Goal: Task Accomplishment & Management: Use online tool/utility

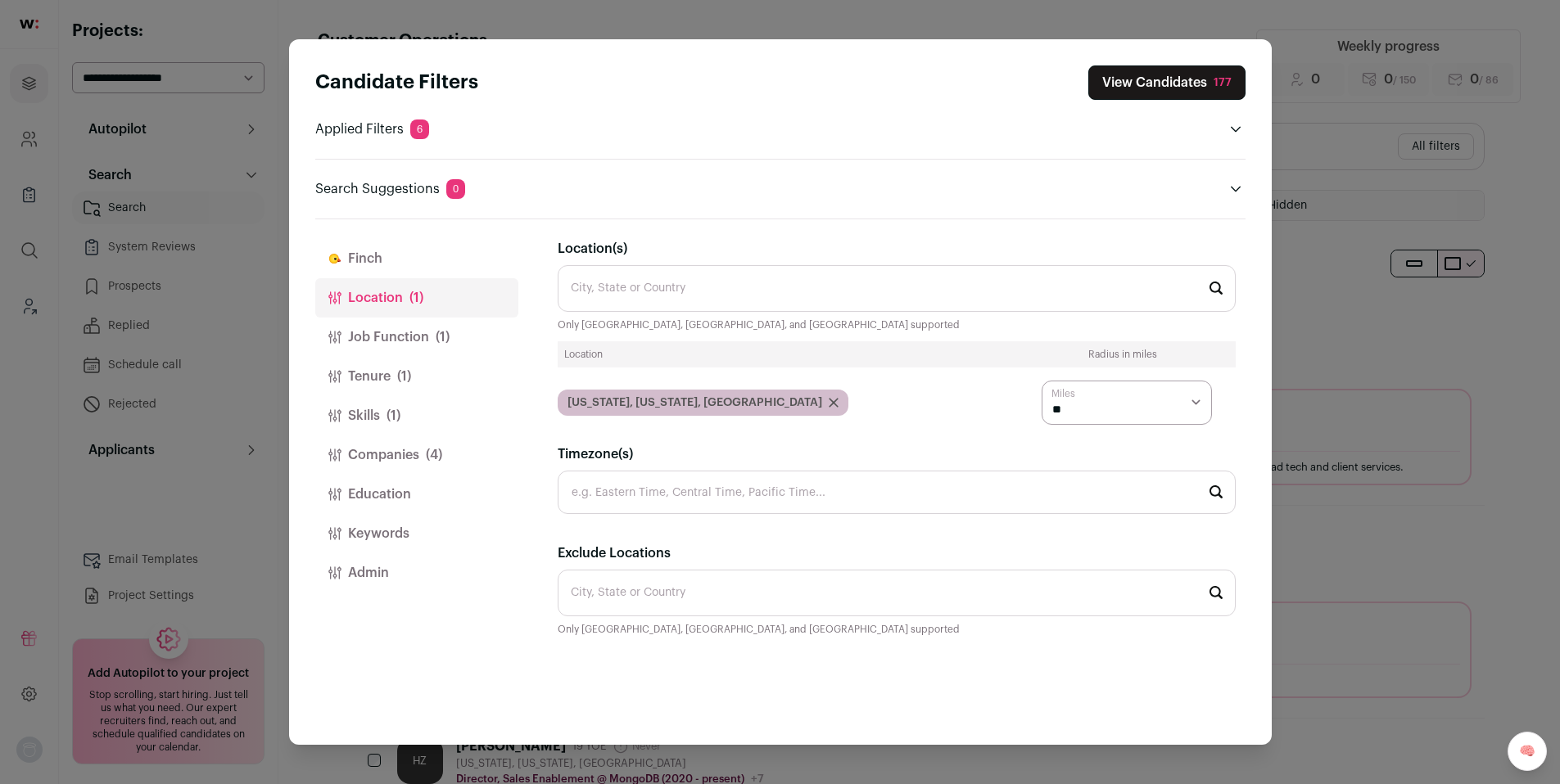
click at [418, 336] on button "Job Function (1)" at bounding box center [417, 337] width 203 height 39
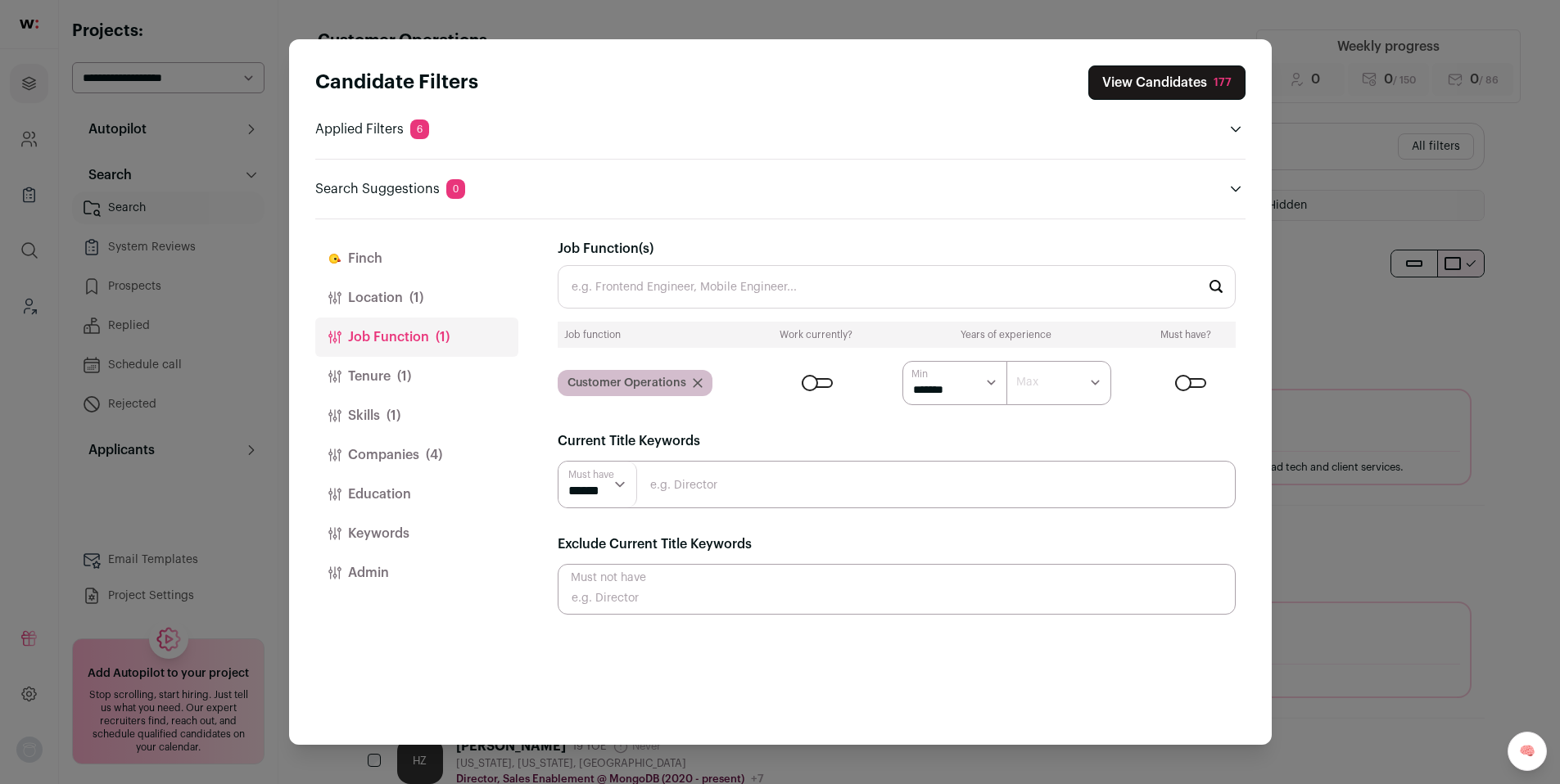
click at [400, 376] on span "(1)" at bounding box center [404, 376] width 14 height 19
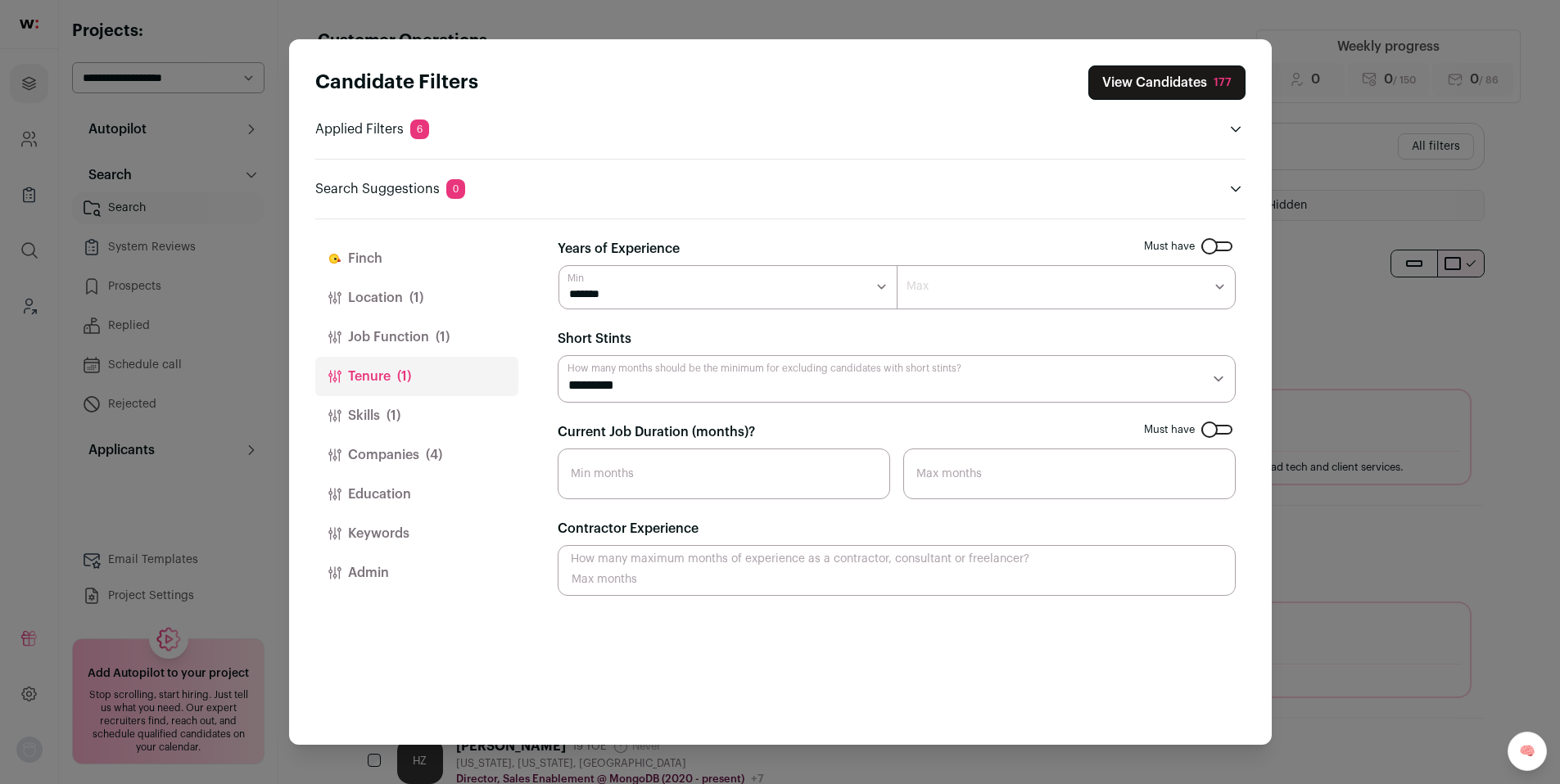
click at [663, 472] on input "Current Job Duration (months)?" at bounding box center [724, 474] width 333 height 51
type input "10"
click at [391, 420] on span "(1)" at bounding box center [393, 416] width 14 height 19
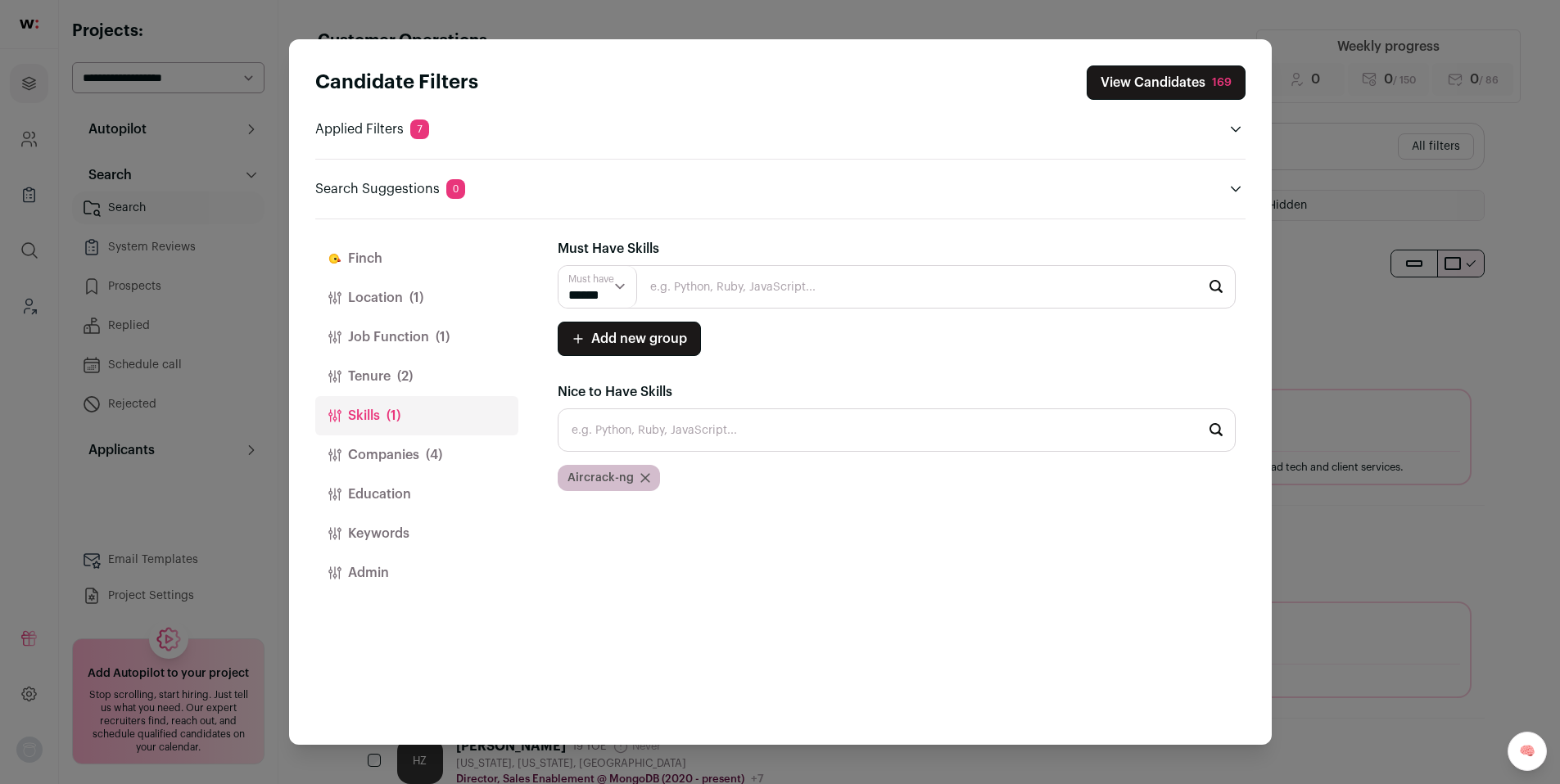
click at [425, 452] on span "(4)" at bounding box center [433, 455] width 17 height 19
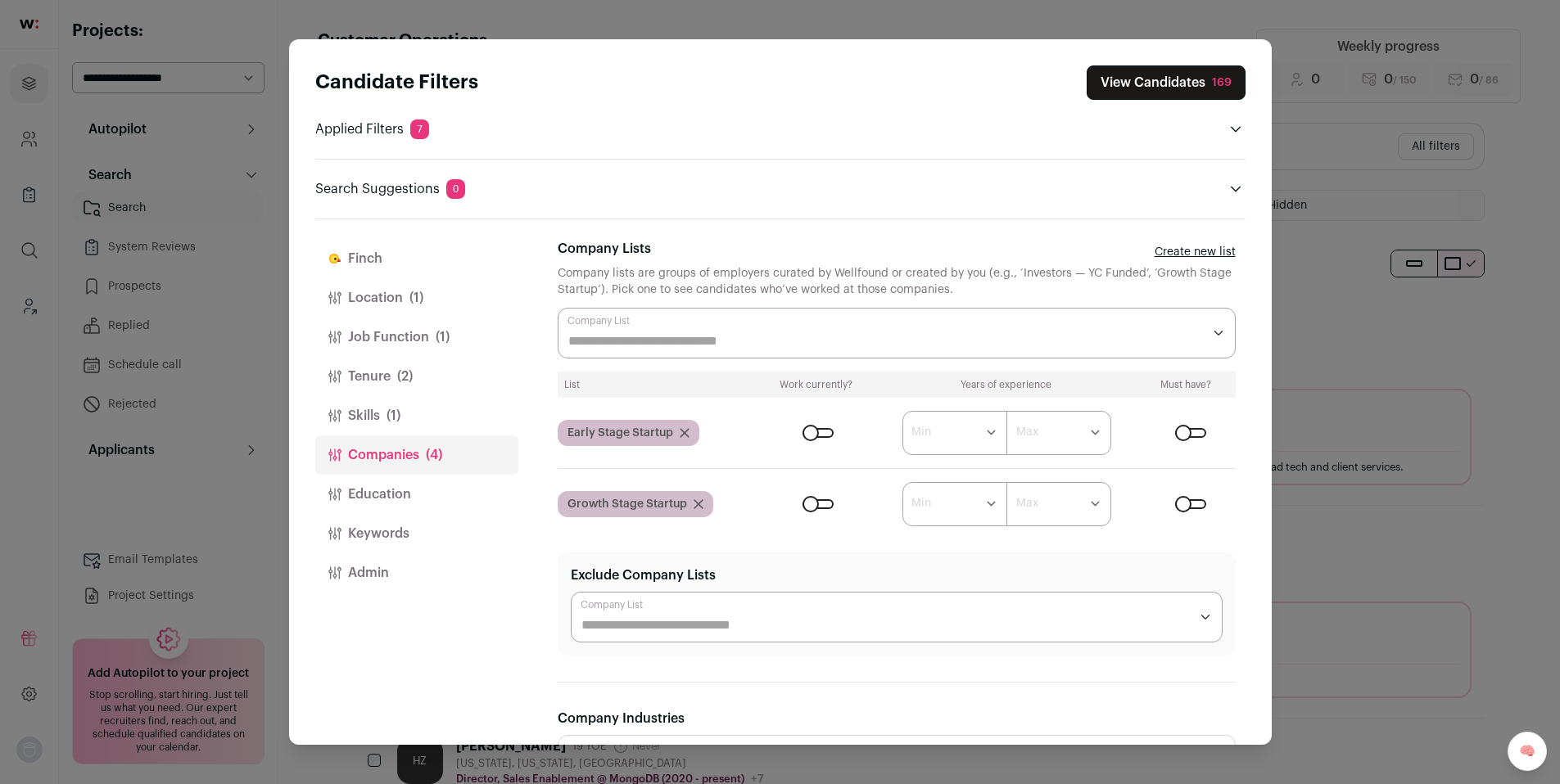
click at [818, 430] on div "Close modal via background" at bounding box center [819, 432] width 32 height 10
click at [1175, 434] on div "Close modal via background" at bounding box center [1191, 432] width 32 height 10
click at [806, 505] on div "Close modal via background" at bounding box center [819, 504] width 32 height 10
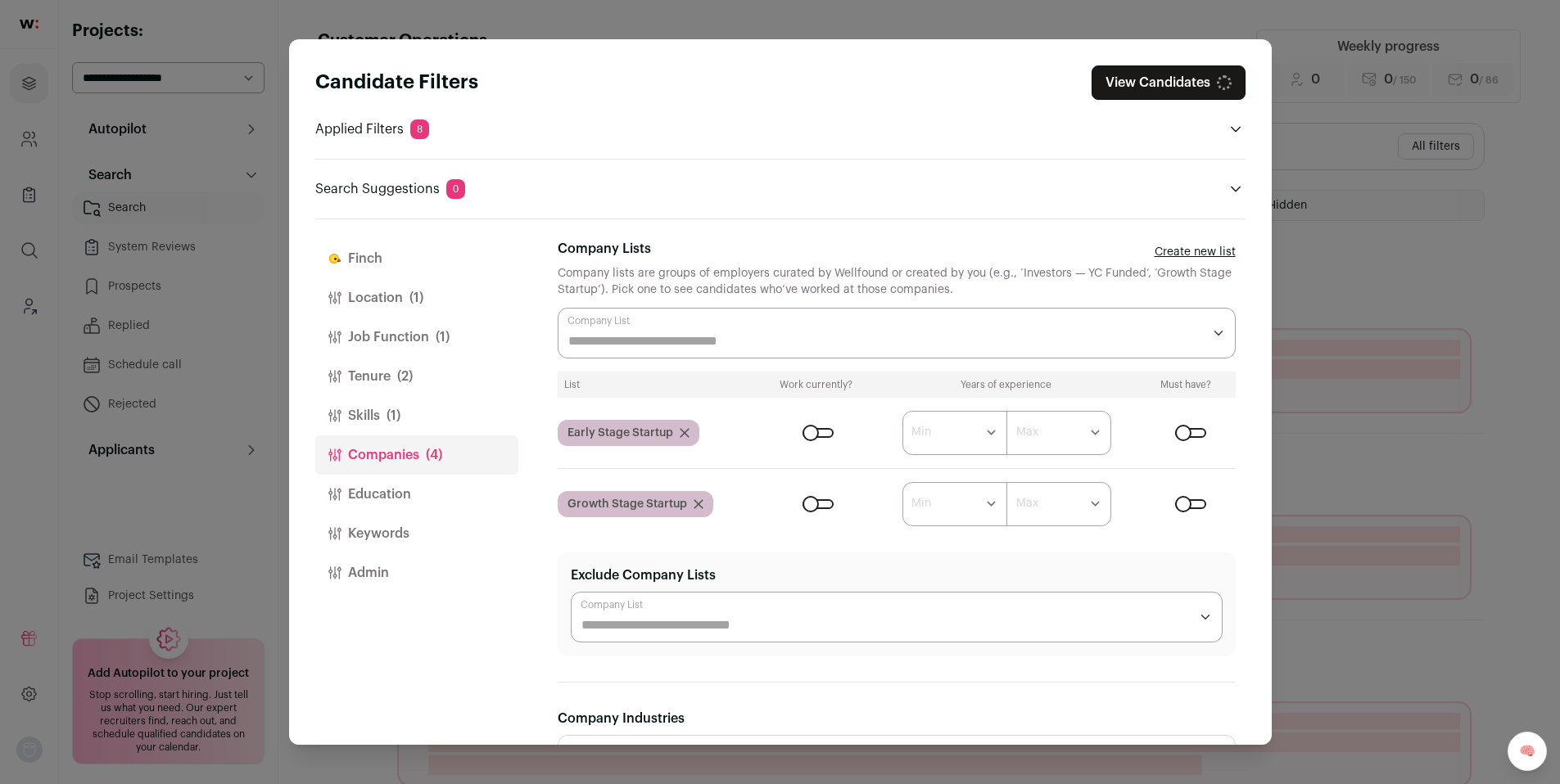
click at [1181, 506] on div "Close modal via background" at bounding box center [1191, 504] width 32 height 10
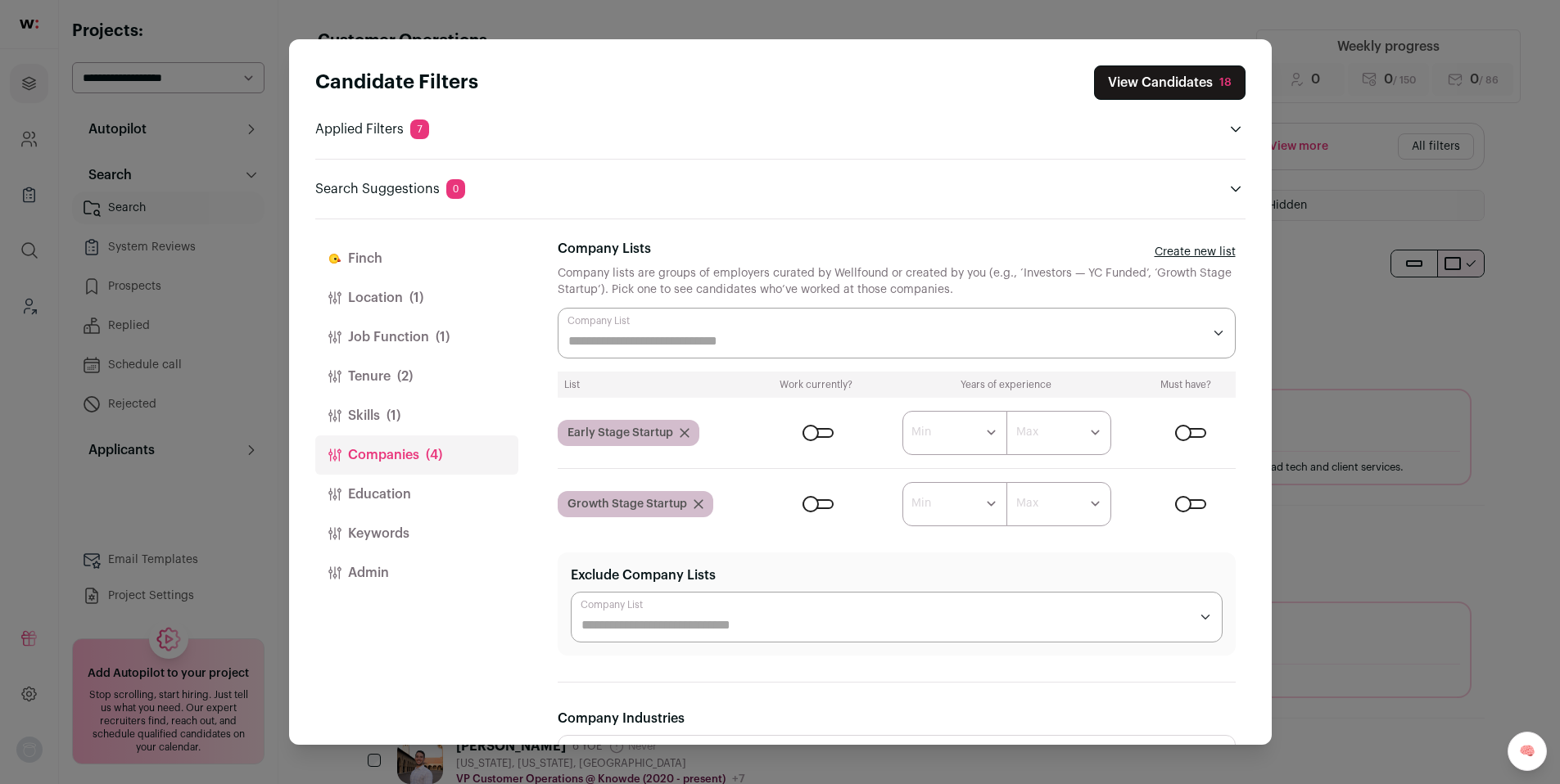
click at [811, 507] on div "Close modal via background" at bounding box center [819, 504] width 32 height 10
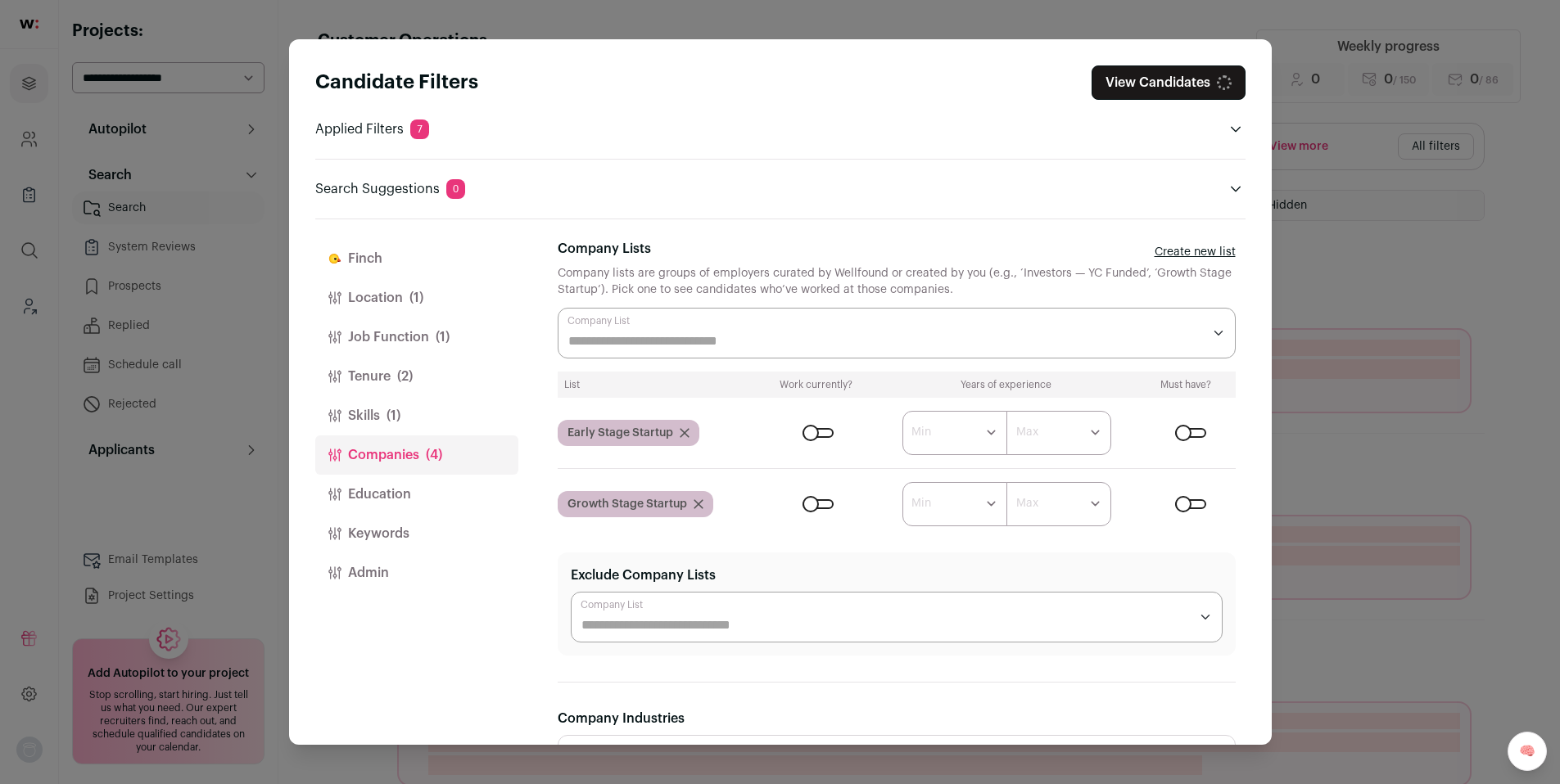
click at [1175, 506] on div "Close modal via background" at bounding box center [1191, 504] width 32 height 10
click at [217, 490] on div "Candidate Filters View Candidates 9 Applied Filters 8 Customer Operations Must …" at bounding box center [780, 392] width 1560 height 784
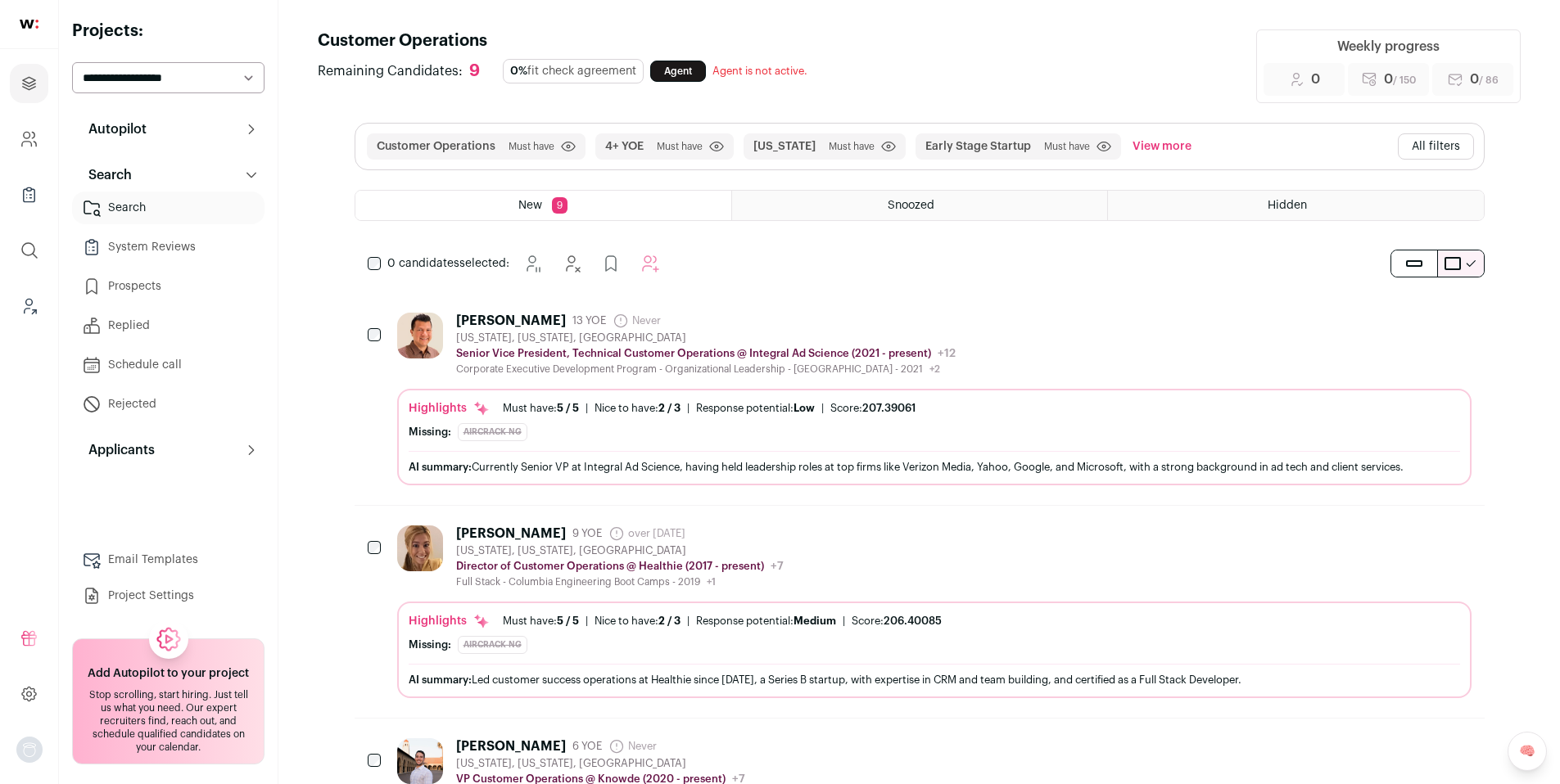
click at [1432, 142] on button "All filters" at bounding box center [1436, 146] width 76 height 26
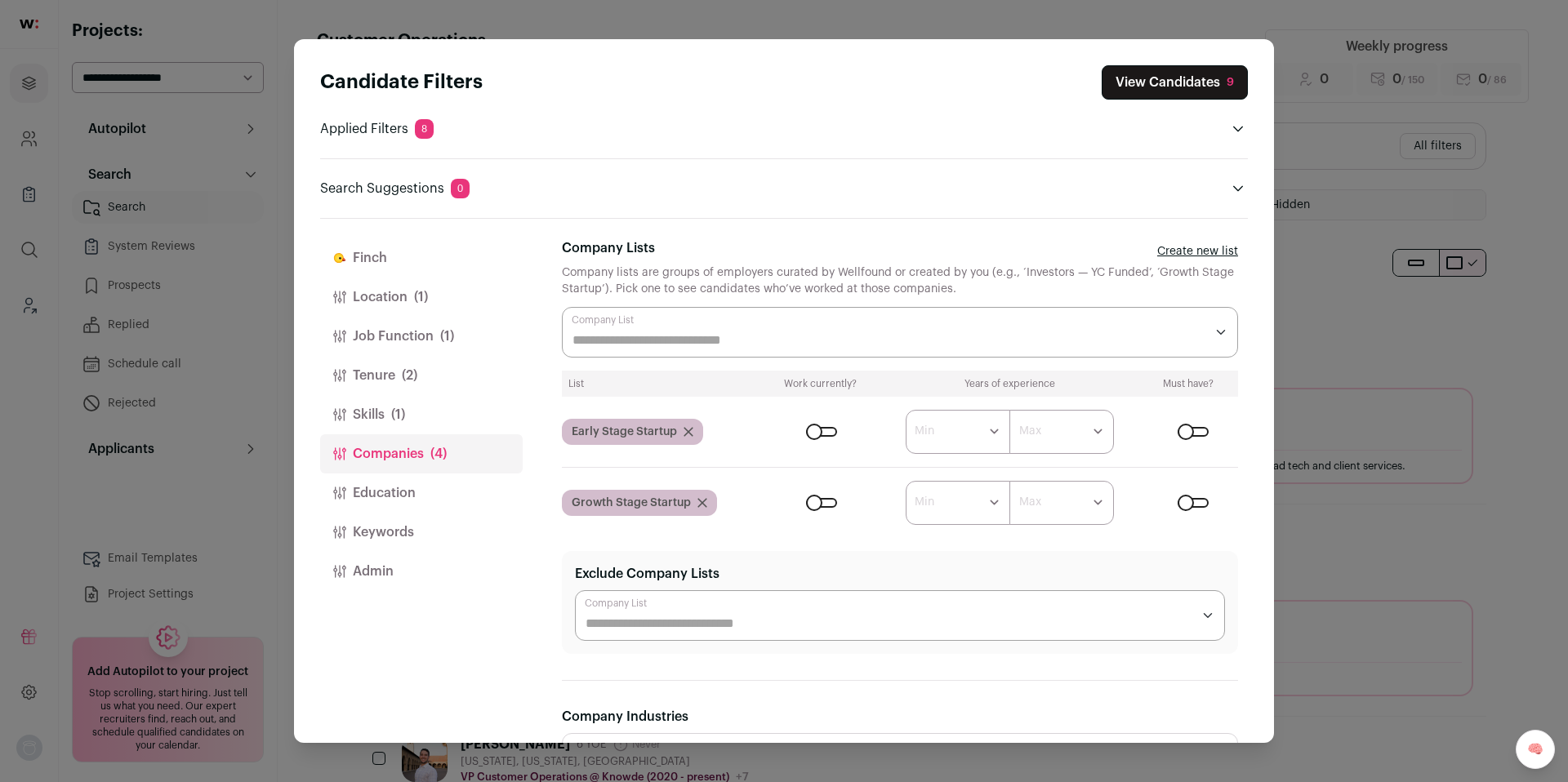
click at [393, 528] on button "Keywords" at bounding box center [422, 532] width 203 height 39
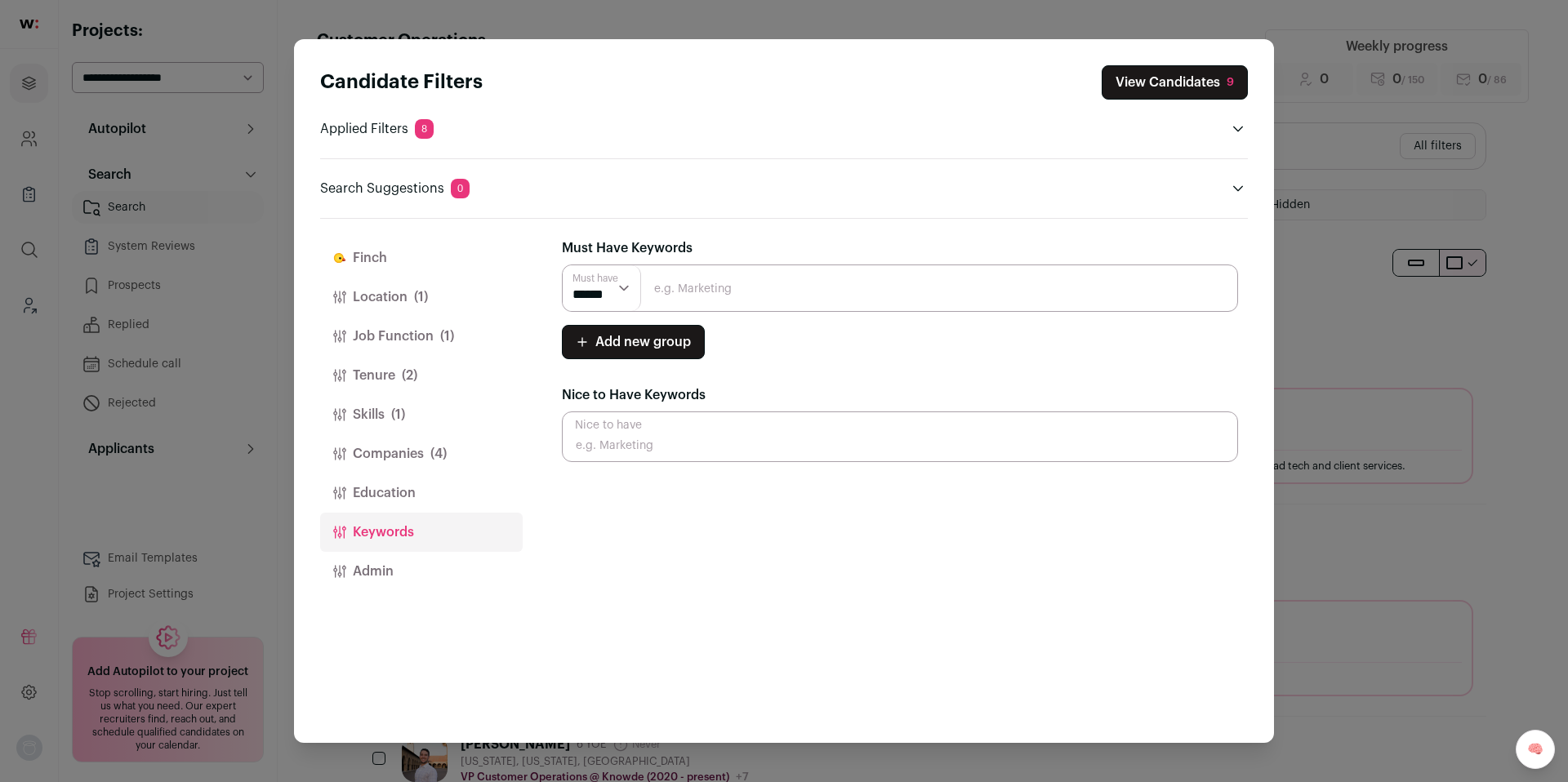
click at [624, 291] on select "****** ******" at bounding box center [602, 288] width 79 height 45
select select "**"
click at [562, 265] on select "****** ******" at bounding box center [602, 288] width 79 height 45
click at [756, 294] on input "Close modal via background" at bounding box center [899, 288] width 676 height 47
paste input "support processes"
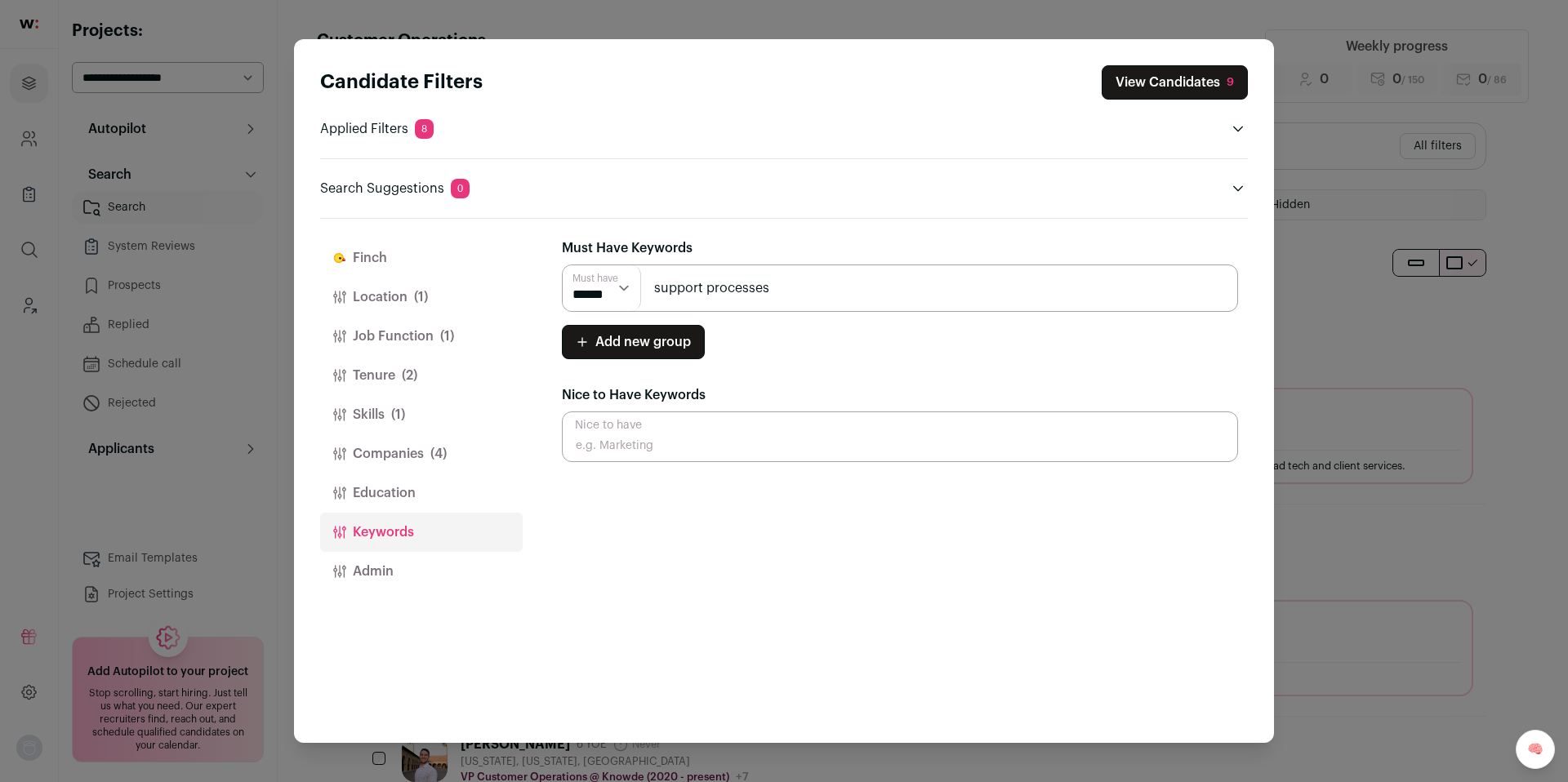
type input "support processes"
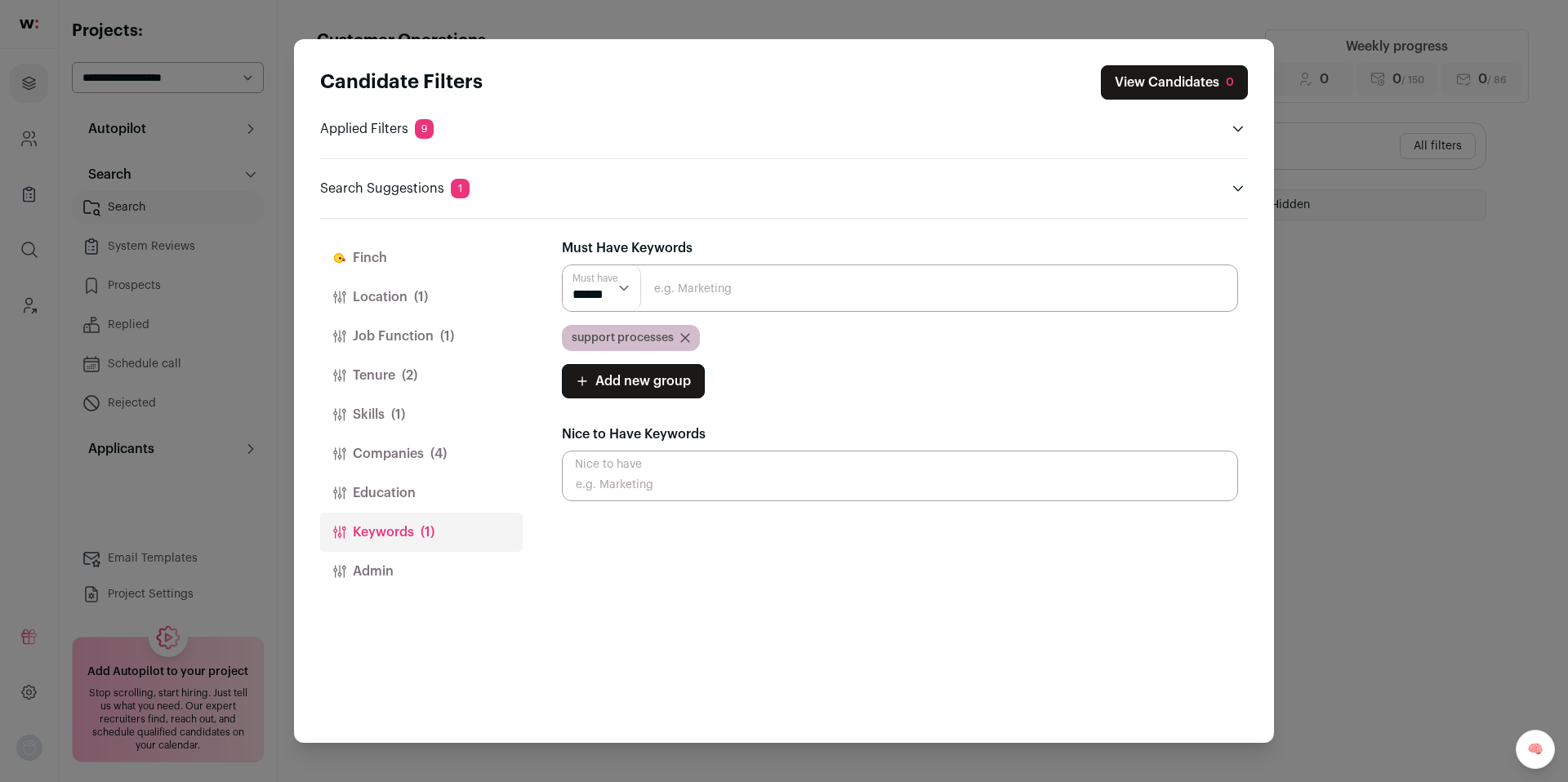
click at [704, 288] on input "Close modal via background" at bounding box center [899, 288] width 676 height 47
paste input "vendor relationships"
type input "vendor relationships"
click at [400, 454] on button "Companies (4)" at bounding box center [422, 454] width 203 height 39
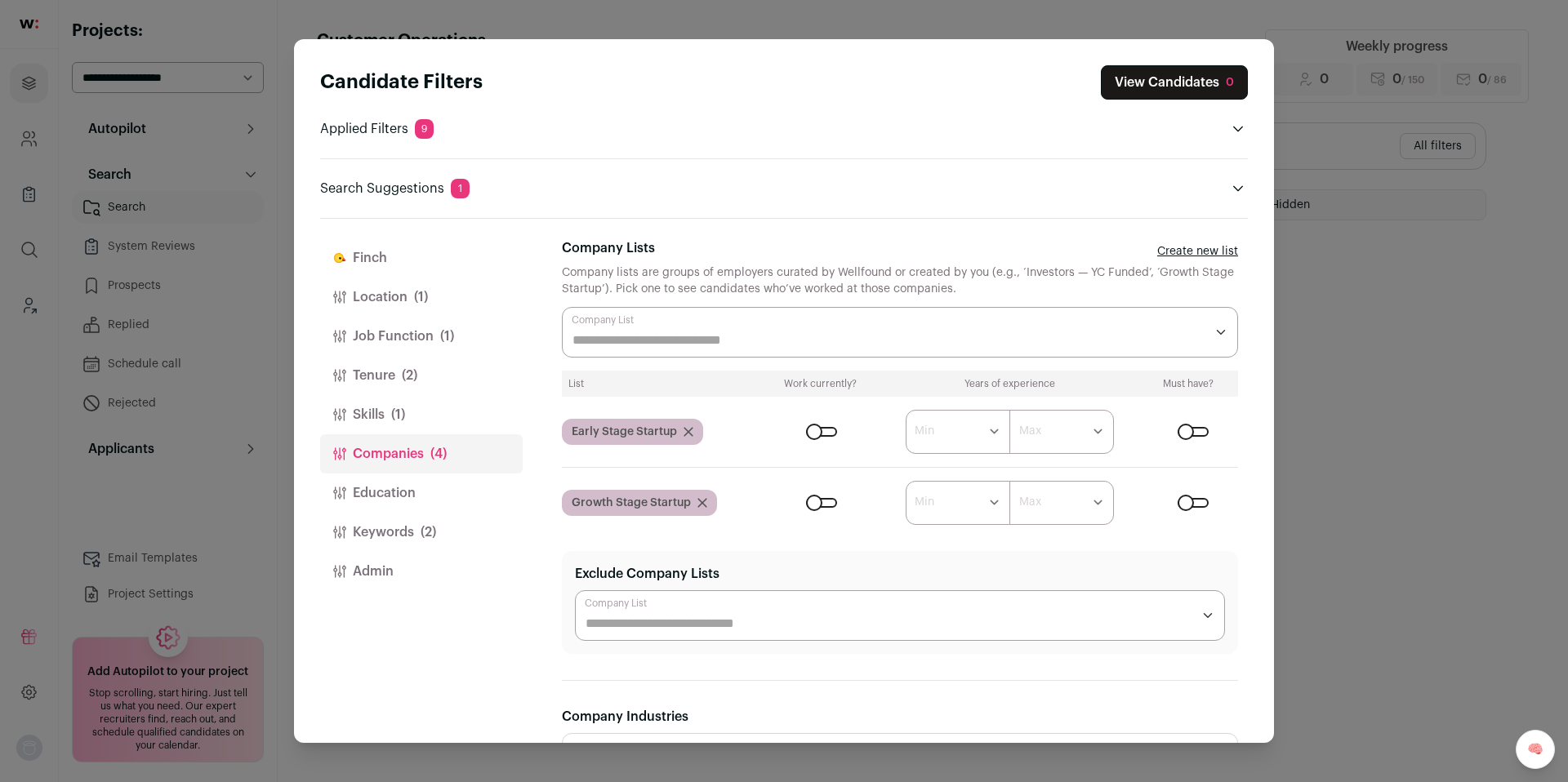
click at [823, 508] on form "****** ******* ******* ******* ******* ******* ******* ******* ******* ********…" at bounding box center [1001, 503] width 472 height 45
click at [825, 502] on div "Close modal via background" at bounding box center [822, 503] width 31 height 10
click at [1186, 499] on div "Close modal via background" at bounding box center [1193, 503] width 31 height 10
click at [1433, 411] on div "Candidate Filters View Candidates 0 Applied Filters 8 Customer Operations Must …" at bounding box center [784, 391] width 1568 height 782
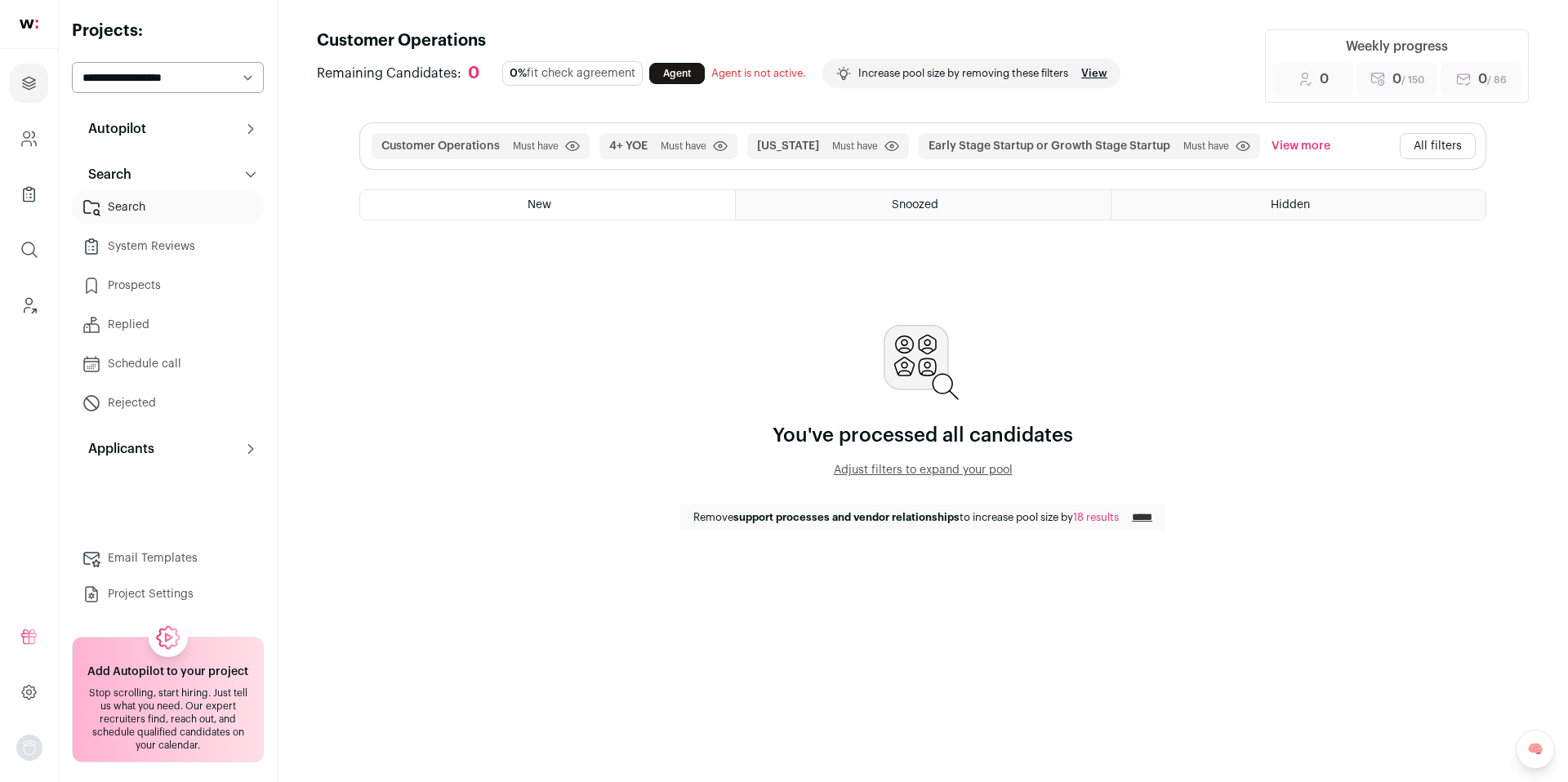
click at [1416, 145] on button "All filters" at bounding box center [1437, 146] width 76 height 26
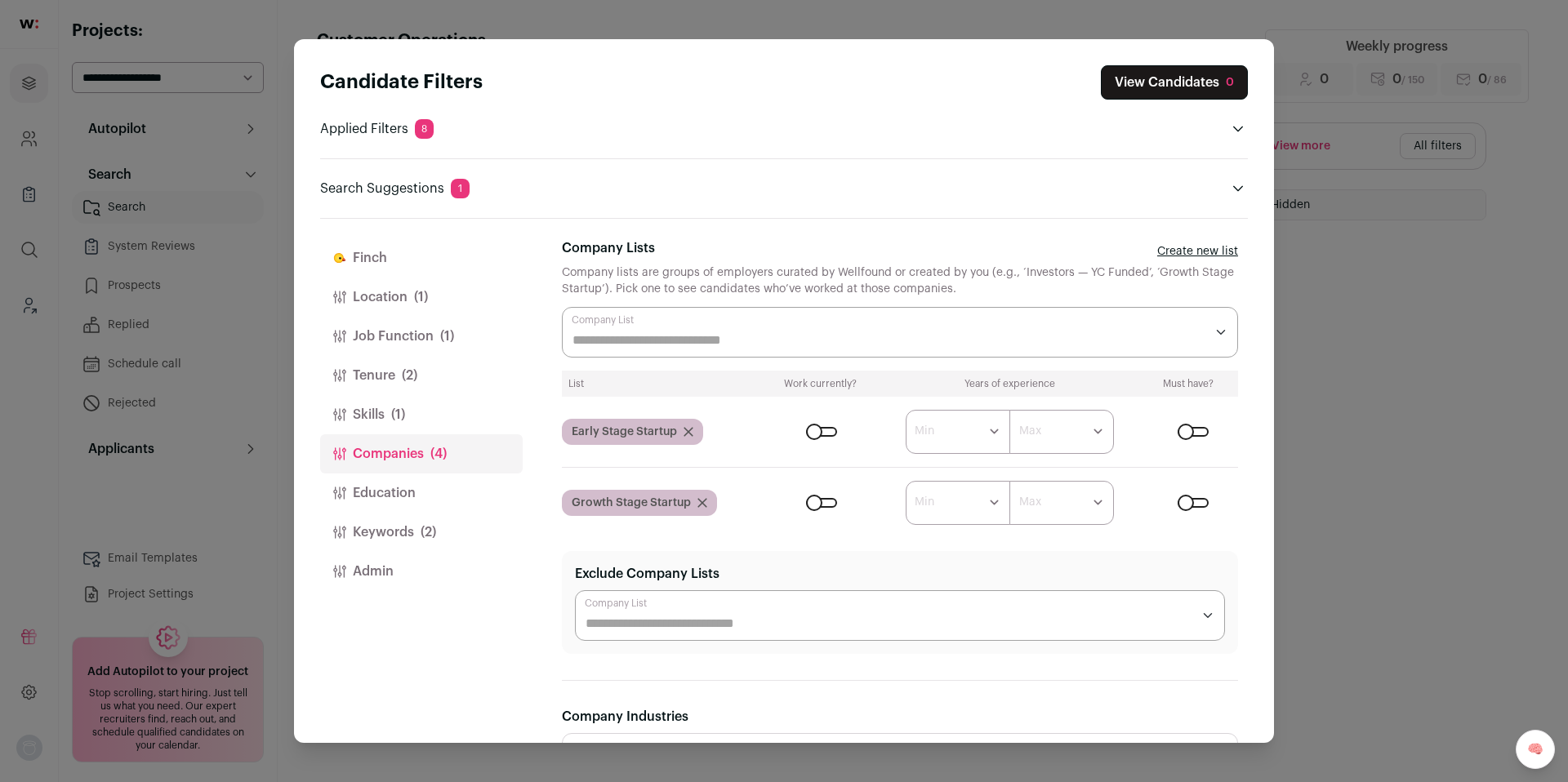
click at [410, 334] on button "Job Function (1)" at bounding box center [422, 336] width 203 height 39
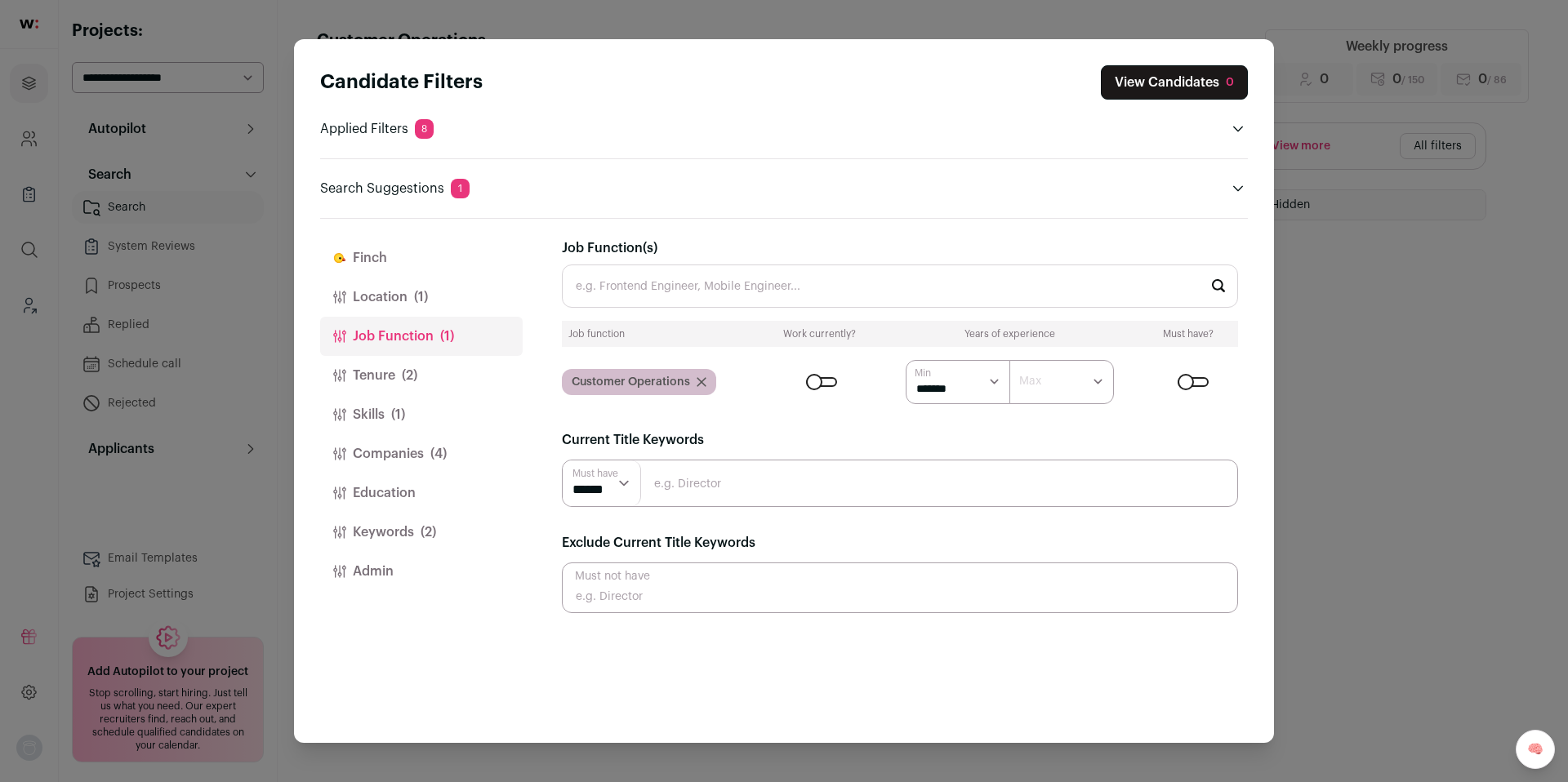
click at [704, 385] on icon "Close modal via background" at bounding box center [701, 381] width 8 height 8
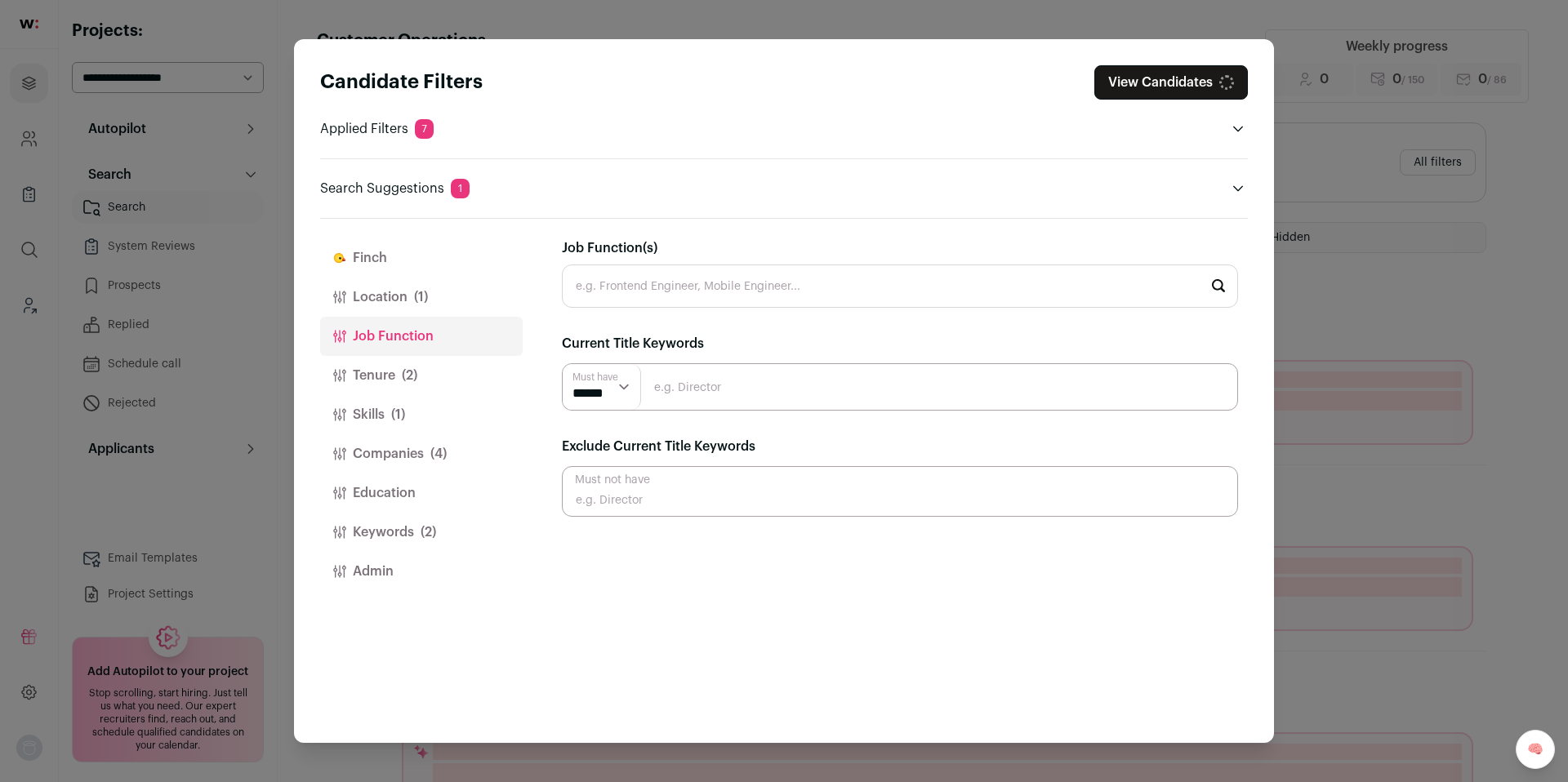
click at [681, 285] on input "Job Function(s)" at bounding box center [899, 286] width 676 height 44
click at [694, 400] on input "Close modal via background" at bounding box center [899, 387] width 676 height 47
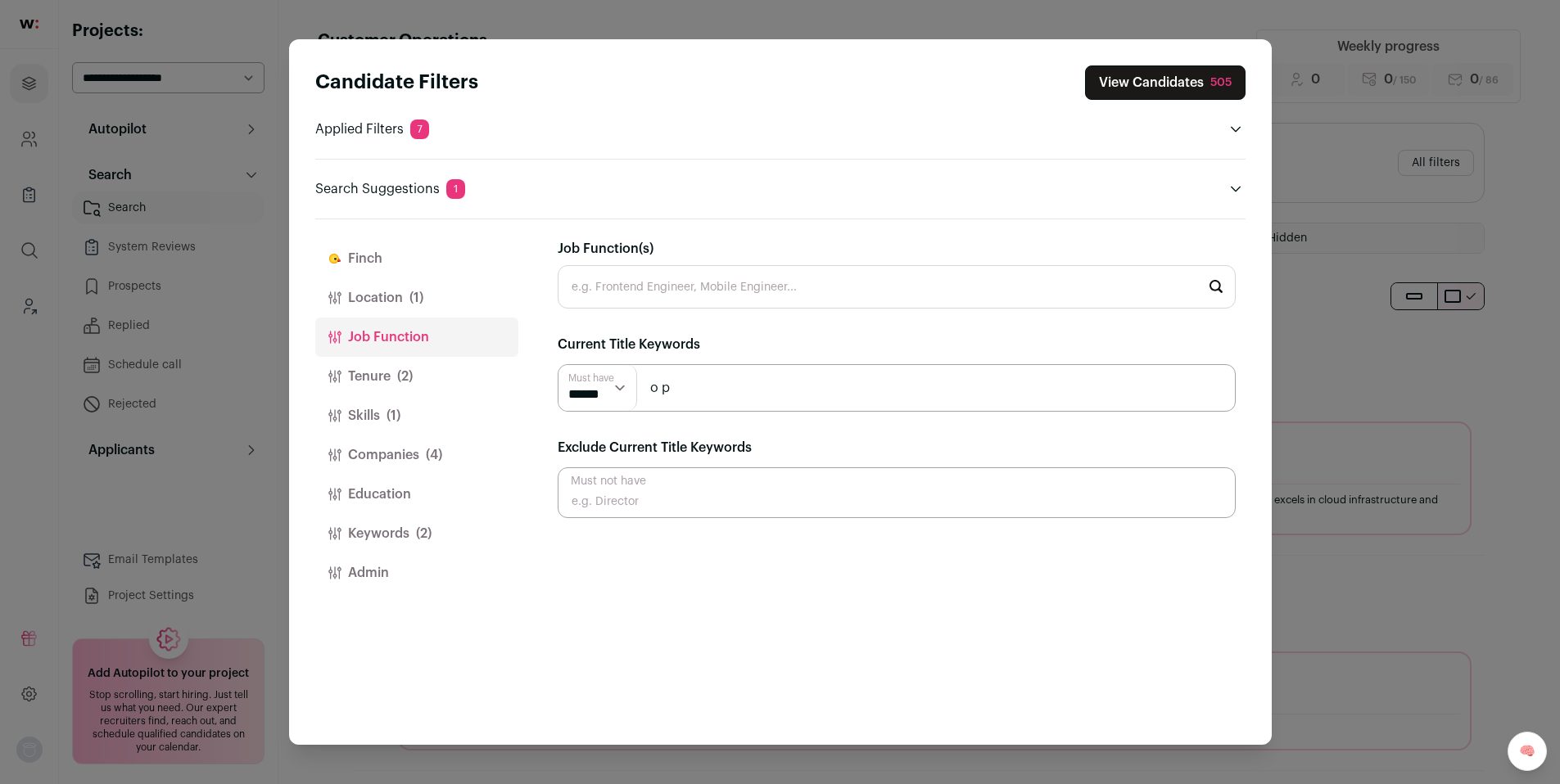
type input "o"
type input "operations"
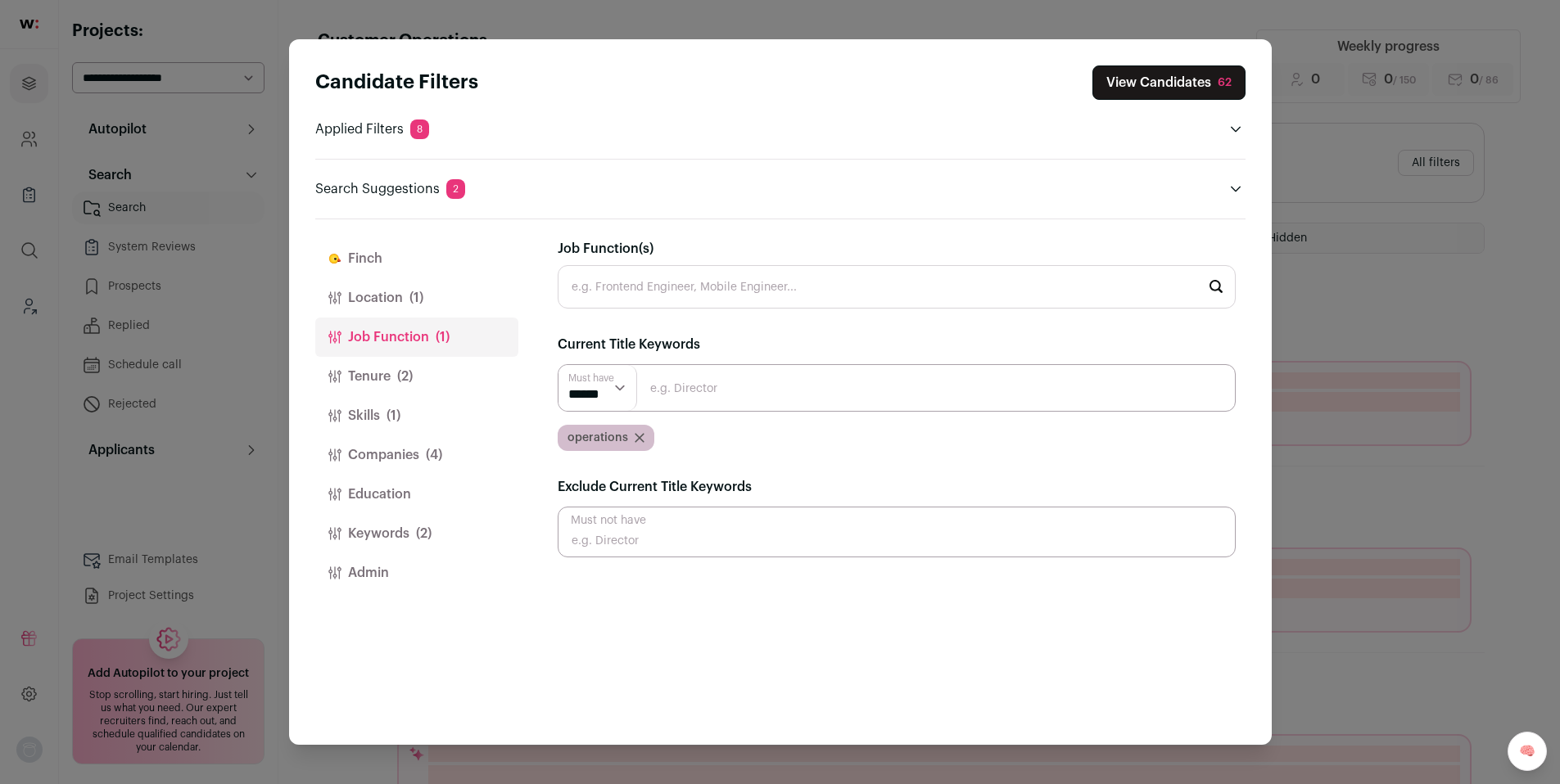
click at [1437, 290] on div "Candidate Filters View Candidates 62 Applied Filters 8 New York Must have 4+ YO…" at bounding box center [780, 392] width 1560 height 784
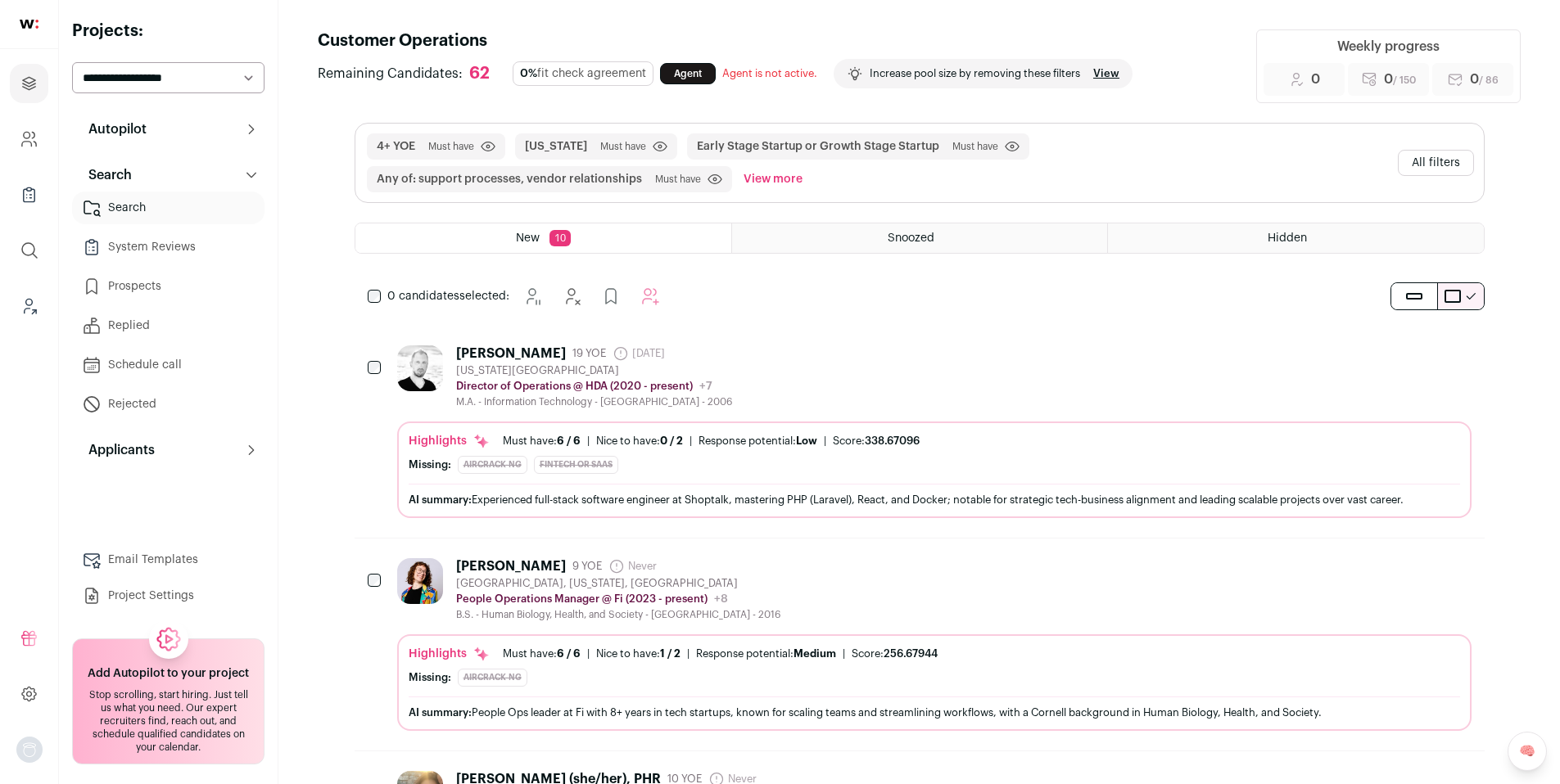
click at [854, 384] on div "Paul Denisevich 19 YOE 6 days ago Admin only. The last time the profile was scr…" at bounding box center [934, 377] width 1074 height 63
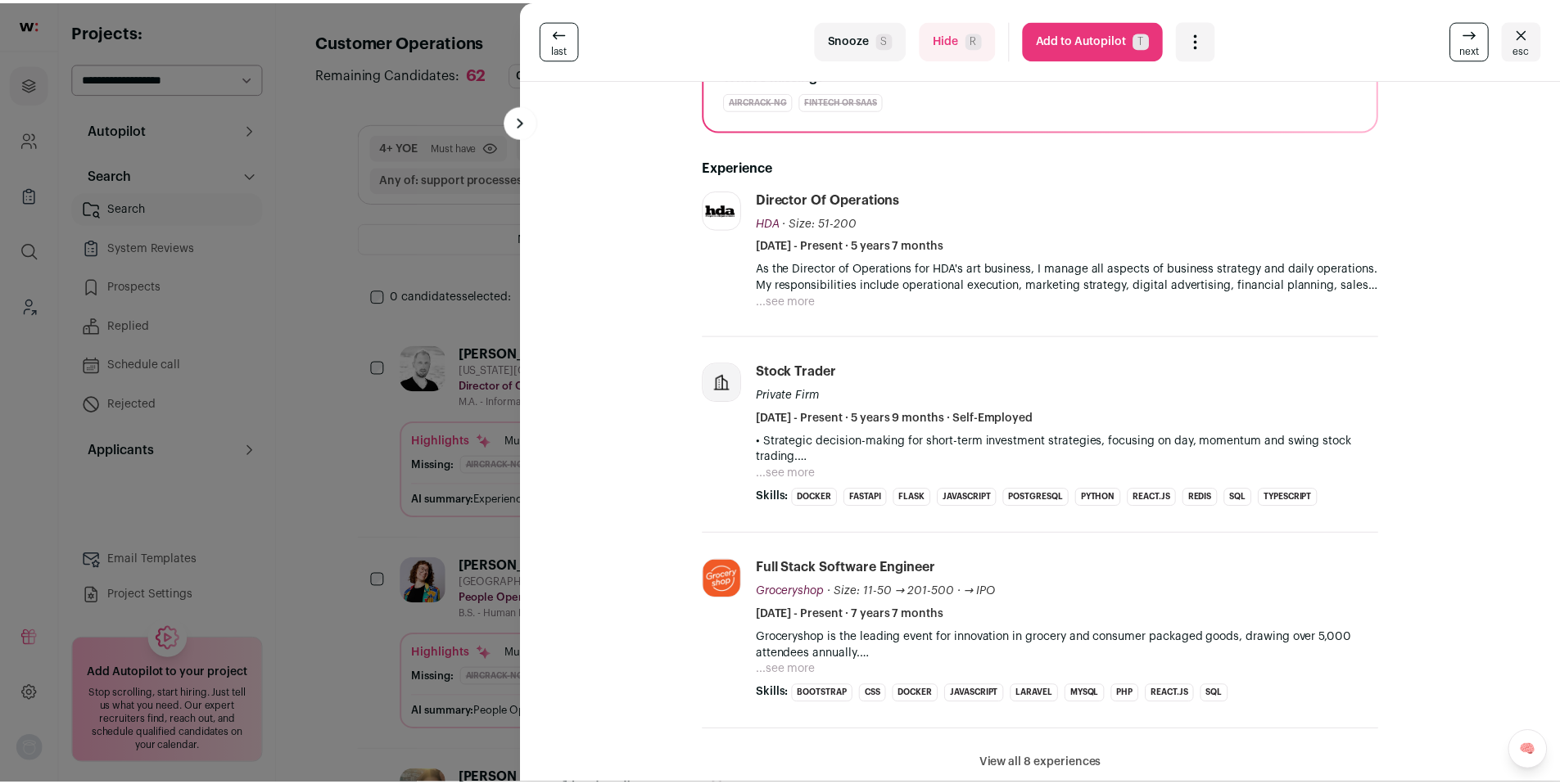
scroll to position [234, 0]
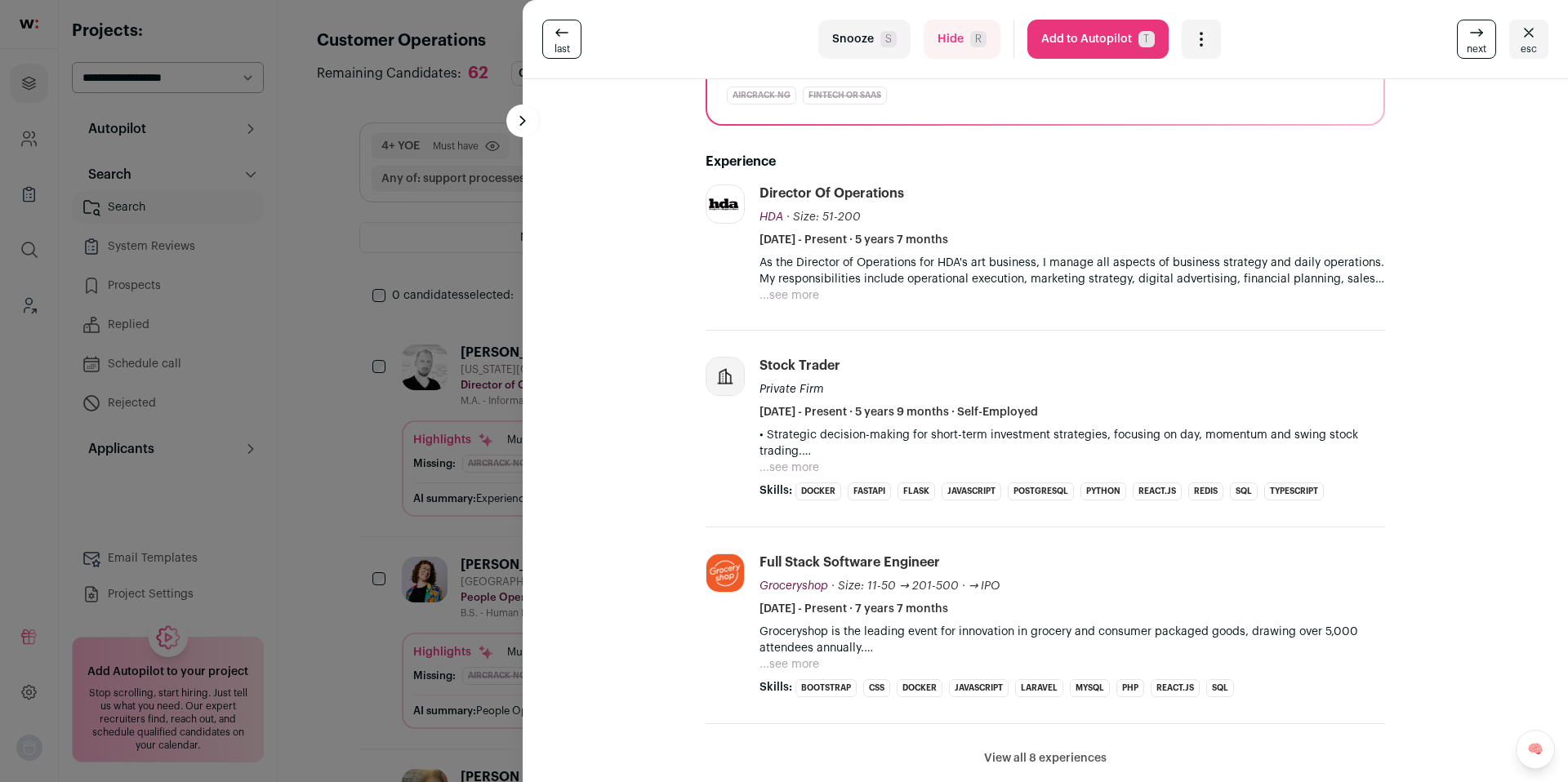
click at [525, 442] on turbo-frame "last Snooze S Hide R Add to Autopilot T More actions Report a Problem Report th…" at bounding box center [1045, 391] width 1045 height 782
click at [376, 449] on div "last Snooze S Hide R Add to Autopilot T More actions Report a Problem Report th…" at bounding box center [784, 391] width 1568 height 782
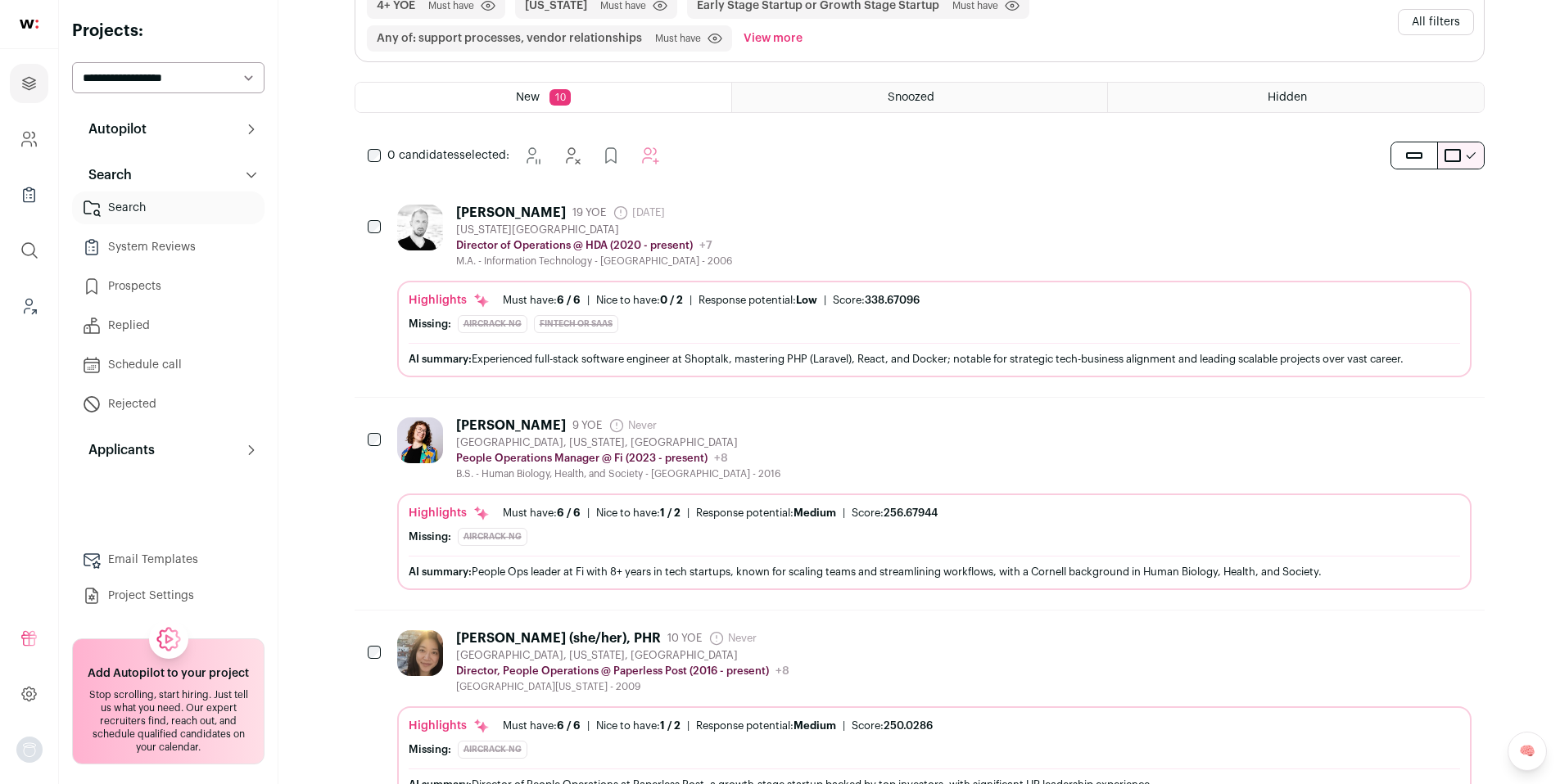
scroll to position [153, 0]
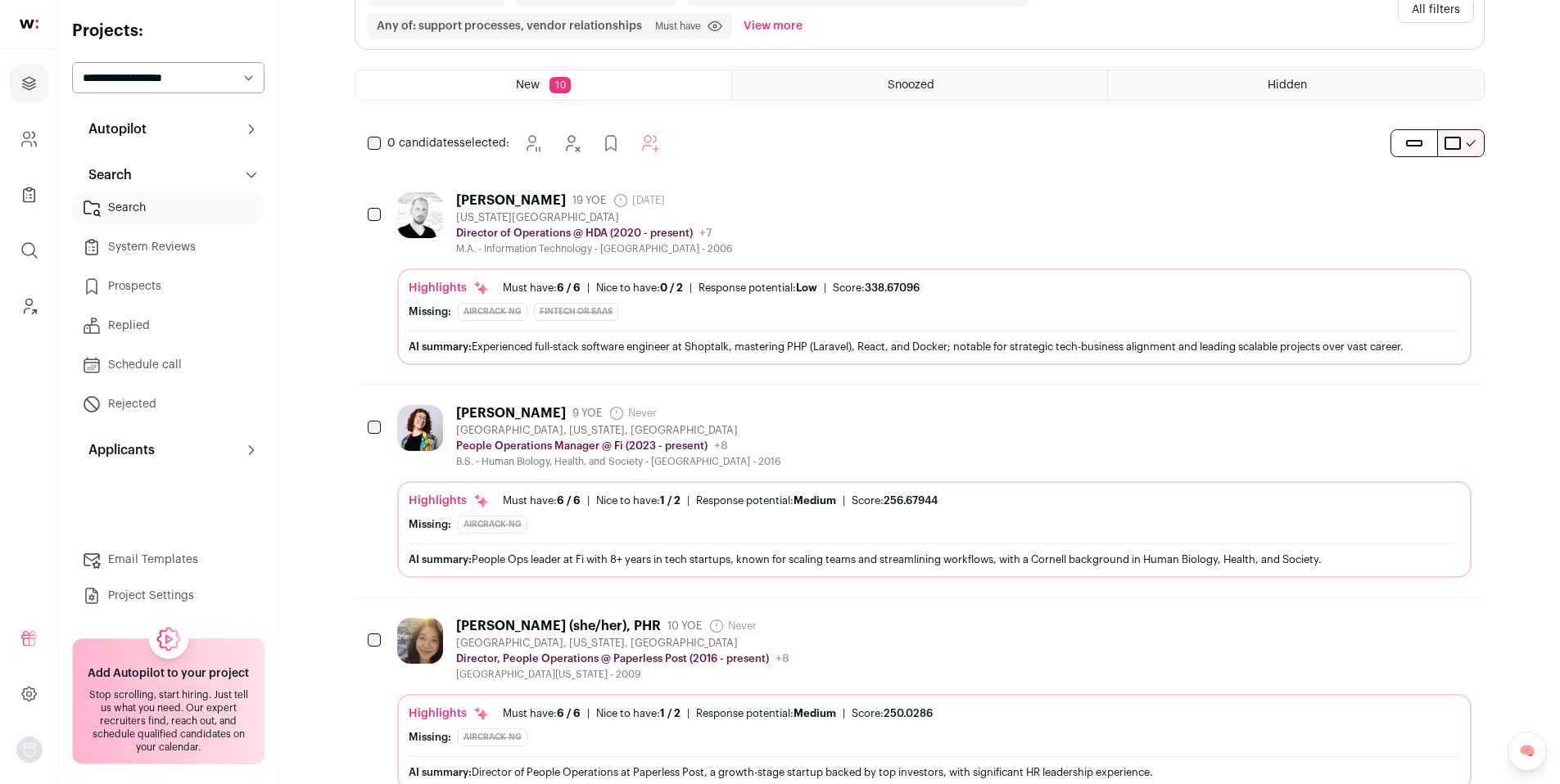
click at [826, 437] on div "Isabel Rothstein 9 YOE Never Admin only. The last time the profile was scraped.…" at bounding box center [934, 437] width 1074 height 63
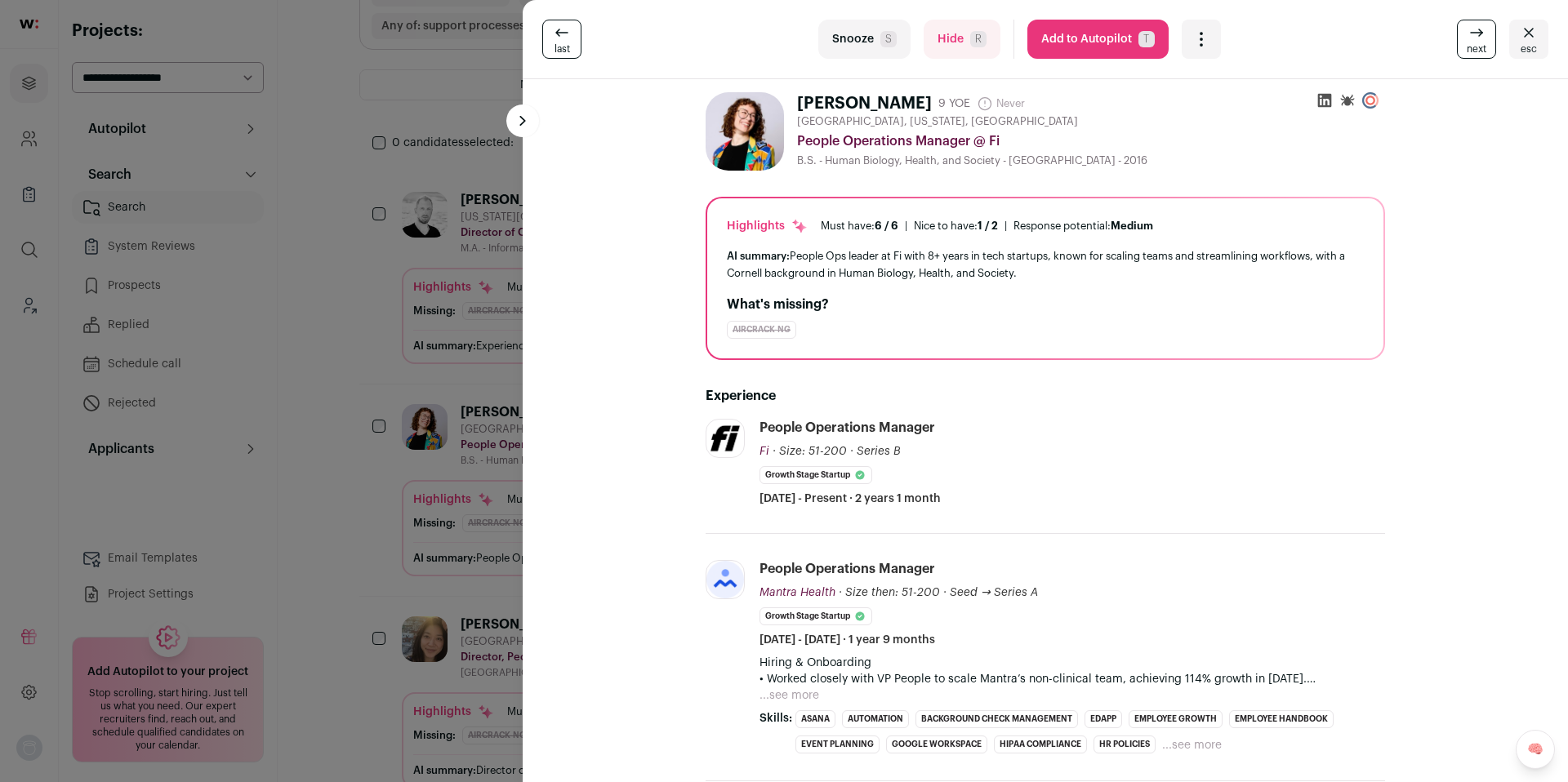
click at [317, 463] on div "last Snooze S Hide R Add to Autopilot T More actions Report a Problem Report th…" at bounding box center [784, 391] width 1568 height 782
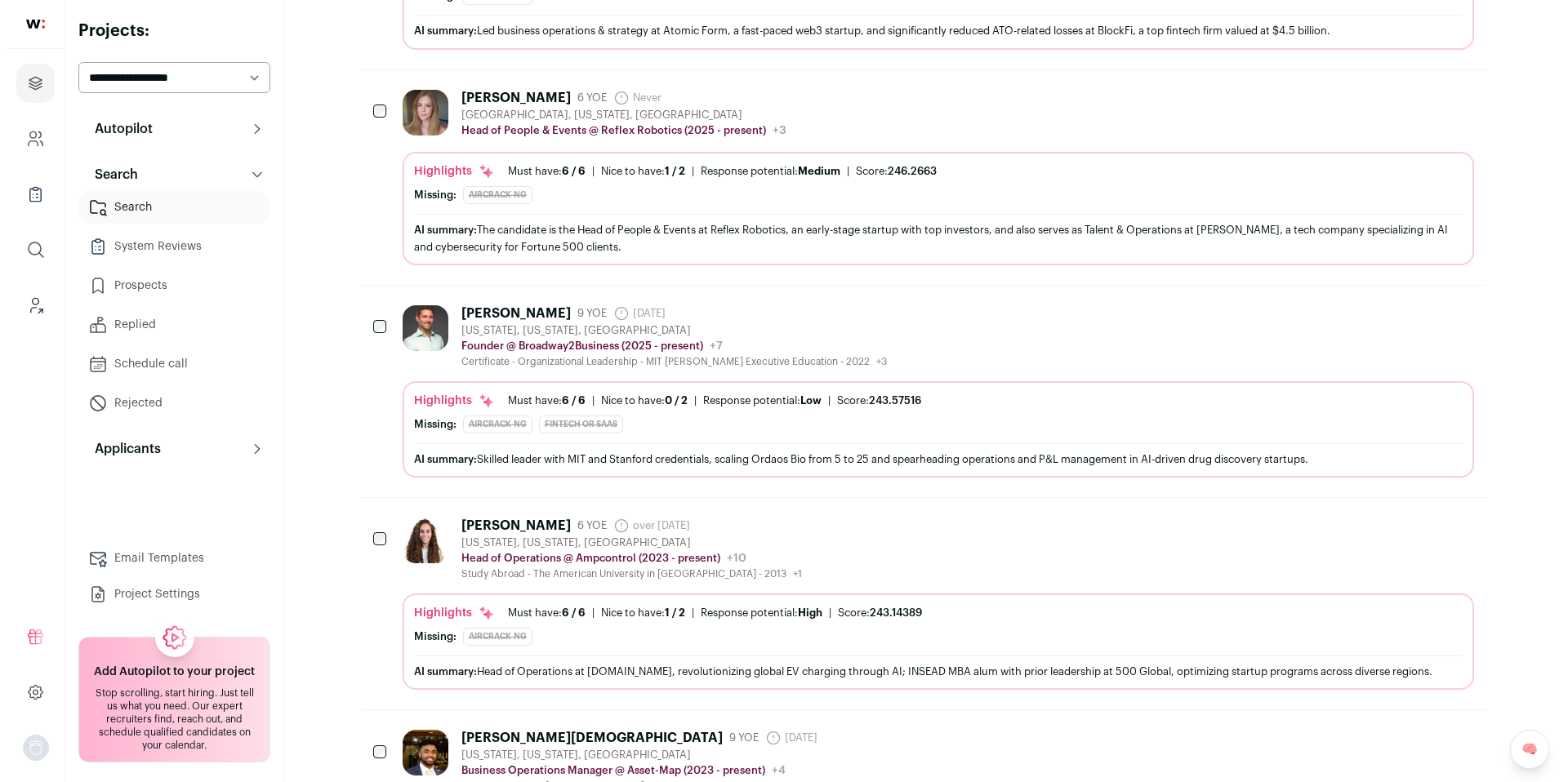
scroll to position [1108, 0]
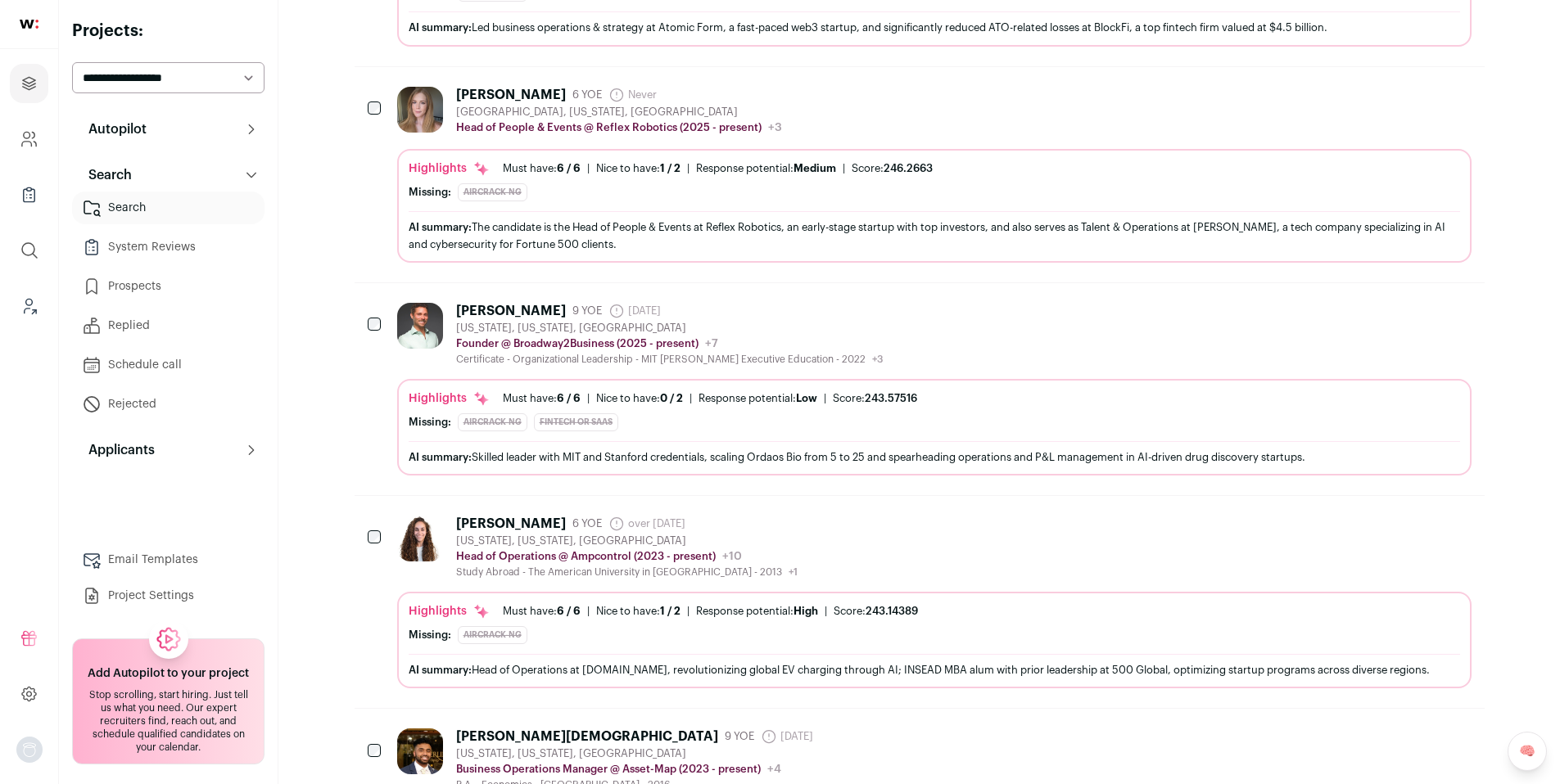
click at [818, 565] on div "Fadwa Kingsbury 6 YOE over 7 years ago Admin only. The last time the profile wa…" at bounding box center [934, 547] width 1074 height 63
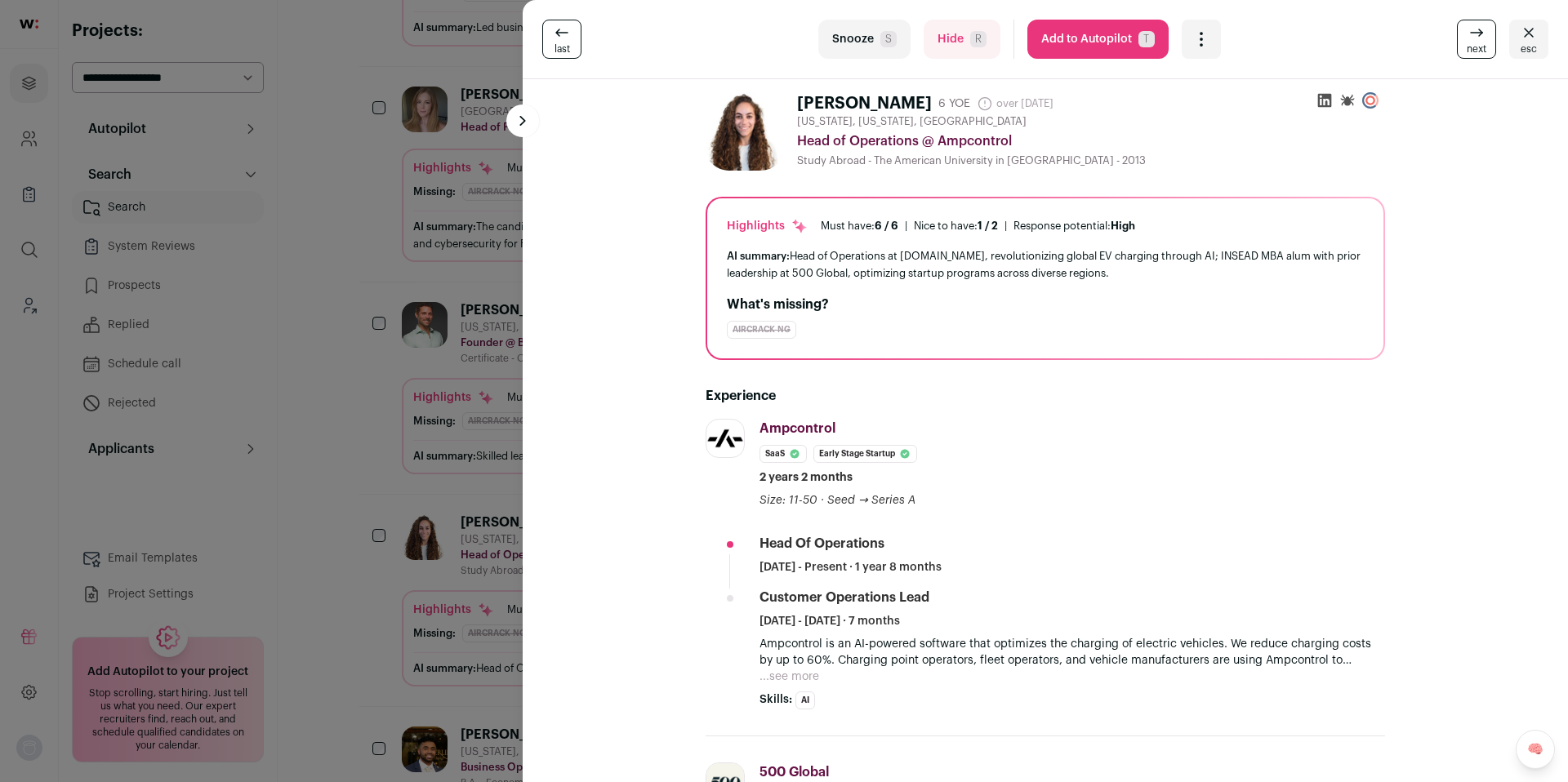
click at [1097, 36] on button "Add to Autopilot T" at bounding box center [1098, 38] width 141 height 39
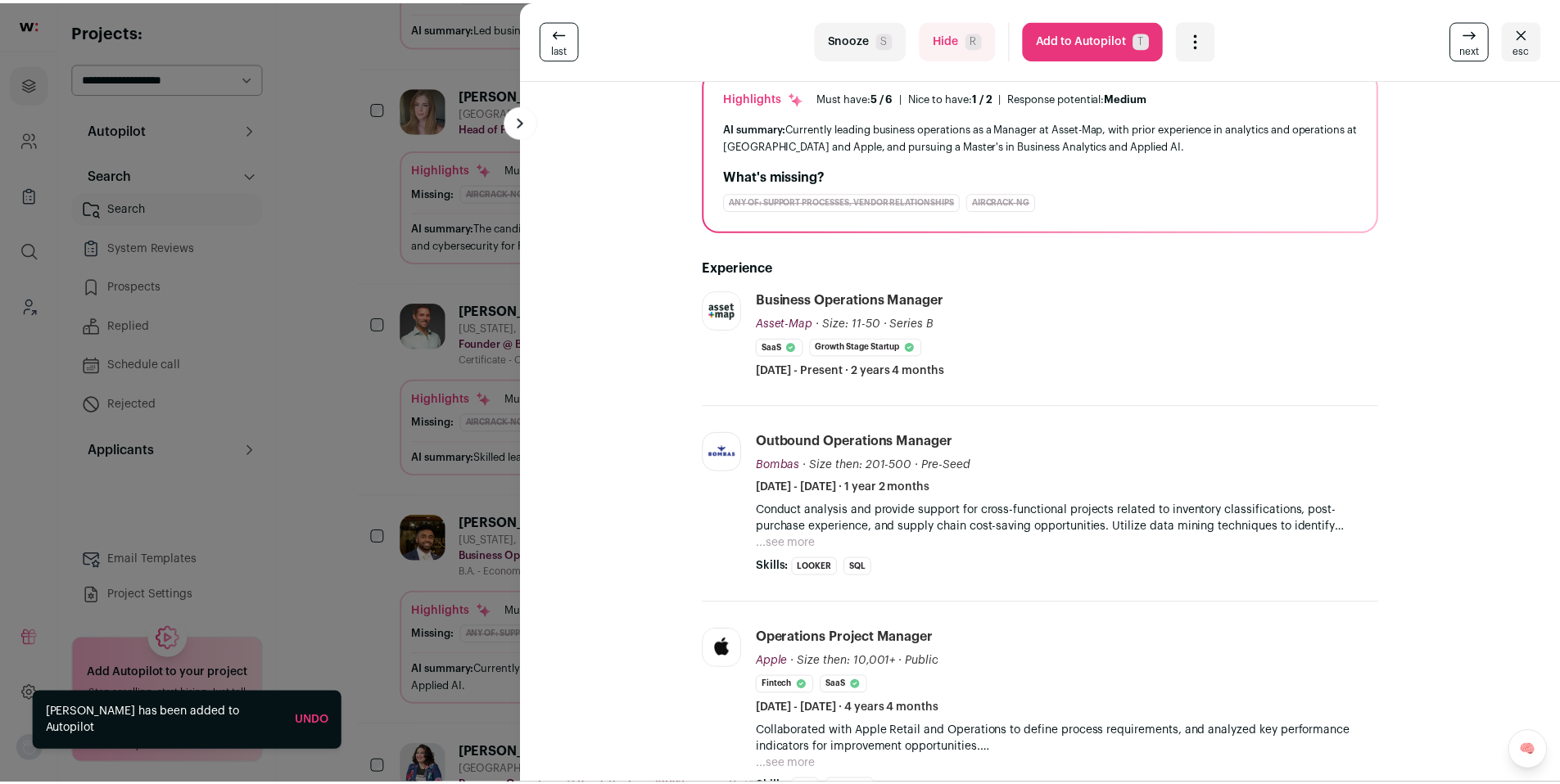
scroll to position [137, 0]
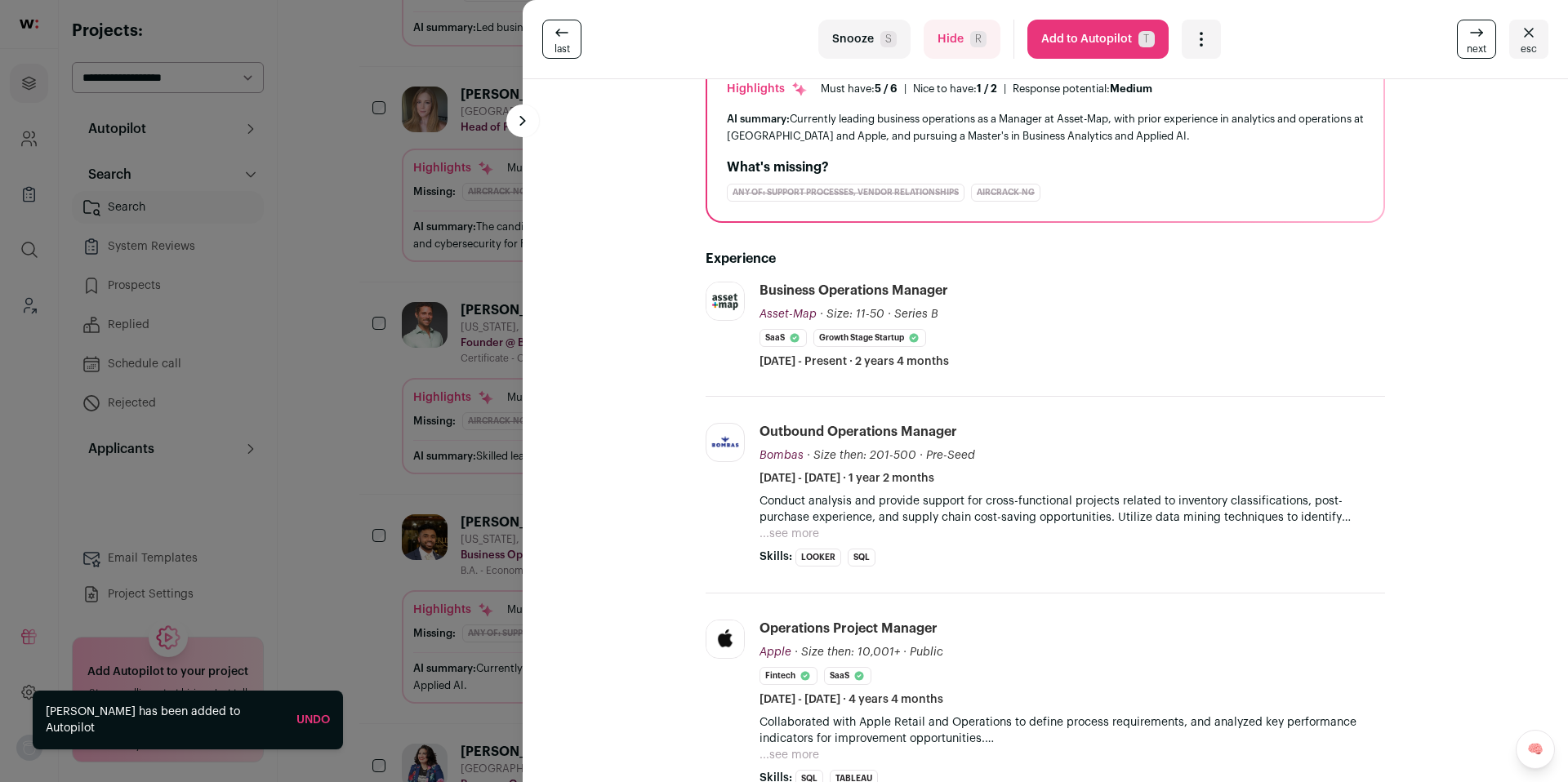
click at [1056, 46] on button "Add to Autopilot T" at bounding box center [1098, 38] width 141 height 39
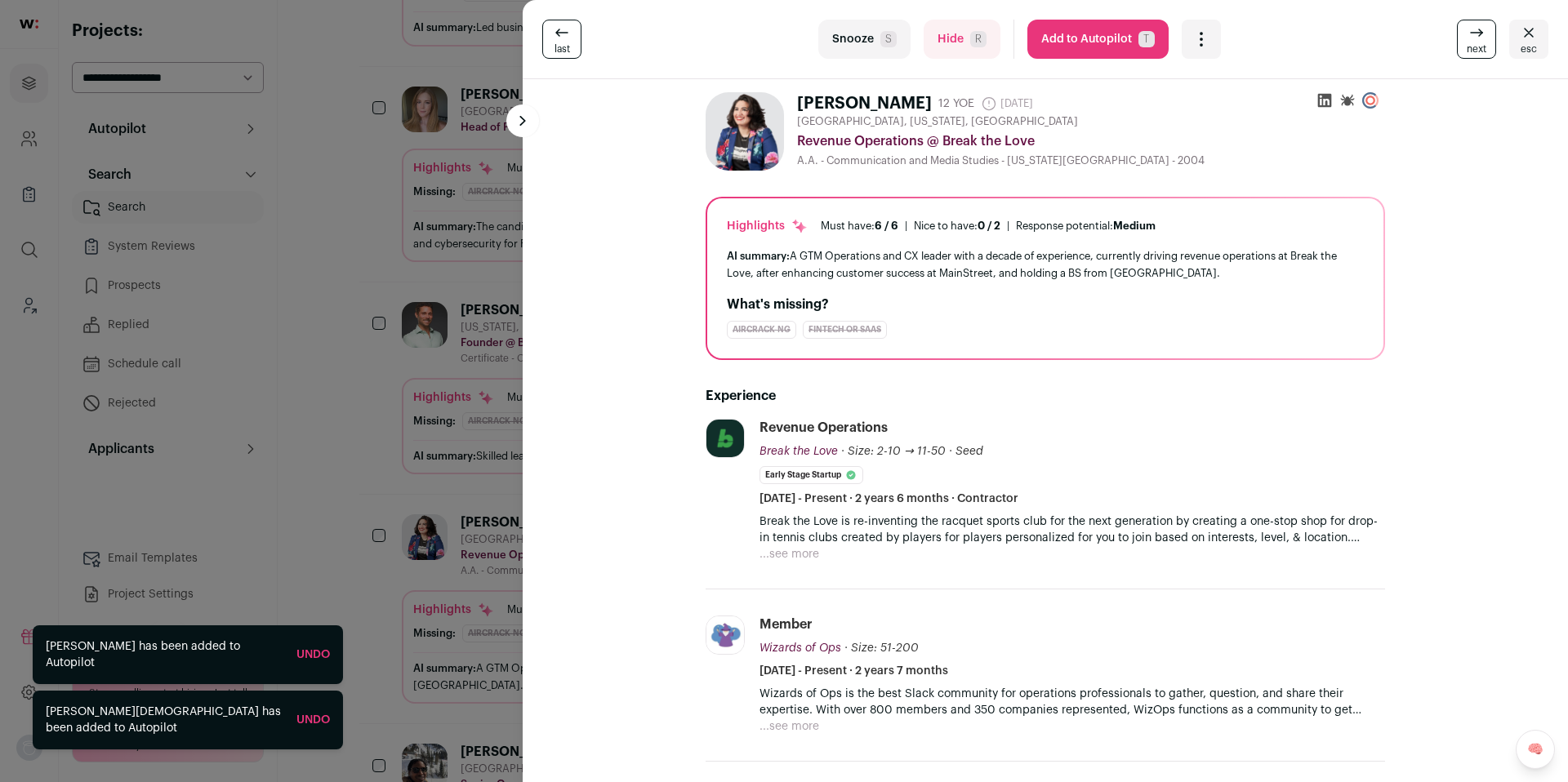
click at [414, 450] on div "last Snooze S Hide R Add to Autopilot T More actions Report a Problem Report th…" at bounding box center [784, 391] width 1568 height 782
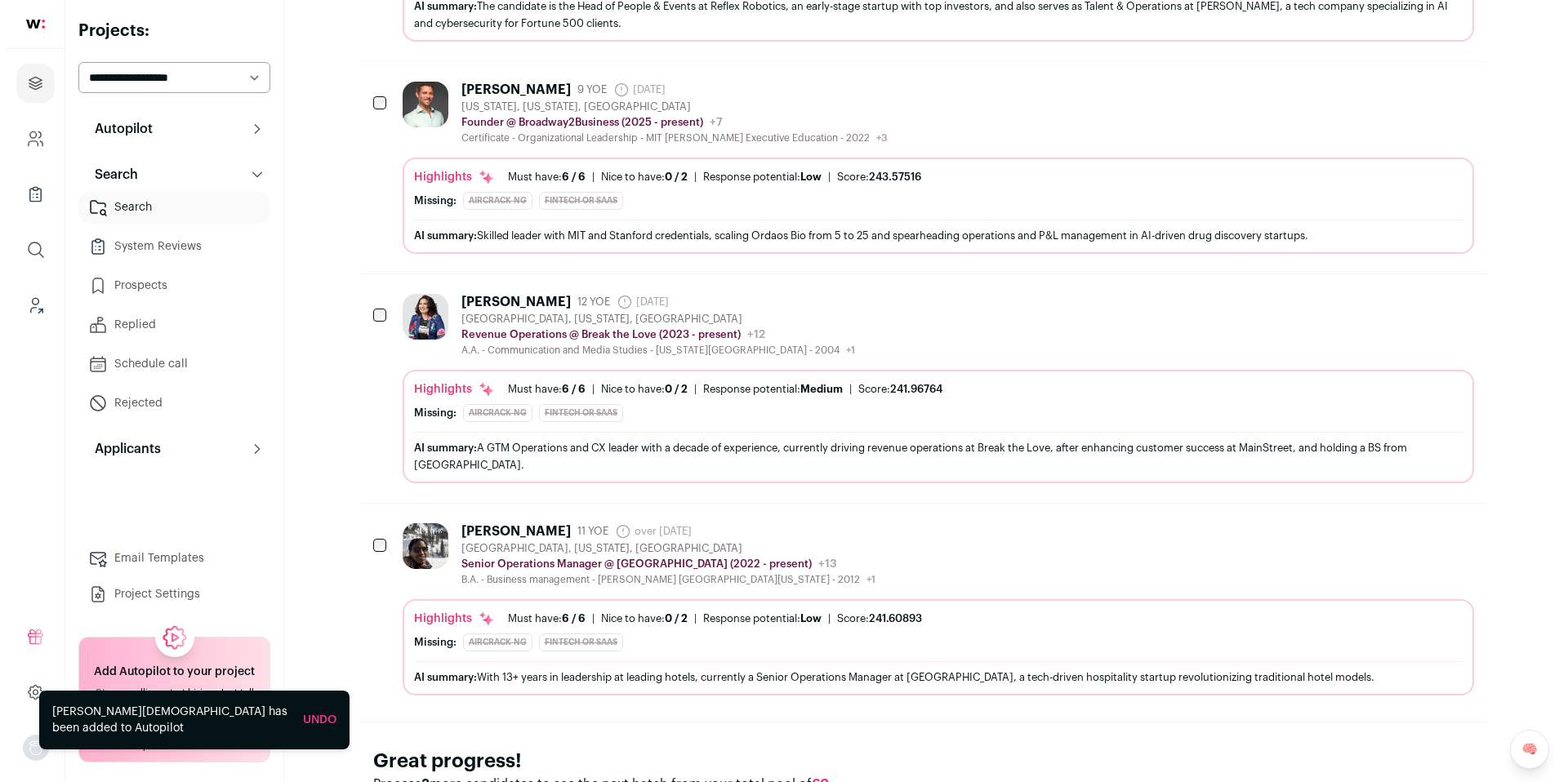
scroll to position [1379, 0]
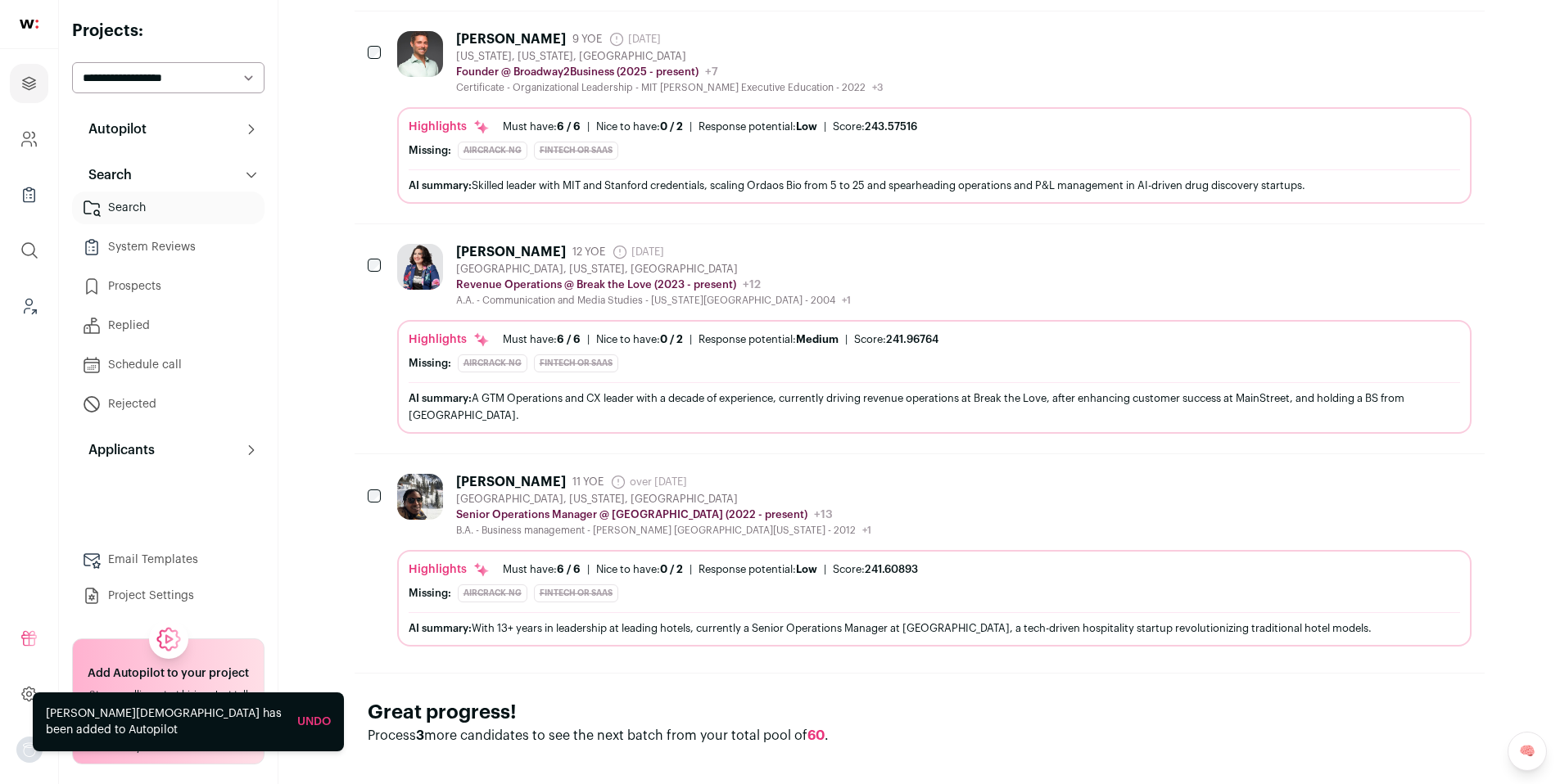
click at [909, 481] on div "Kenneth Ryant 11 YOE over 1 year ago Admin only. The last time the profile was …" at bounding box center [934, 506] width 1074 height 63
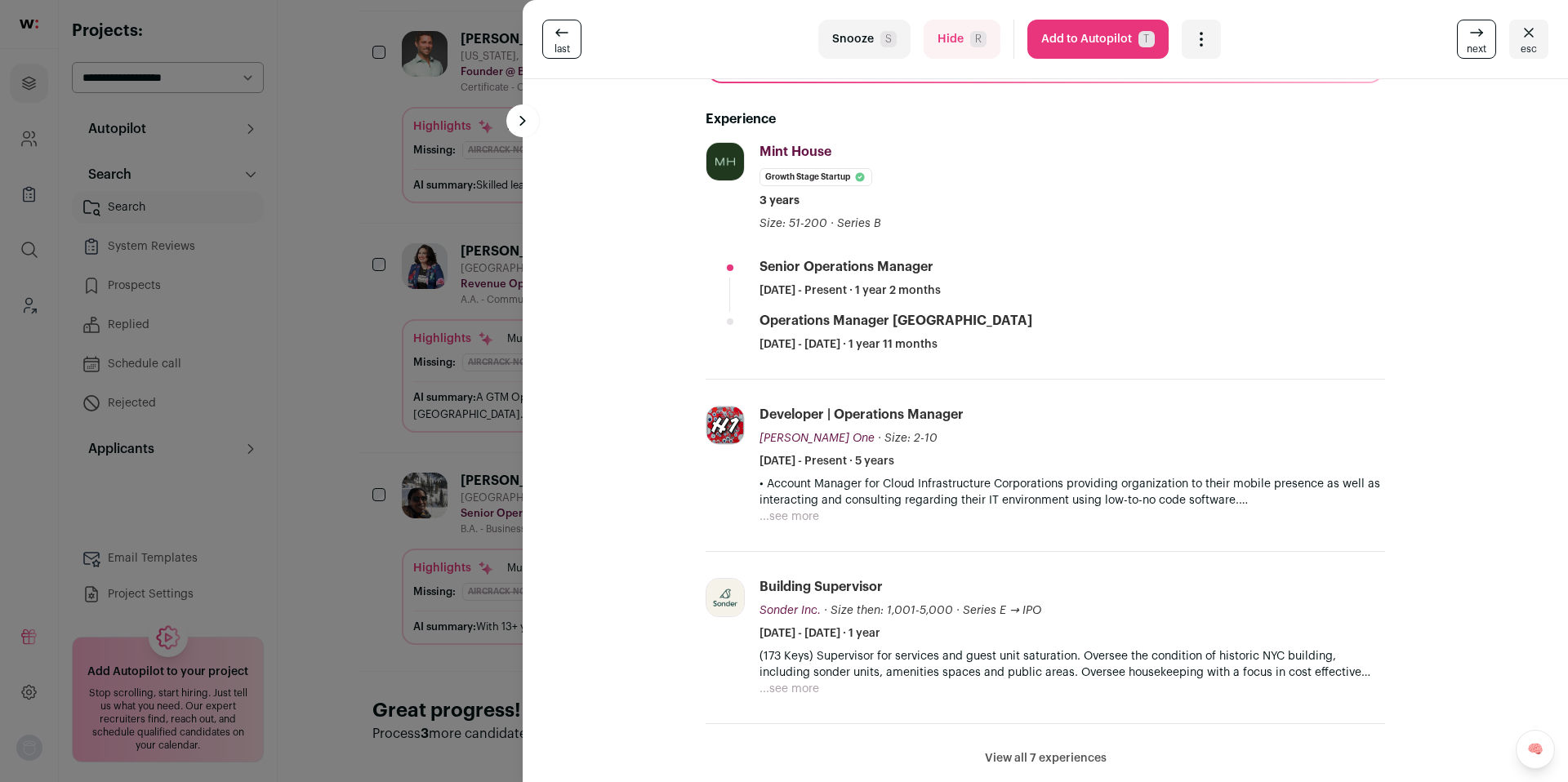
scroll to position [287, 0]
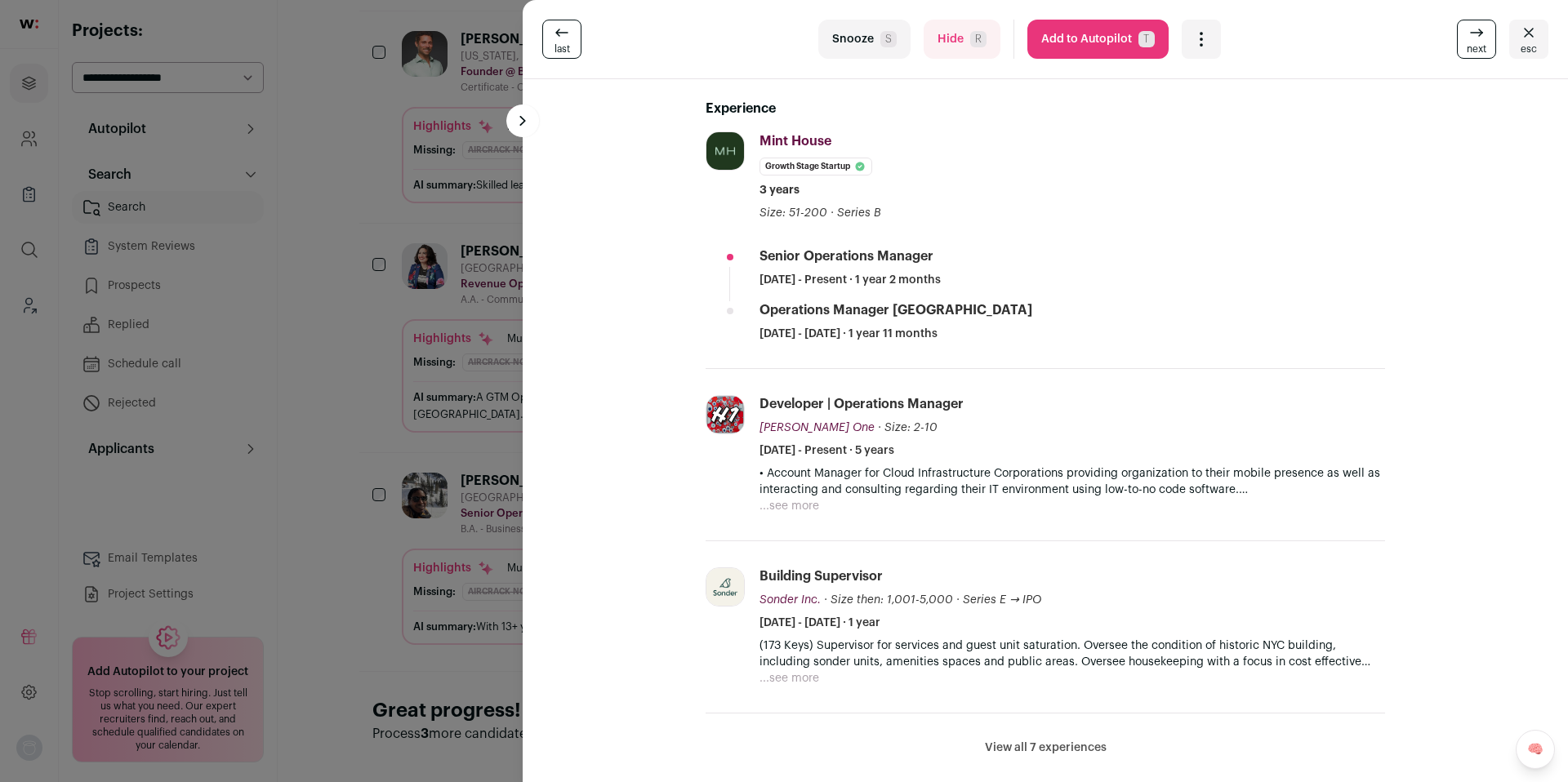
click at [1013, 745] on button "View all 7 experiences" at bounding box center [1045, 747] width 121 height 17
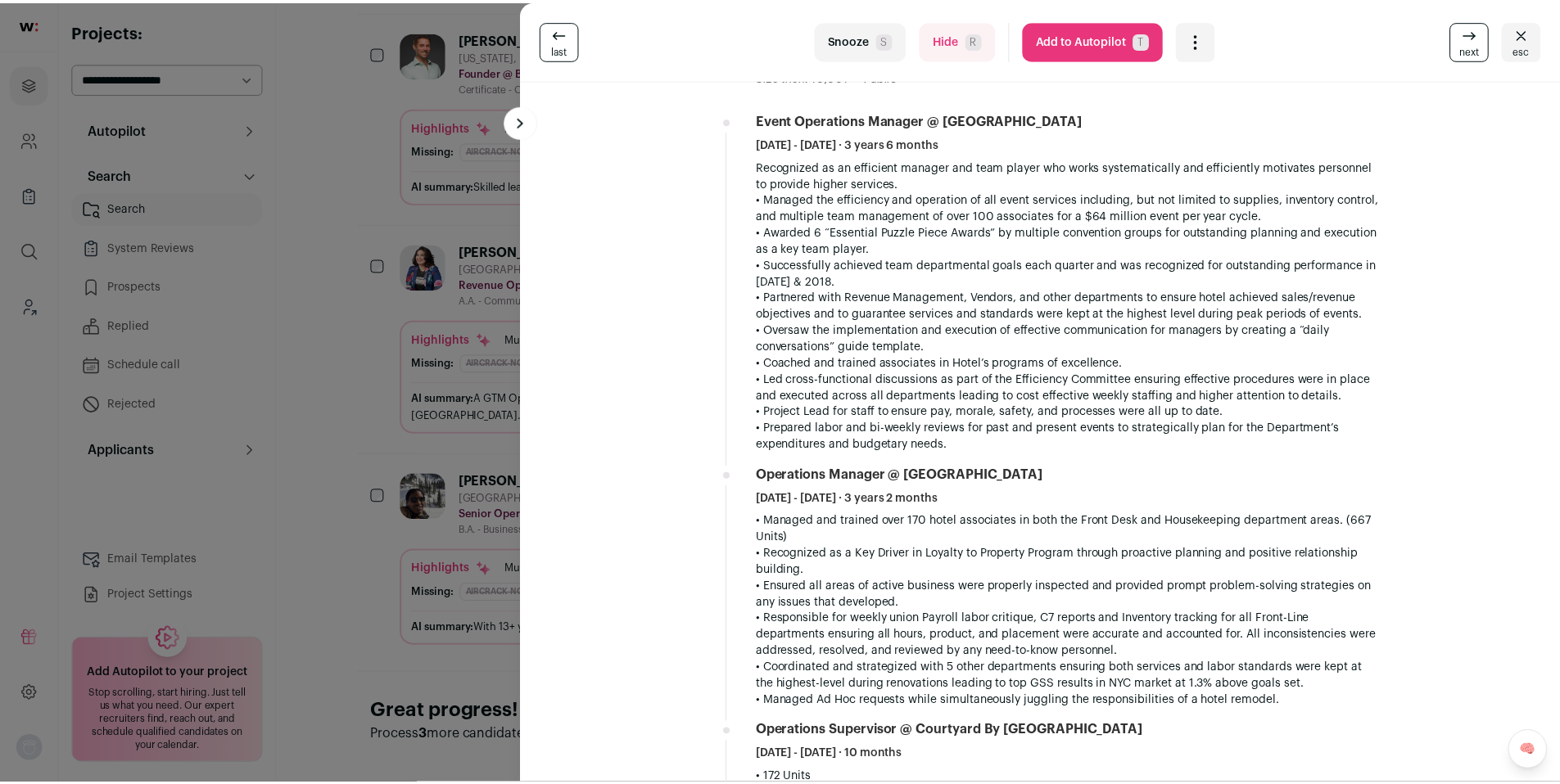
scroll to position [1018, 0]
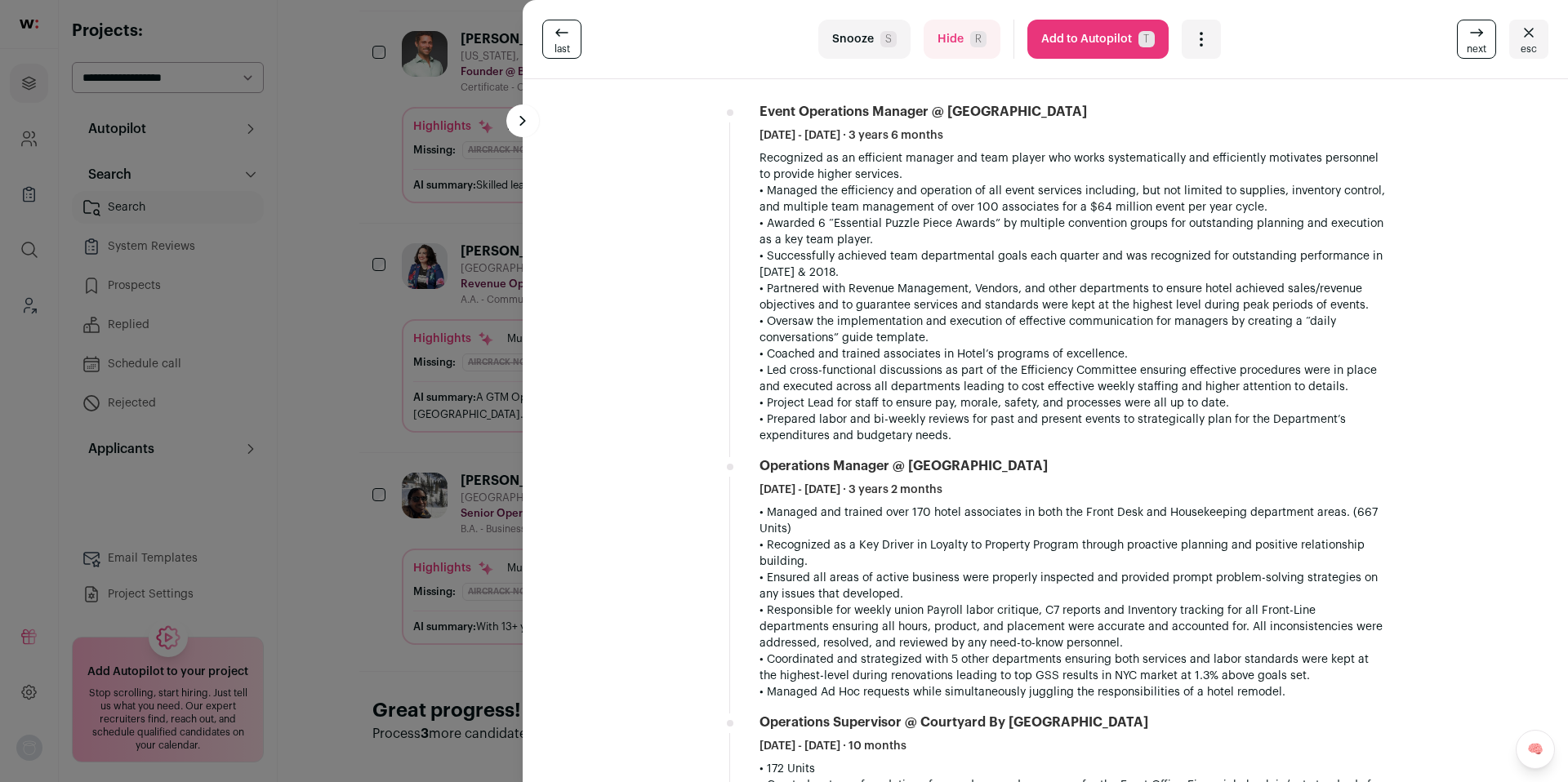
click at [130, 634] on div "last Snooze S Hide R Add to Autopilot T More actions Report a Problem Report th…" at bounding box center [784, 391] width 1568 height 782
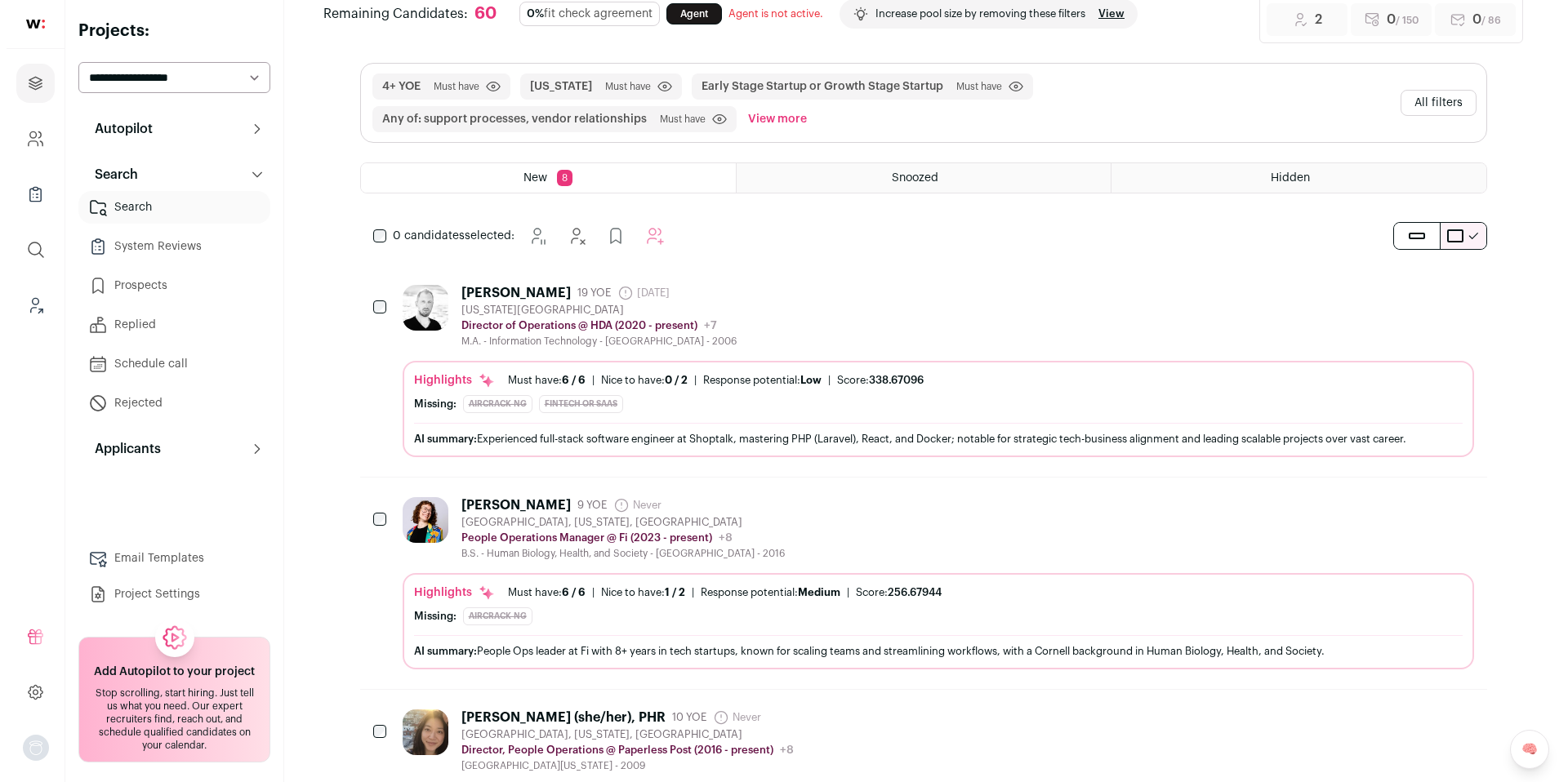
scroll to position [0, 0]
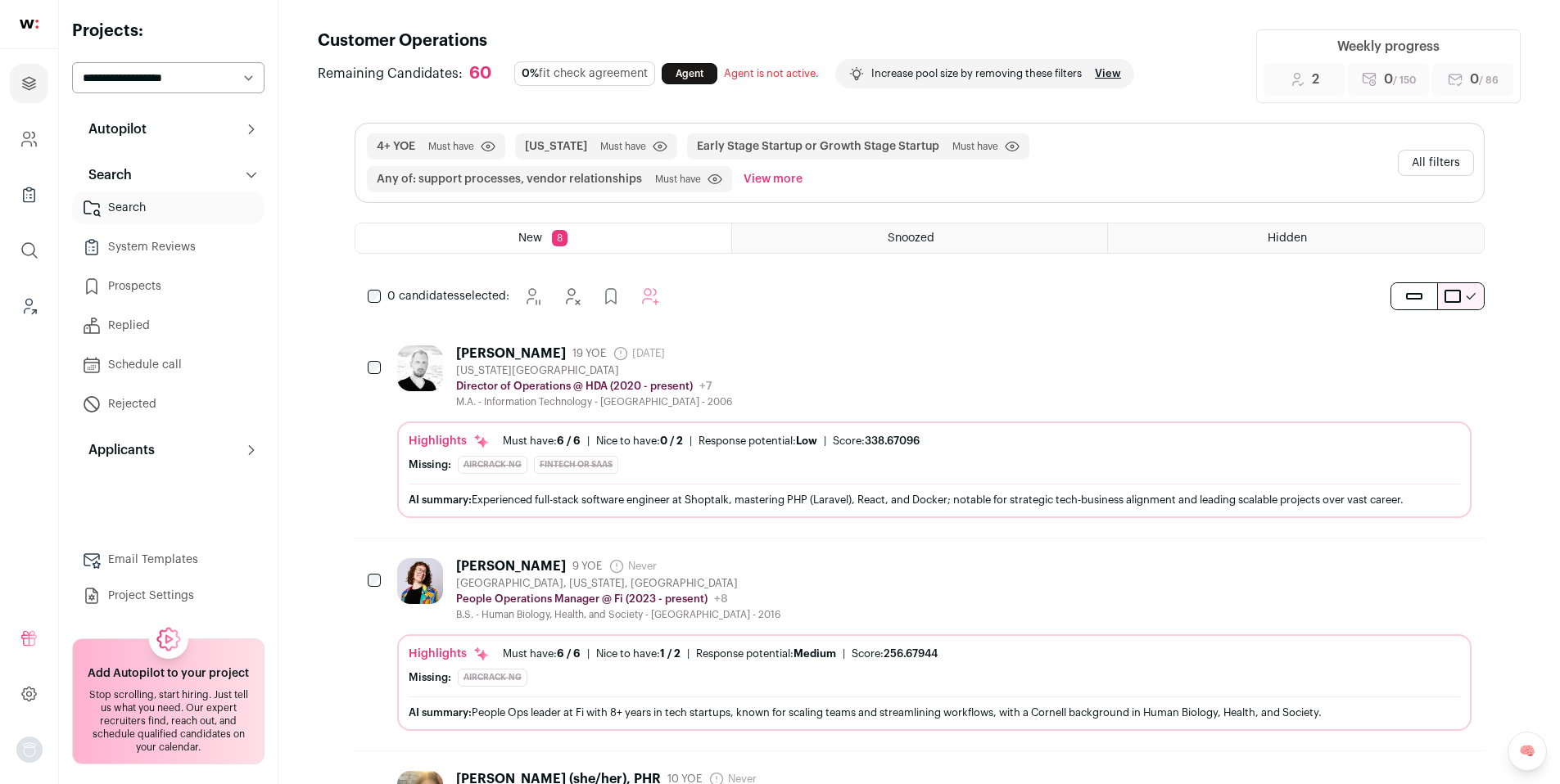
click at [822, 374] on div "Paul Denisevich 19 YOE 6 days ago Admin only. The last time the profile was scr…" at bounding box center [934, 377] width 1074 height 63
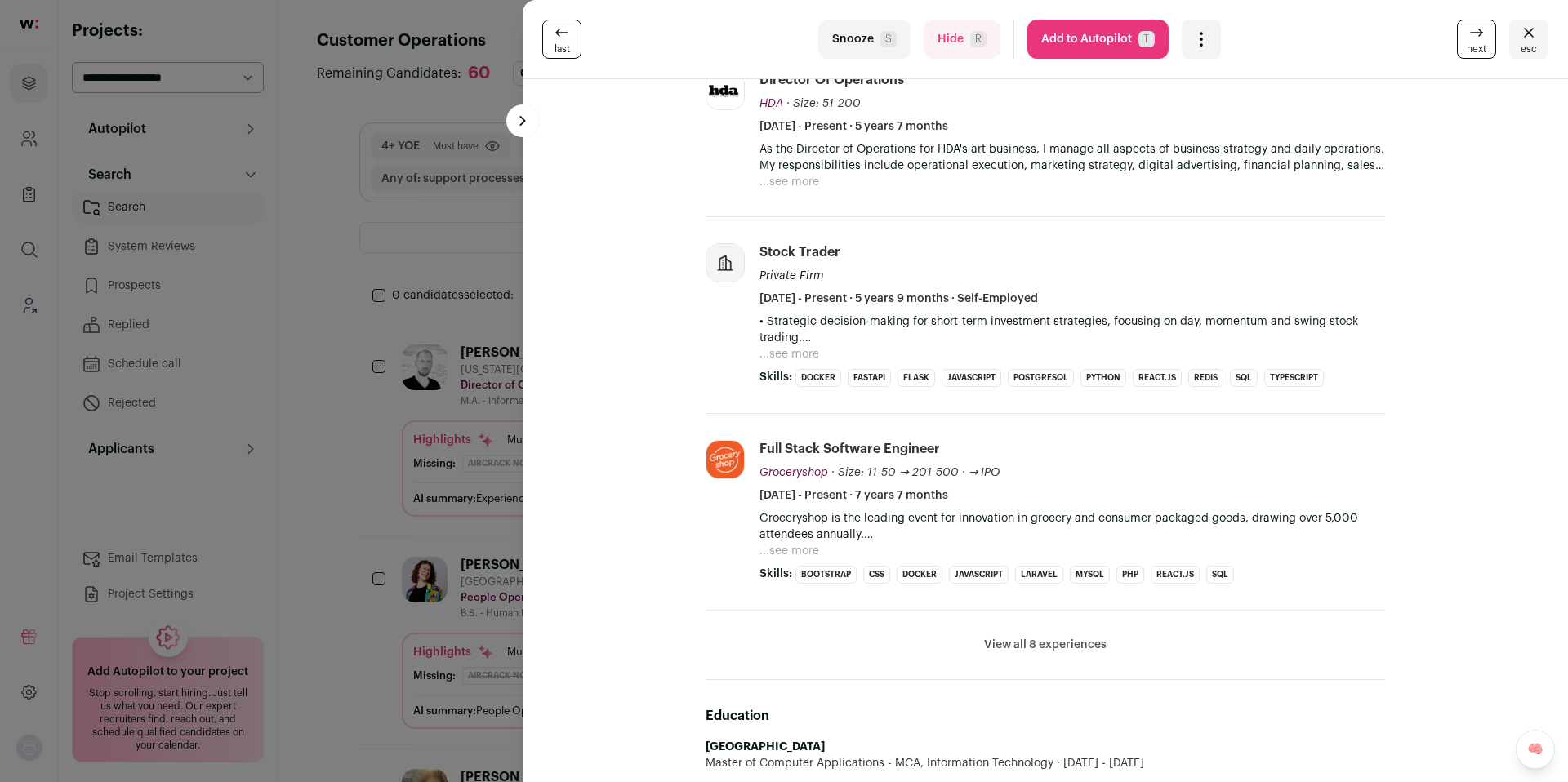
scroll to position [355, 0]
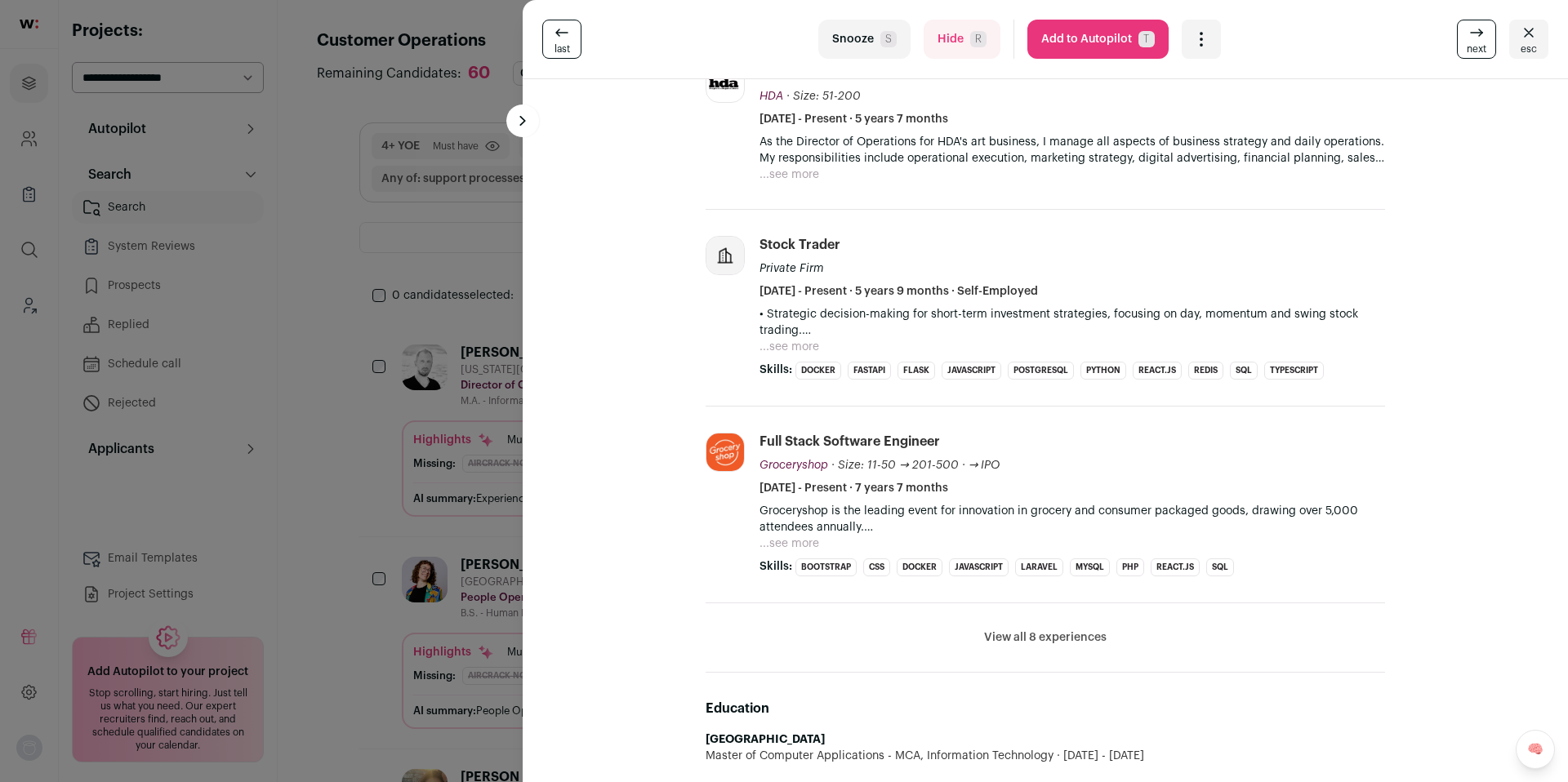
click at [436, 487] on div "last Snooze S Hide R Add to Autopilot T More actions Report a Problem Report th…" at bounding box center [784, 391] width 1568 height 782
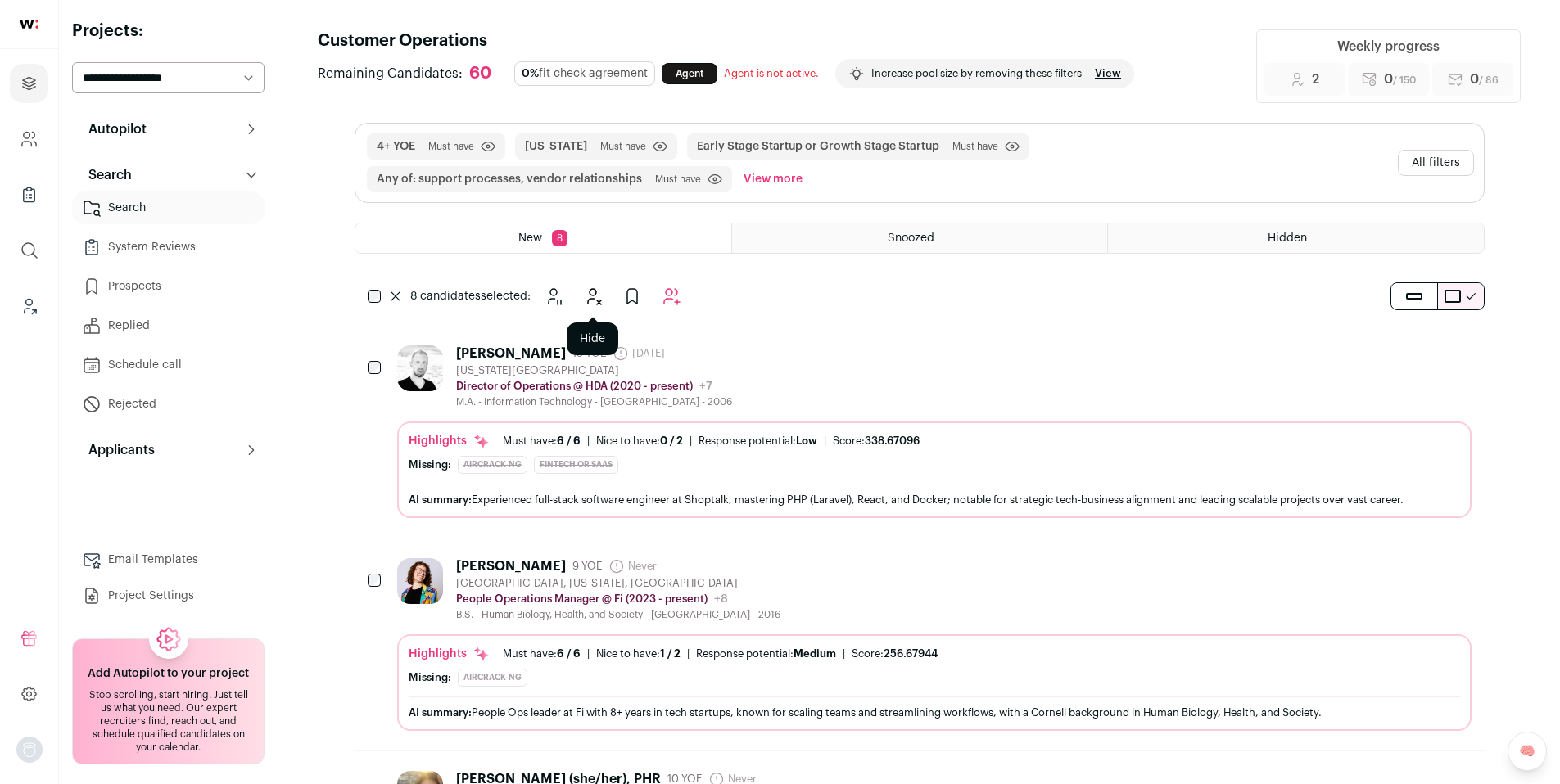
click at [591, 298] on icon "Hide" at bounding box center [593, 296] width 19 height 19
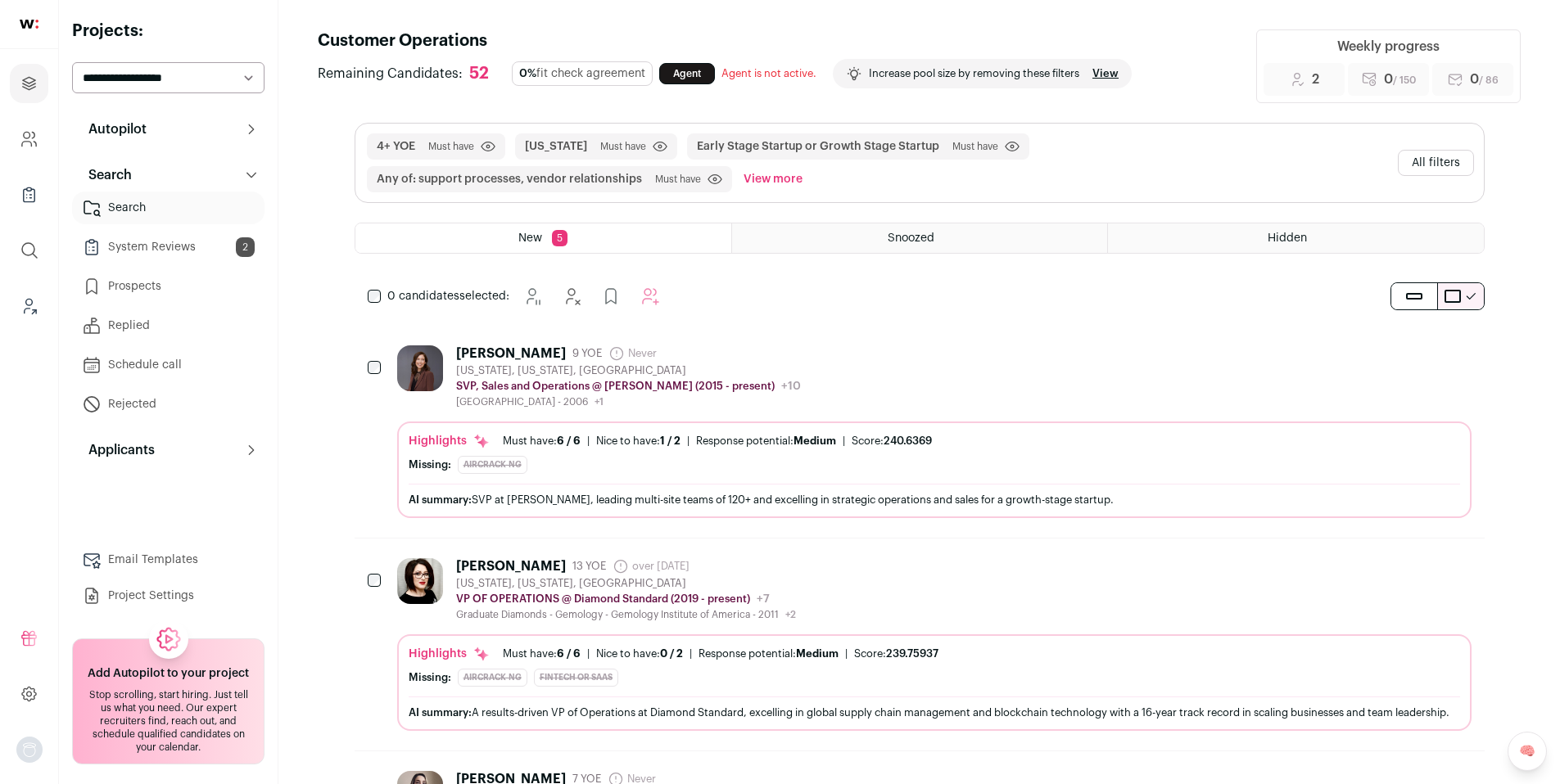
click at [894, 385] on div "Katie Twidwell 9 YOE Never Admin only. The last time the profile was scraped. N…" at bounding box center [934, 377] width 1074 height 63
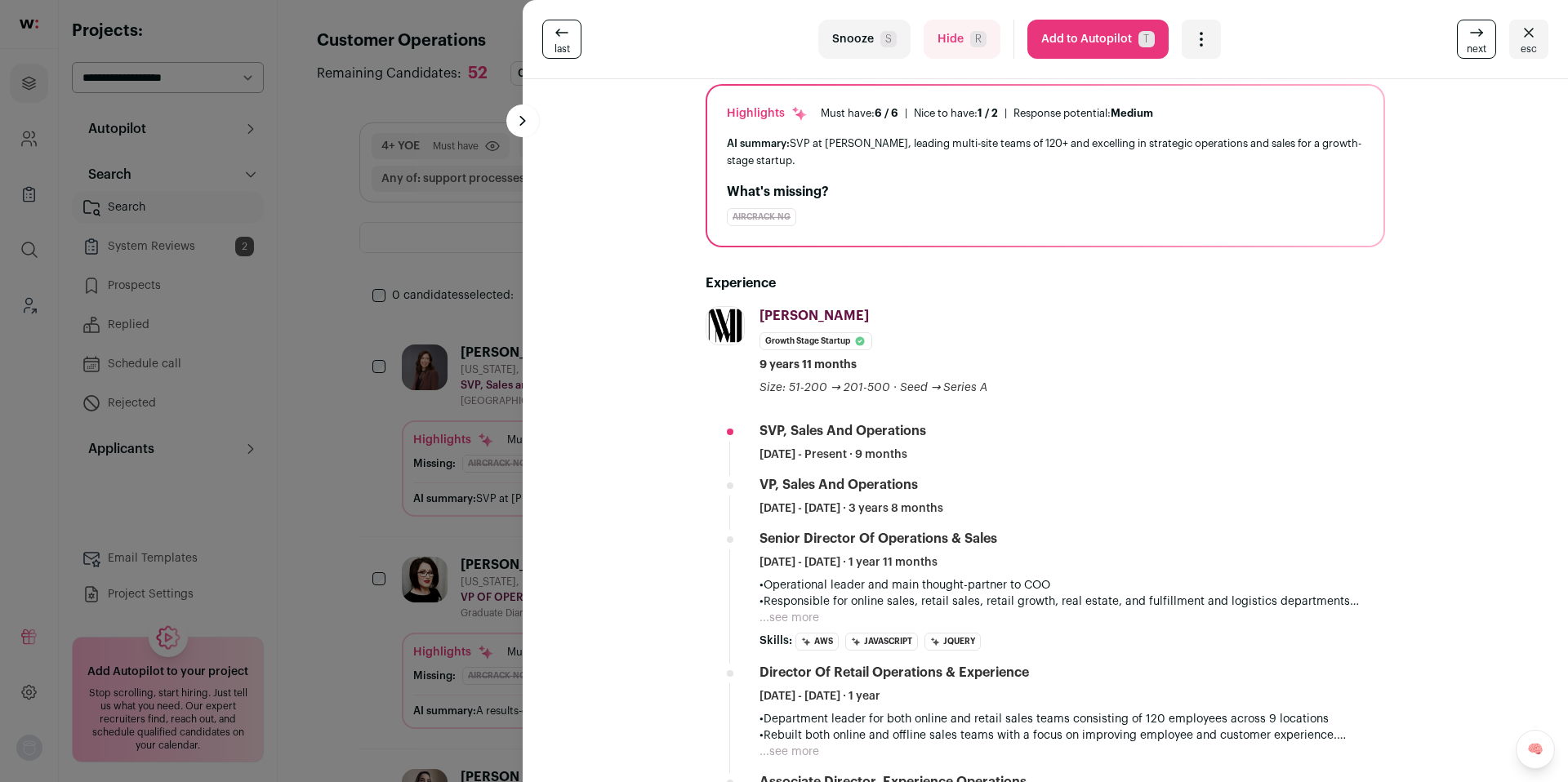
scroll to position [150, 0]
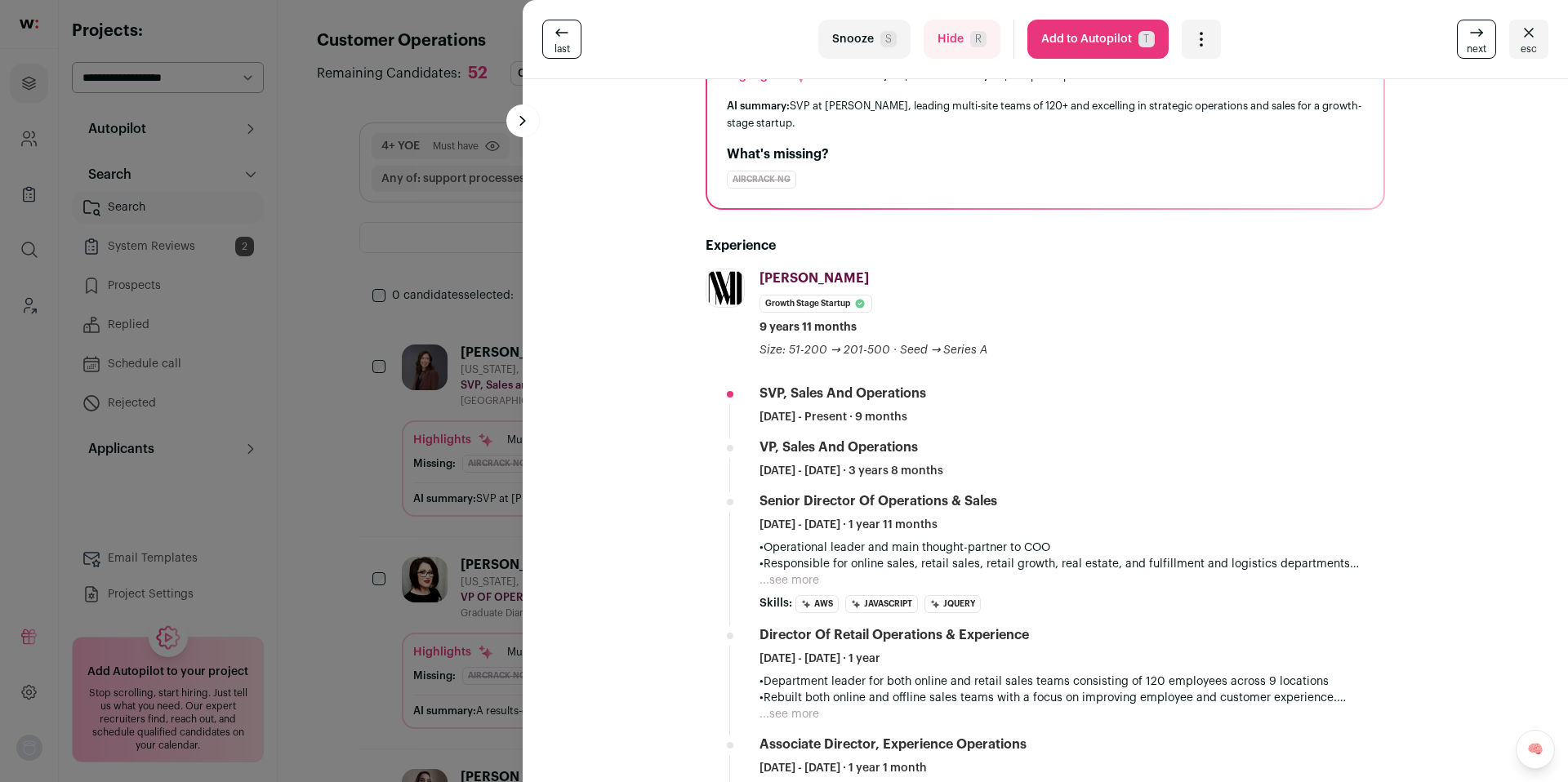
click at [940, 31] on button "Hide R" at bounding box center [962, 38] width 77 height 39
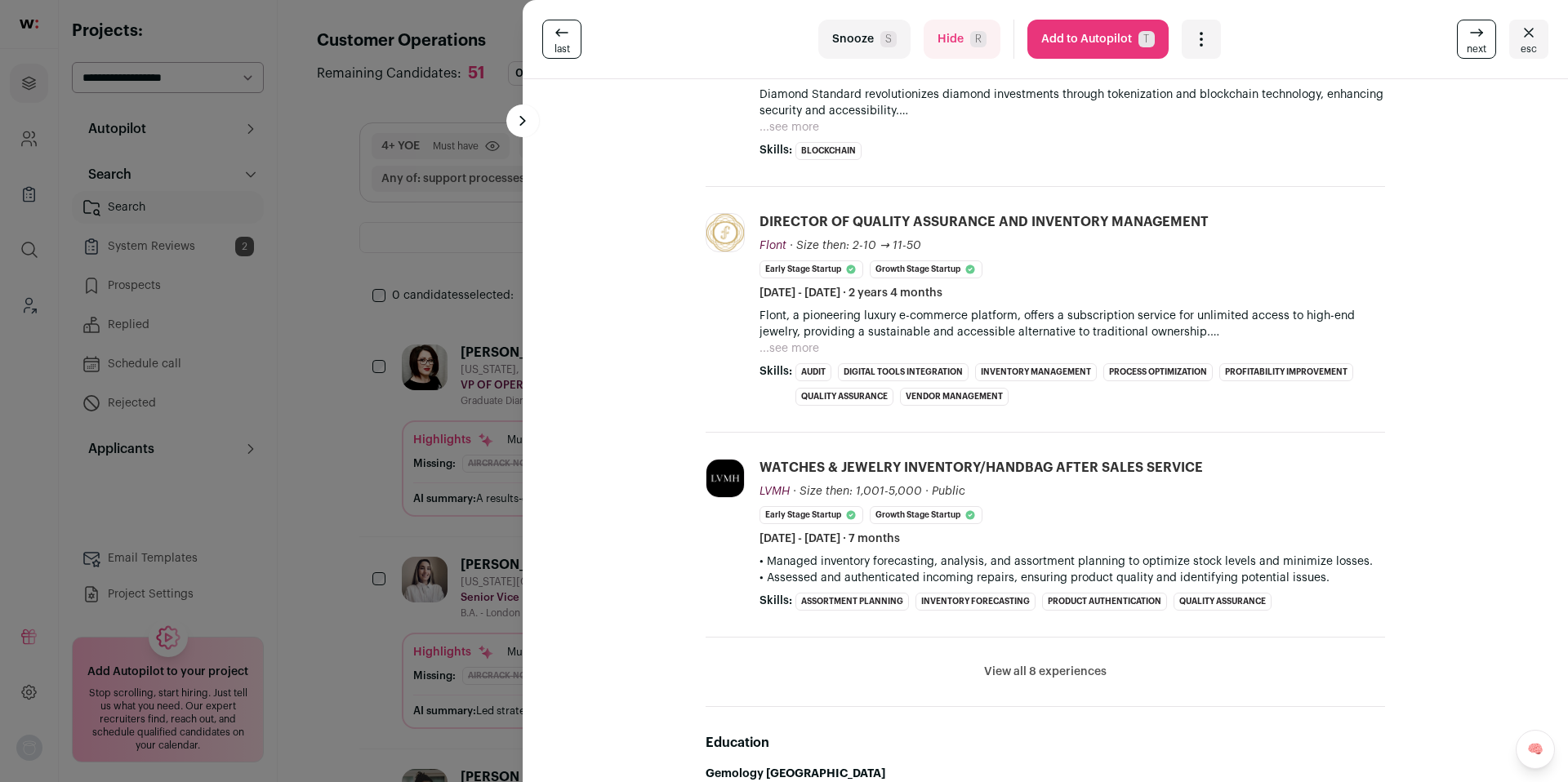
scroll to position [417, 0]
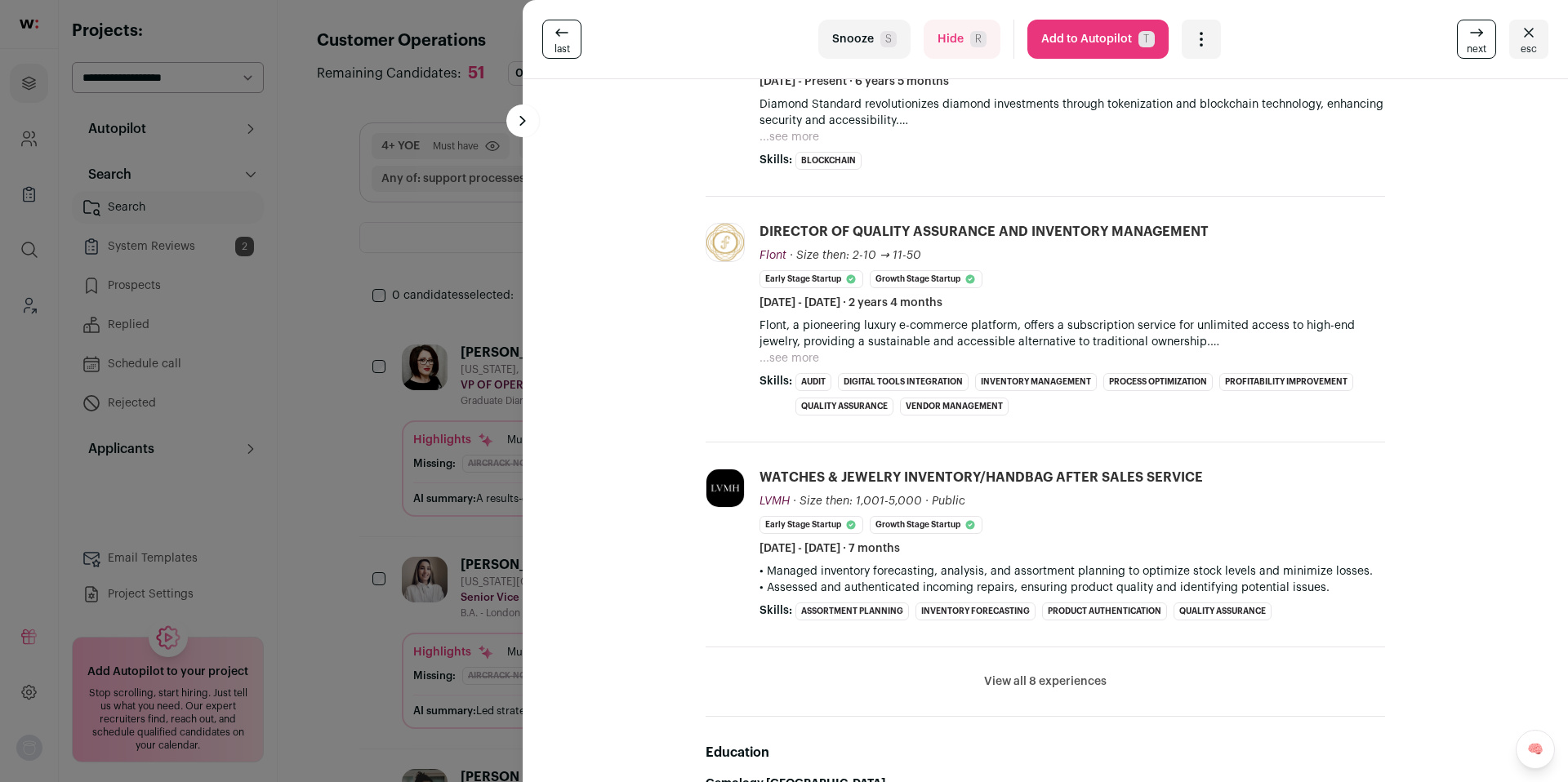
click at [970, 37] on span "R" at bounding box center [978, 39] width 17 height 17
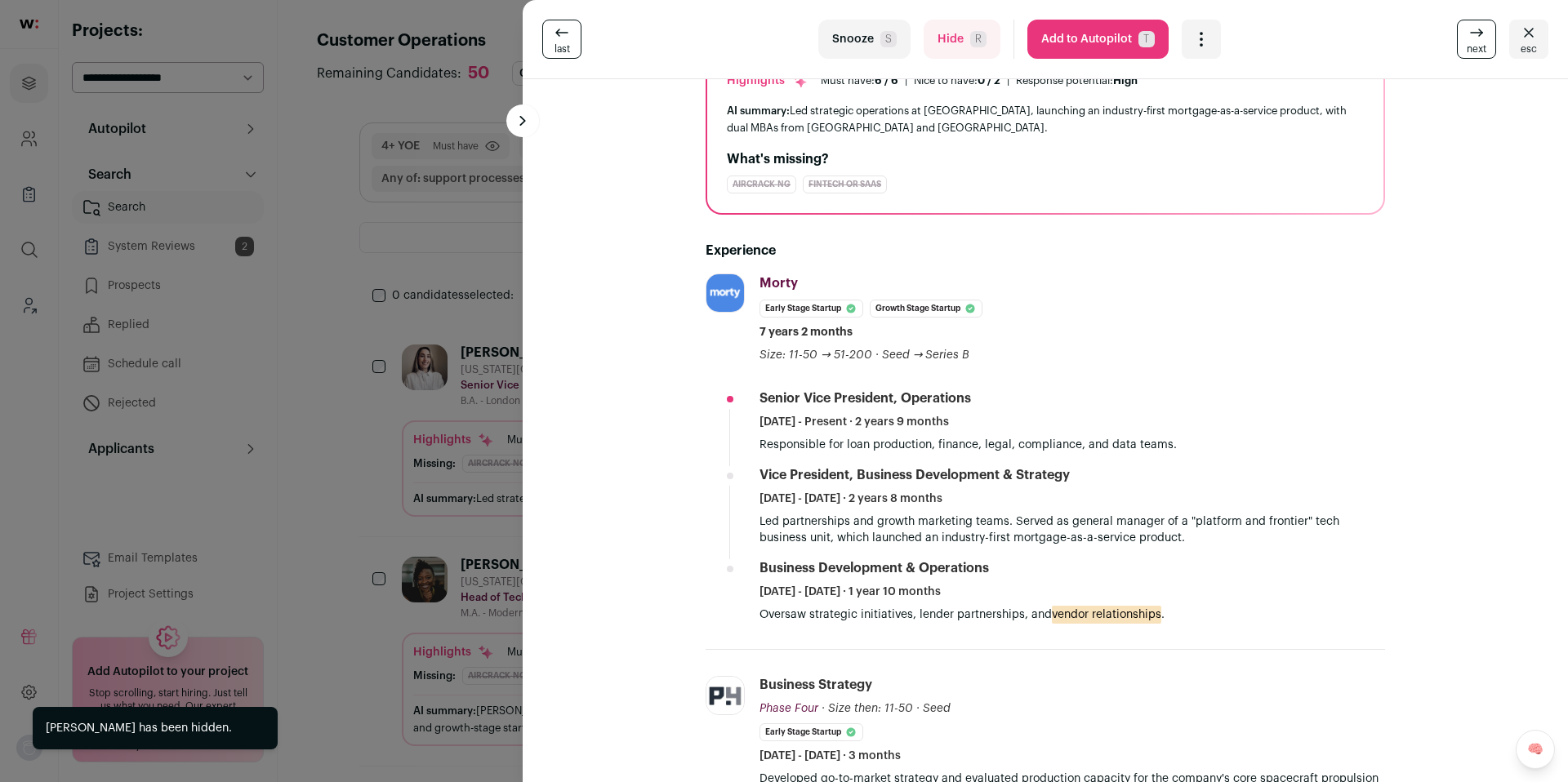
scroll to position [153, 0]
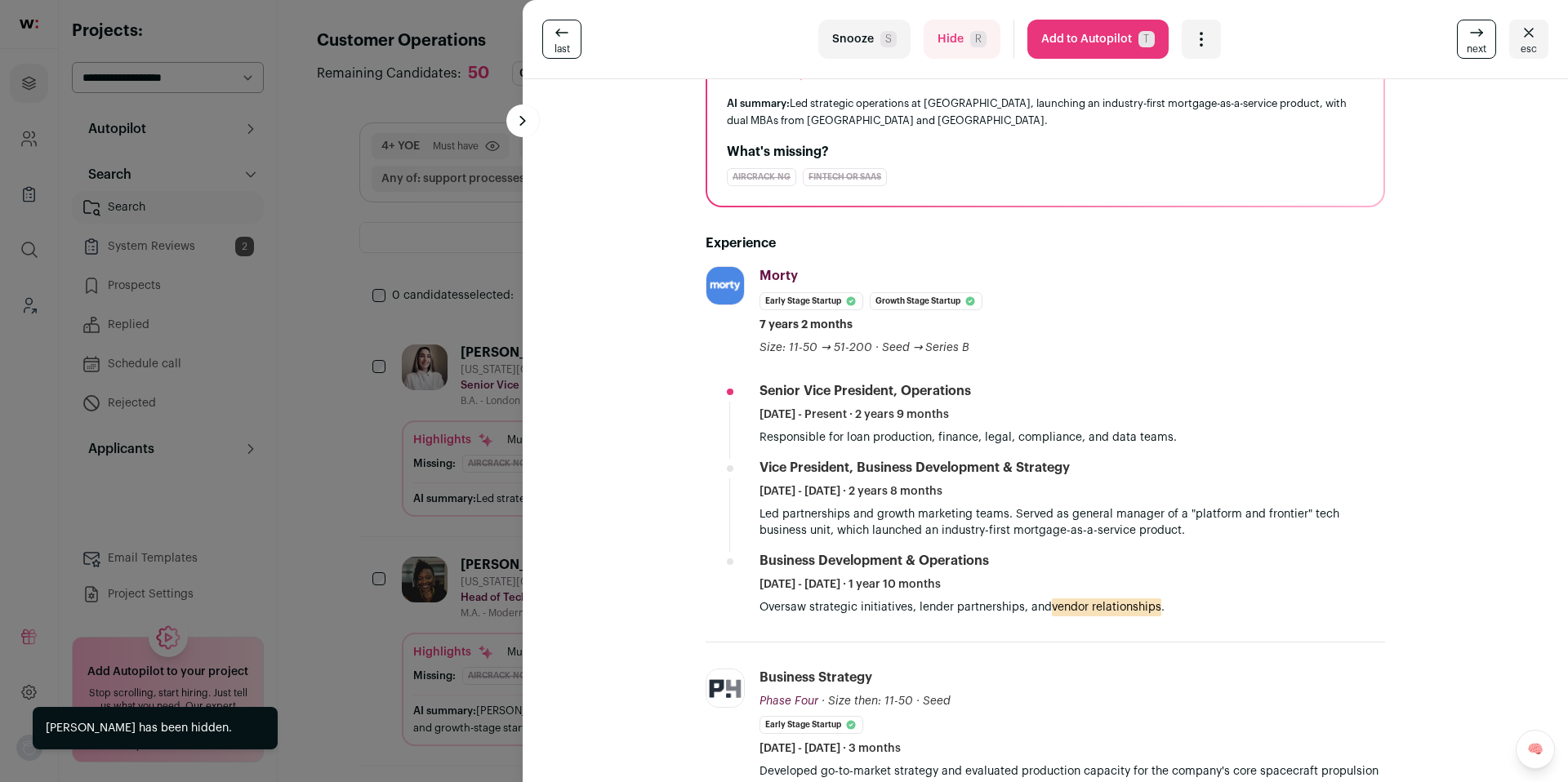
click at [960, 36] on button "Hide R" at bounding box center [962, 38] width 77 height 39
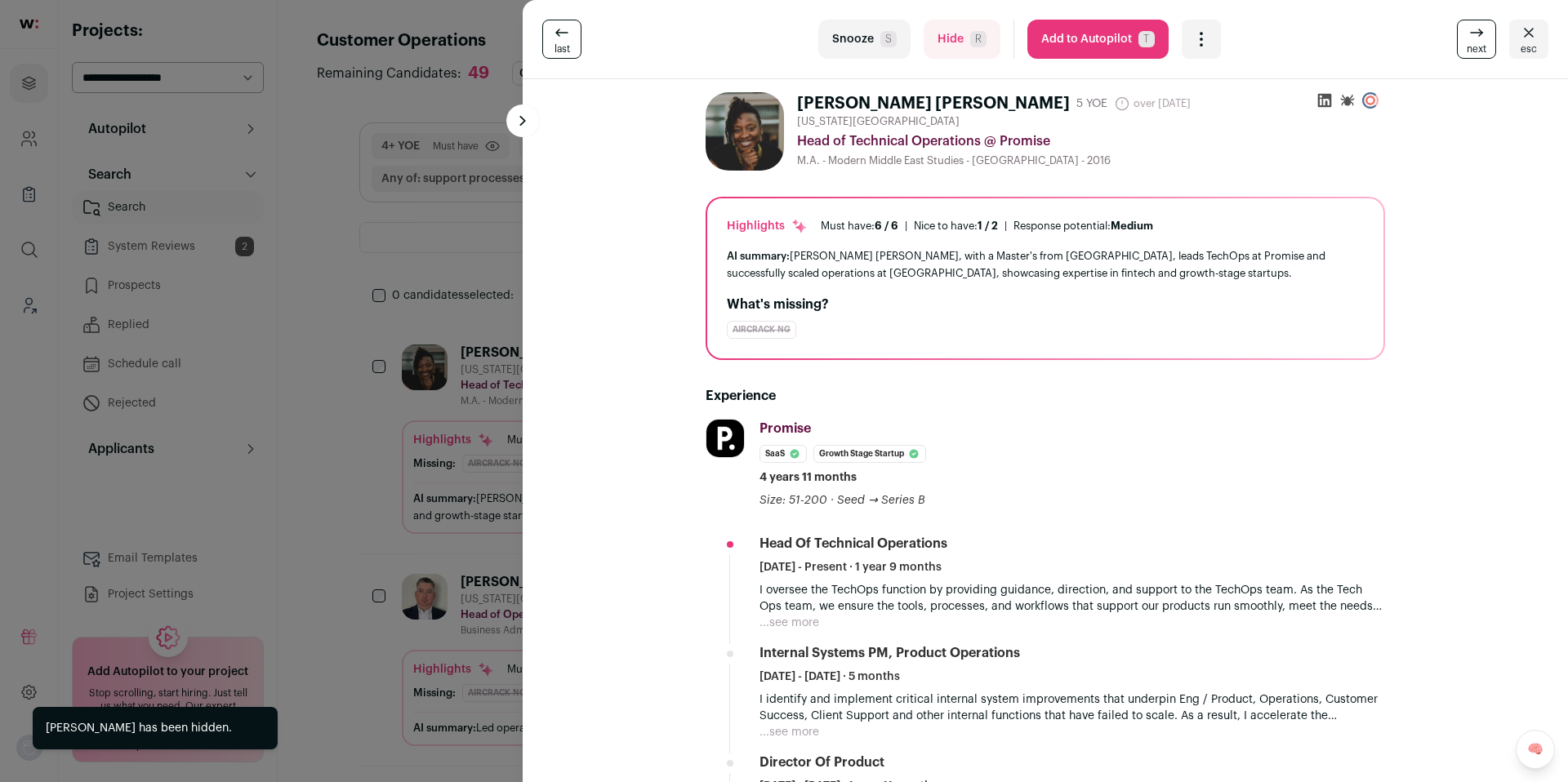
click at [960, 36] on button "Hide R" at bounding box center [962, 38] width 77 height 39
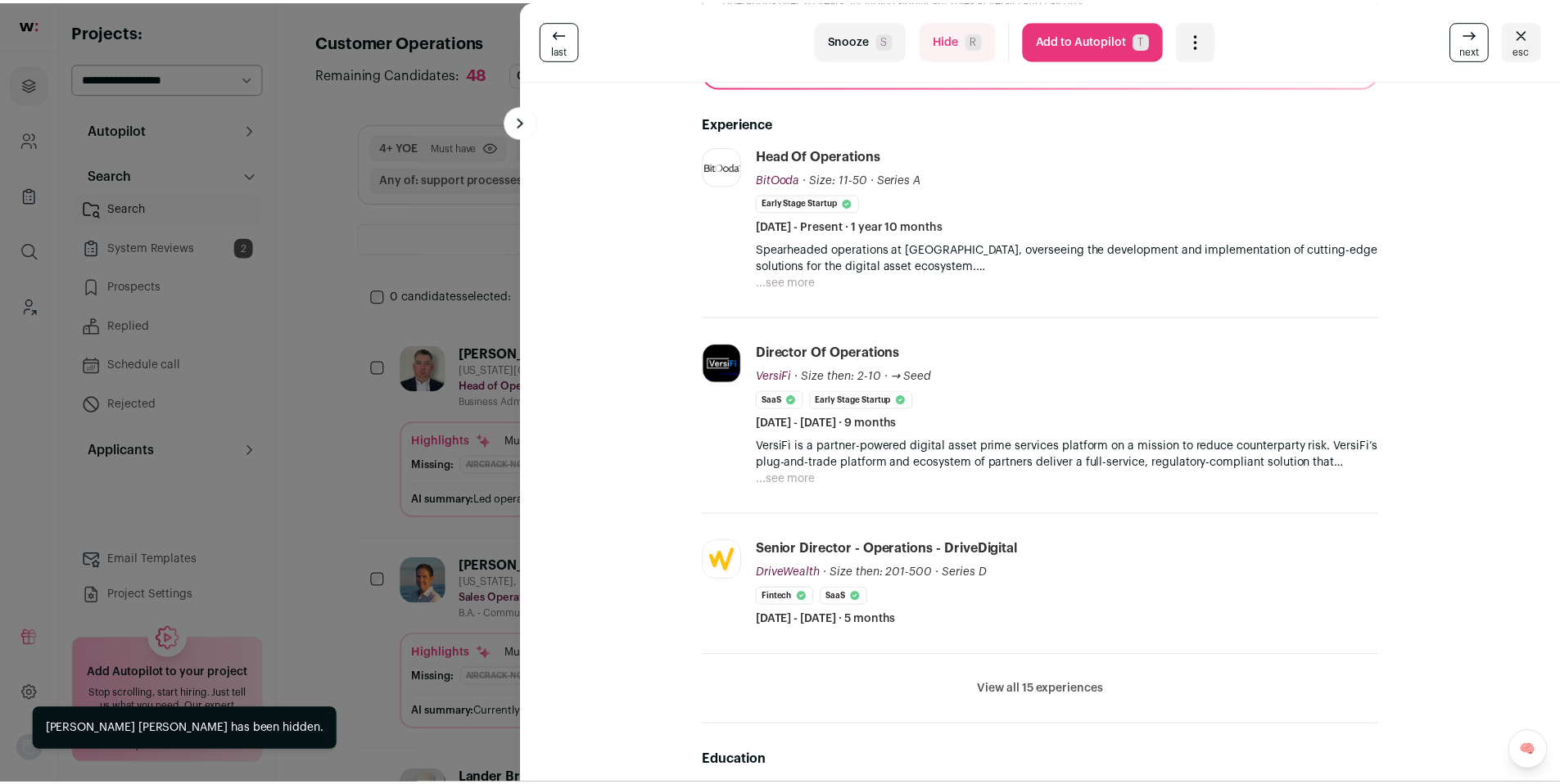
scroll to position [288, 0]
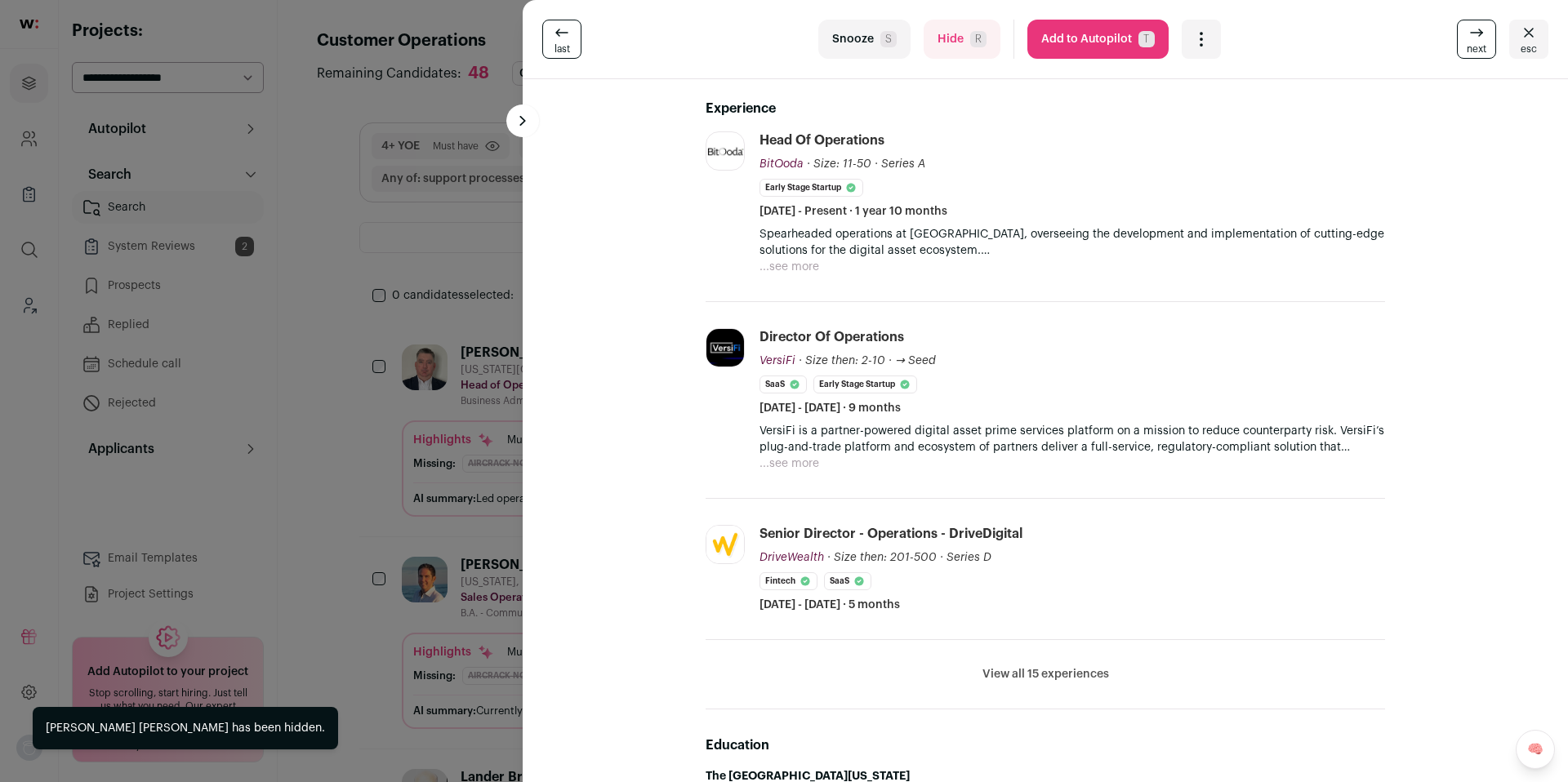
click at [998, 667] on button "View all 15 experiences" at bounding box center [1045, 674] width 127 height 17
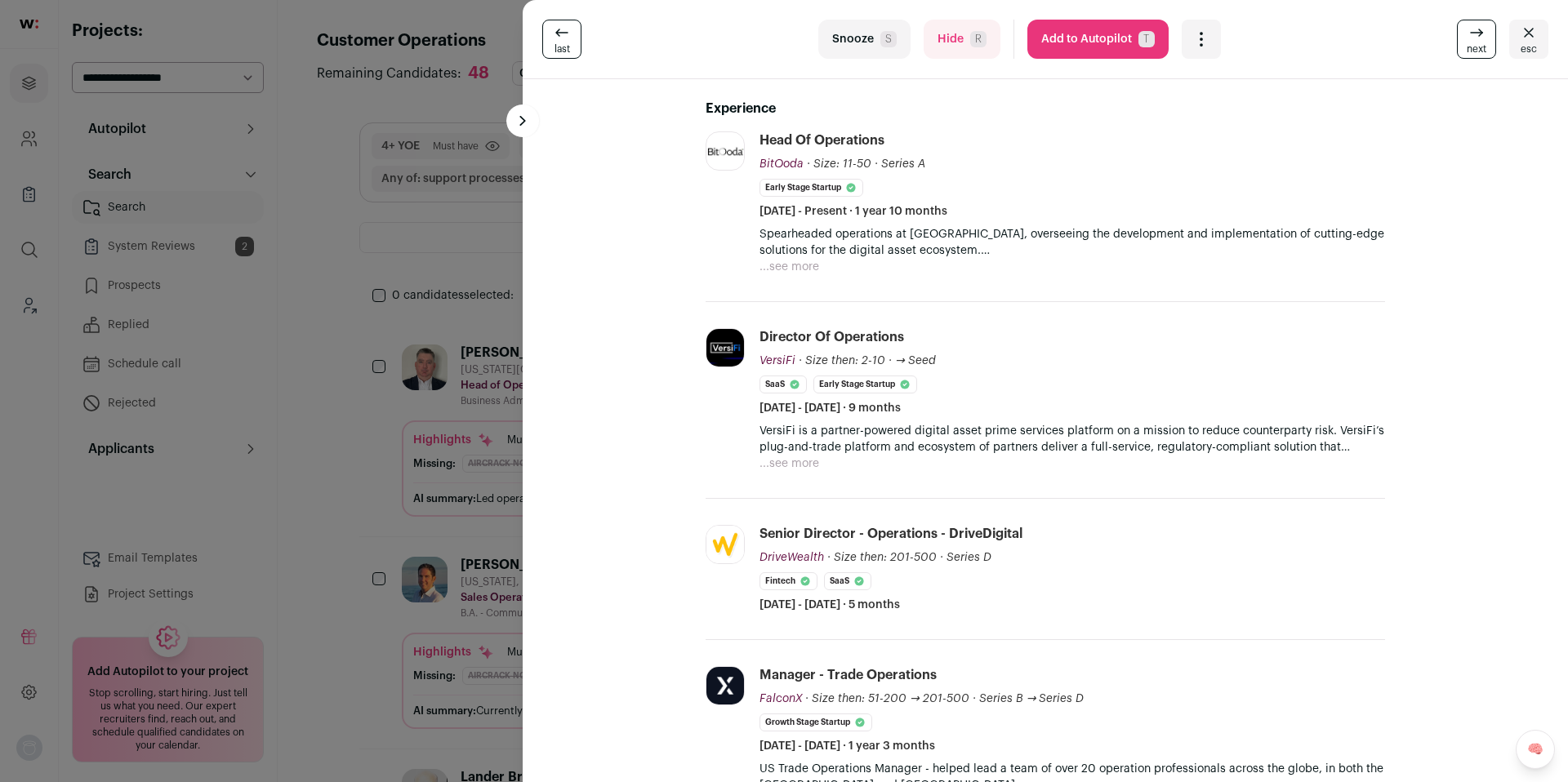
click at [952, 45] on button "Hide R" at bounding box center [962, 38] width 77 height 39
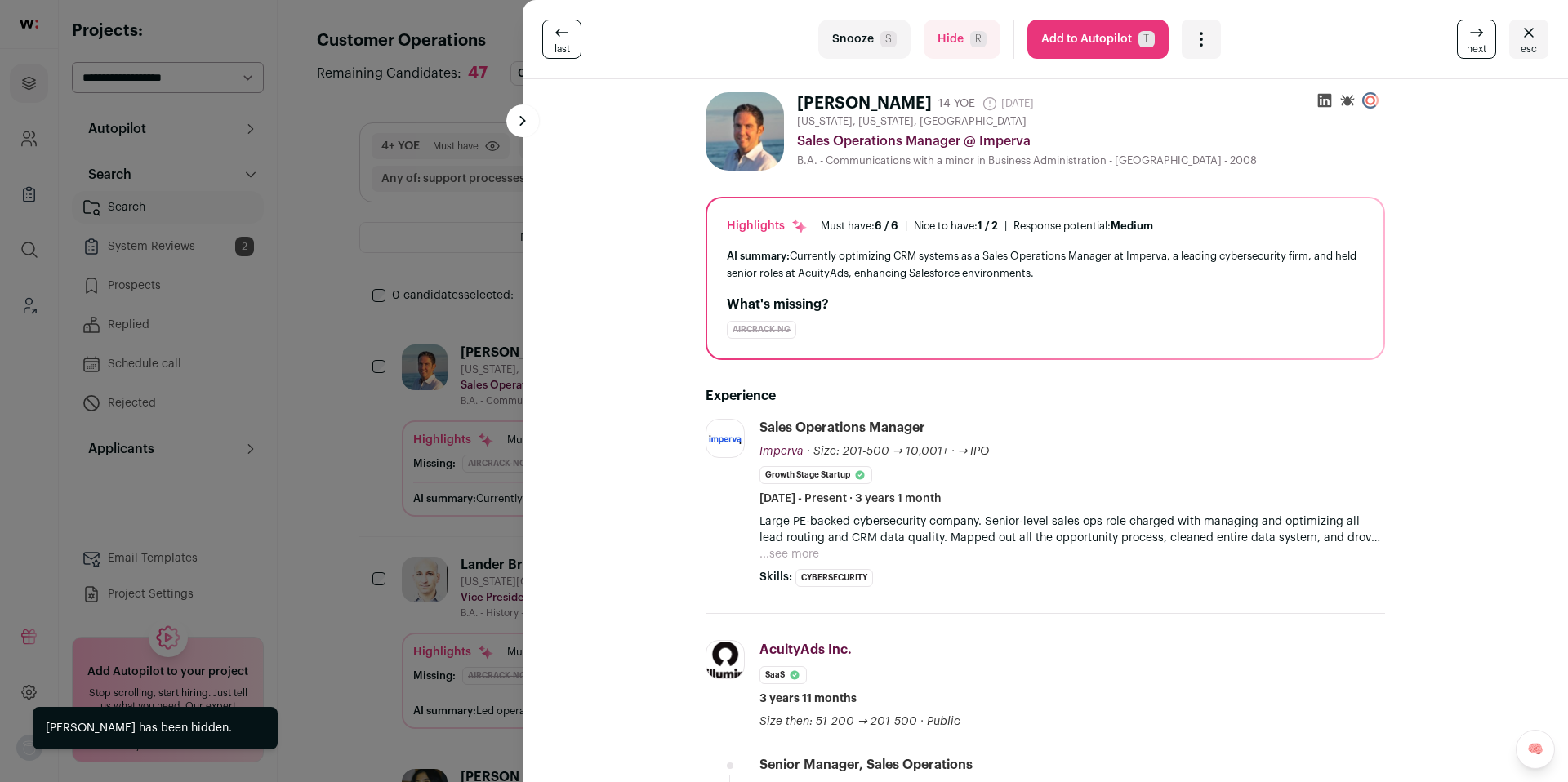
click at [411, 452] on div "last Snooze S Hide R Add to Autopilot T More actions Report a Problem Report th…" at bounding box center [784, 391] width 1568 height 782
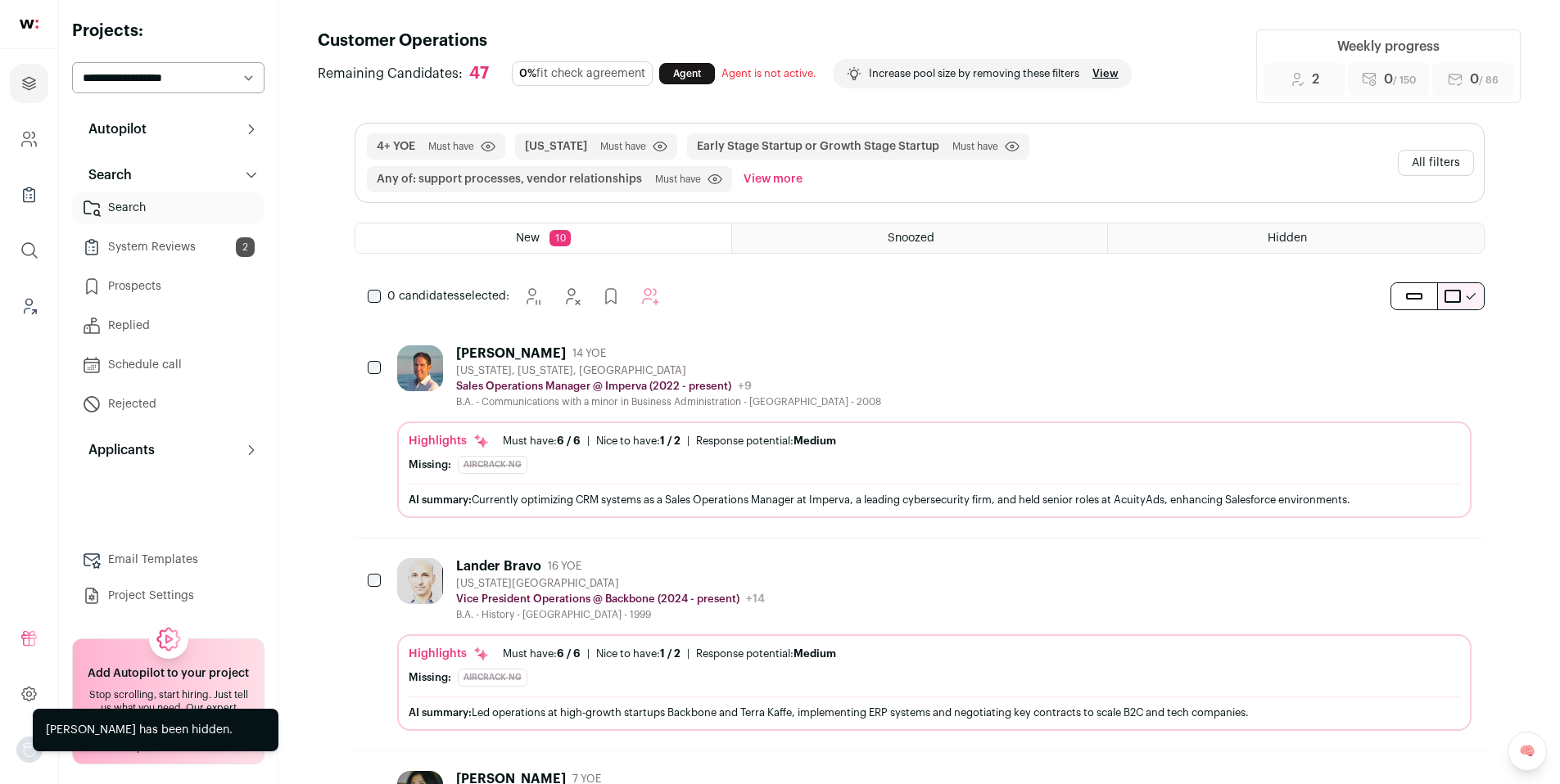
click at [1451, 165] on button "All filters" at bounding box center [1436, 163] width 76 height 26
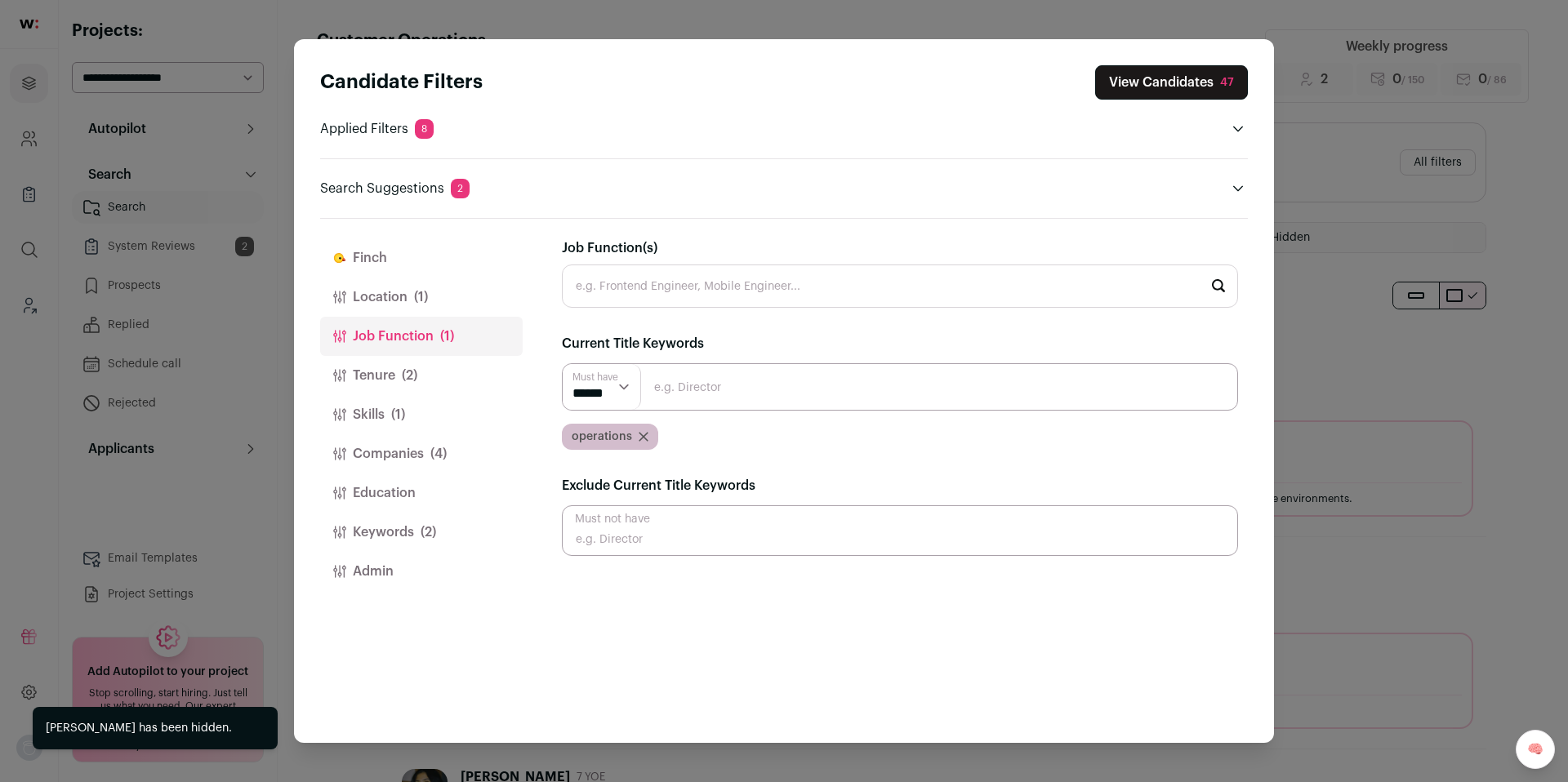
click at [643, 436] on icon "Close modal via background" at bounding box center [643, 436] width 10 height 10
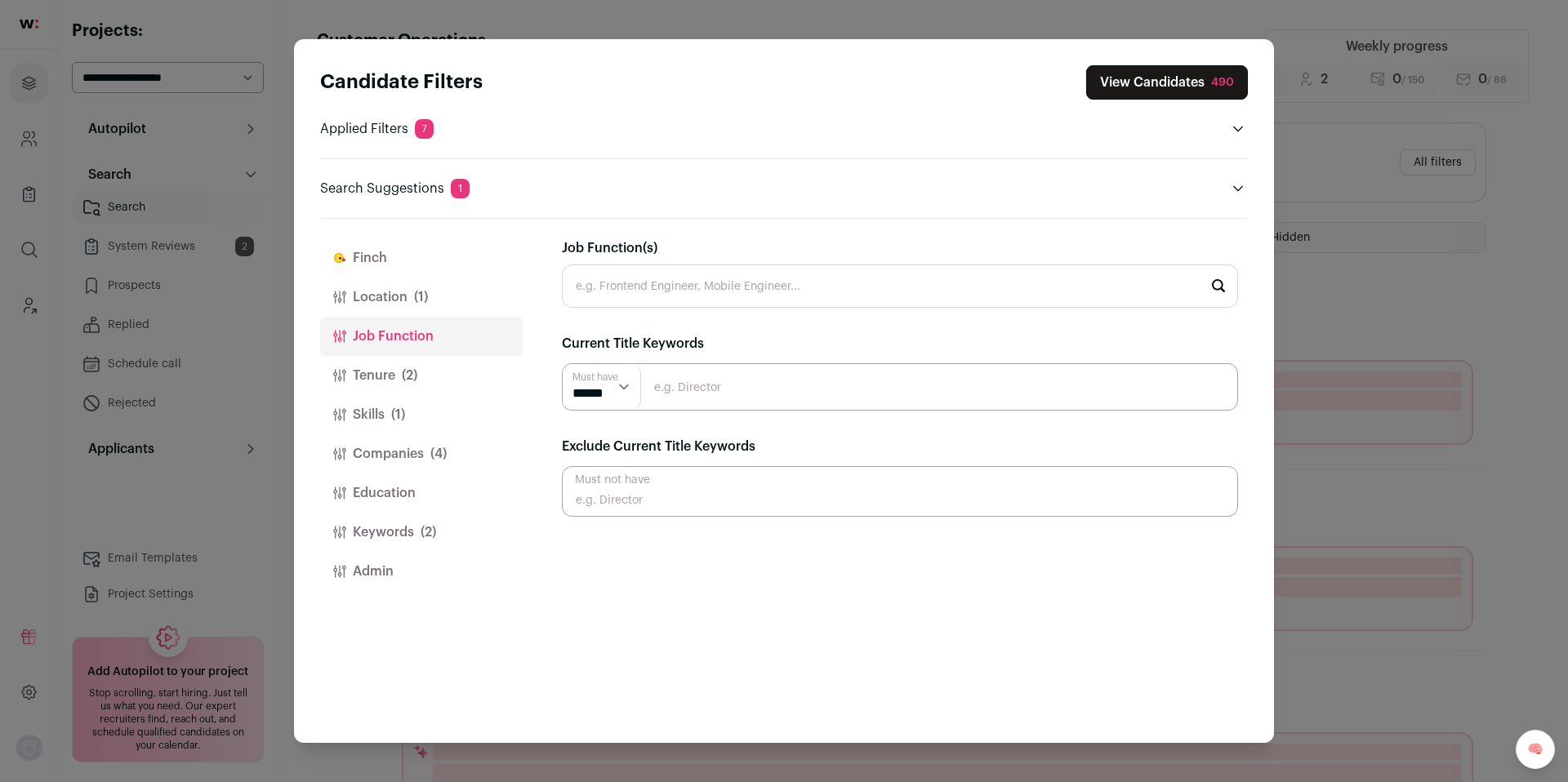
click at [660, 284] on input "Job Function(s)" at bounding box center [899, 286] width 676 height 44
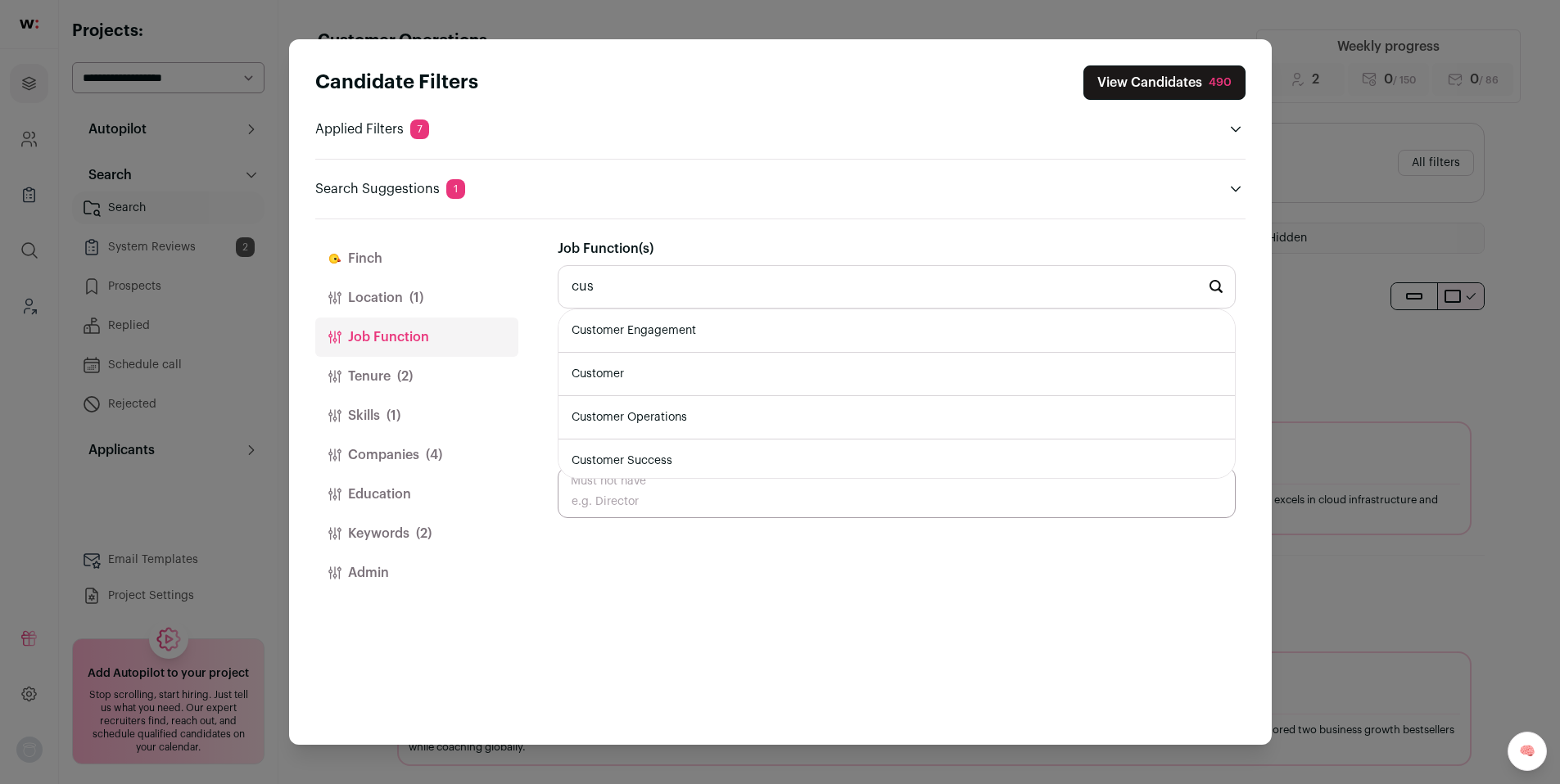
click at [660, 416] on li "Customer Operations" at bounding box center [896, 418] width 677 height 44
type input "Customer Operations"
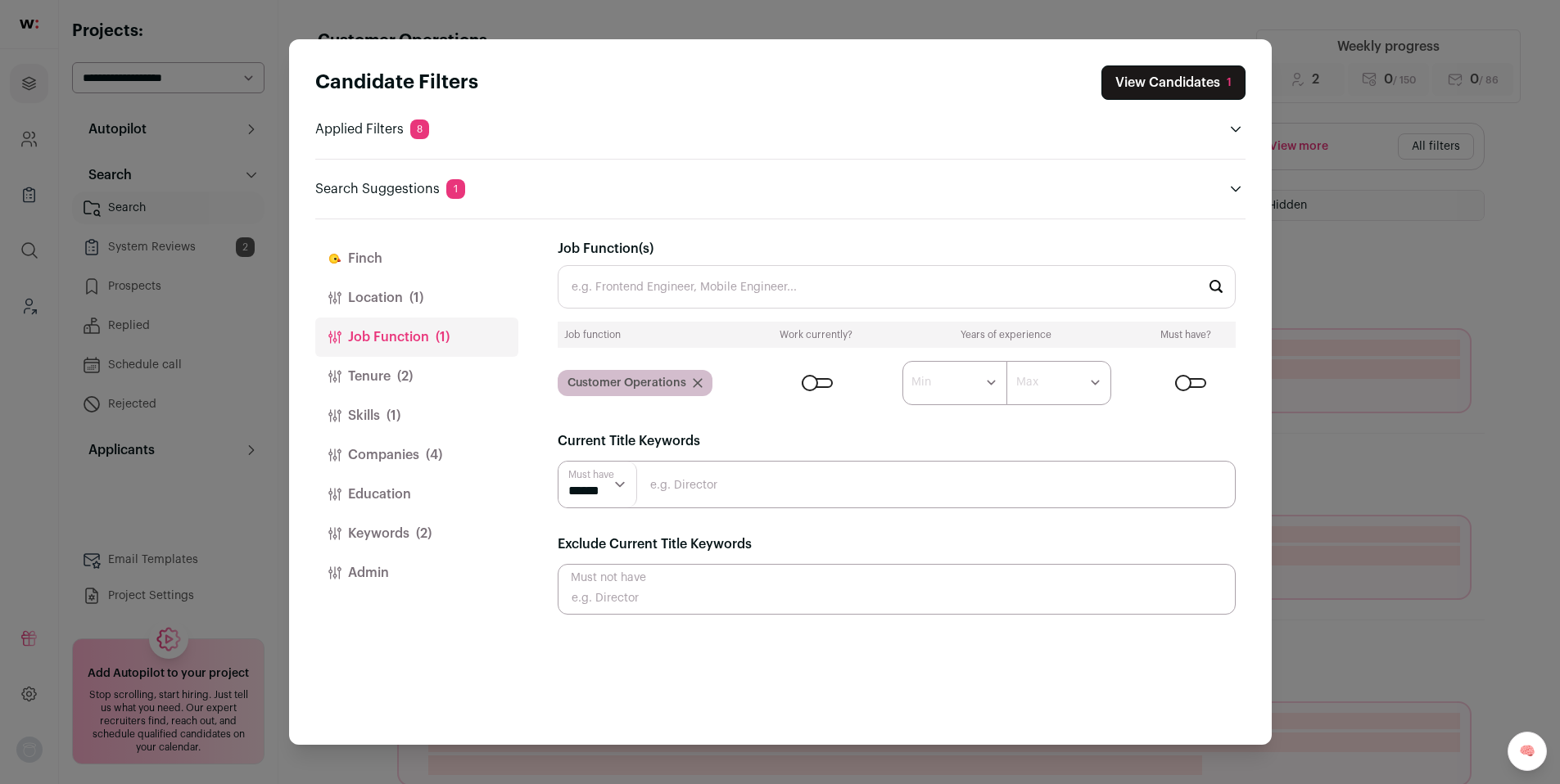
click at [357, 455] on button "Companies (4)" at bounding box center [417, 455] width 203 height 39
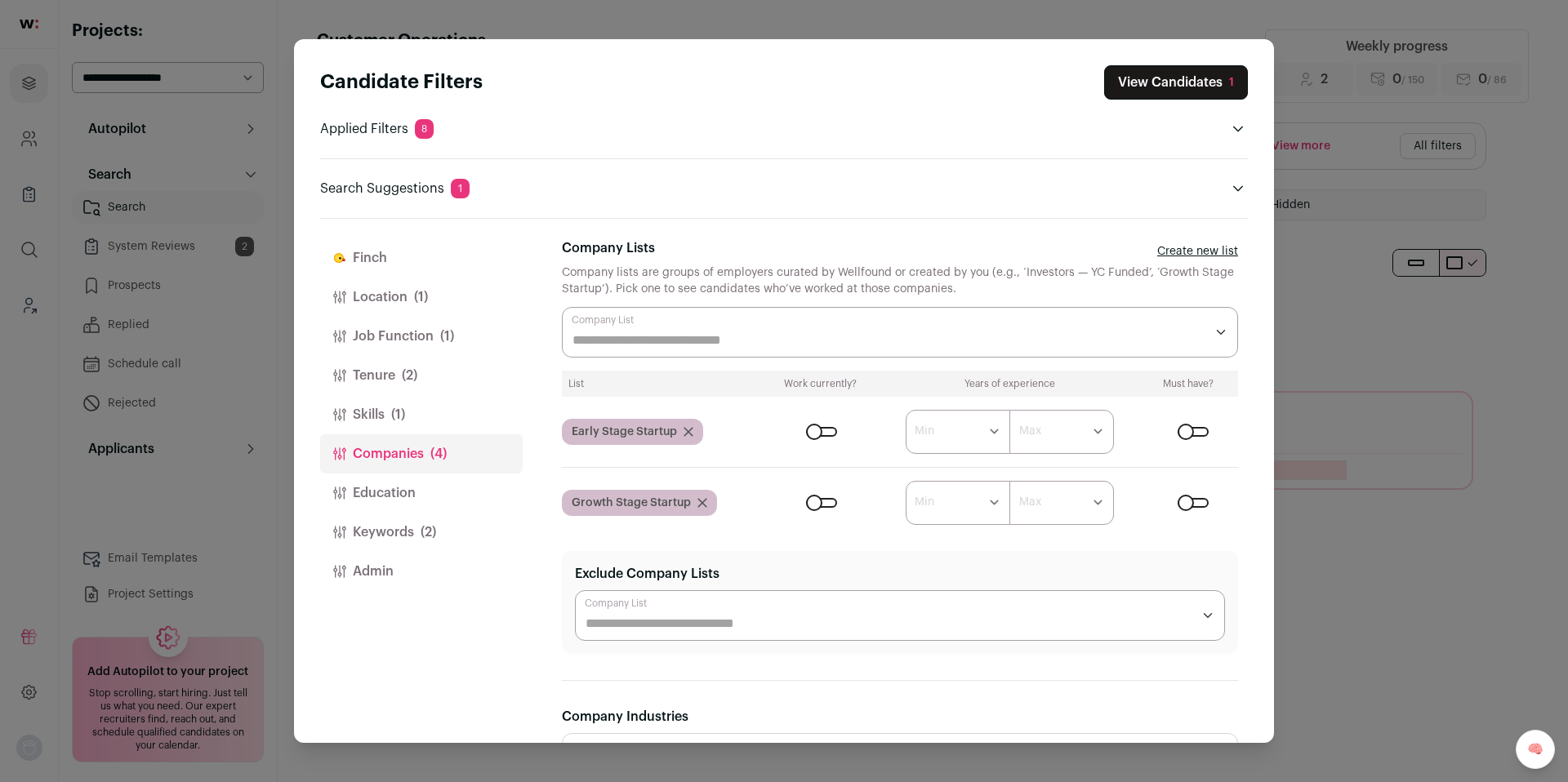
click at [399, 527] on button "Keywords (2)" at bounding box center [422, 532] width 203 height 39
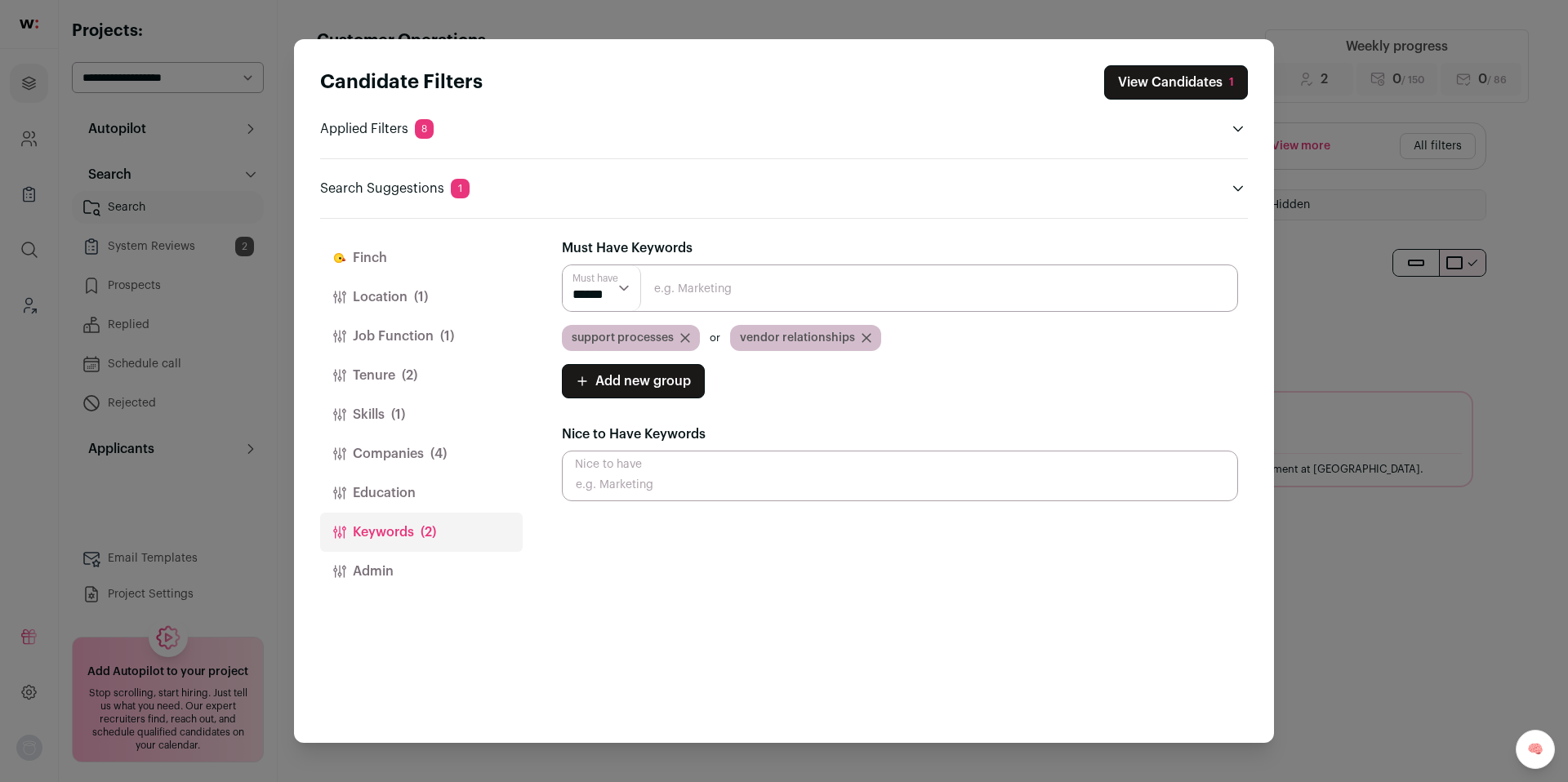
click at [688, 341] on icon "Close modal via background" at bounding box center [684, 338] width 8 height 8
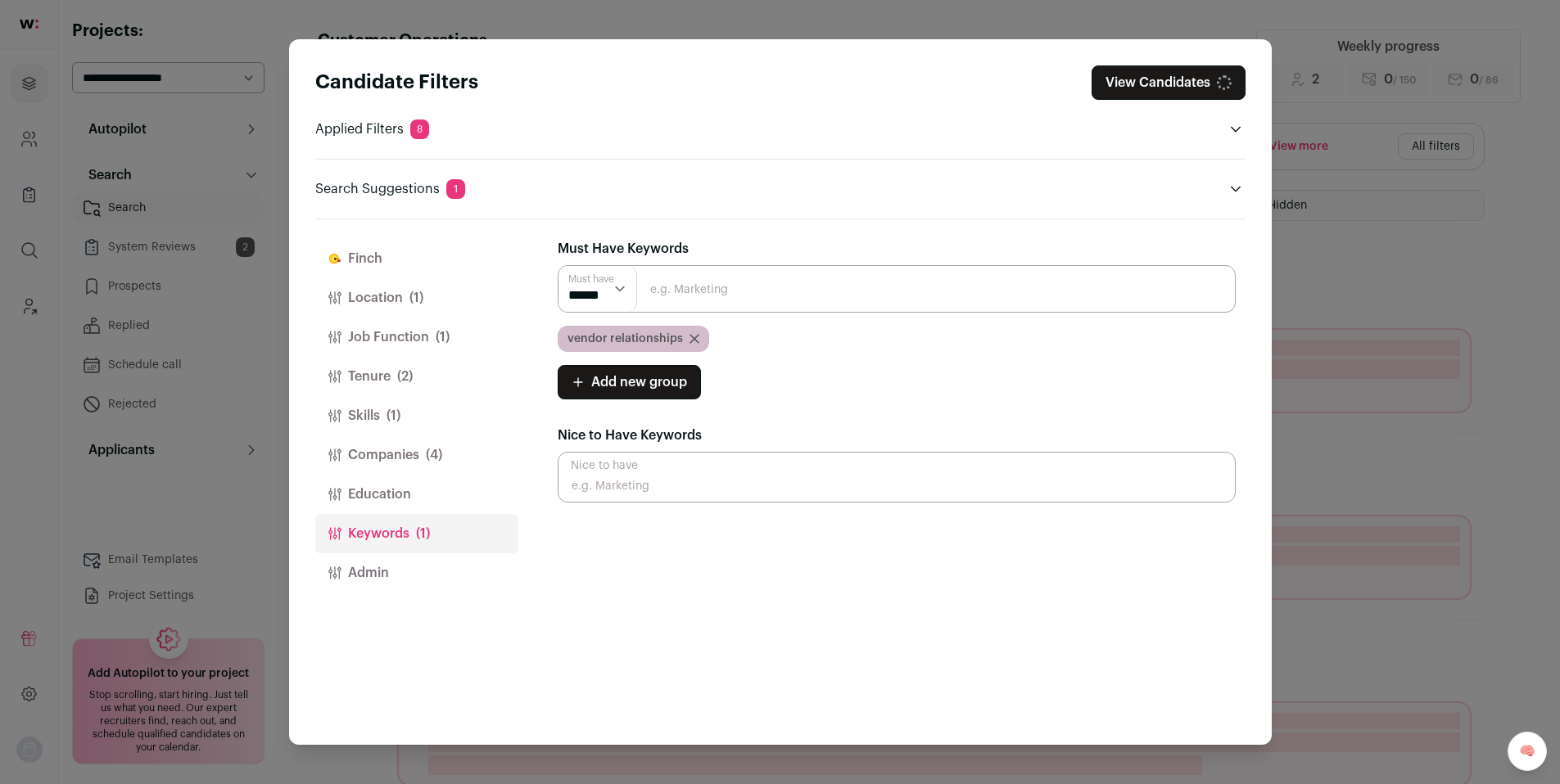
click at [690, 342] on icon "Close modal via background" at bounding box center [694, 339] width 10 height 10
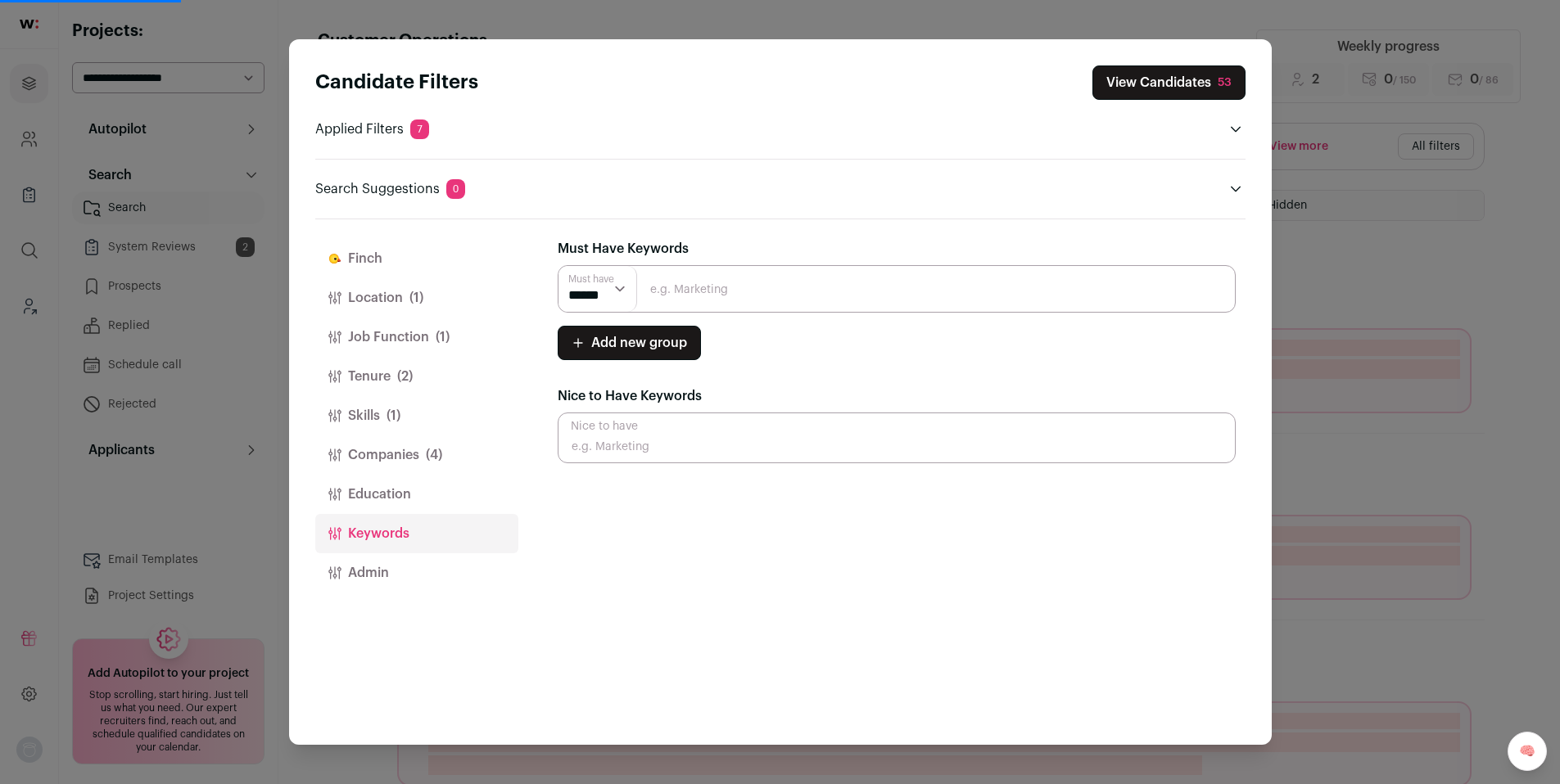
click at [1433, 248] on div "Candidate Filters View Candidates 53 Applied Filters 7 Customer Operations Must…" at bounding box center [780, 392] width 1560 height 784
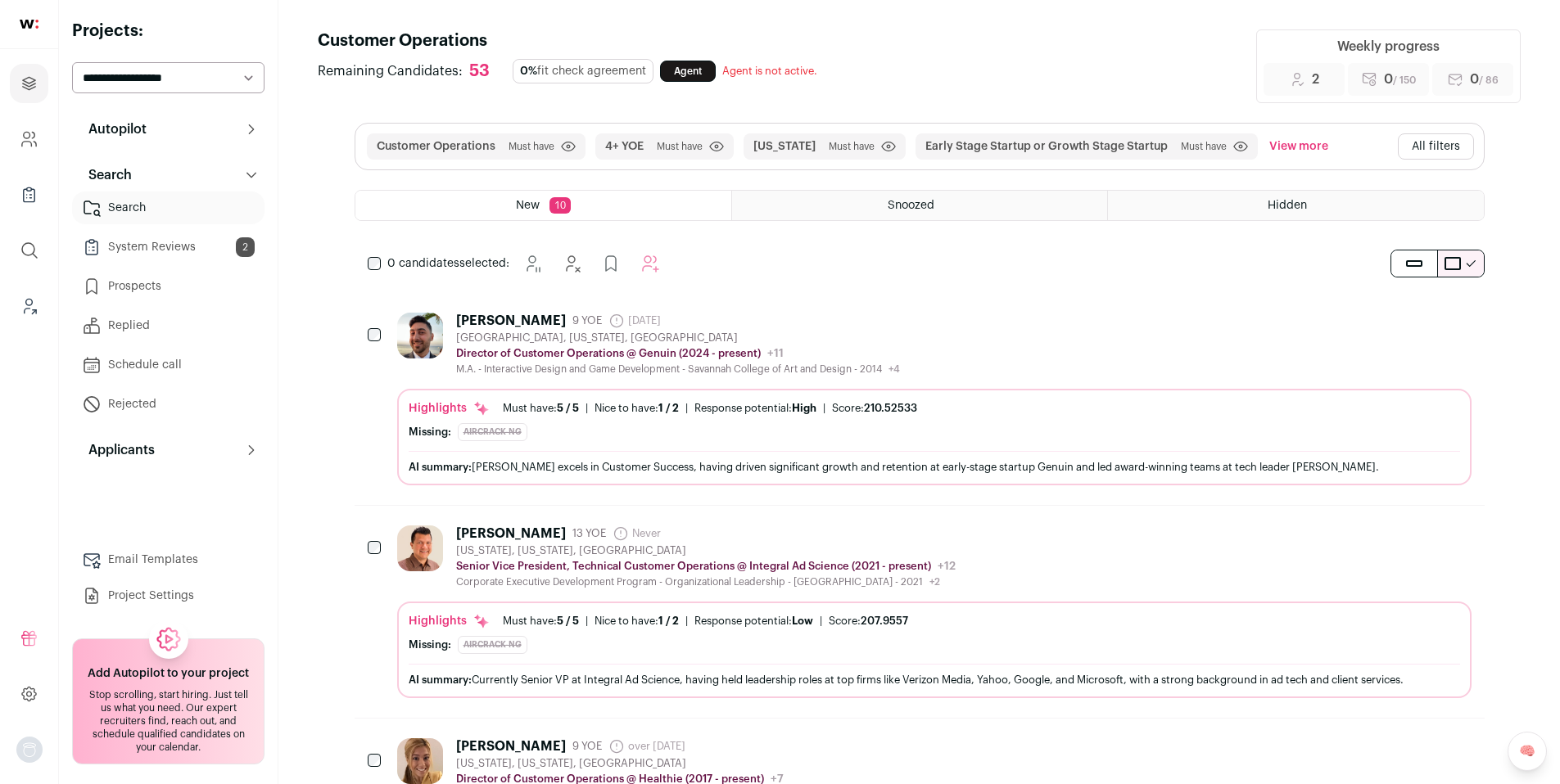
click at [917, 353] on div "Dmitriy Dryagin 9 YOE 1 year ago Admin only. The last time the profile was scra…" at bounding box center [934, 344] width 1074 height 63
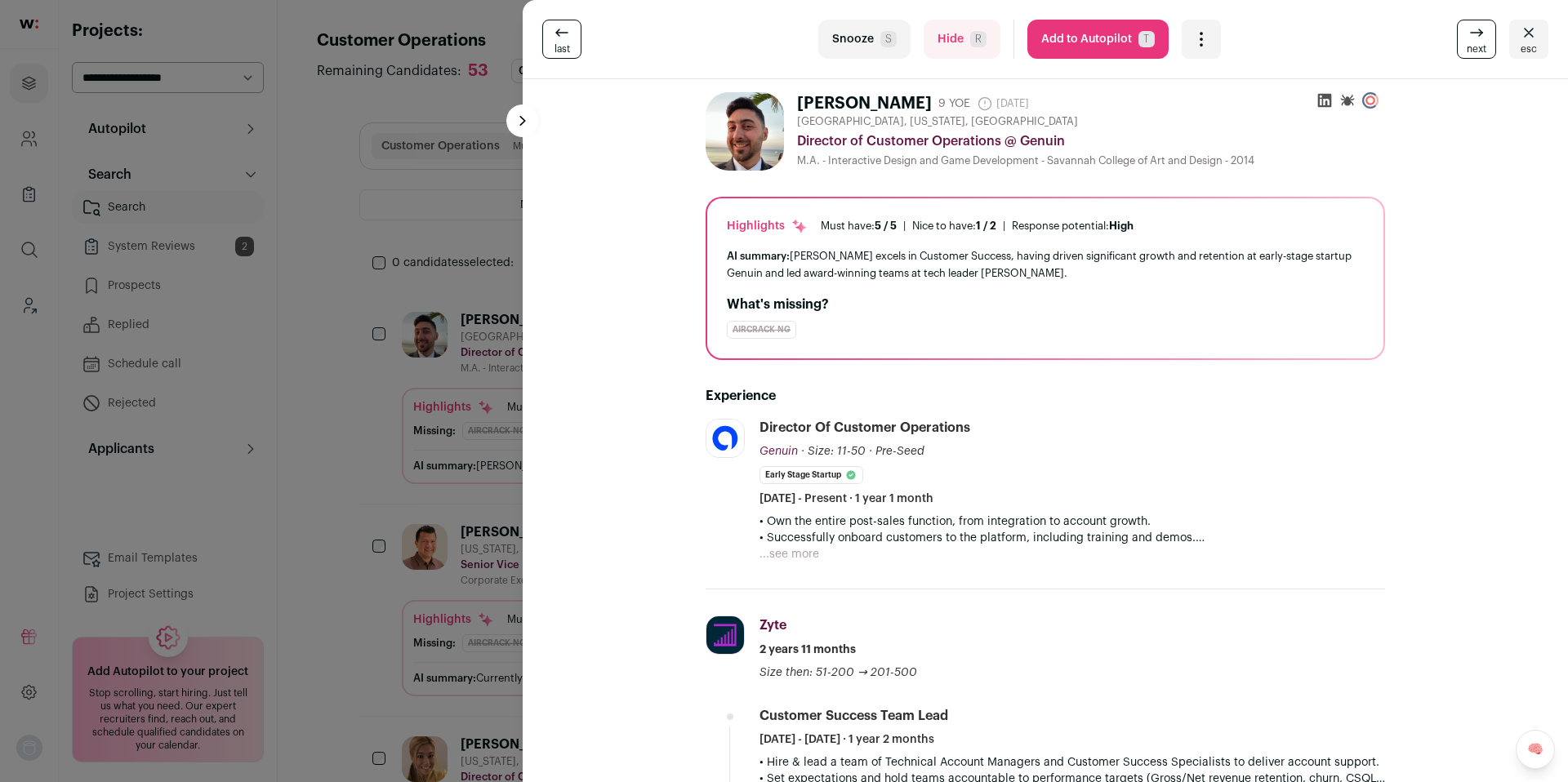
click at [1057, 45] on button "Add to Autopilot T" at bounding box center [1098, 38] width 141 height 39
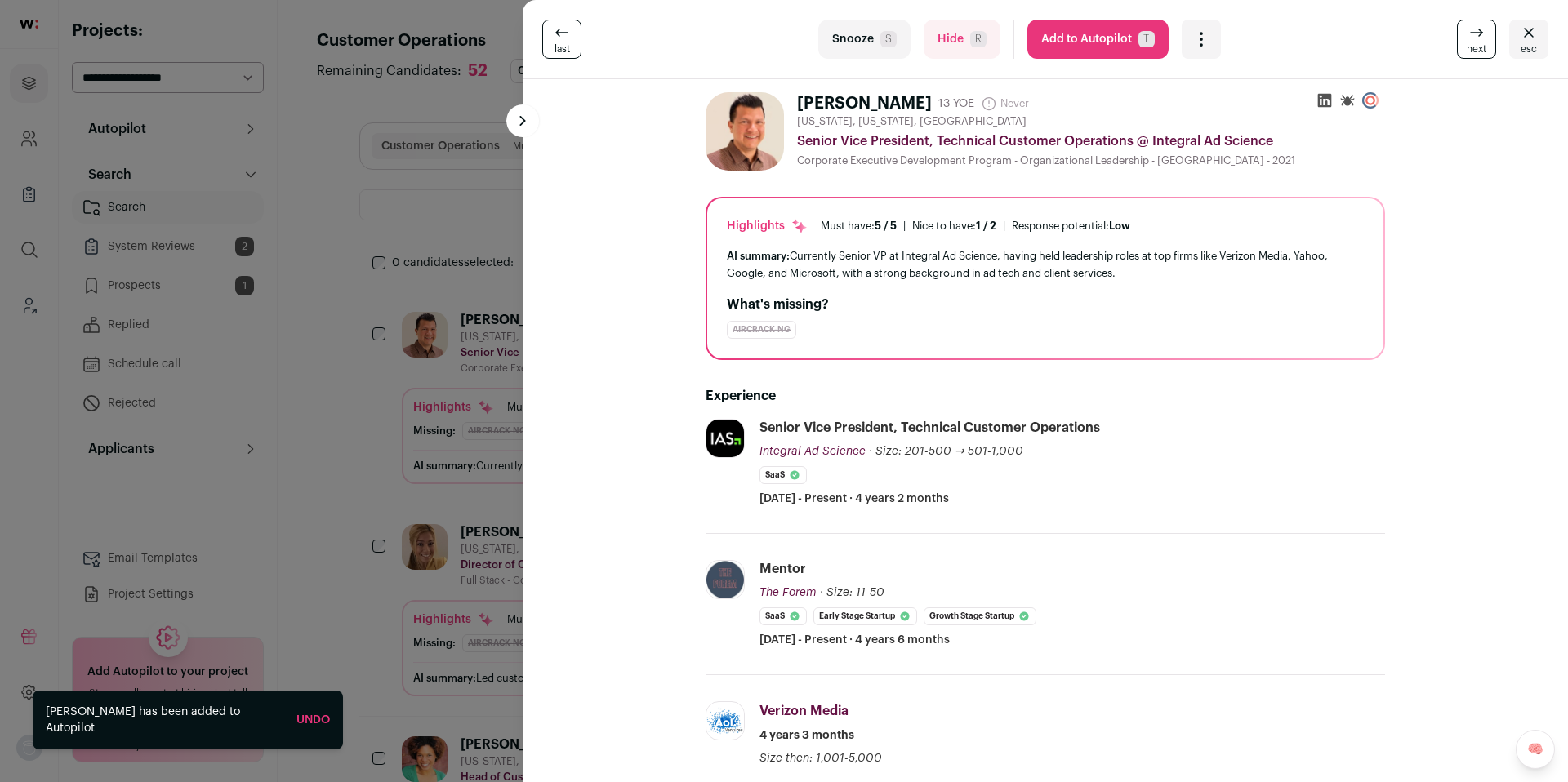
click at [705, 350] on div "Highlights Must have: 5 / 5 How many must haves have been fulfilled? | Nice to …" at bounding box center [1045, 278] width 679 height 163
click at [403, 422] on div "last Snooze S Hide R Add to Autopilot T More actions Report a Problem Report th…" at bounding box center [784, 391] width 1568 height 782
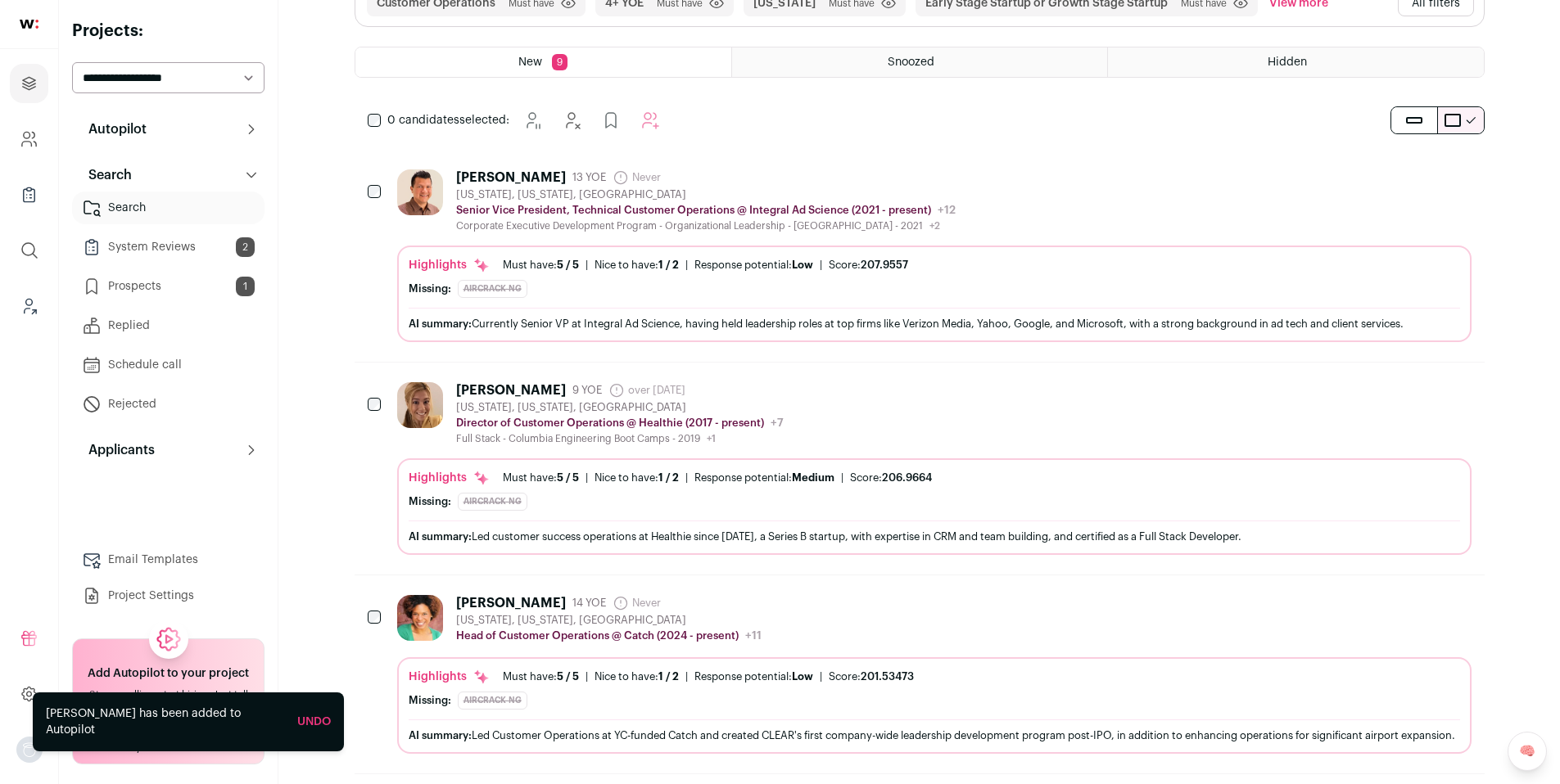
scroll to position [150, 0]
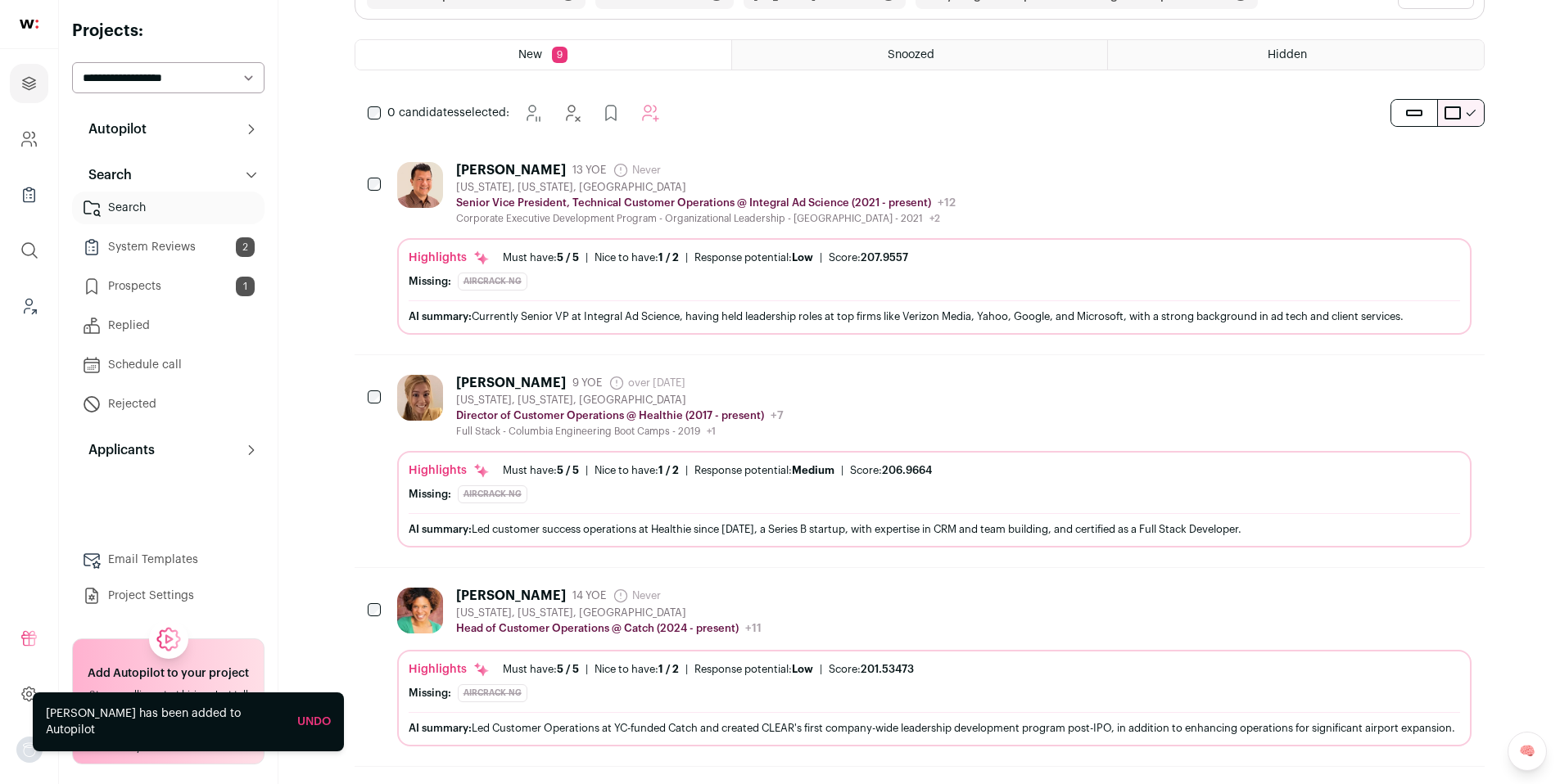
click at [903, 427] on div "Emma Bixler 9 YOE over 2 years ago Admin only. The last time the profile was sc…" at bounding box center [934, 406] width 1074 height 63
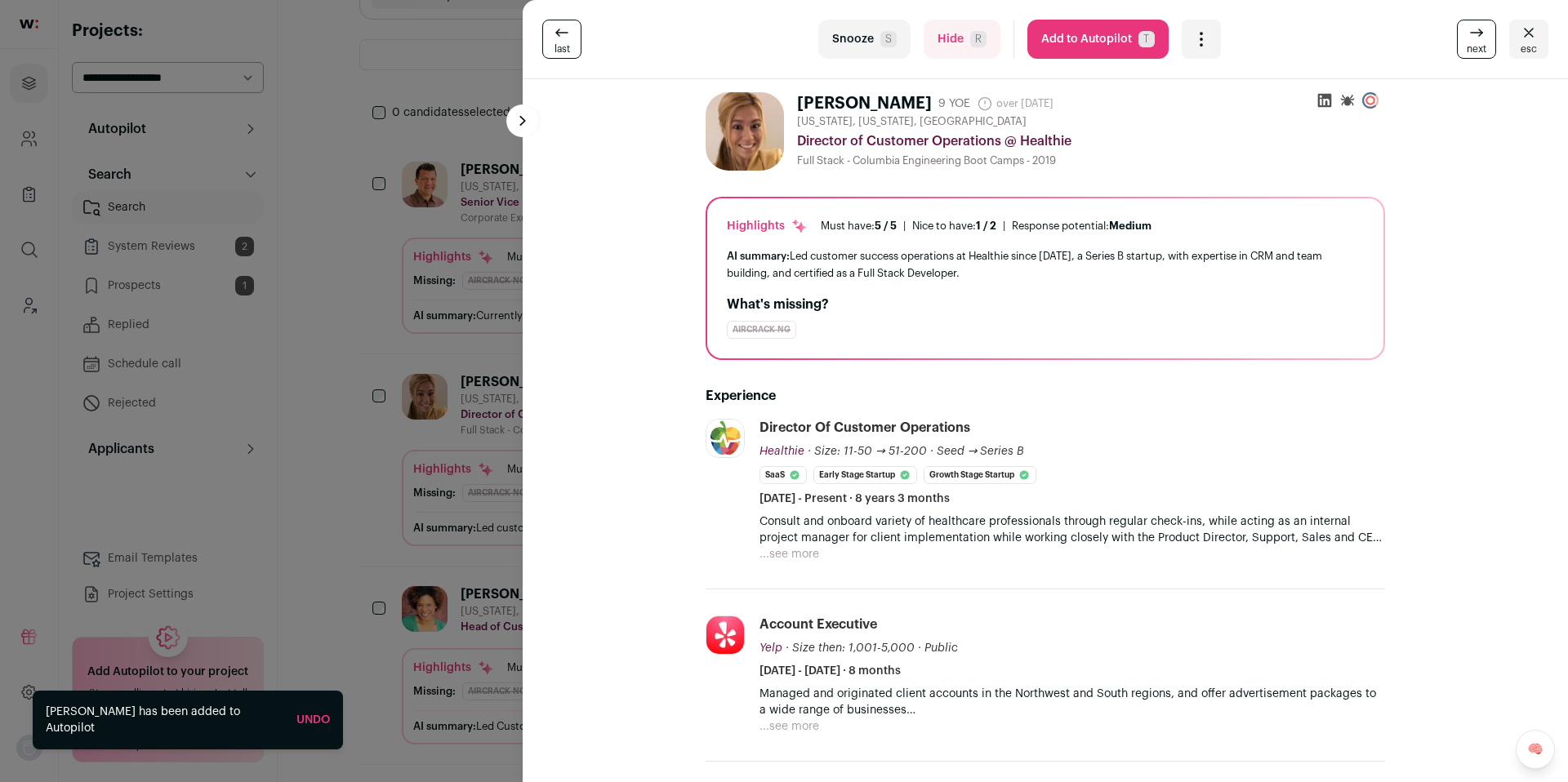
click at [1107, 44] on button "Add to Autopilot T" at bounding box center [1098, 38] width 141 height 39
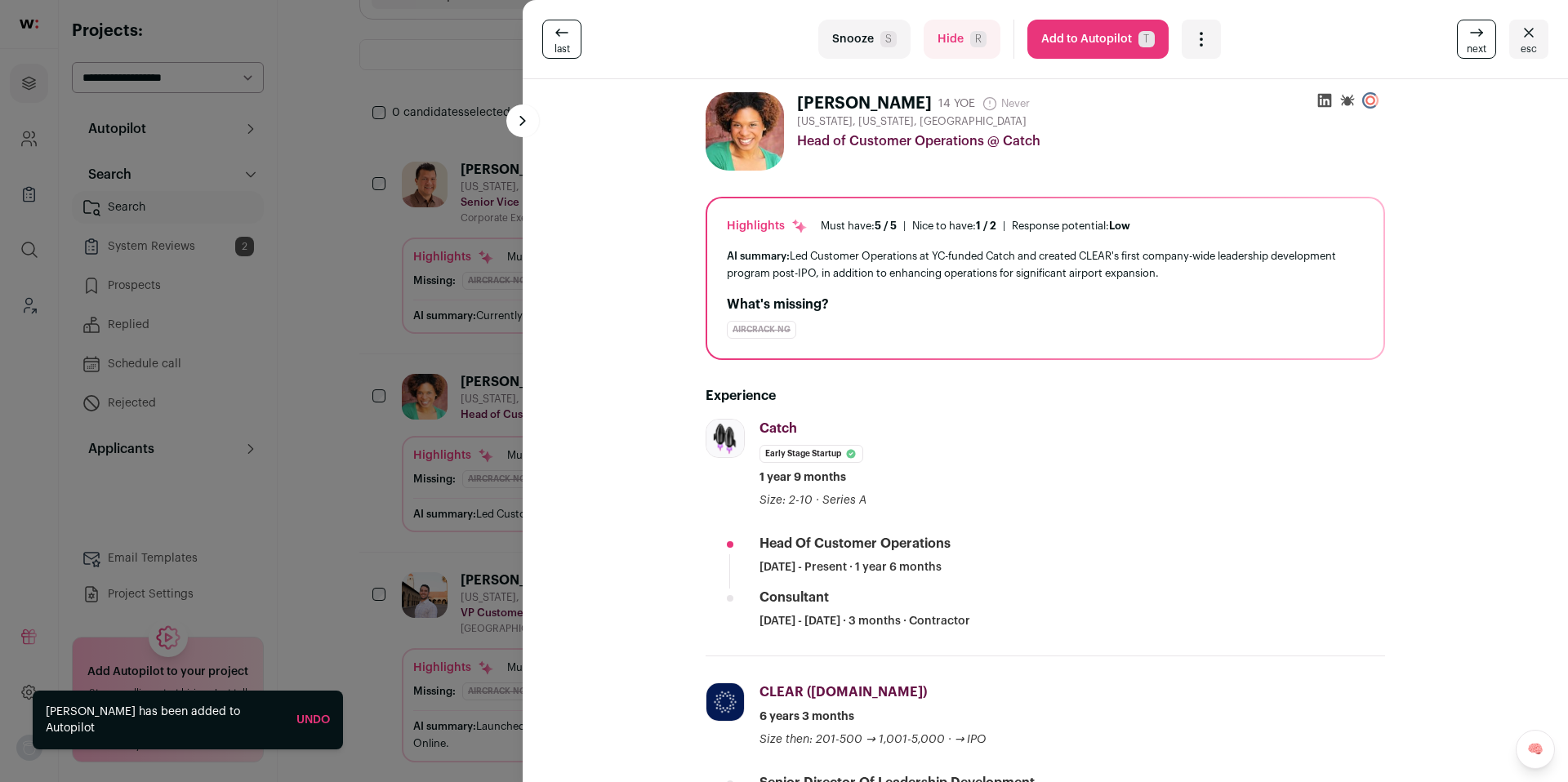
click at [486, 409] on div "last Snooze S Hide R Add to Autopilot T More actions Report a Problem Report th…" at bounding box center [784, 391] width 1568 height 782
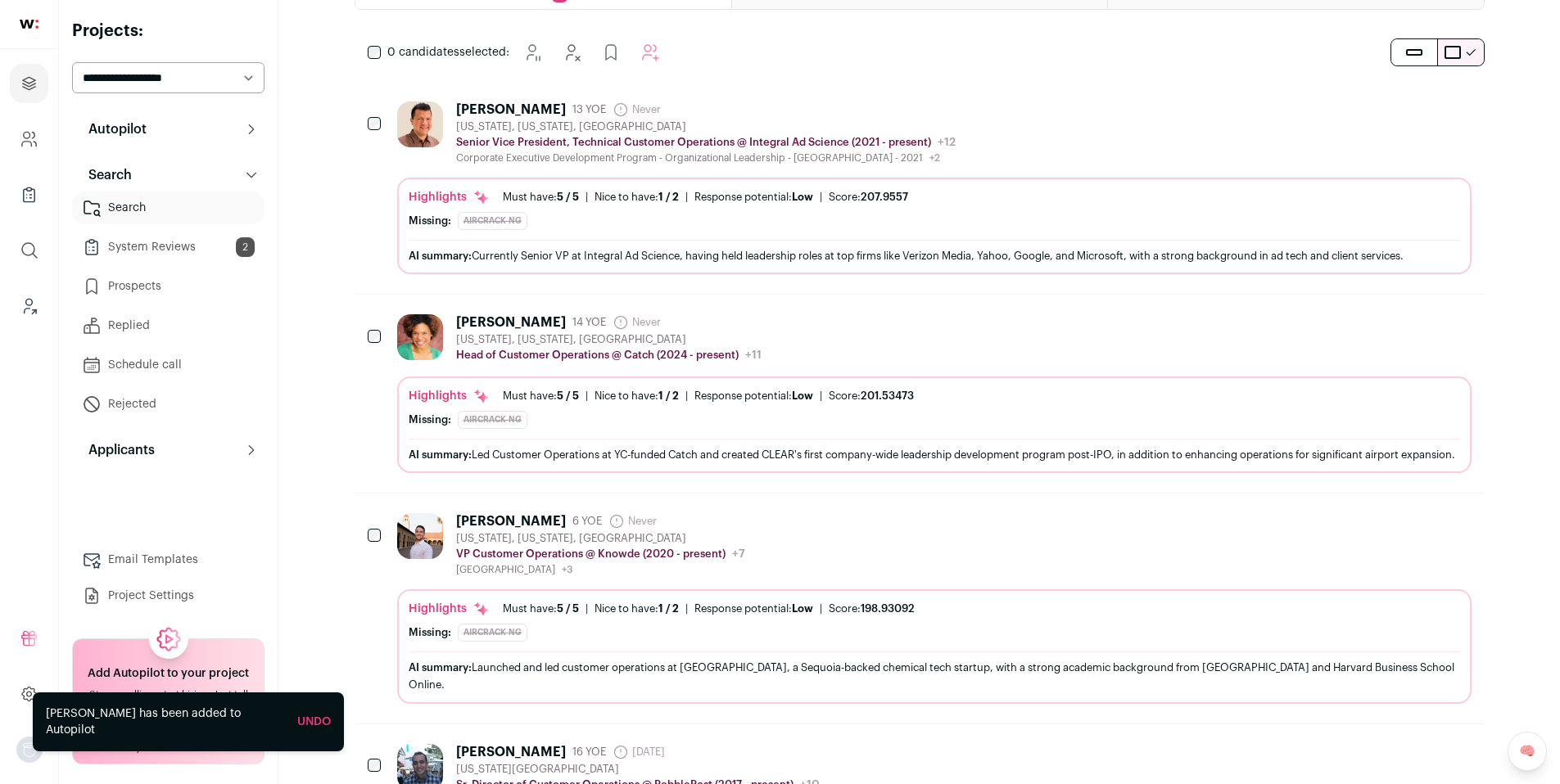
scroll to position [220, 0]
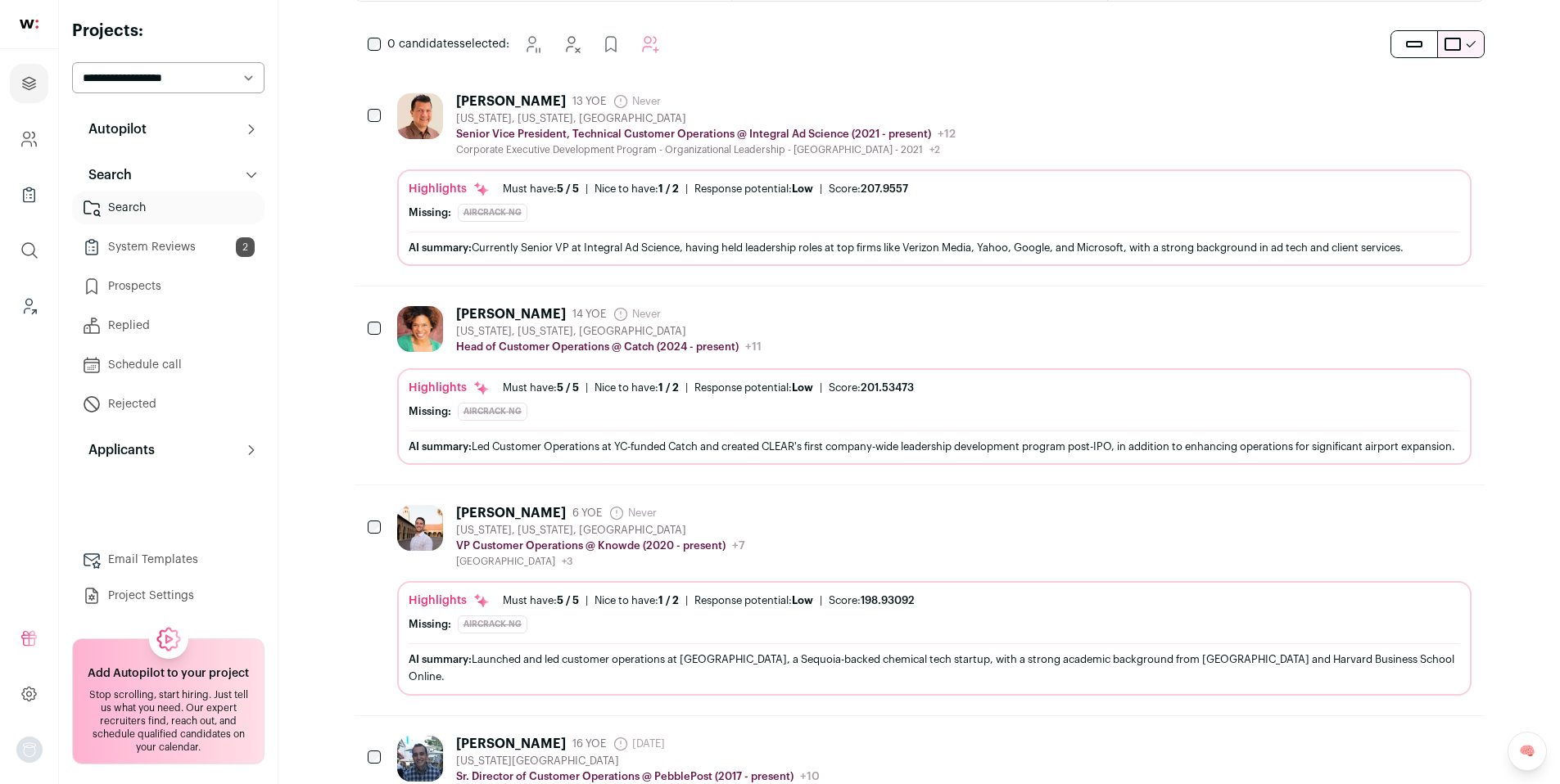
click at [841, 563] on div "Charlie Beall 6 YOE Never Admin only. The last time the profile was scraped. Ne…" at bounding box center [934, 536] width 1074 height 63
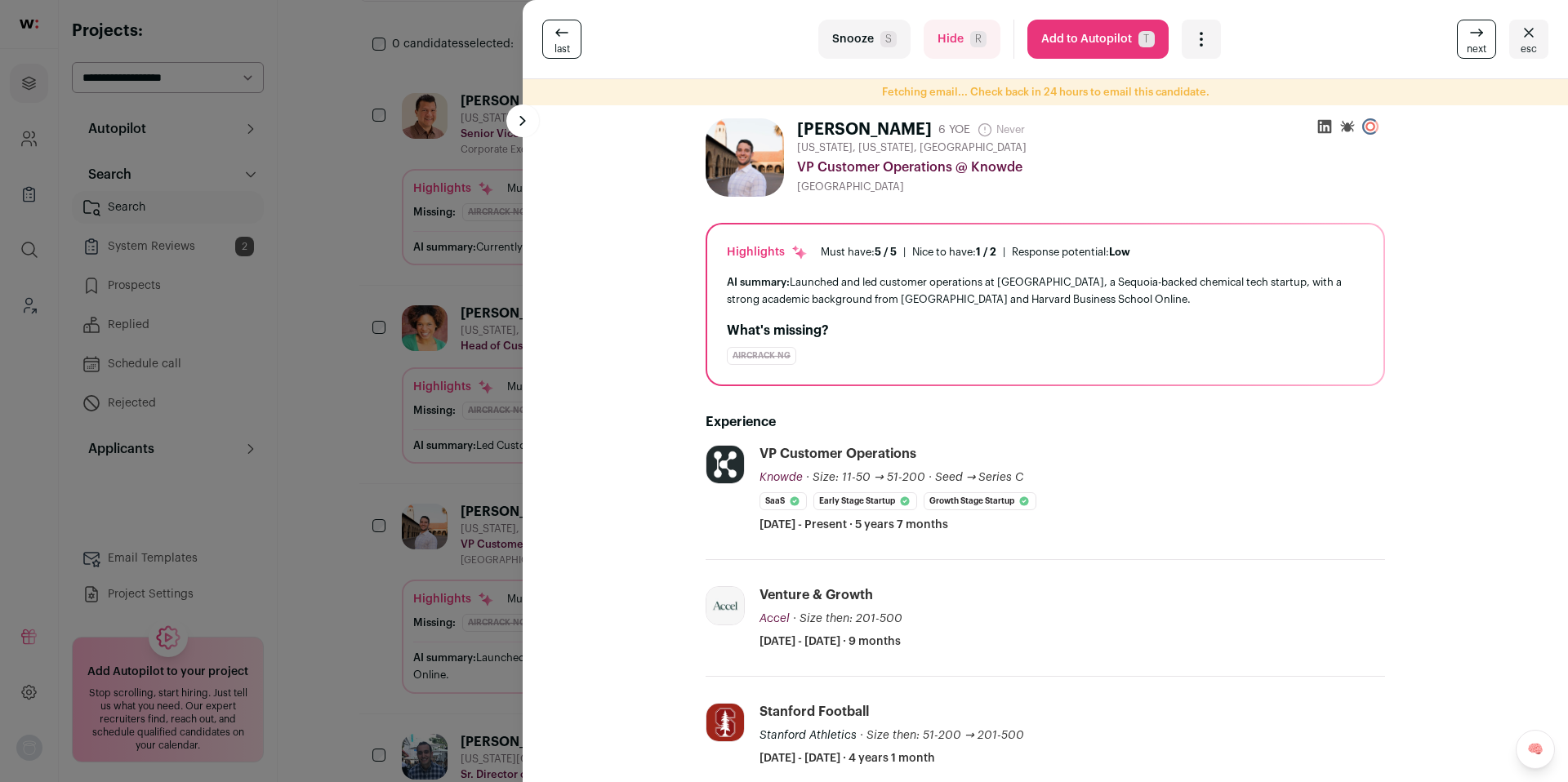
click at [1087, 32] on button "Add to Autopilot T" at bounding box center [1098, 38] width 141 height 39
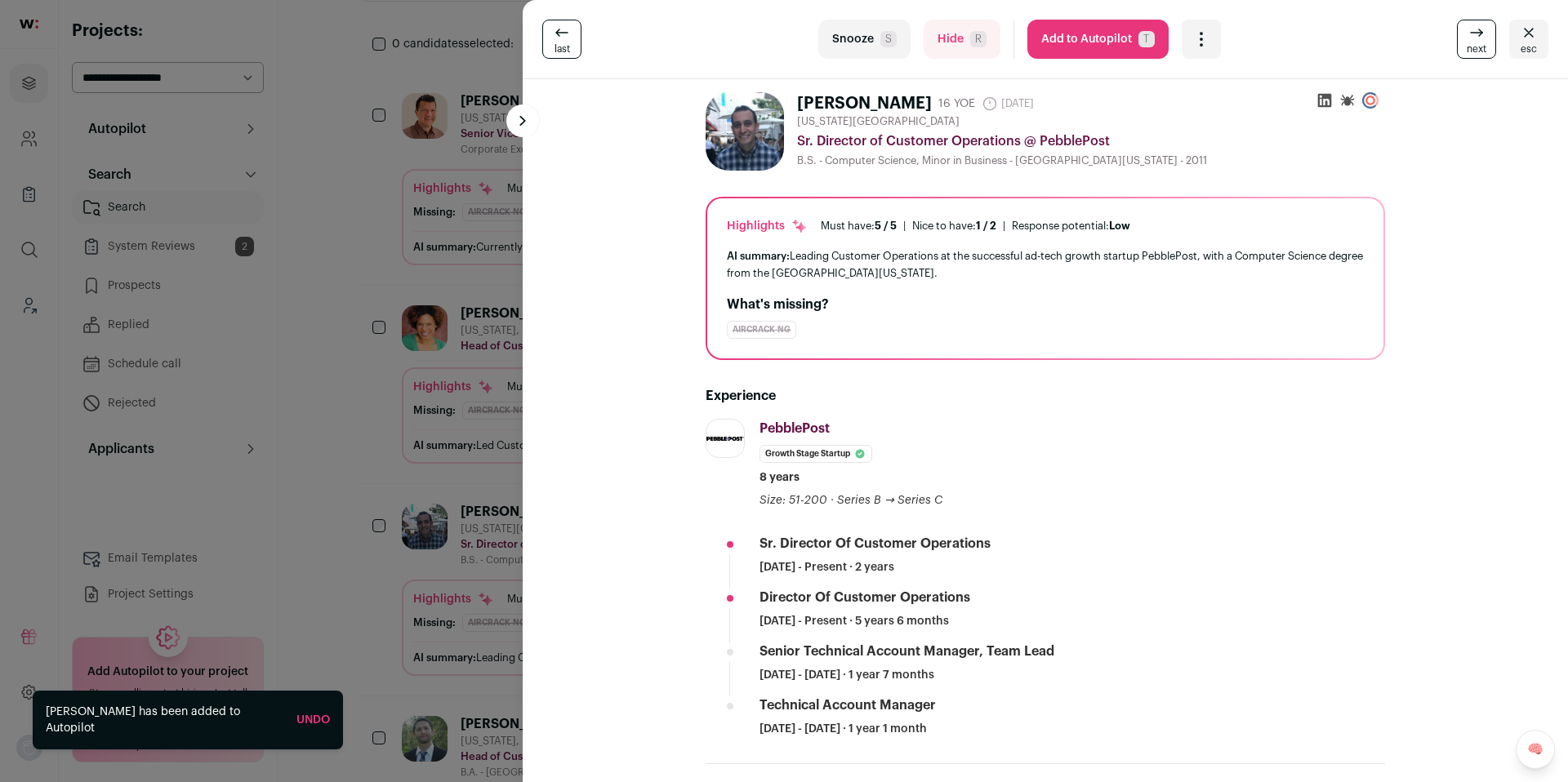
click at [512, 493] on div "last Snooze S Hide R Add to Autopilot T More actions Report a Problem Report th…" at bounding box center [784, 391] width 1568 height 782
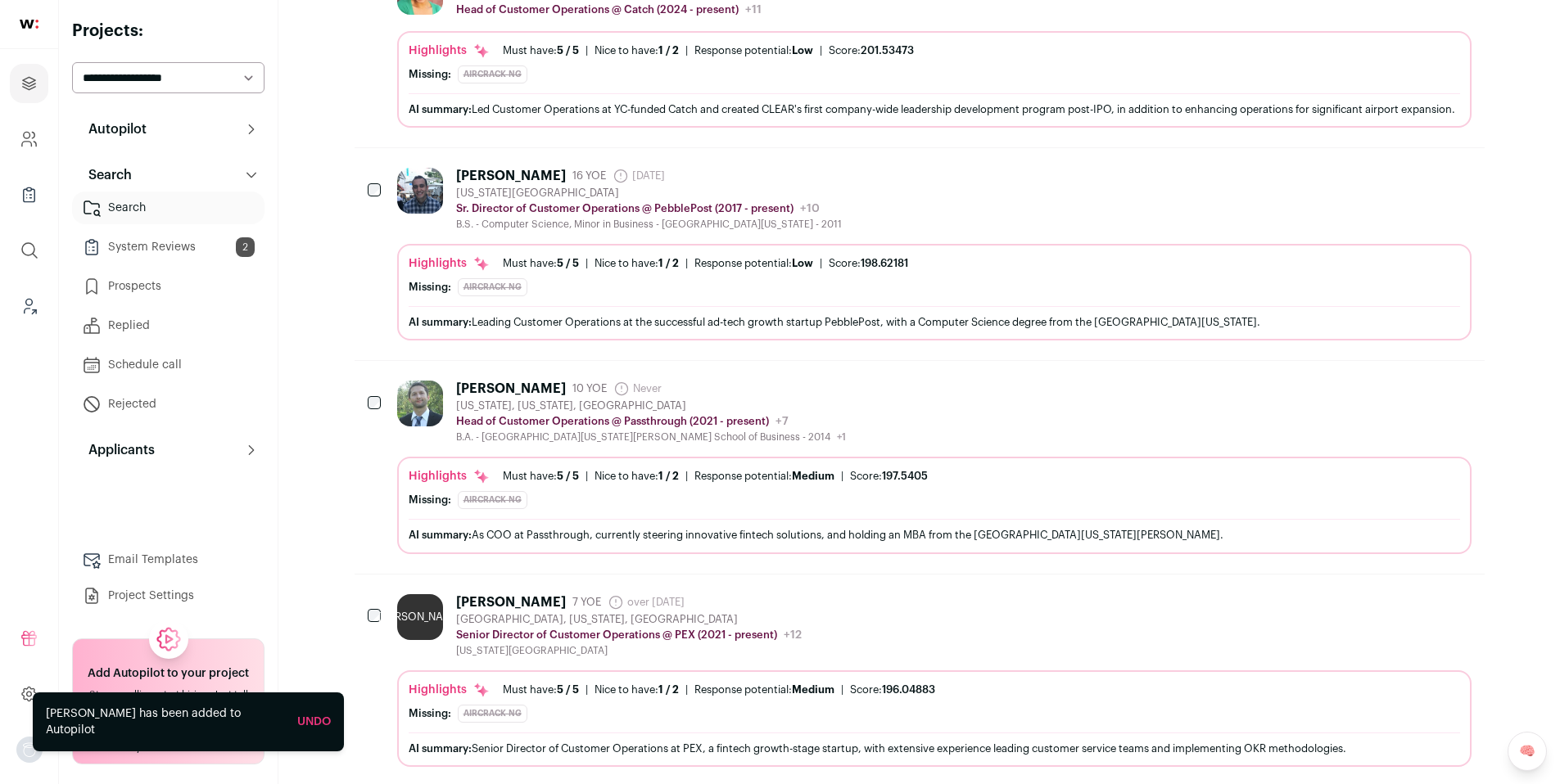
scroll to position [564, 0]
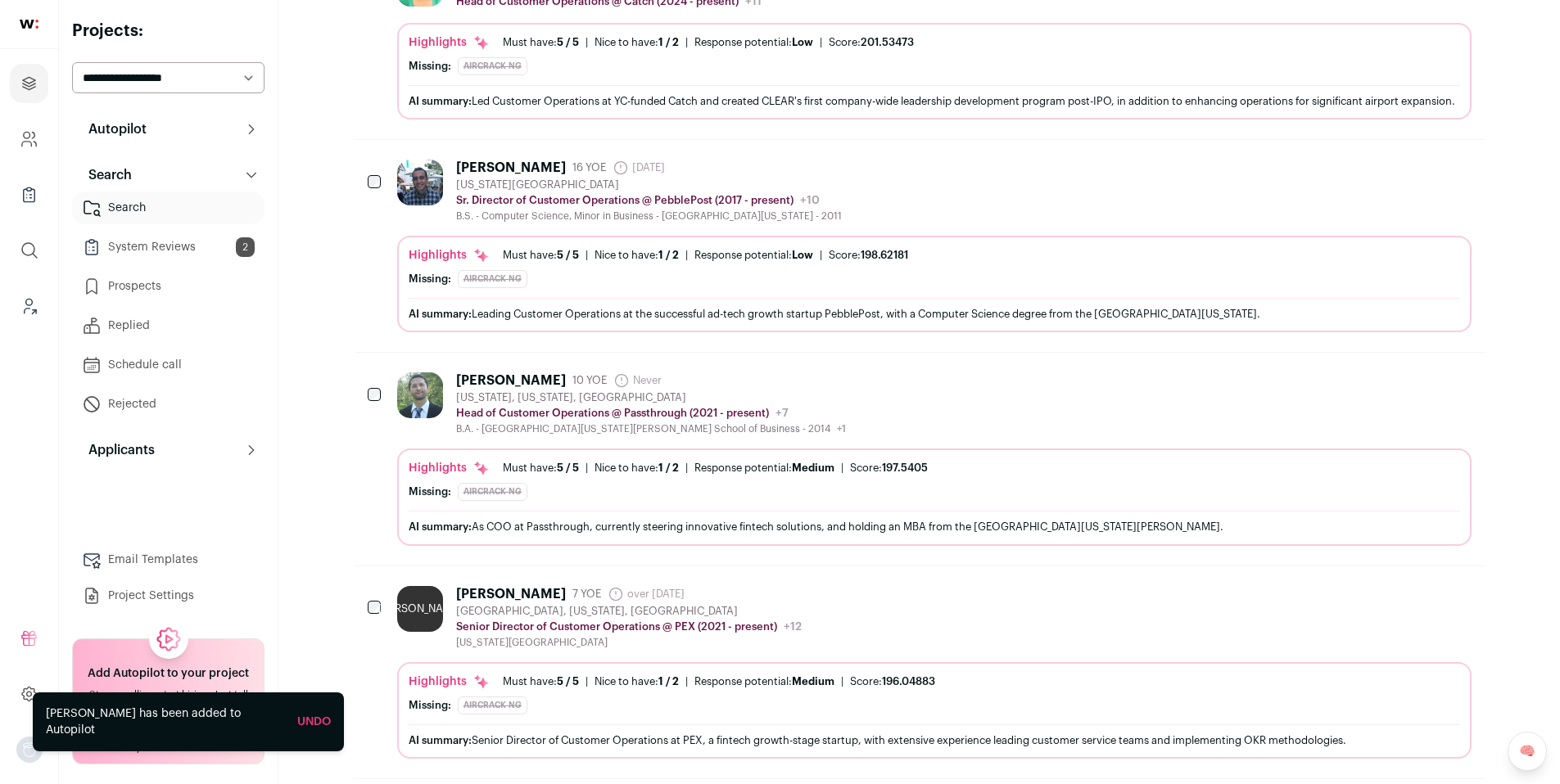
click at [915, 645] on div "JO Jessica O'Hearn 7 YOE over 1 year ago Admin only. The last time the profile …" at bounding box center [934, 618] width 1074 height 63
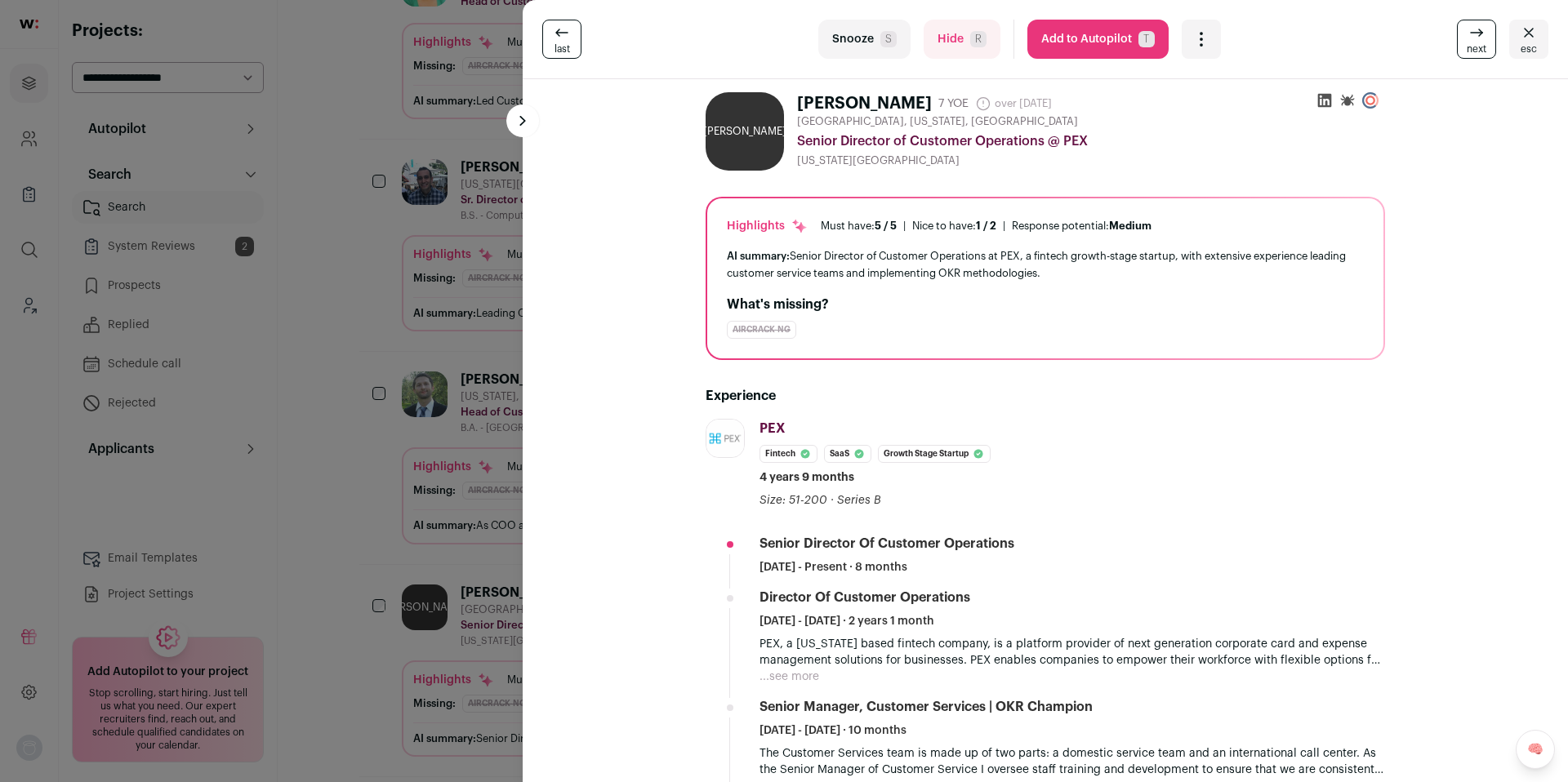
click at [1081, 45] on button "Add to Autopilot T" at bounding box center [1098, 38] width 141 height 39
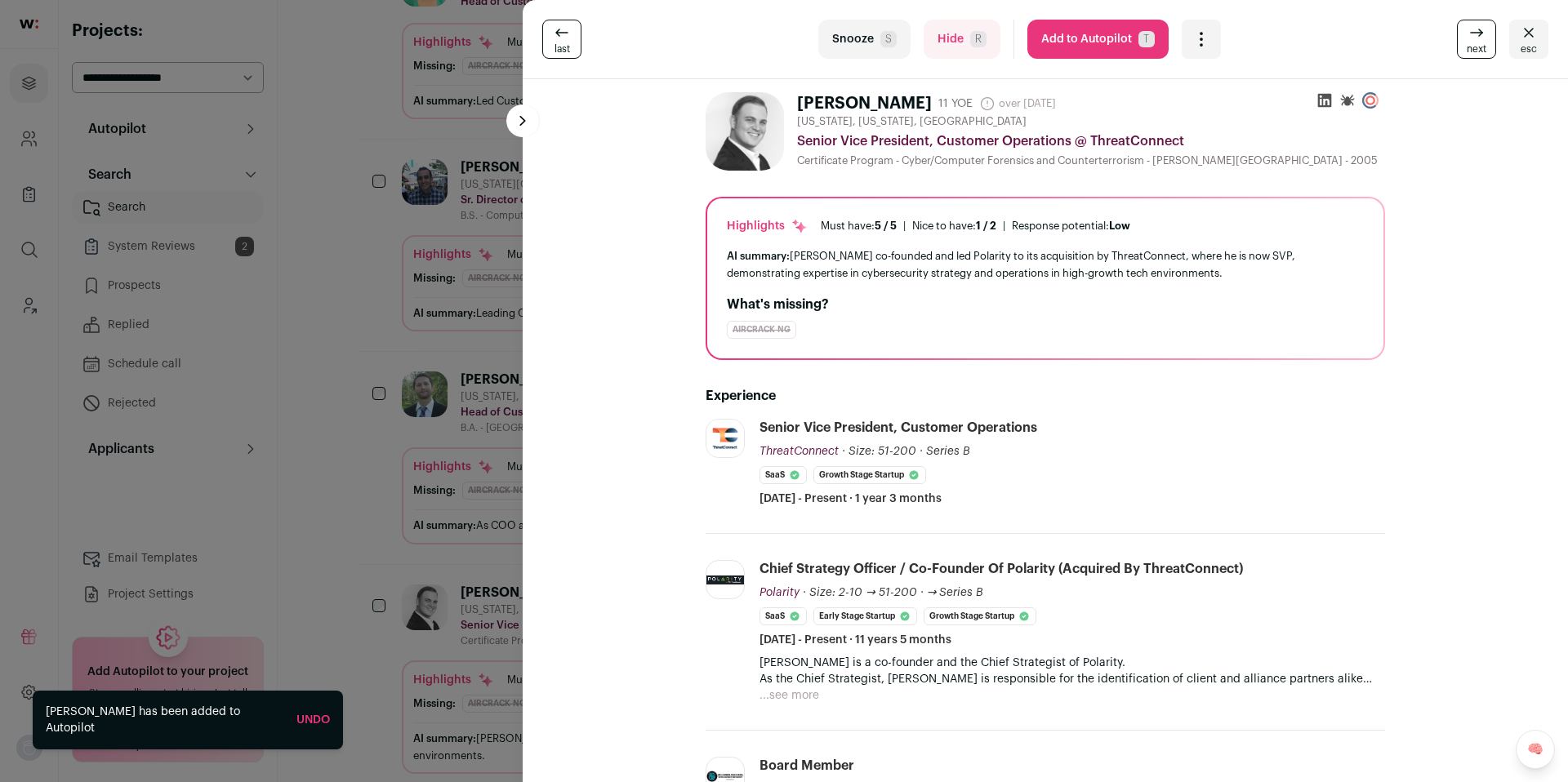
click at [397, 436] on div "last Snooze S Hide R Add to Autopilot T More actions Report a Problem Report th…" at bounding box center [784, 391] width 1568 height 782
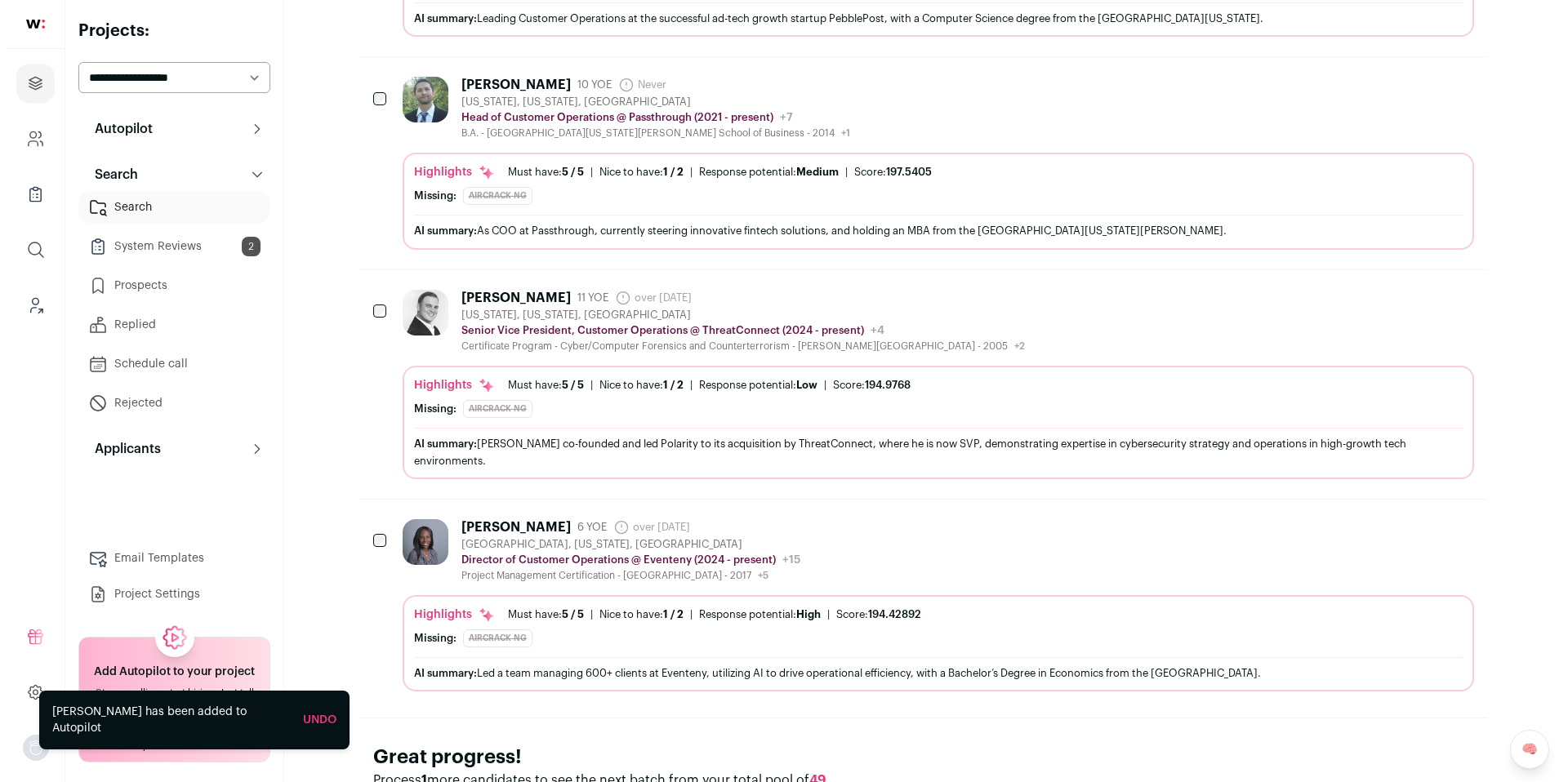
scroll to position [865, 0]
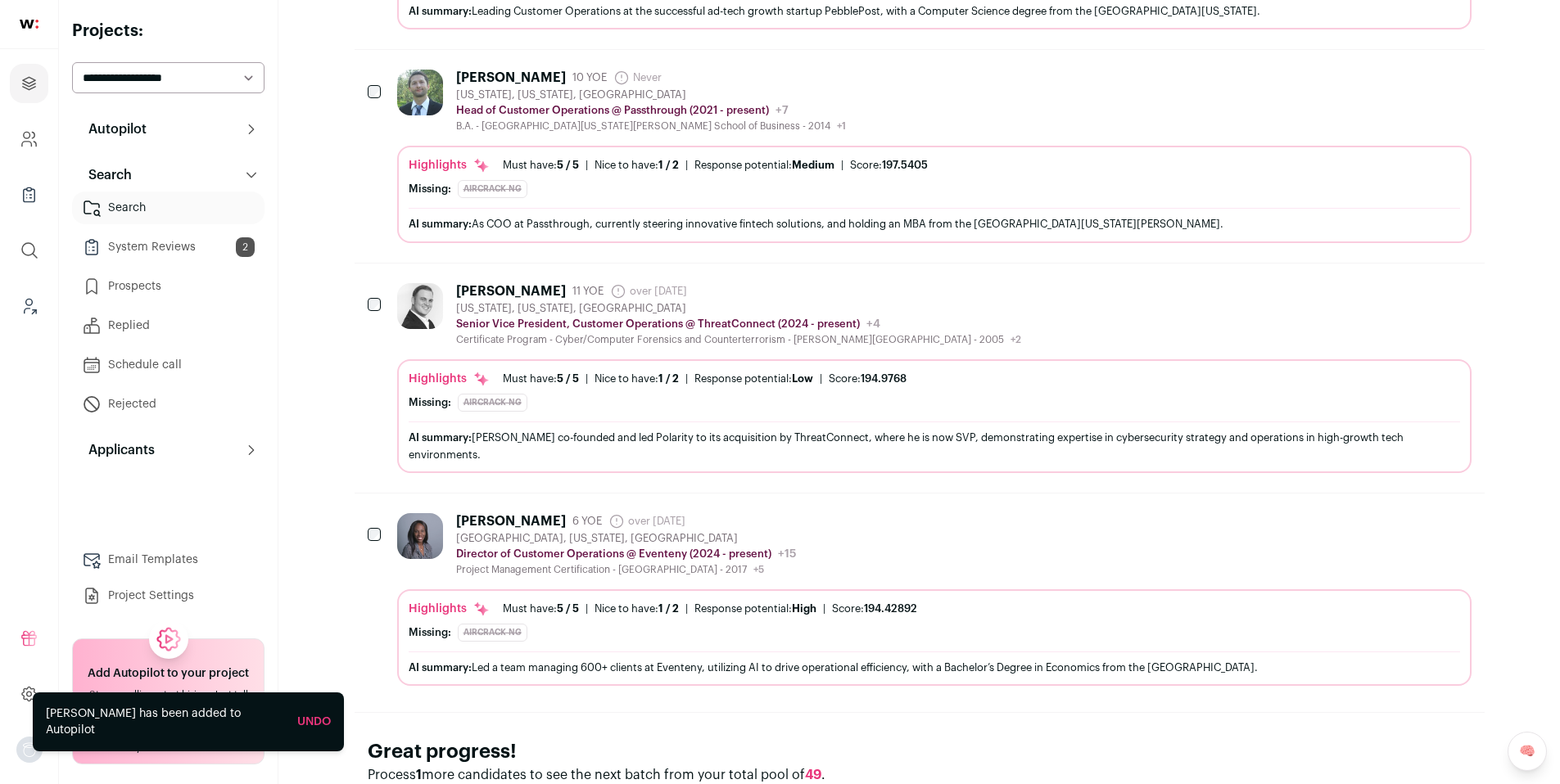
click at [944, 540] on div "Rajay Jambet 6 YOE over 1 year ago Admin only. The last time the profile was sc…" at bounding box center [934, 544] width 1074 height 63
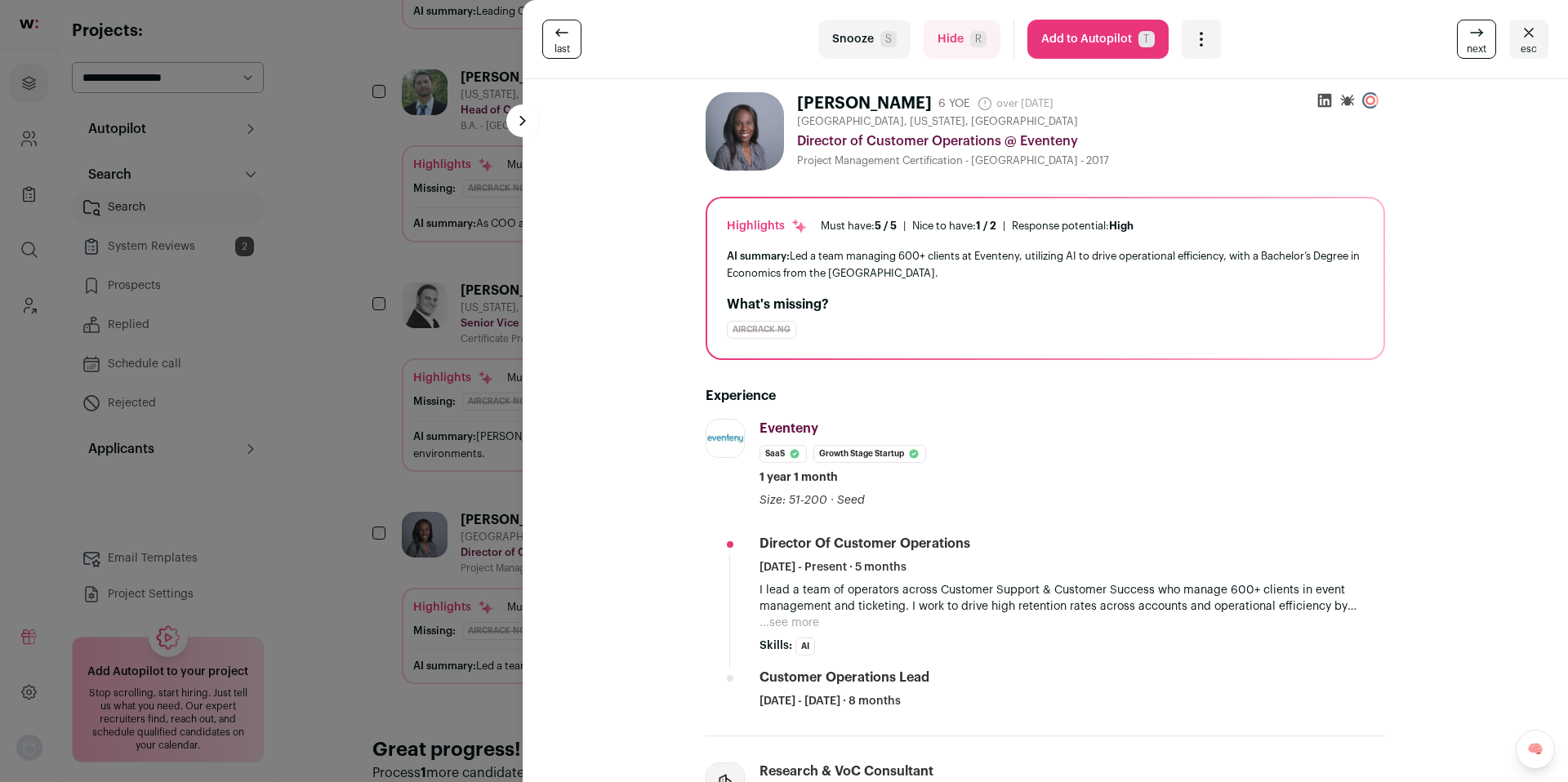
click at [1043, 46] on button "Add to Autopilot T" at bounding box center [1098, 38] width 141 height 39
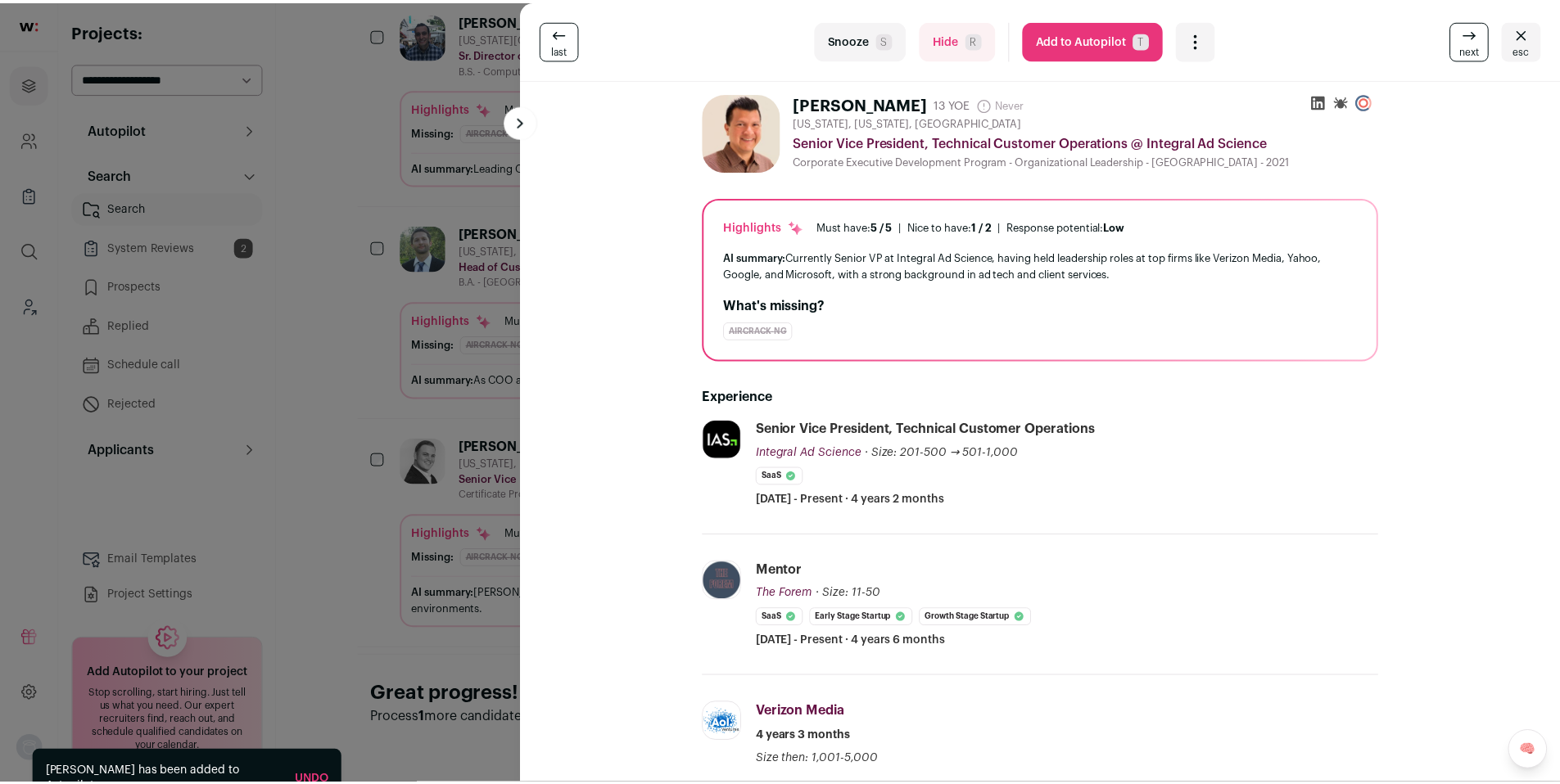
scroll to position [712, 0]
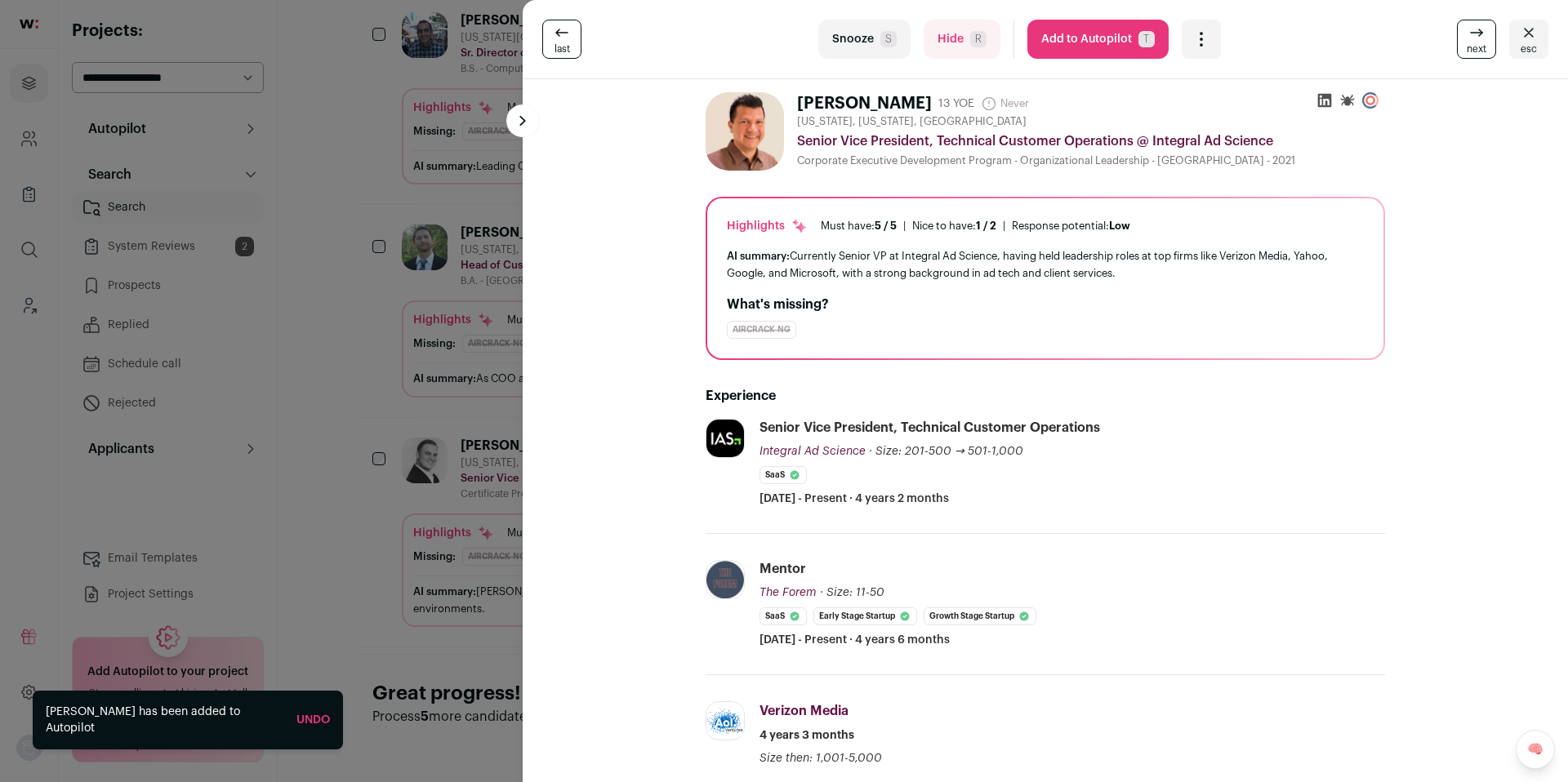
click at [361, 455] on div "last Snooze S Hide R Add to Autopilot T More actions Report a Problem Report th…" at bounding box center [784, 391] width 1568 height 782
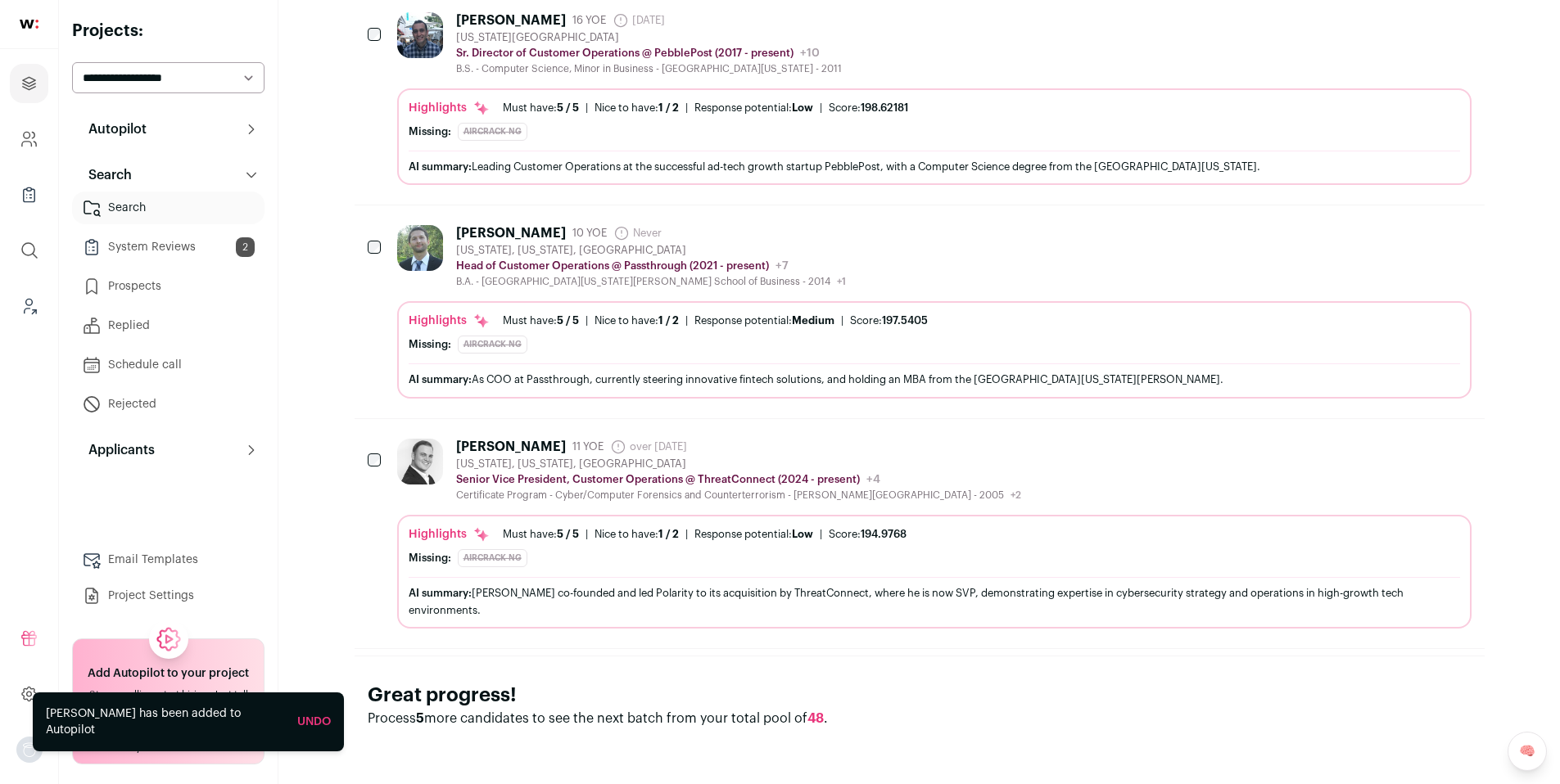
click at [931, 482] on div "Joseph Rivela 11 YOE over 1 year ago Admin only. The last time the profile was …" at bounding box center [934, 470] width 1074 height 63
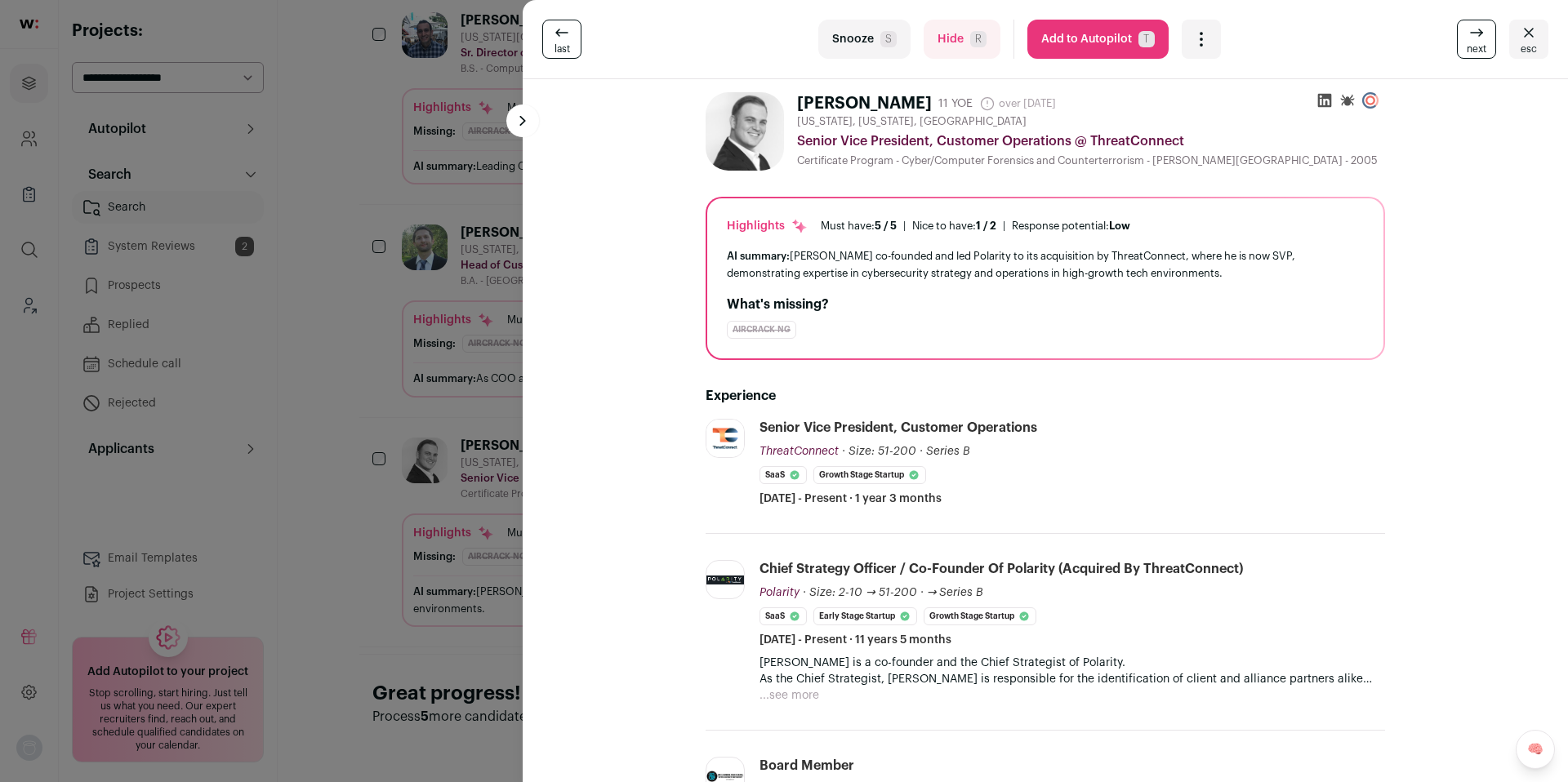
click at [461, 445] on div "last Snooze S Hide R Add to Autopilot T More actions Report a Problem Report th…" at bounding box center [784, 391] width 1568 height 782
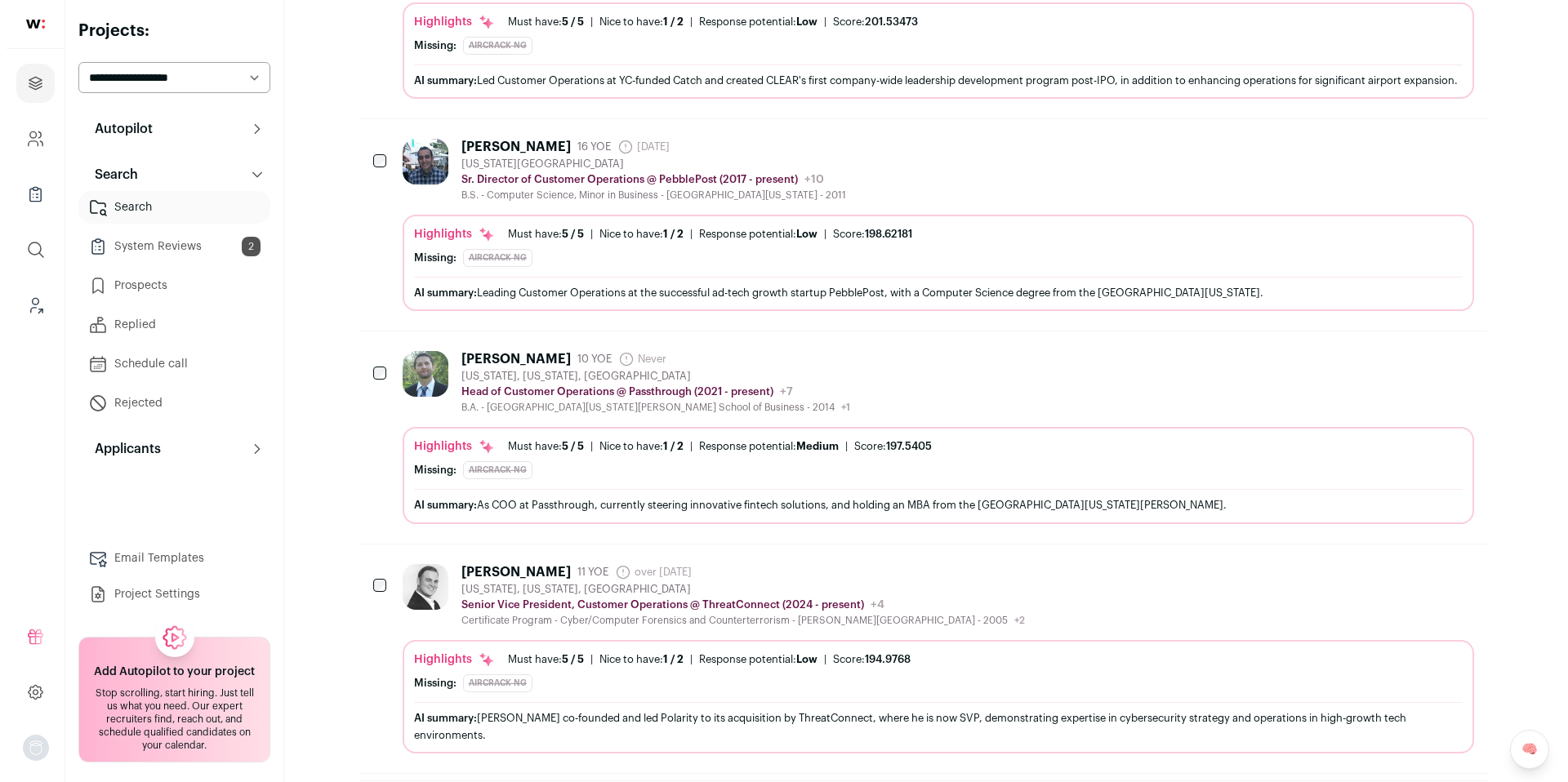
scroll to position [573, 0]
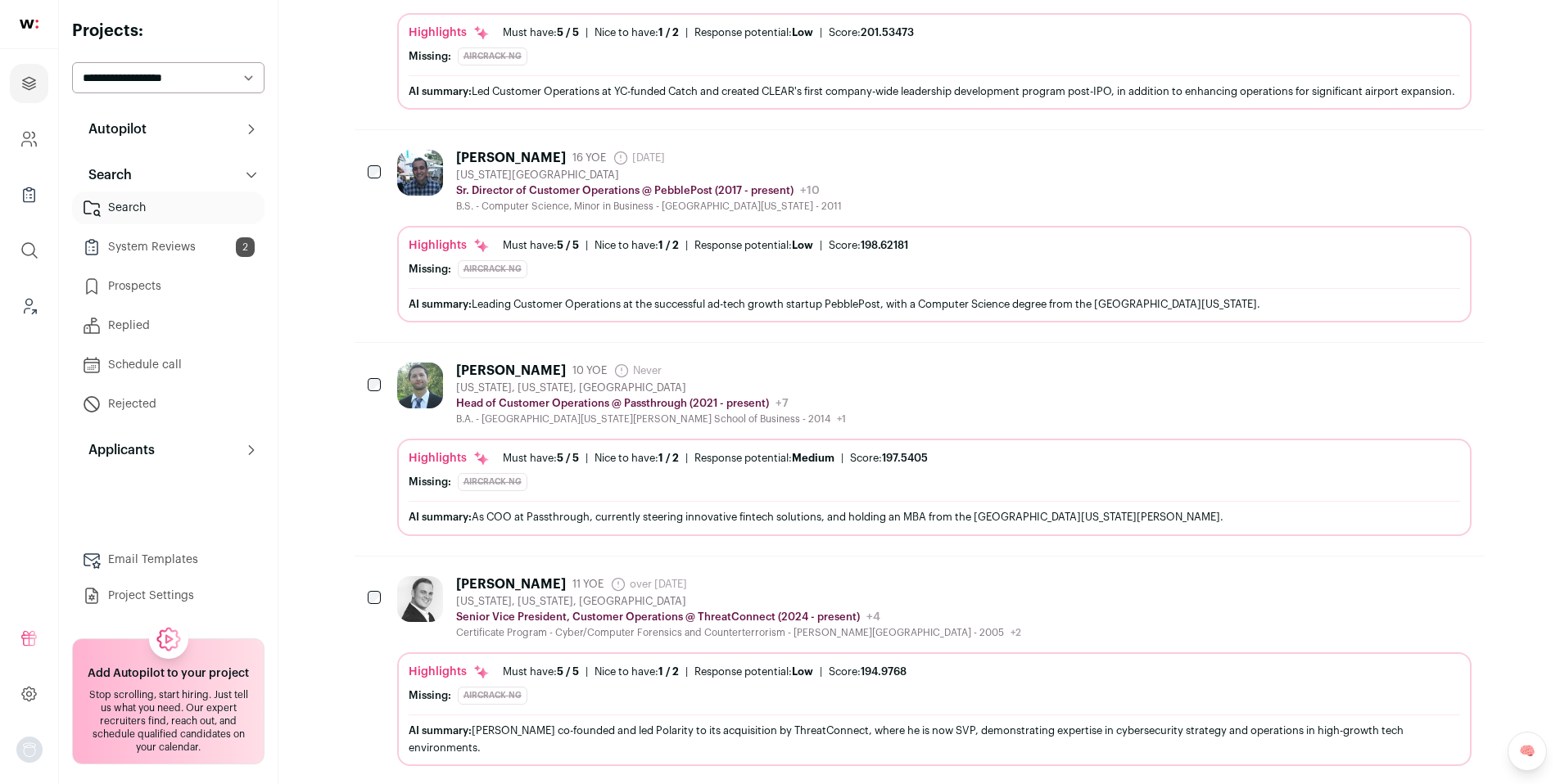
click at [938, 198] on div "Jonathan Cohn 16 YOE 10 months ago Admin only. The last time the profile was sc…" at bounding box center [934, 181] width 1074 height 63
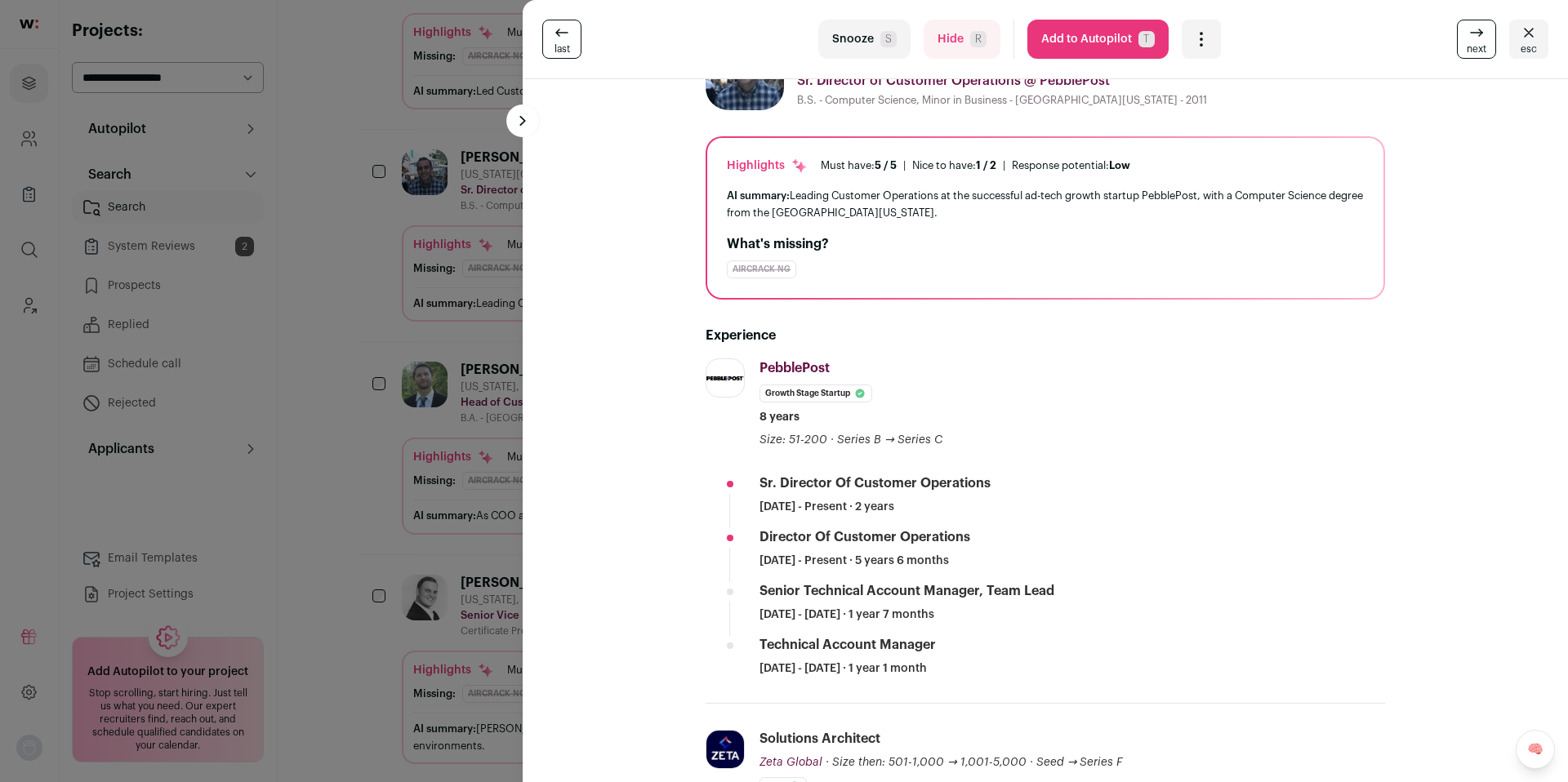
scroll to position [69, 0]
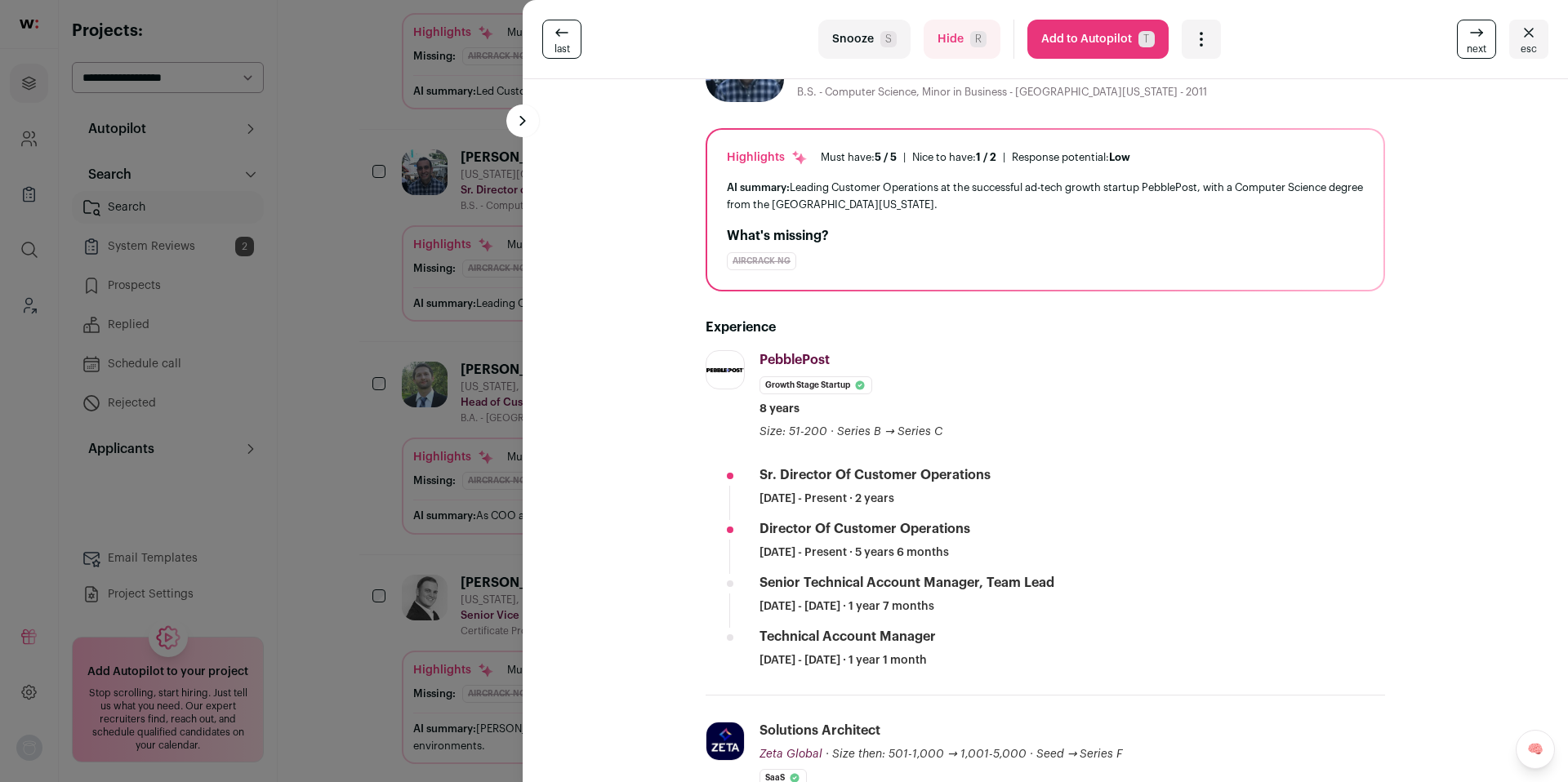
click at [1072, 49] on button "Add to Autopilot T" at bounding box center [1098, 38] width 141 height 39
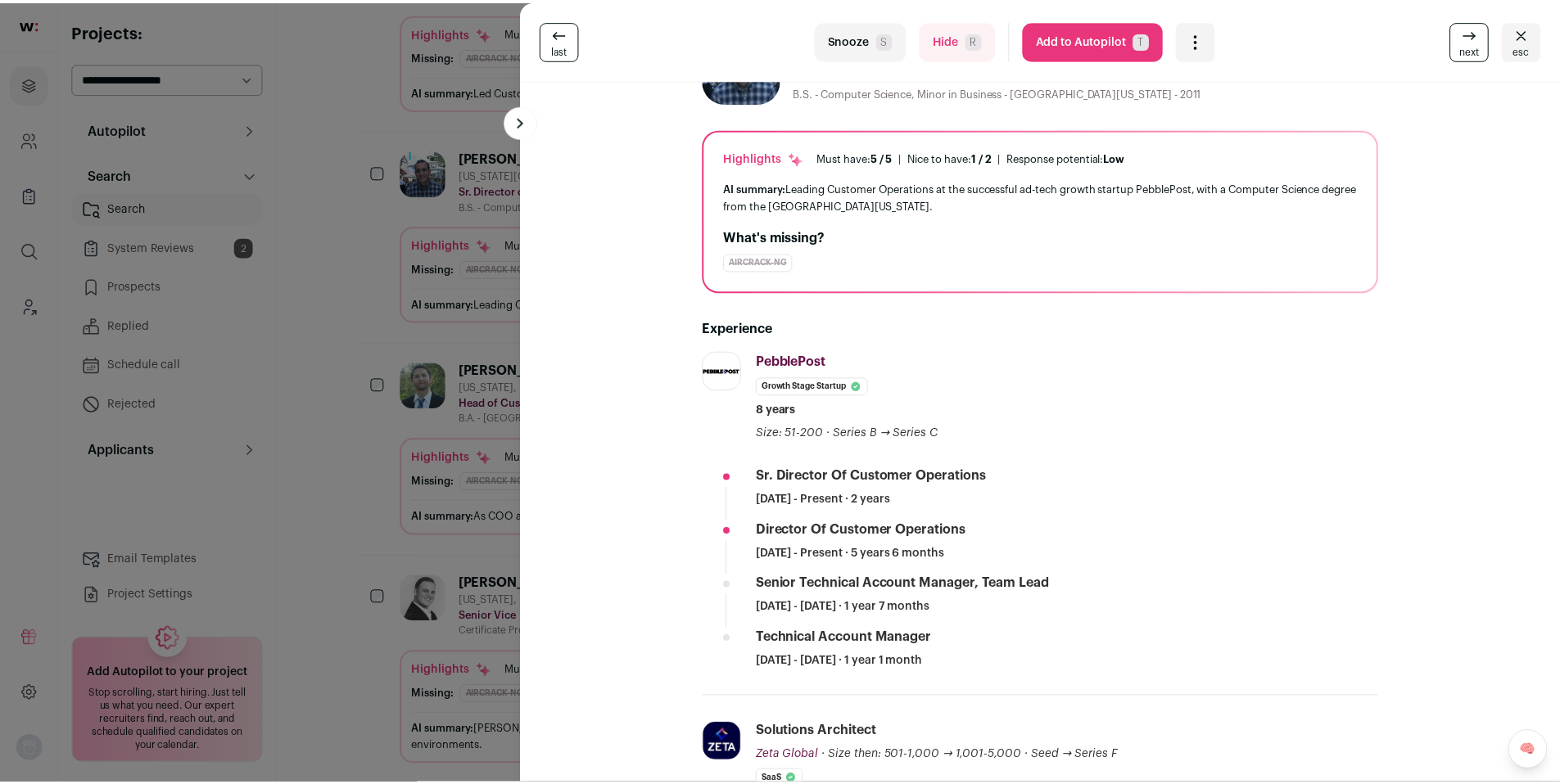
scroll to position [500, 0]
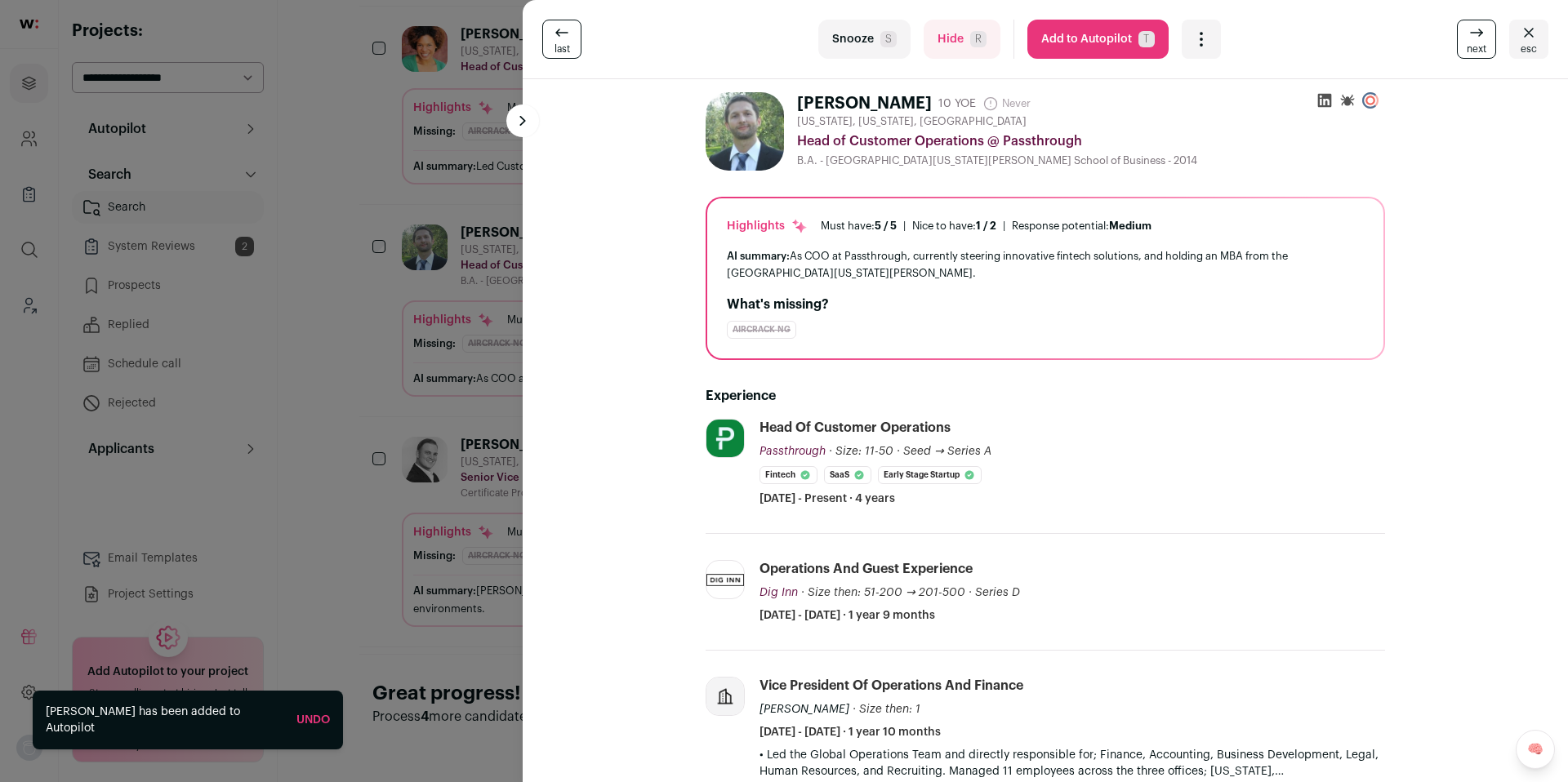
click at [492, 446] on div "last Snooze S Hide R Add to Autopilot T More actions Report a Problem Report th…" at bounding box center [784, 391] width 1568 height 782
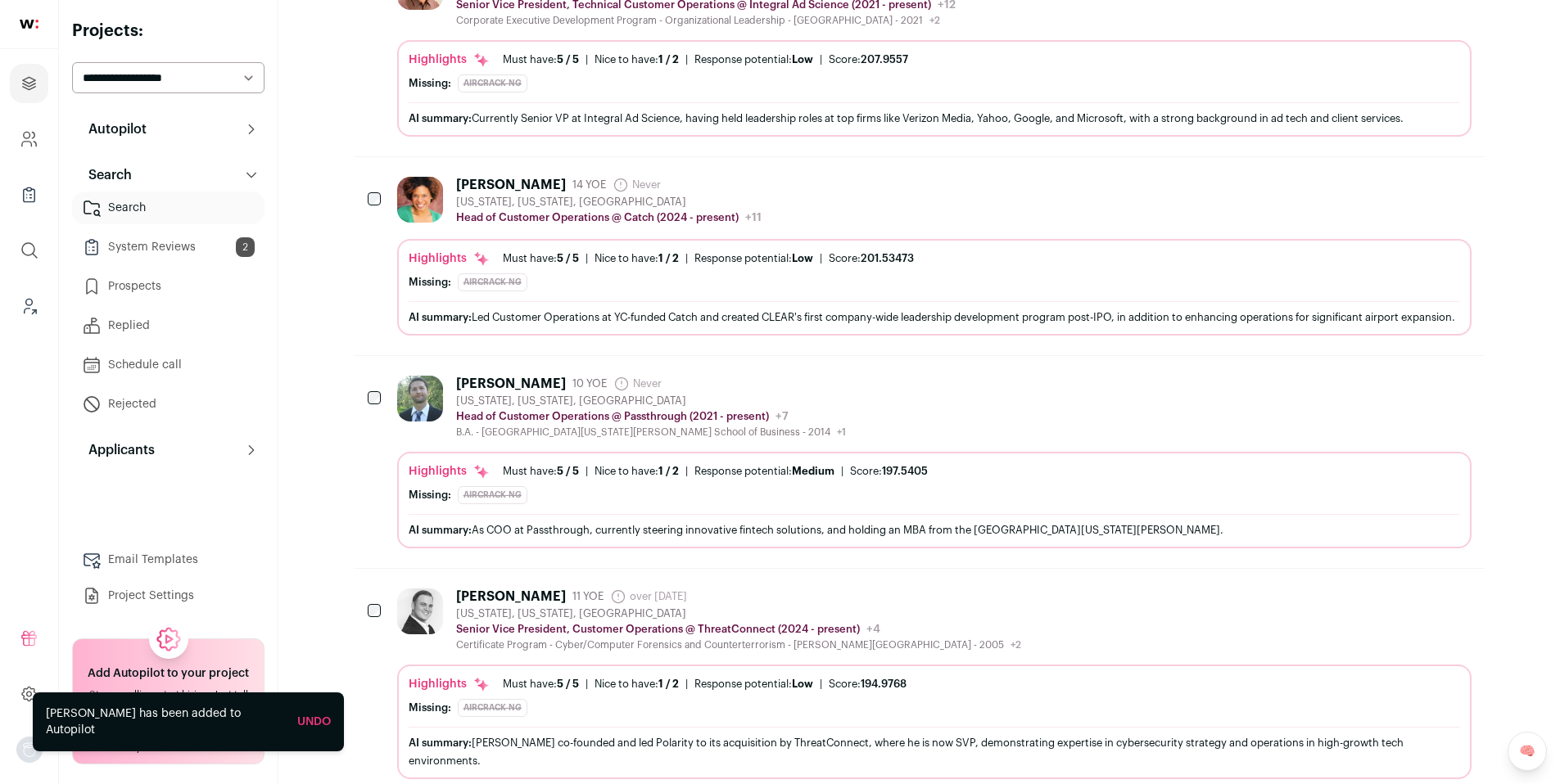
scroll to position [0, 0]
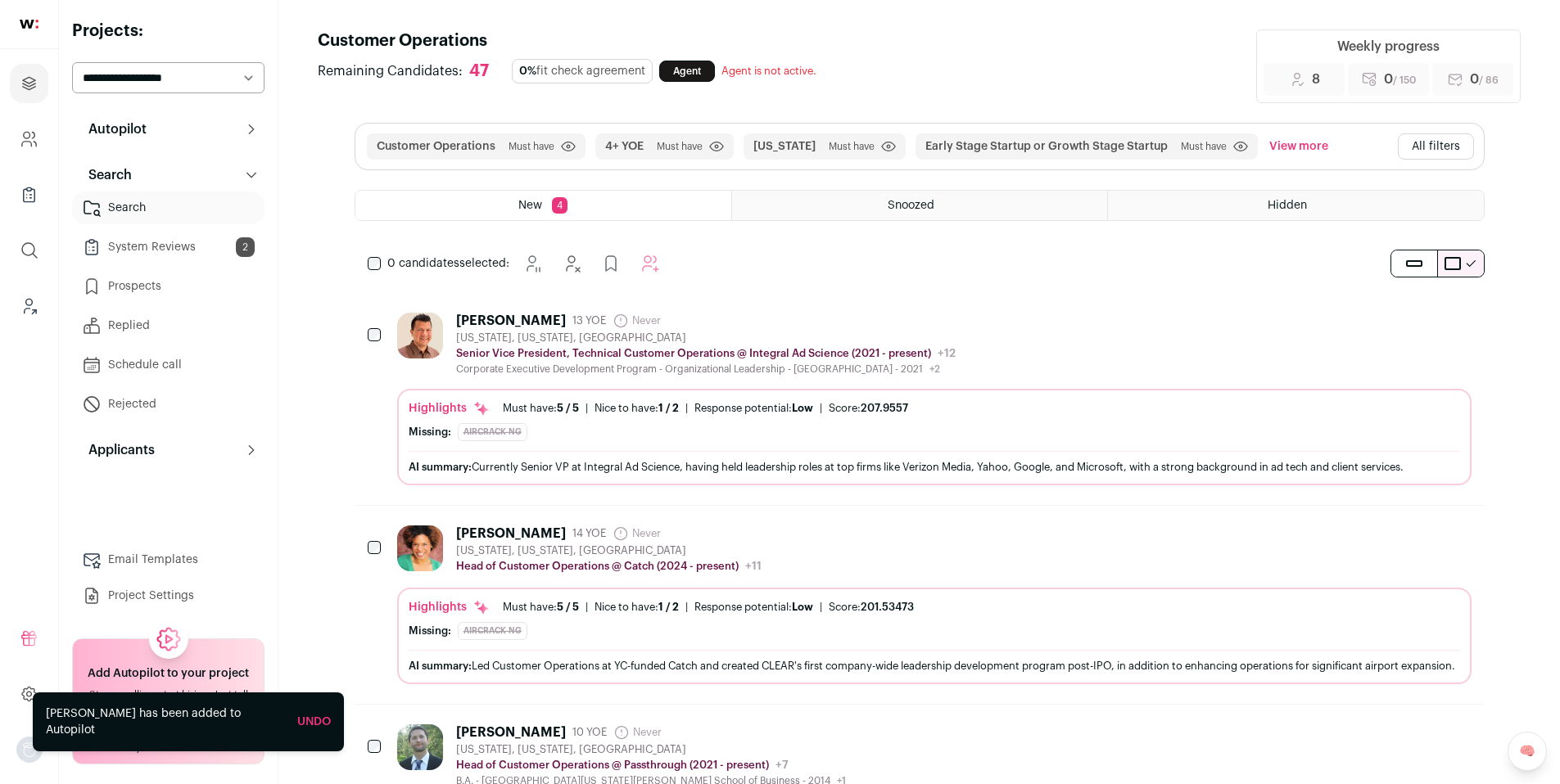
click at [375, 271] on div "0 candidates selected: Snooze Hide" at bounding box center [516, 262] width 325 height 32
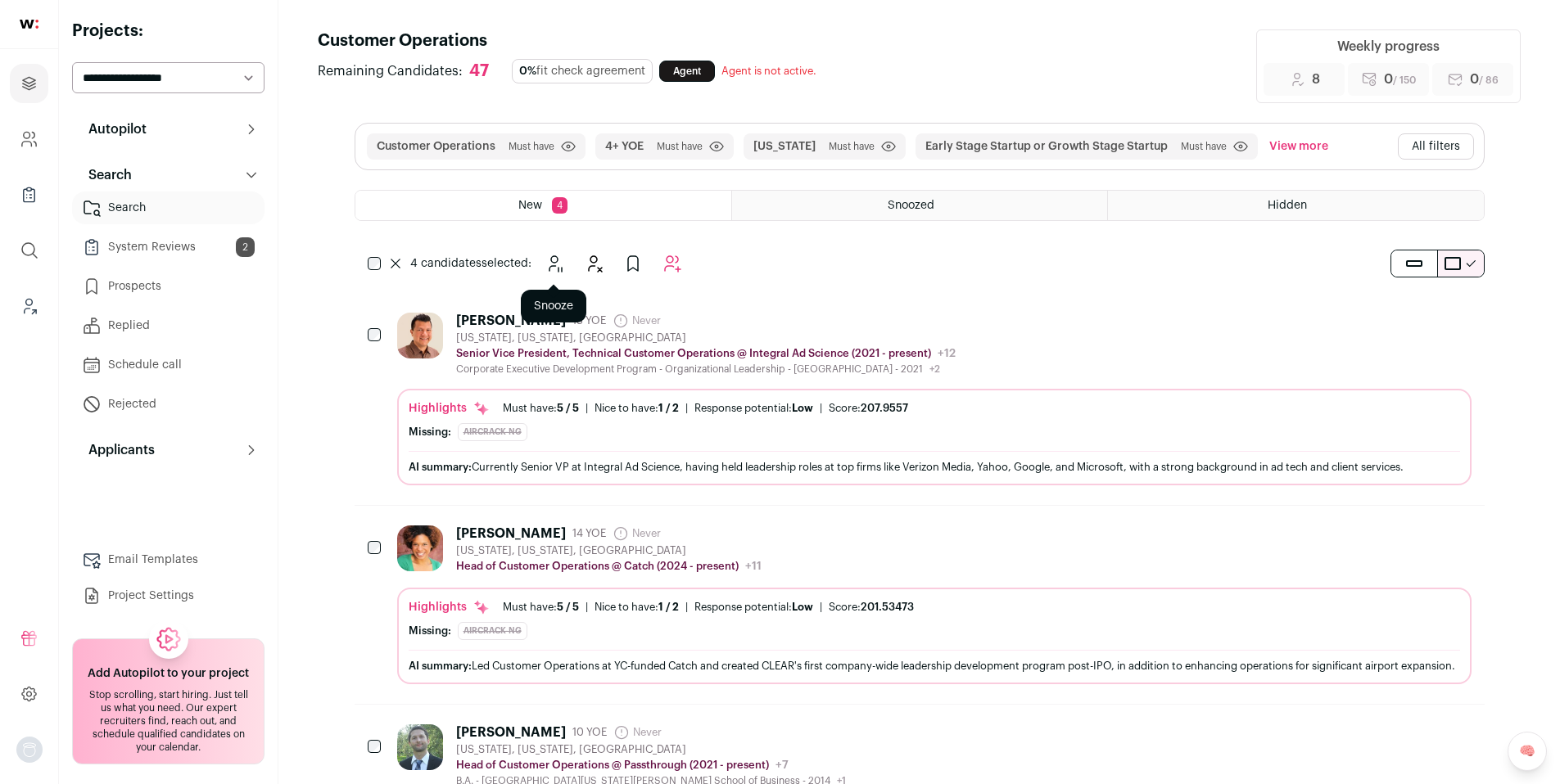
click at [565, 269] on button "Snooze" at bounding box center [553, 262] width 32 height 32
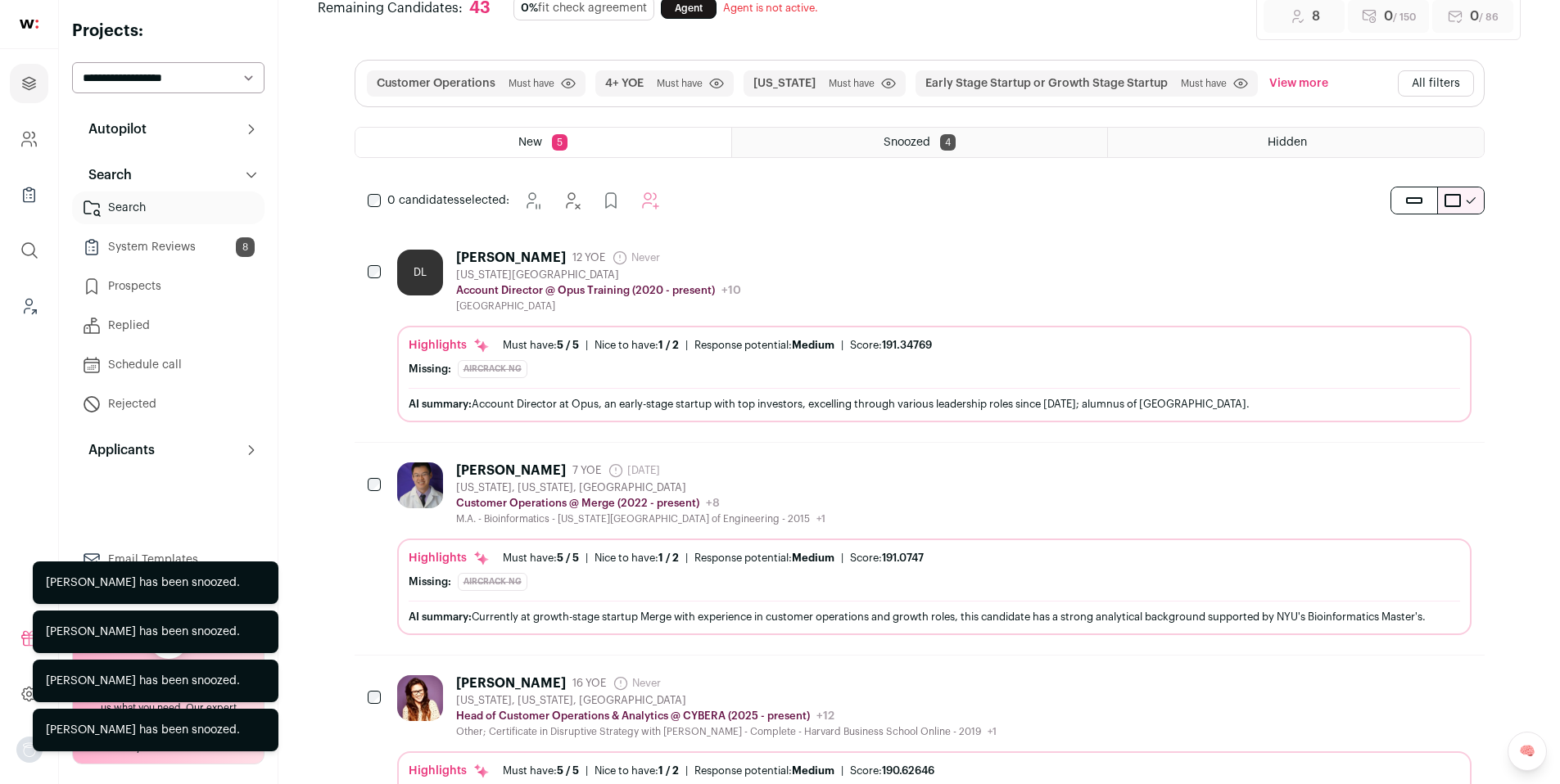
scroll to position [69, 0]
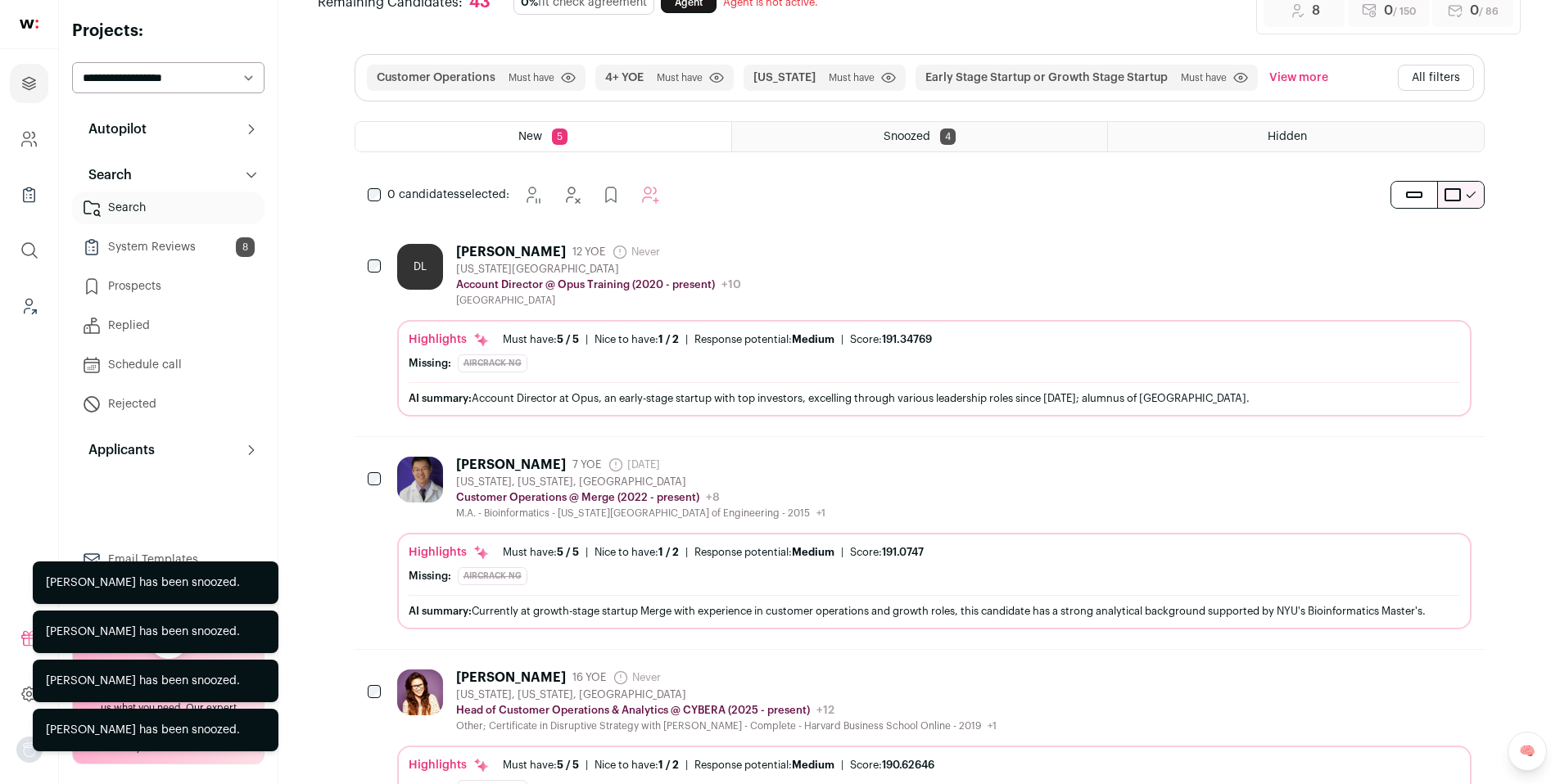
click at [826, 466] on div "Kevin Zhang 7 YOE 10 months ago Admin only. The last time the profile was scrap…" at bounding box center [641, 465] width 369 height 17
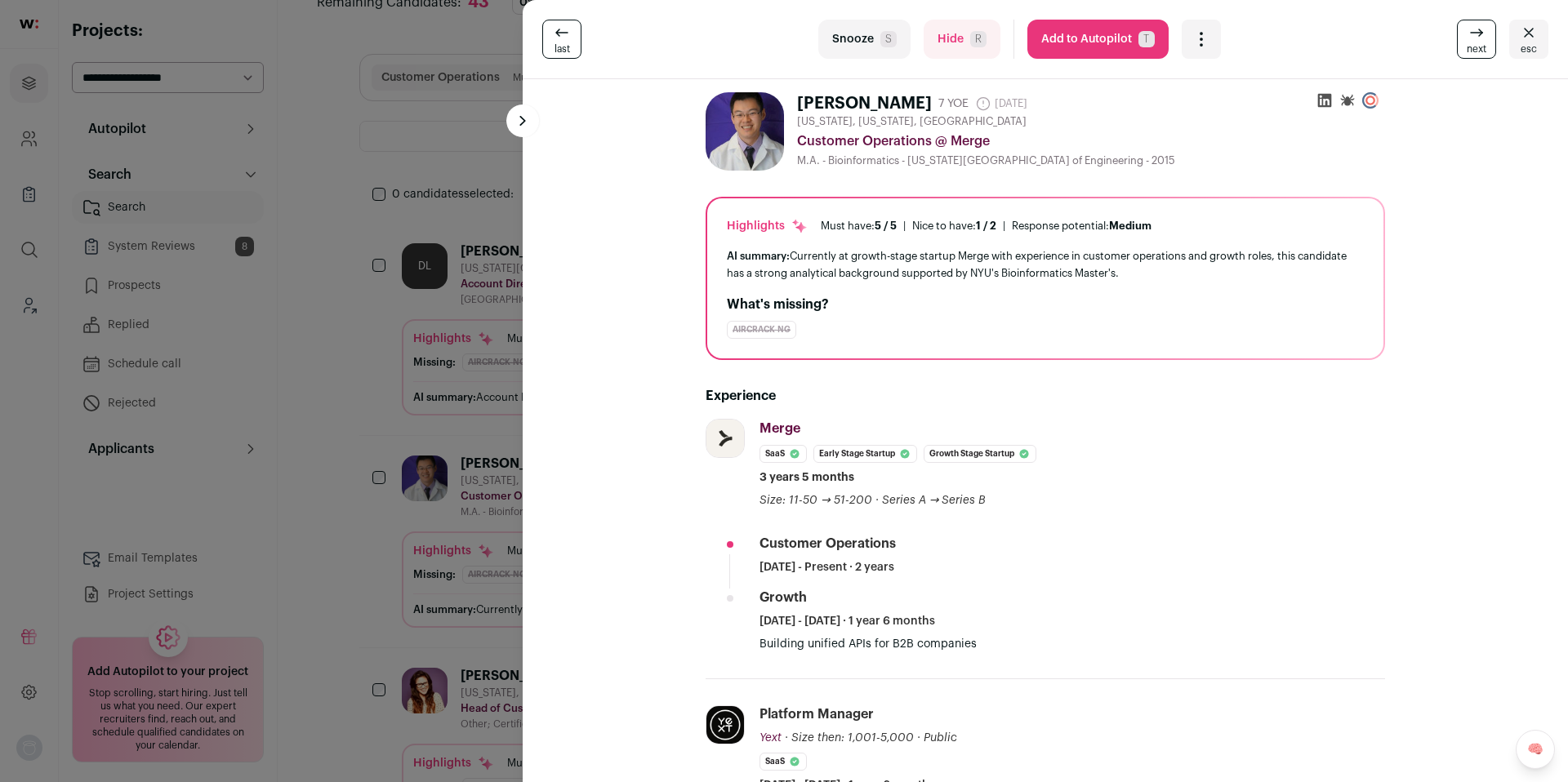
click at [1069, 51] on button "Add to Autopilot T" at bounding box center [1098, 38] width 141 height 39
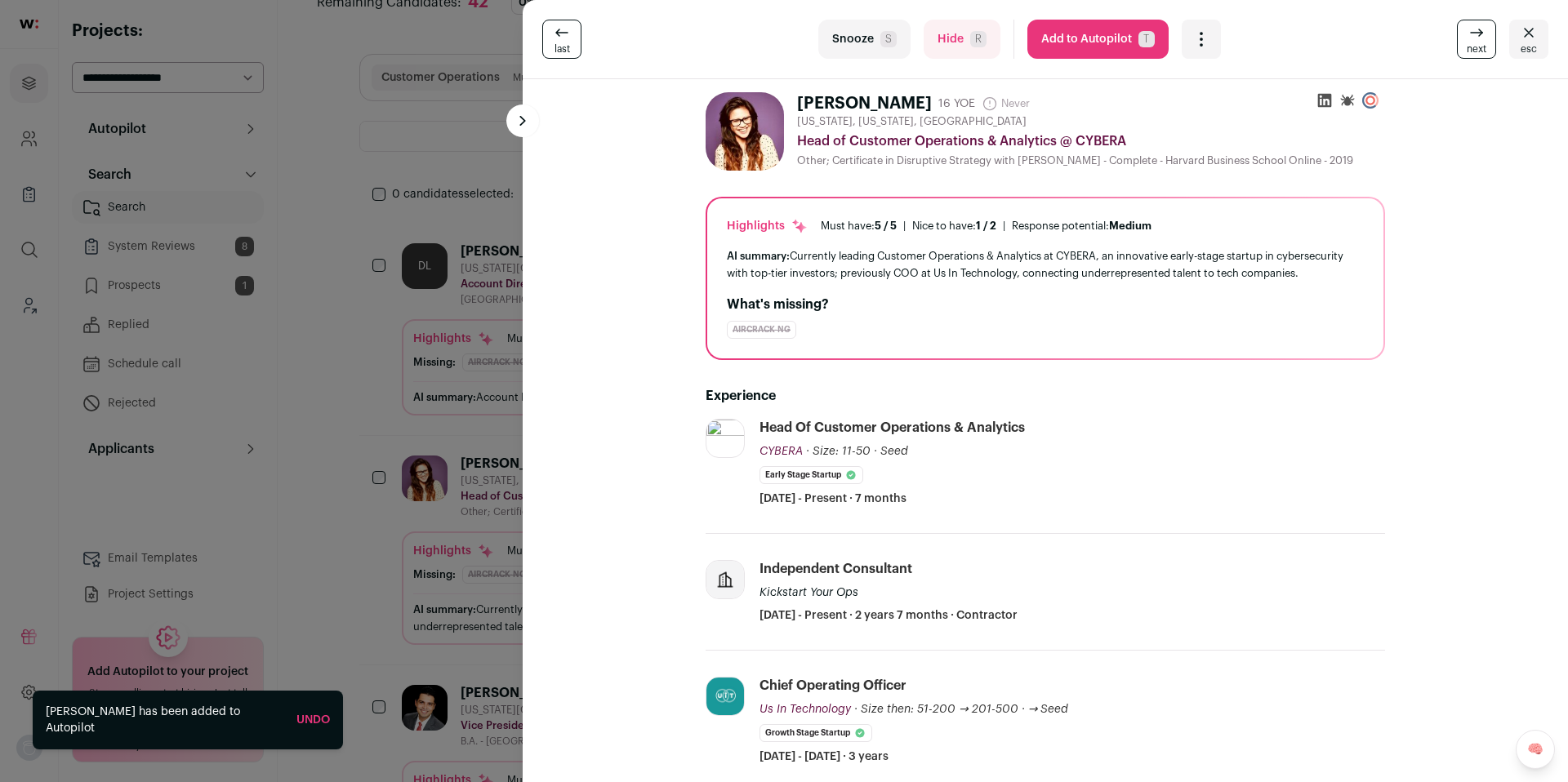
click at [389, 386] on div "last Snooze S Hide R Add to Autopilot T More actions Report a Problem Report th…" at bounding box center [784, 391] width 1568 height 782
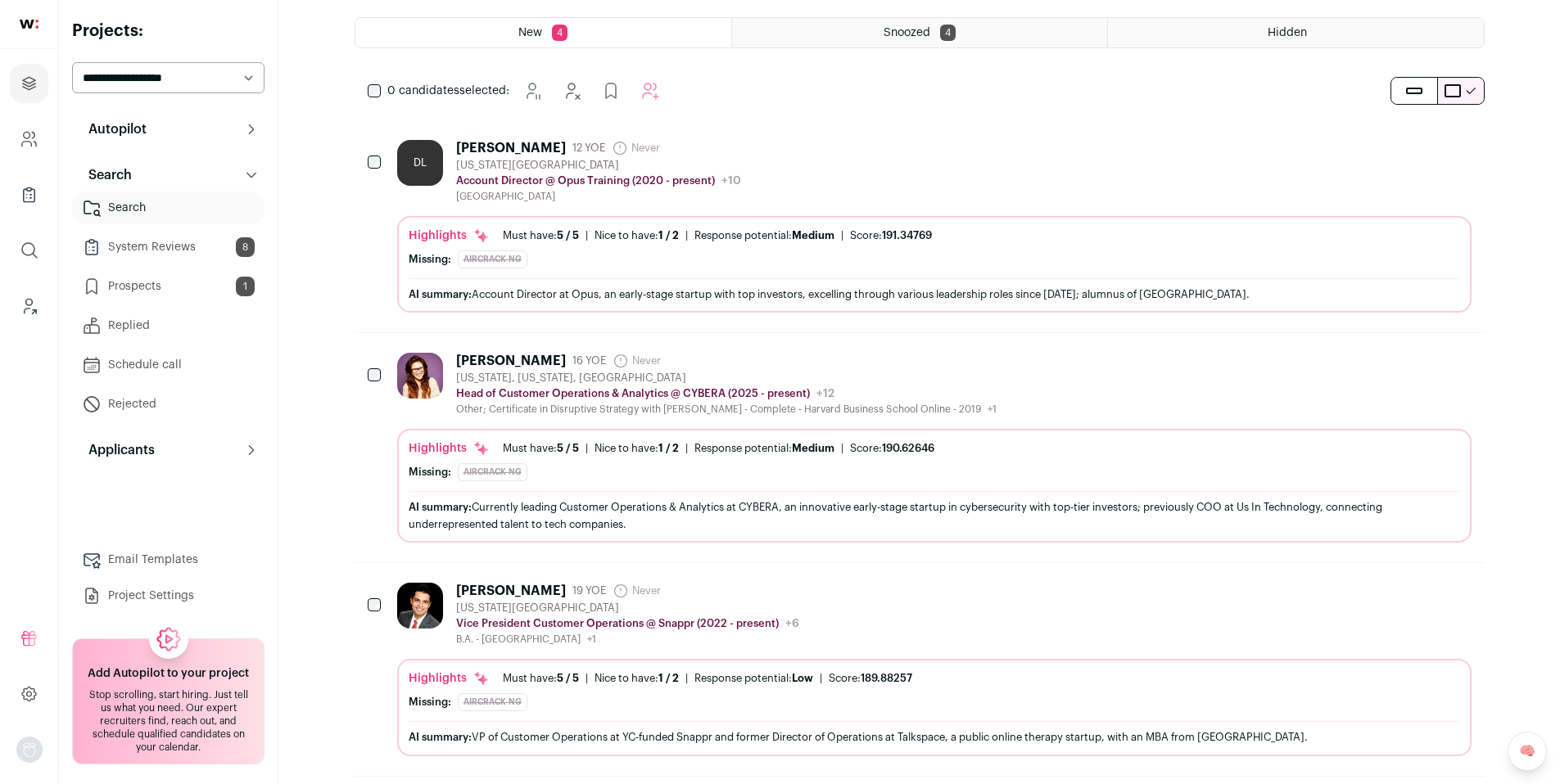
scroll to position [164, 0]
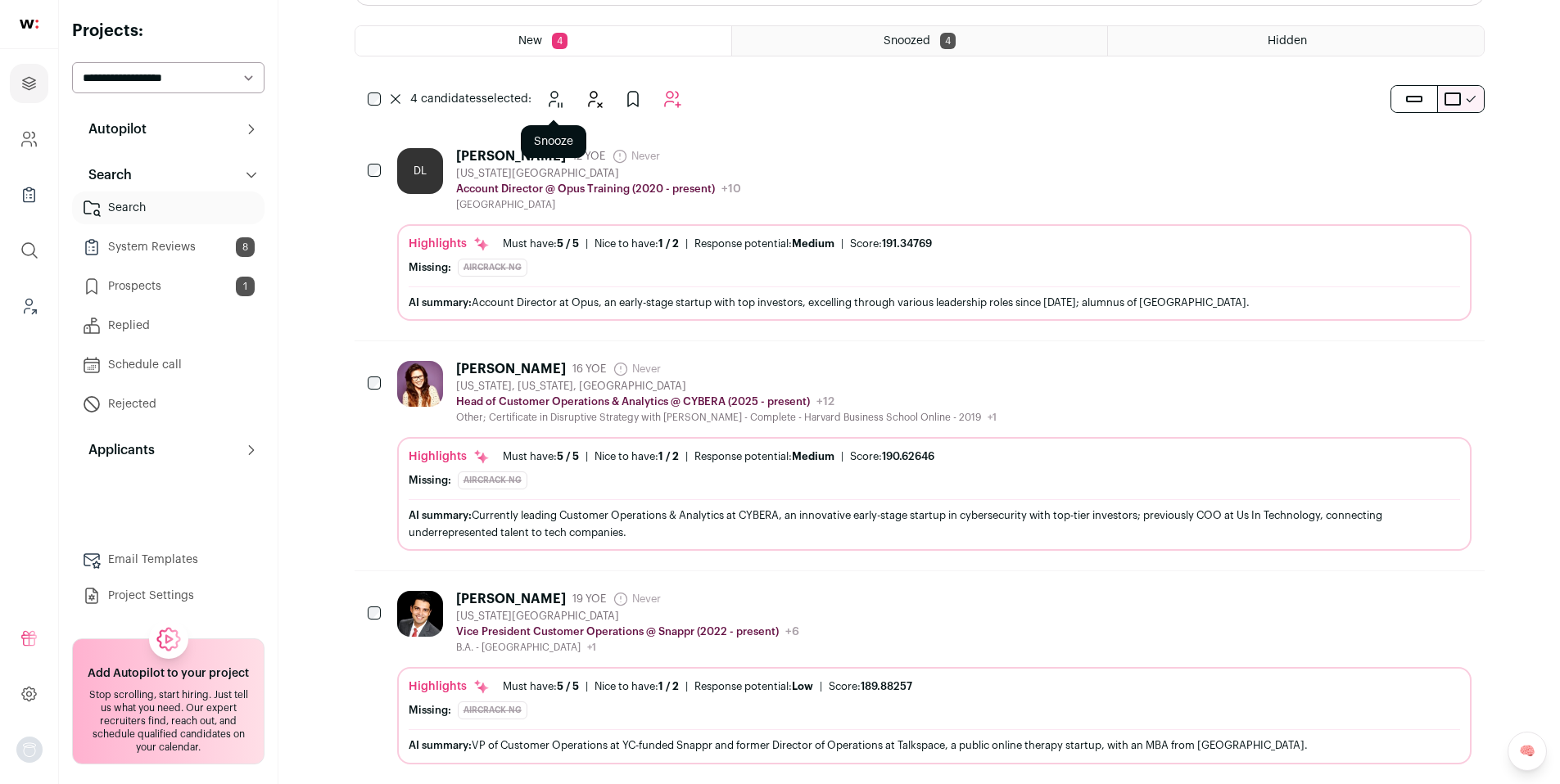
click at [546, 106] on icon "Snooze" at bounding box center [554, 99] width 19 height 19
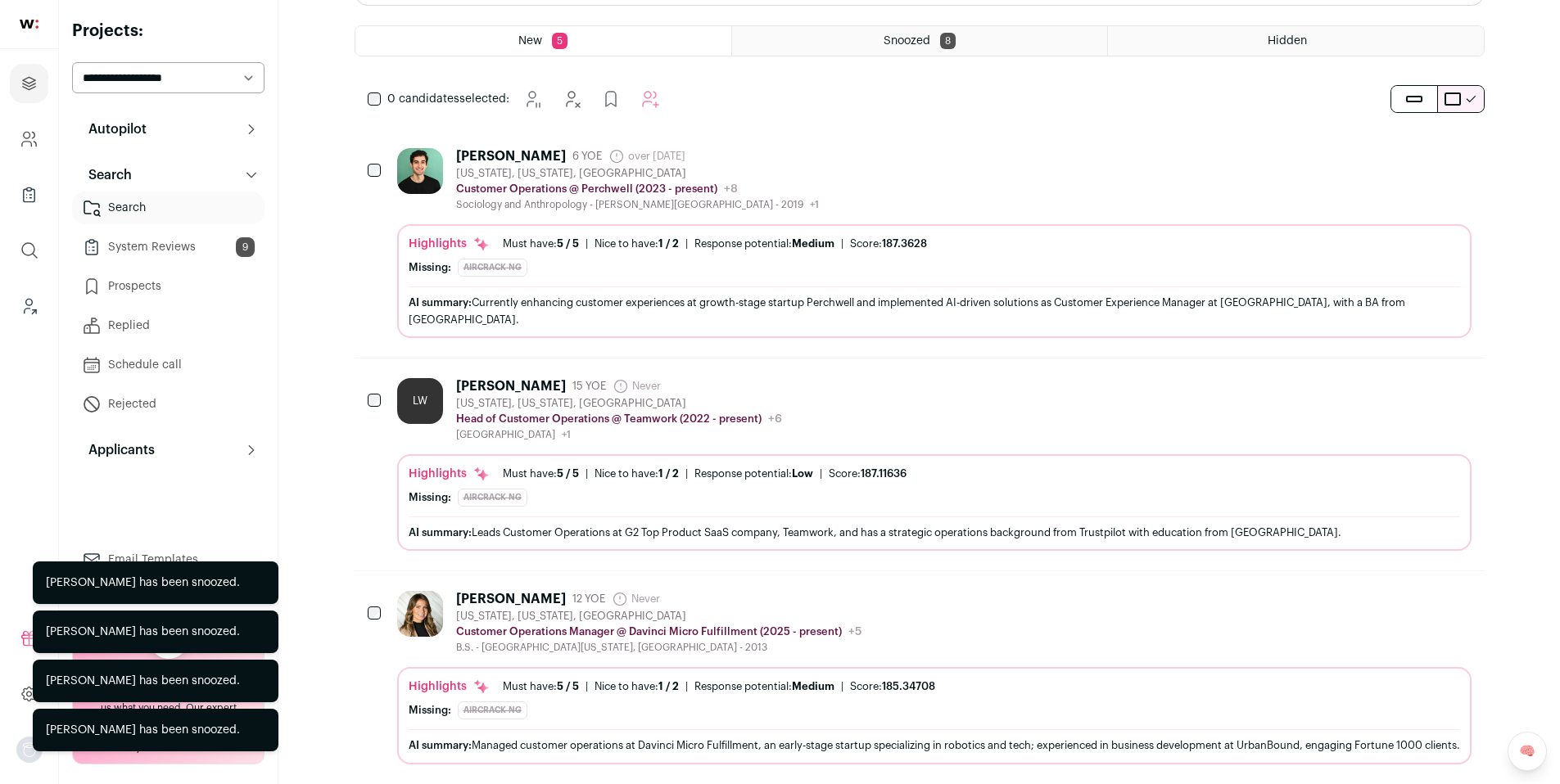
click at [838, 178] on div "Clay Watson 6 YOE over 1 year ago Admin only. The last time the profile was scr…" at bounding box center [934, 179] width 1074 height 63
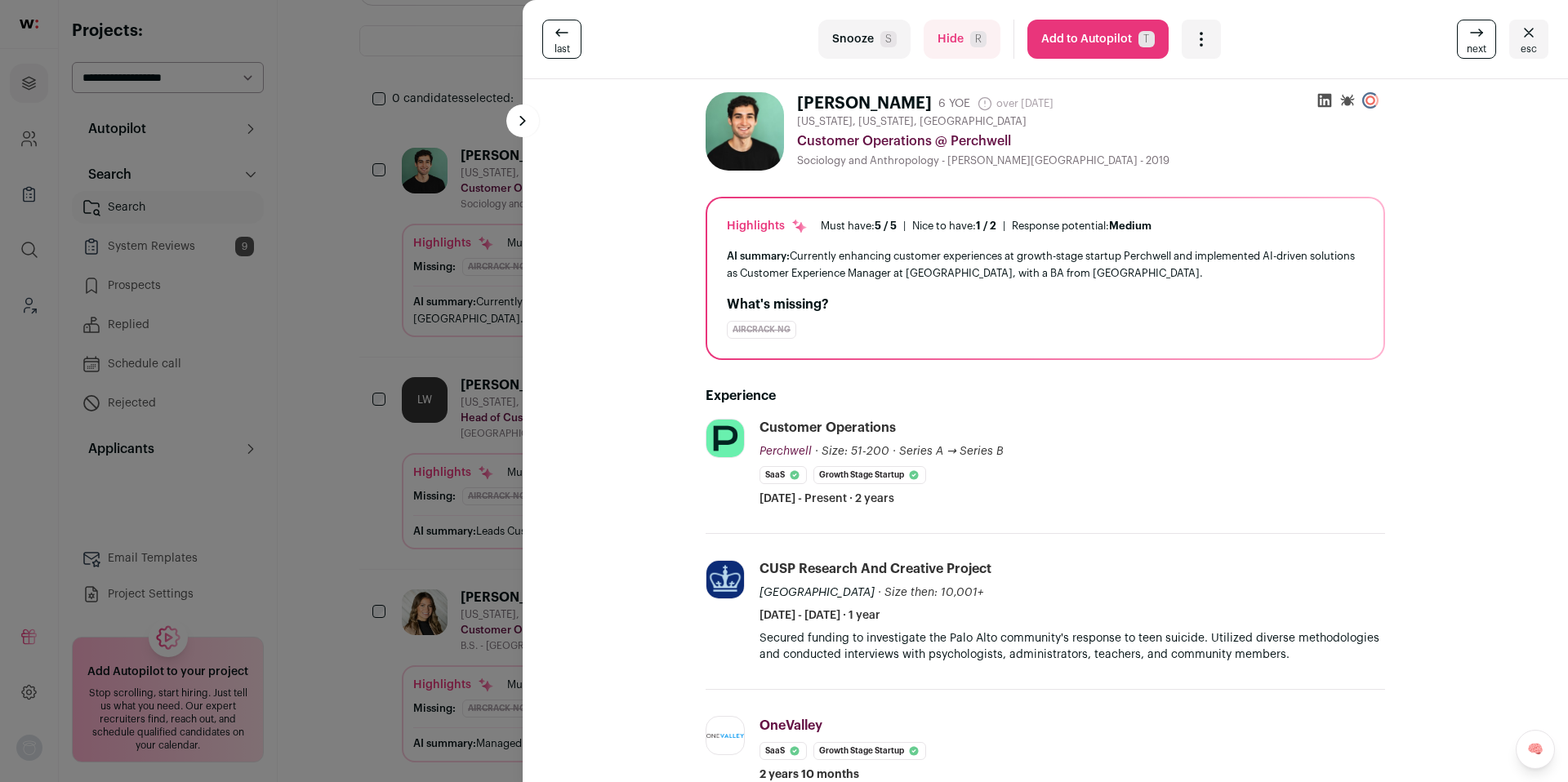
click at [1077, 31] on button "Add to Autopilot T" at bounding box center [1098, 38] width 141 height 39
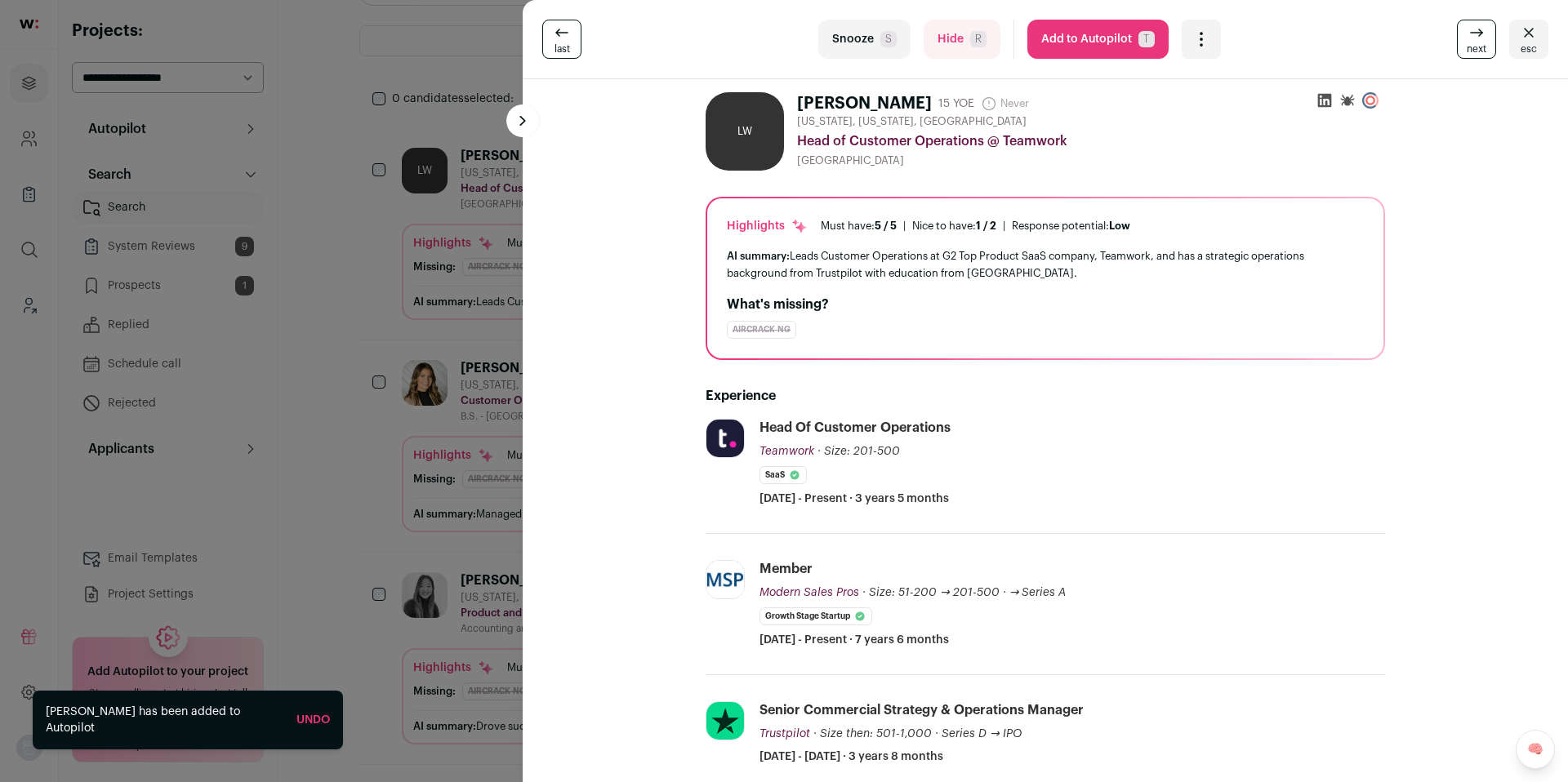
click at [235, 325] on div "last Snooze S Hide R Add to Autopilot T More actions Report a Problem Report th…" at bounding box center [784, 391] width 1568 height 782
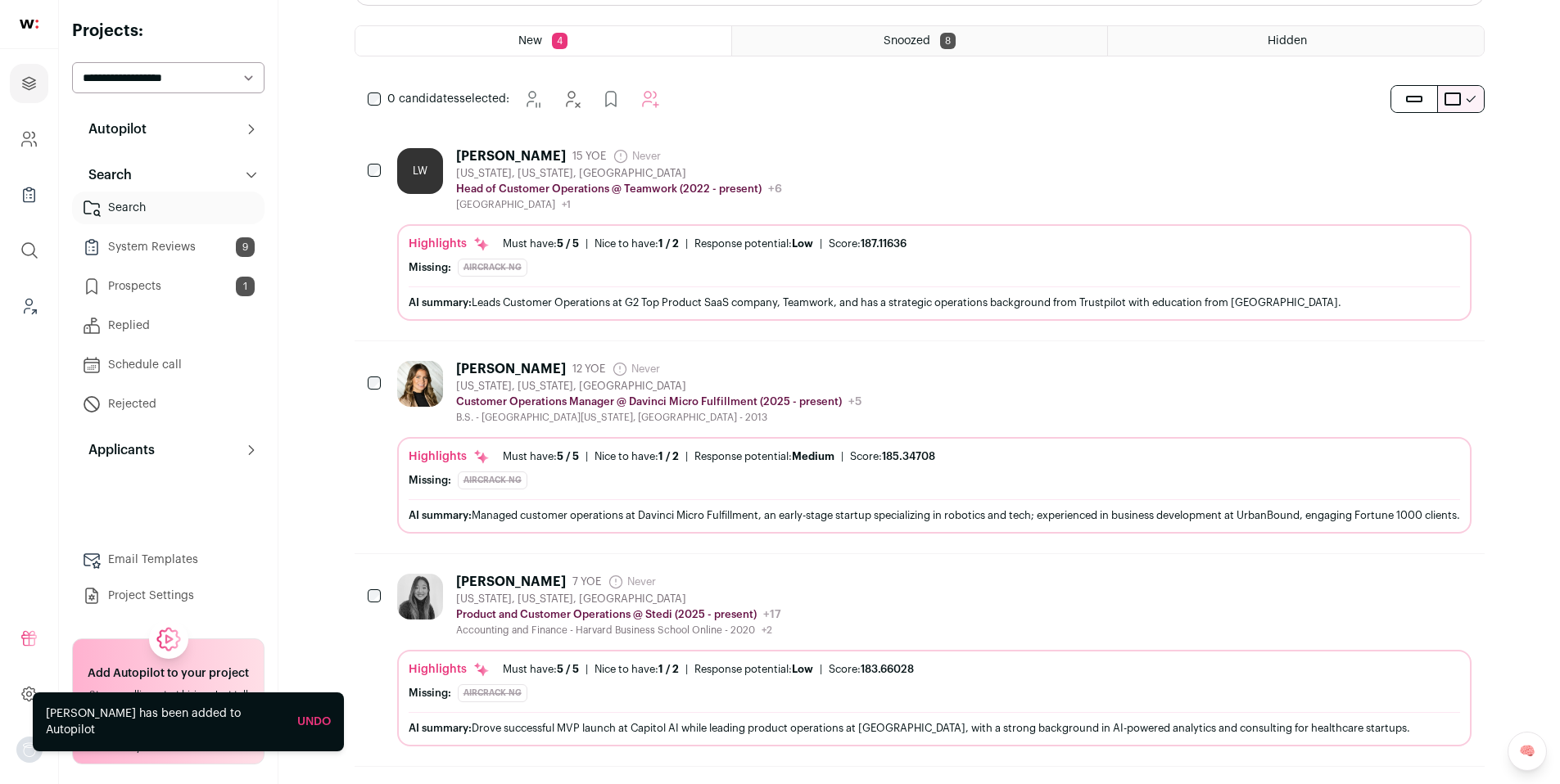
click at [158, 240] on link "System Reviews 9" at bounding box center [168, 247] width 193 height 32
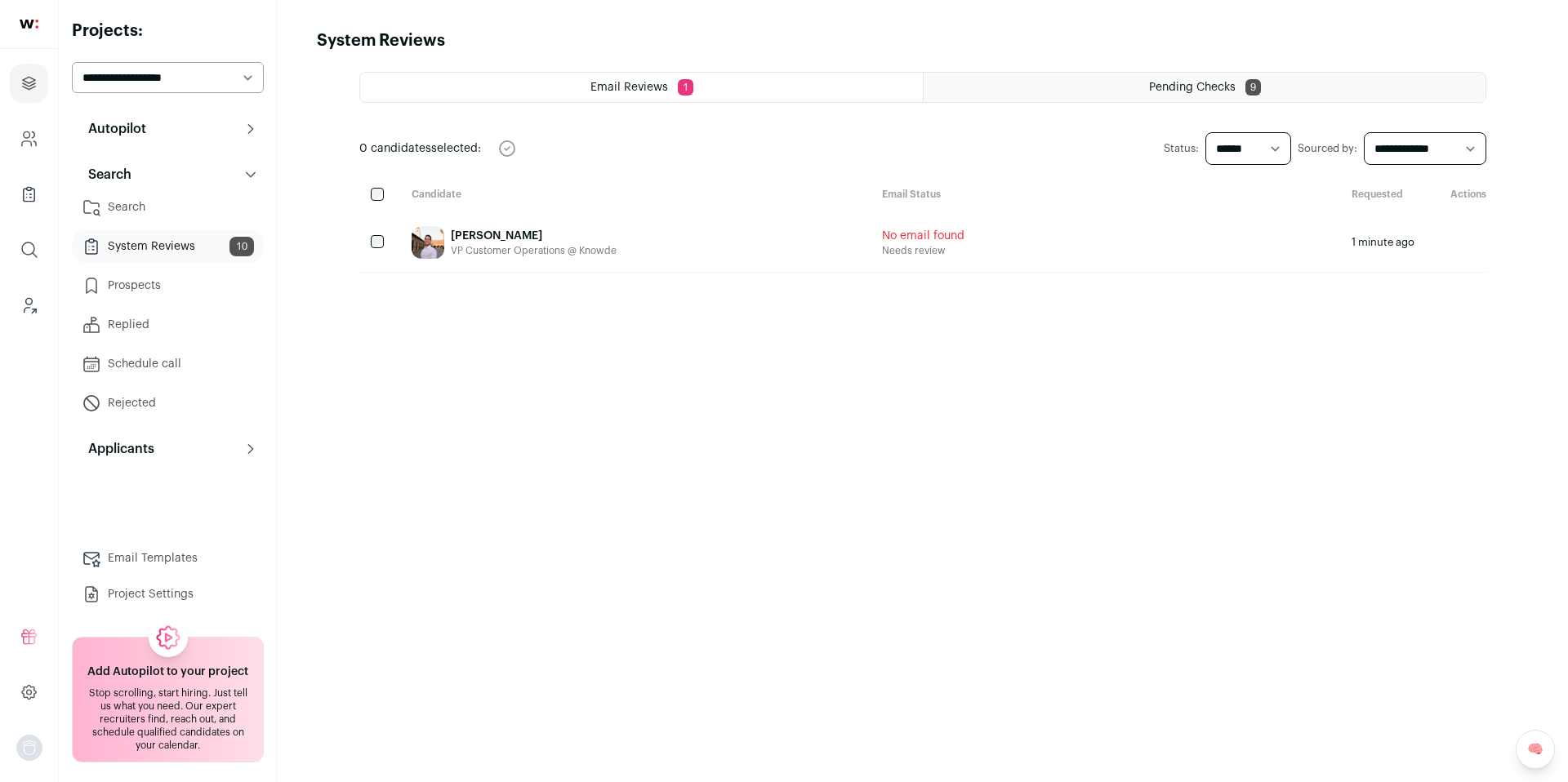
click at [655, 82] on span "Email Reviews" at bounding box center [629, 87] width 78 height 11
click at [1181, 80] on div "Pending Checks 9" at bounding box center [1204, 87] width 561 height 30
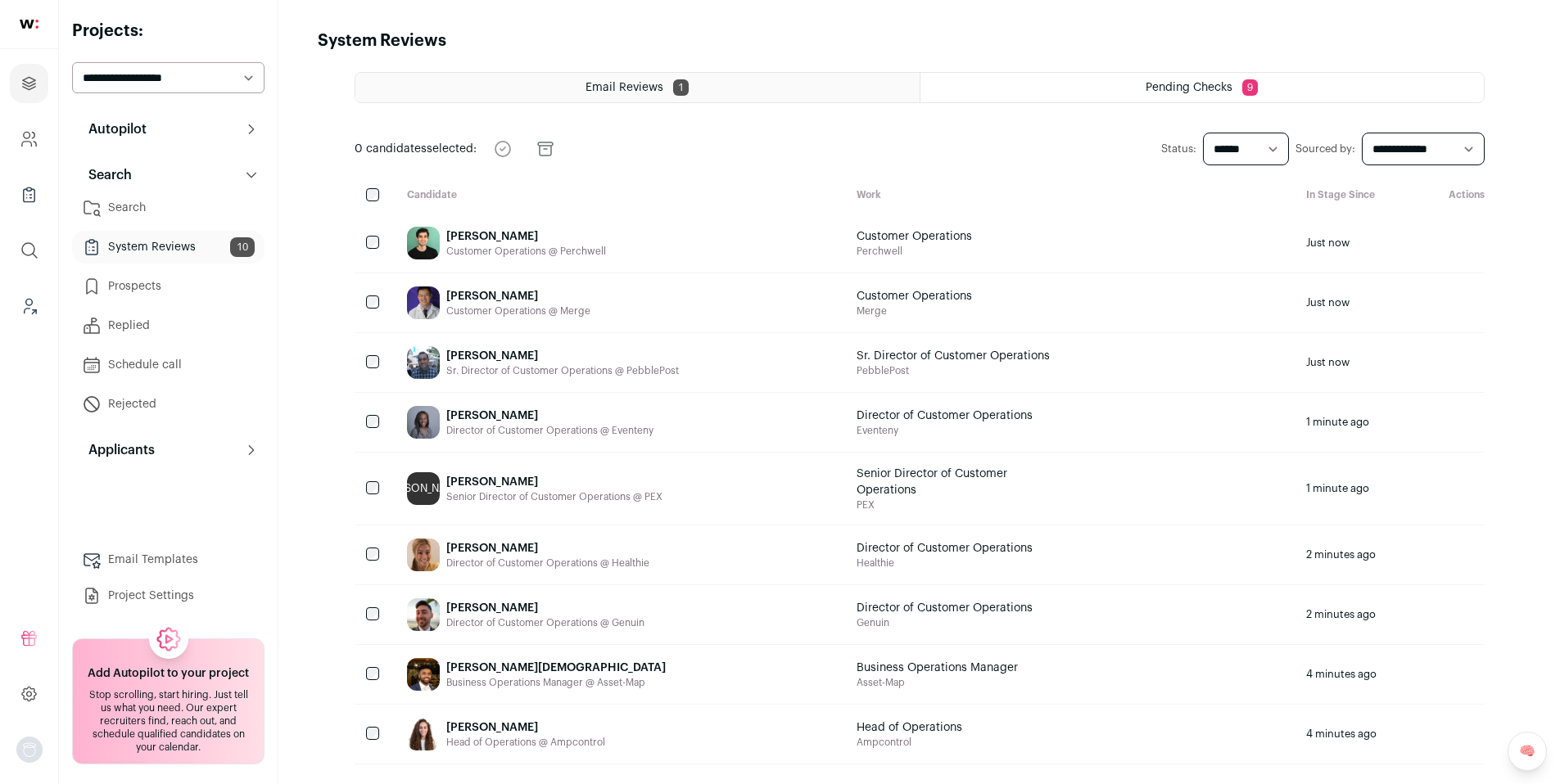
click at [616, 237] on div "Clay Watson Customer Operations @ Perchwell" at bounding box center [618, 242] width 449 height 59
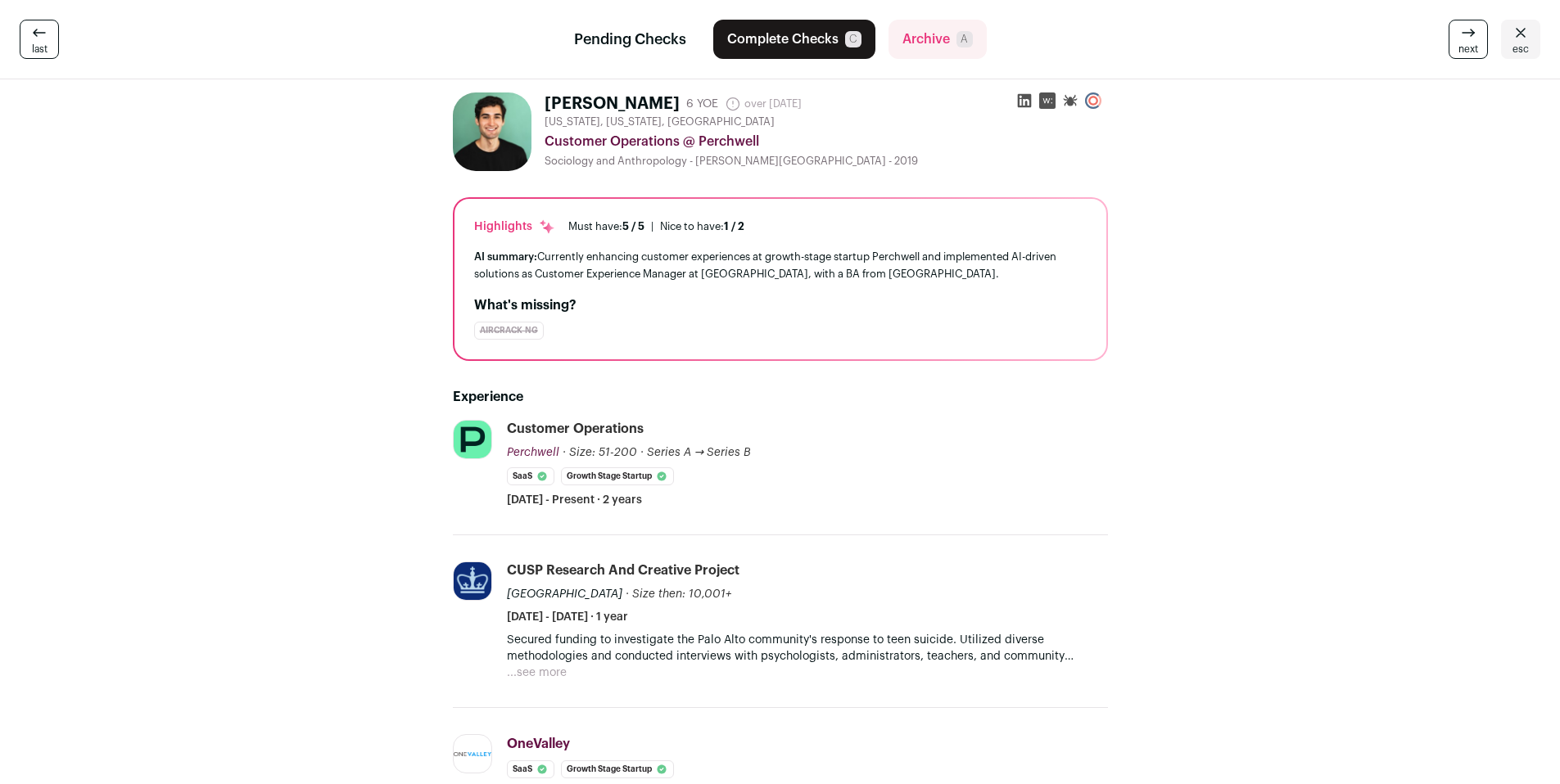
click at [1029, 100] on icon at bounding box center [1024, 102] width 14 height 14
click at [752, 37] on button "Complete Checks C" at bounding box center [794, 38] width 162 height 39
click at [1521, 33] on icon at bounding box center [1520, 32] width 10 height 9
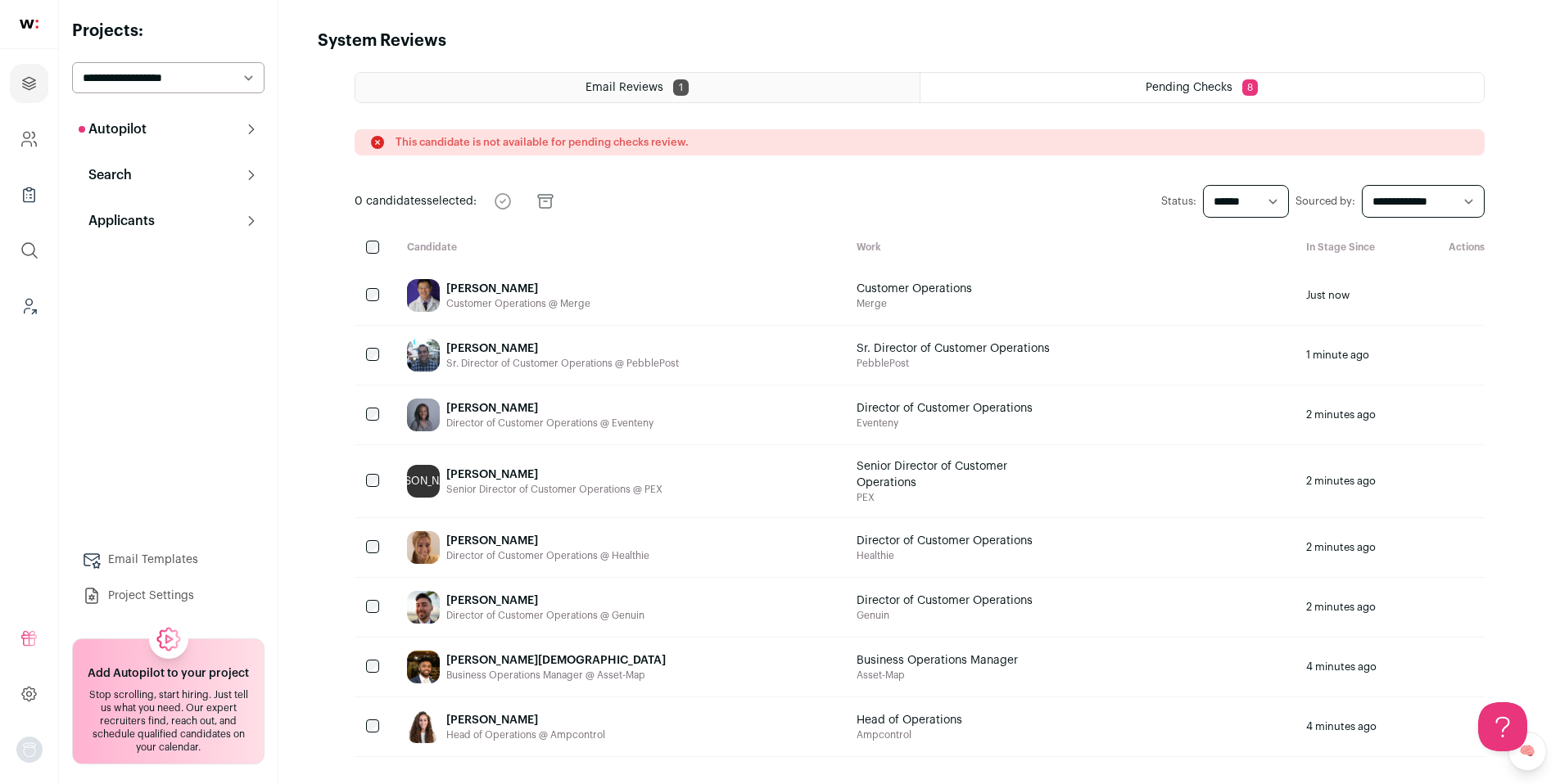
click at [476, 299] on div "Customer Operations @ Merge" at bounding box center [518, 304] width 144 height 13
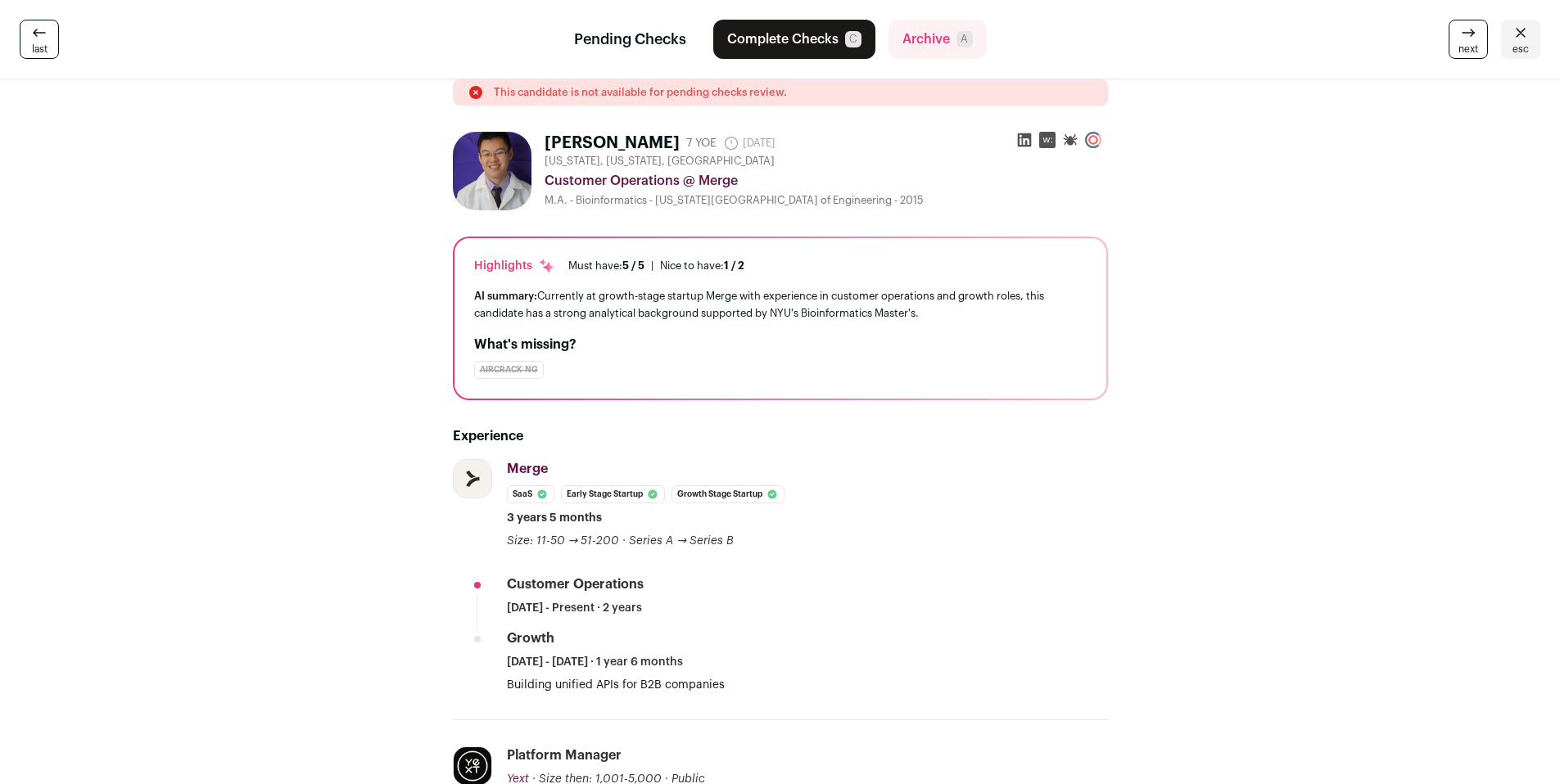
click at [1029, 144] on icon at bounding box center [1024, 140] width 17 height 17
click at [944, 39] on button "Archive A" at bounding box center [938, 38] width 98 height 39
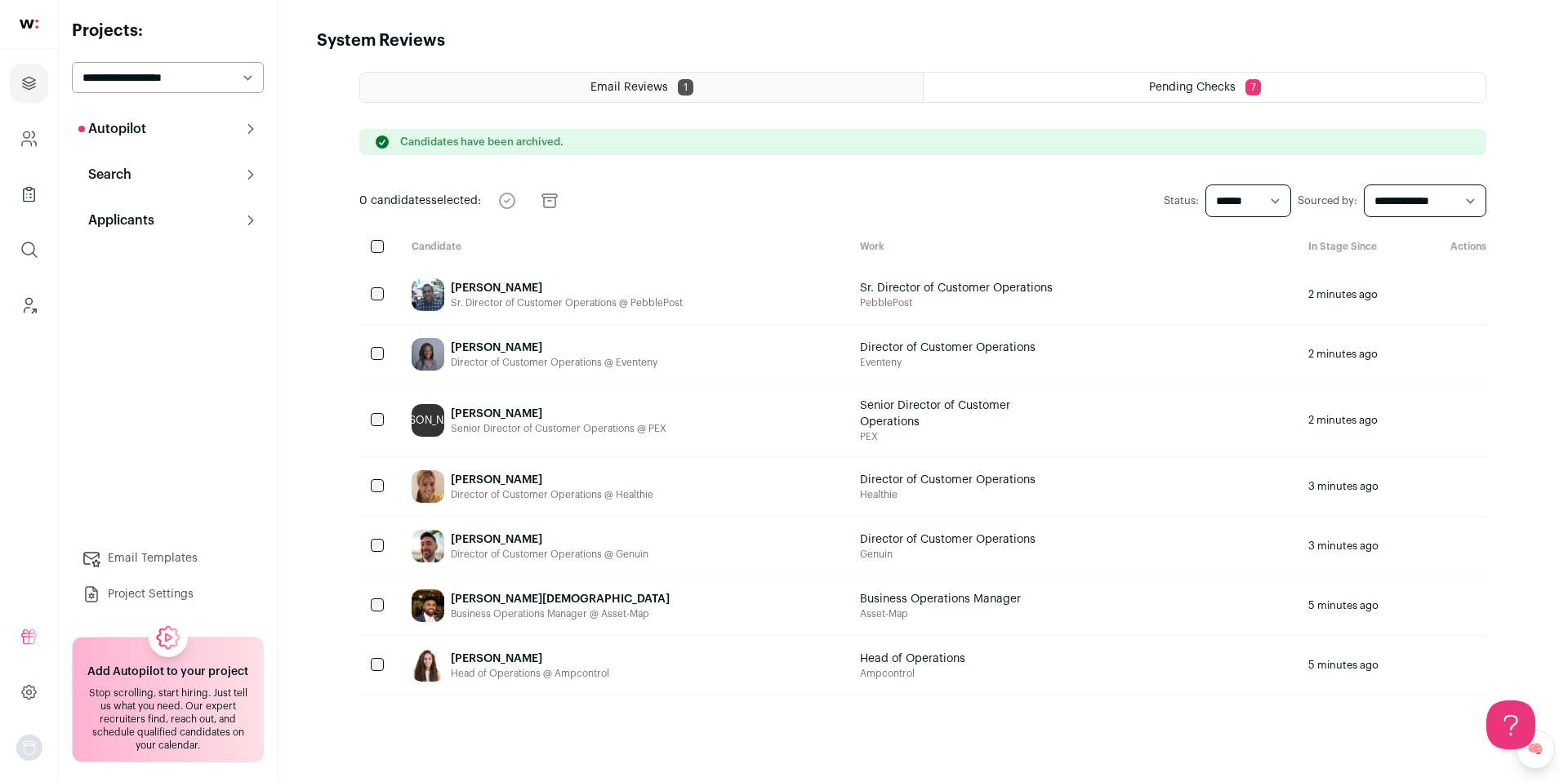
click at [661, 297] on div "Sr. Director of Customer Operations @ PebblePost" at bounding box center [567, 303] width 232 height 13
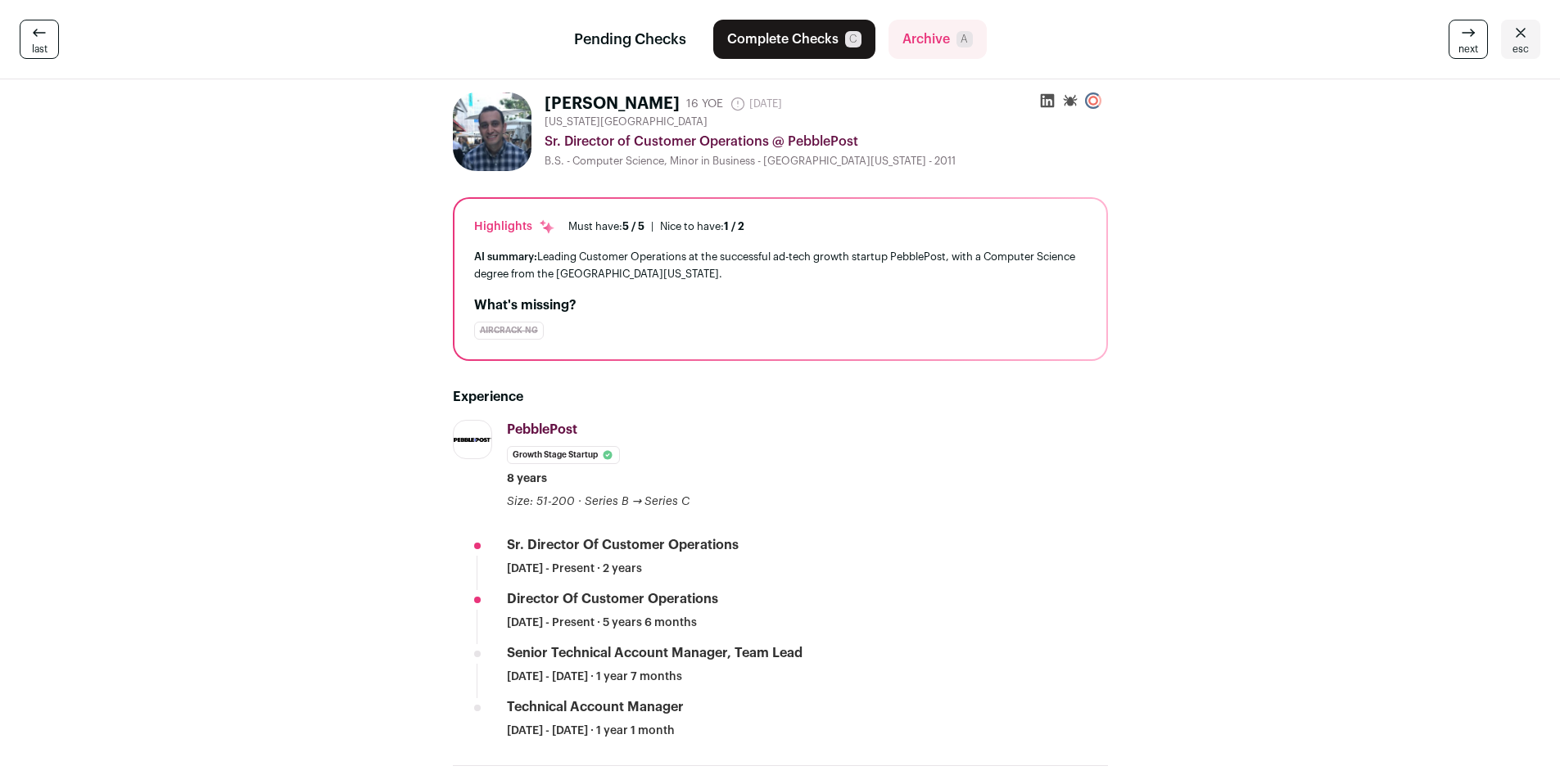
click at [1053, 98] on icon at bounding box center [1047, 101] width 17 height 17
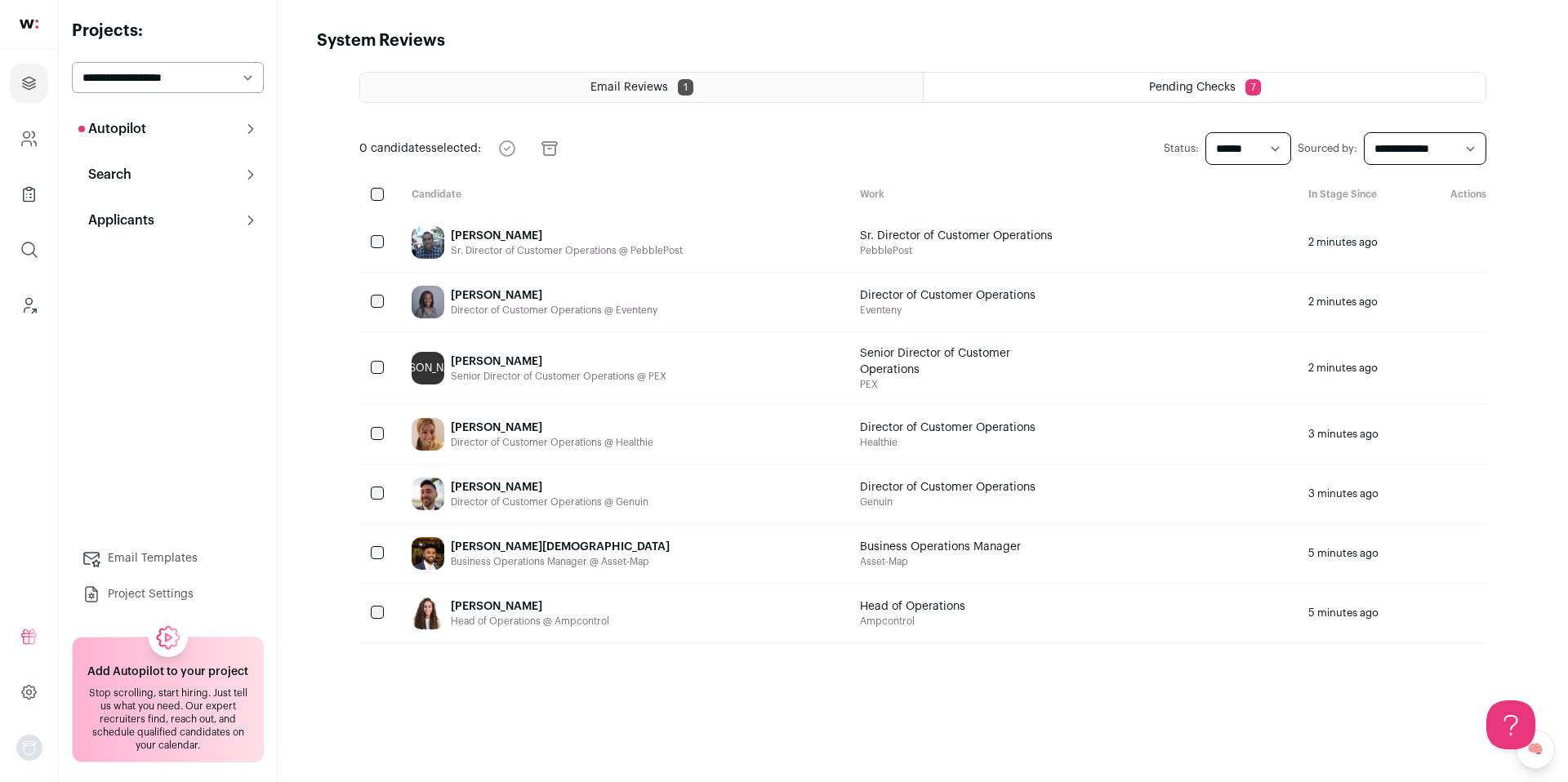
click at [379, 249] on div at bounding box center [379, 242] width 39 height 58
click at [469, 151] on icon "submit" at bounding box center [463, 148] width 19 height 19
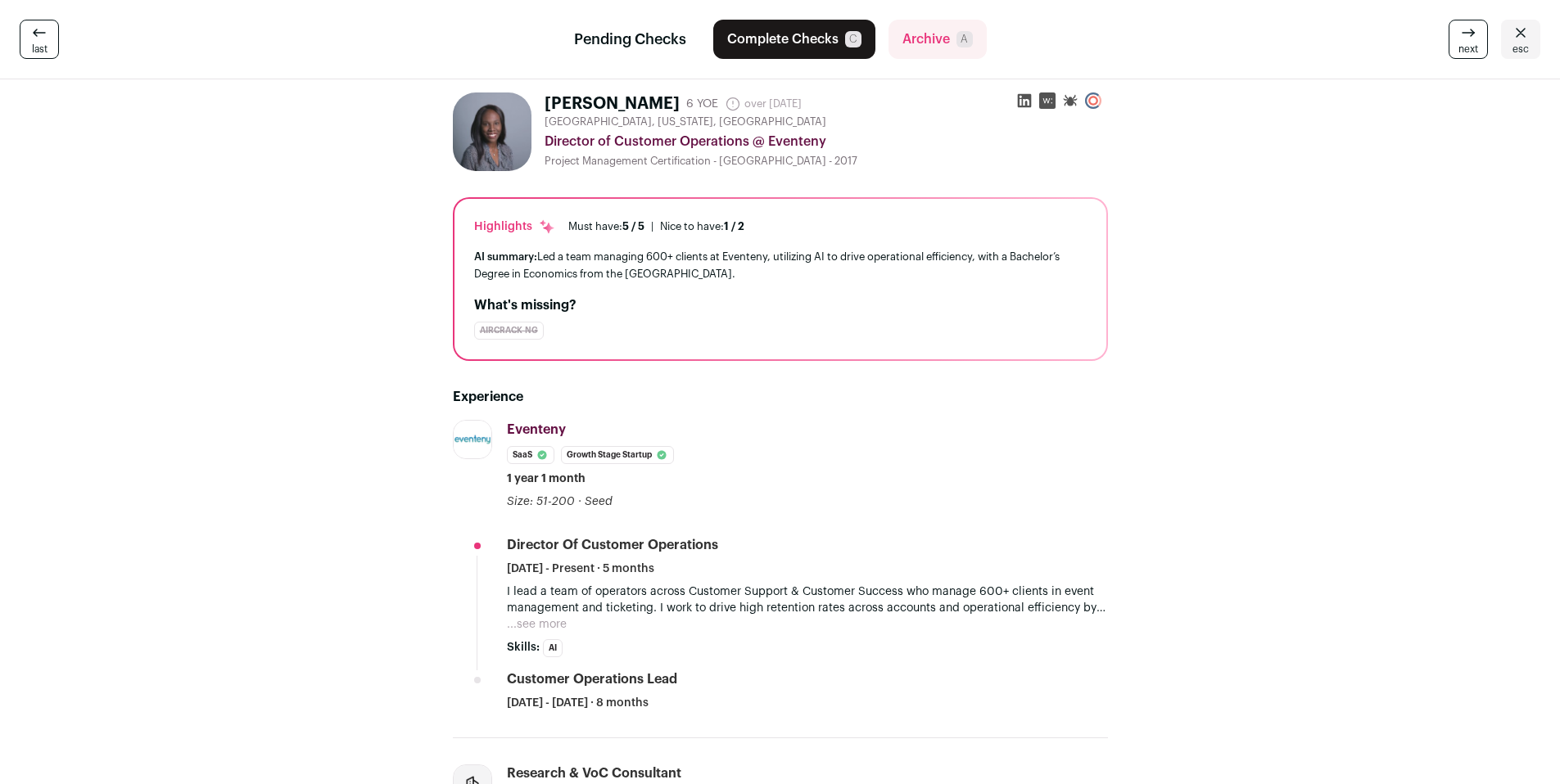
click at [1019, 102] on icon at bounding box center [1024, 101] width 17 height 17
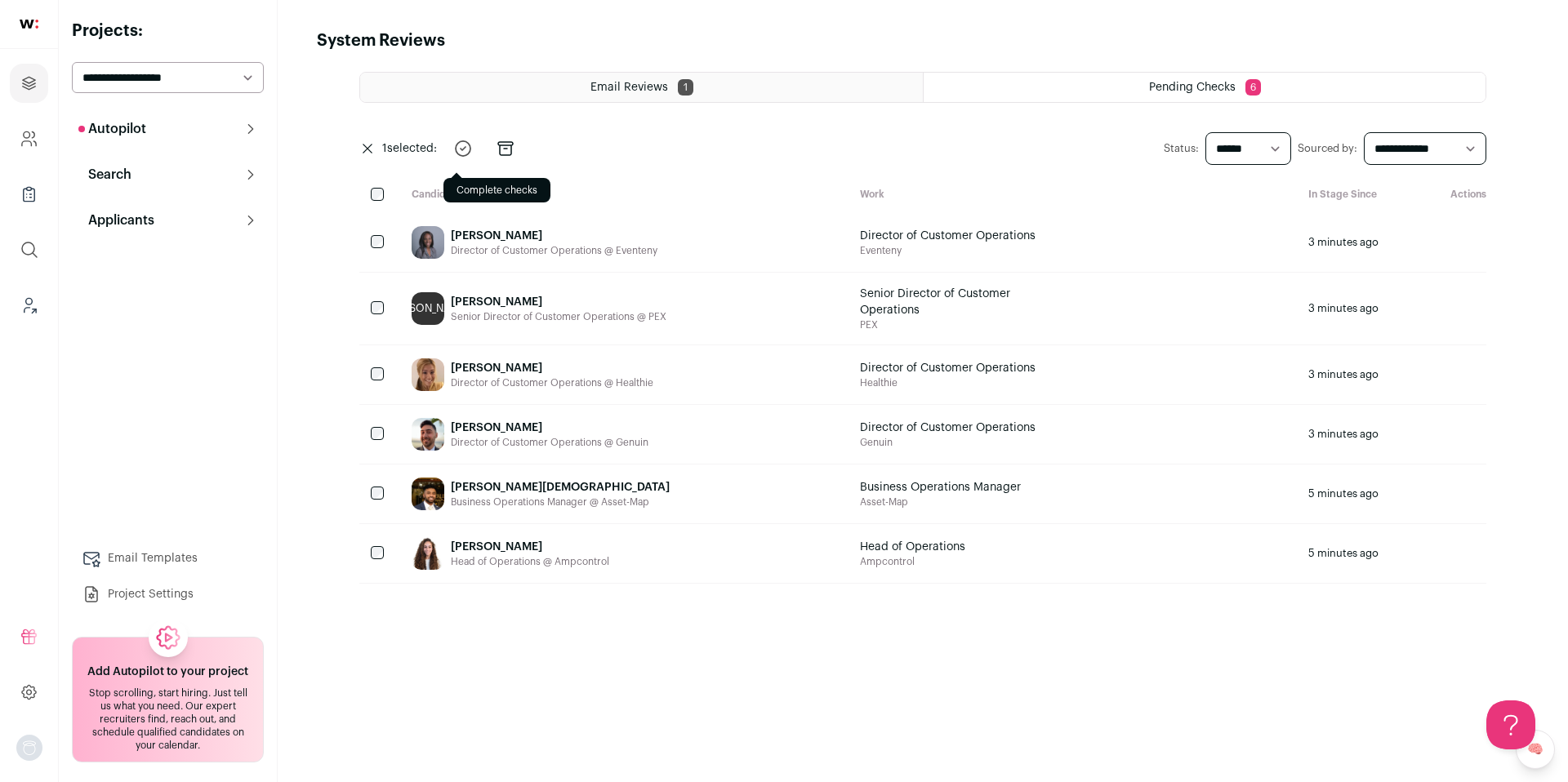
click at [461, 154] on icon "submit" at bounding box center [463, 148] width 15 height 15
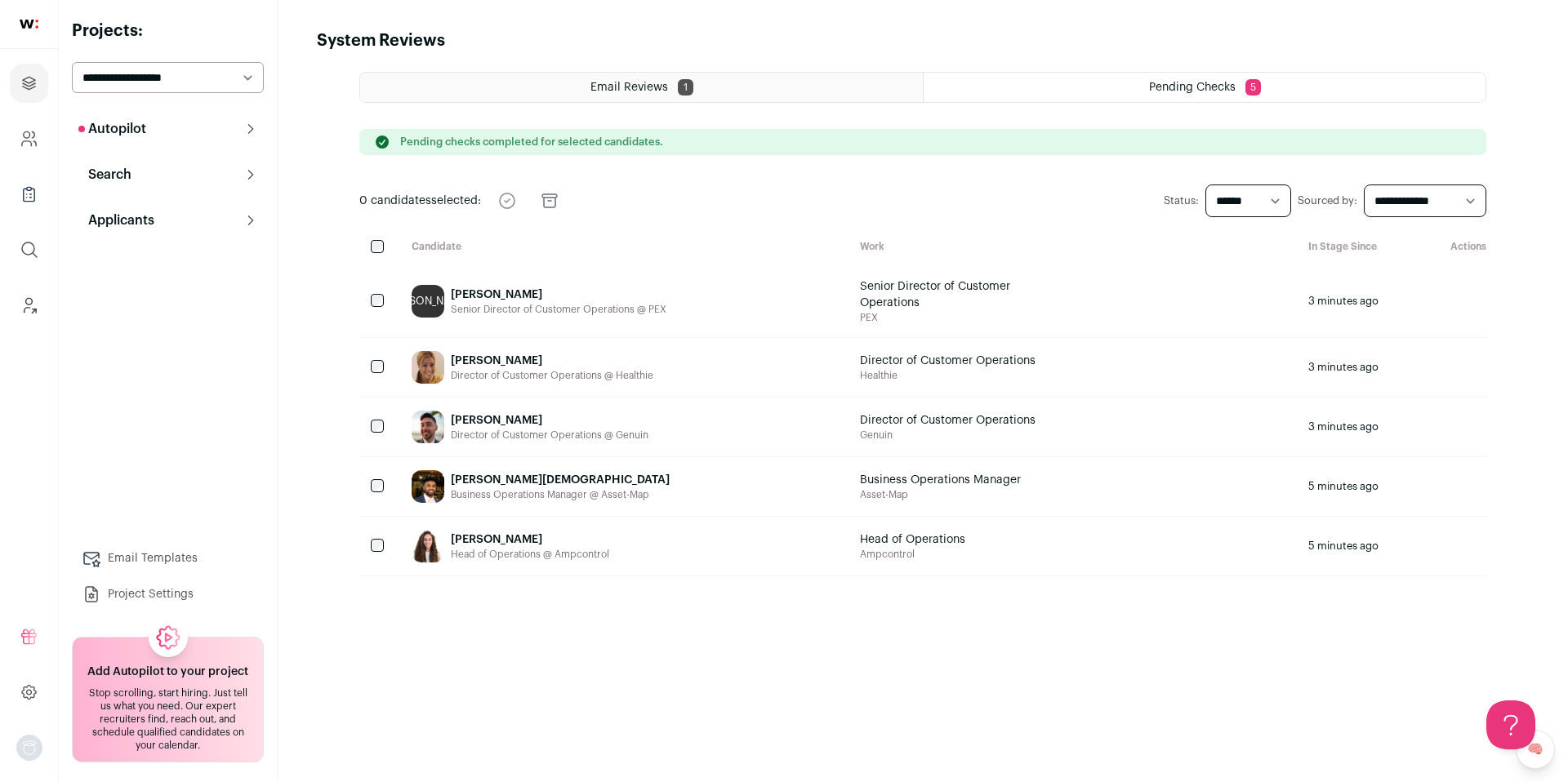
click at [512, 286] on div "[PERSON_NAME]" at bounding box center [558, 294] width 216 height 17
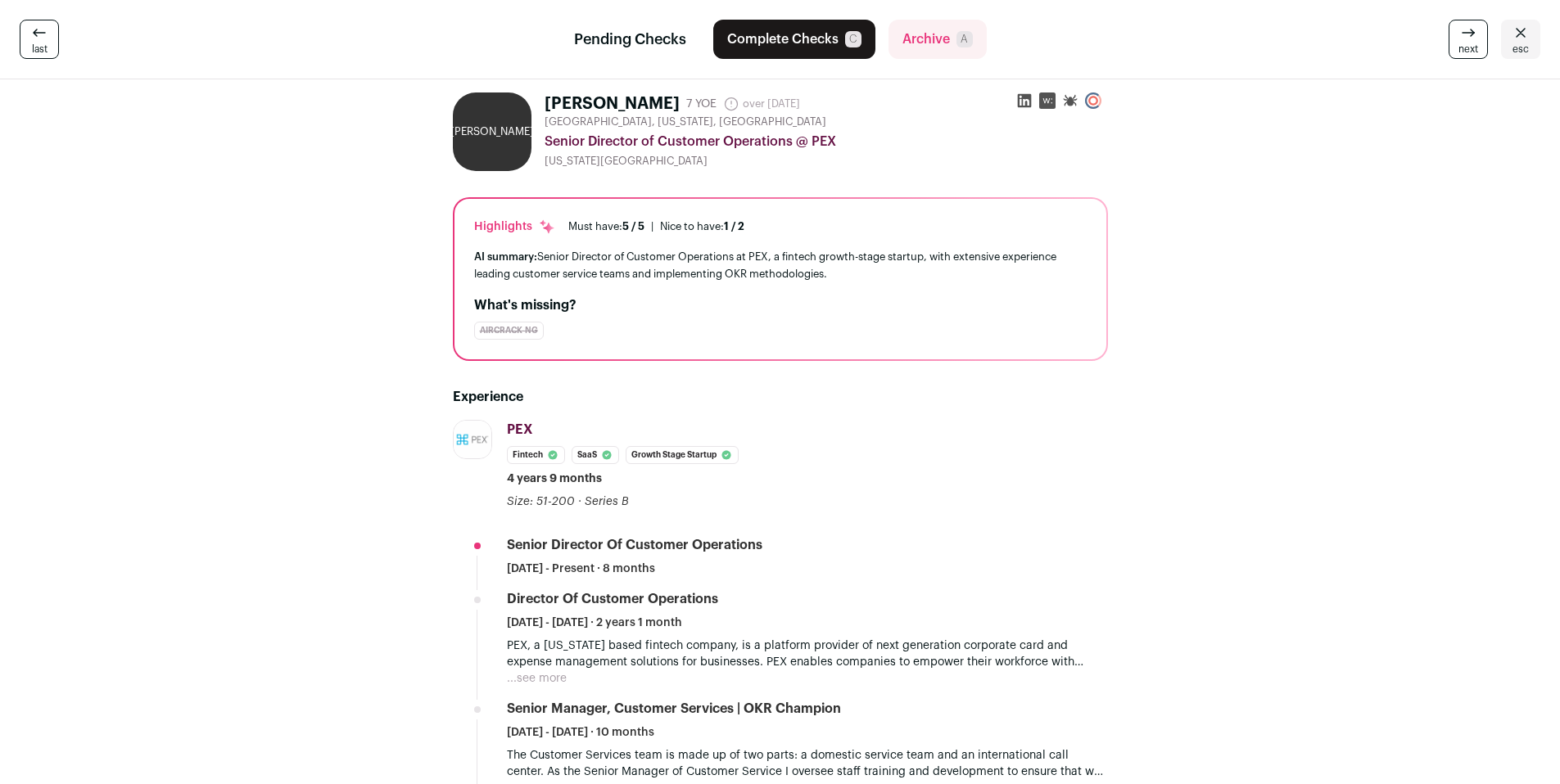
click at [1022, 105] on icon at bounding box center [1024, 102] width 14 height 14
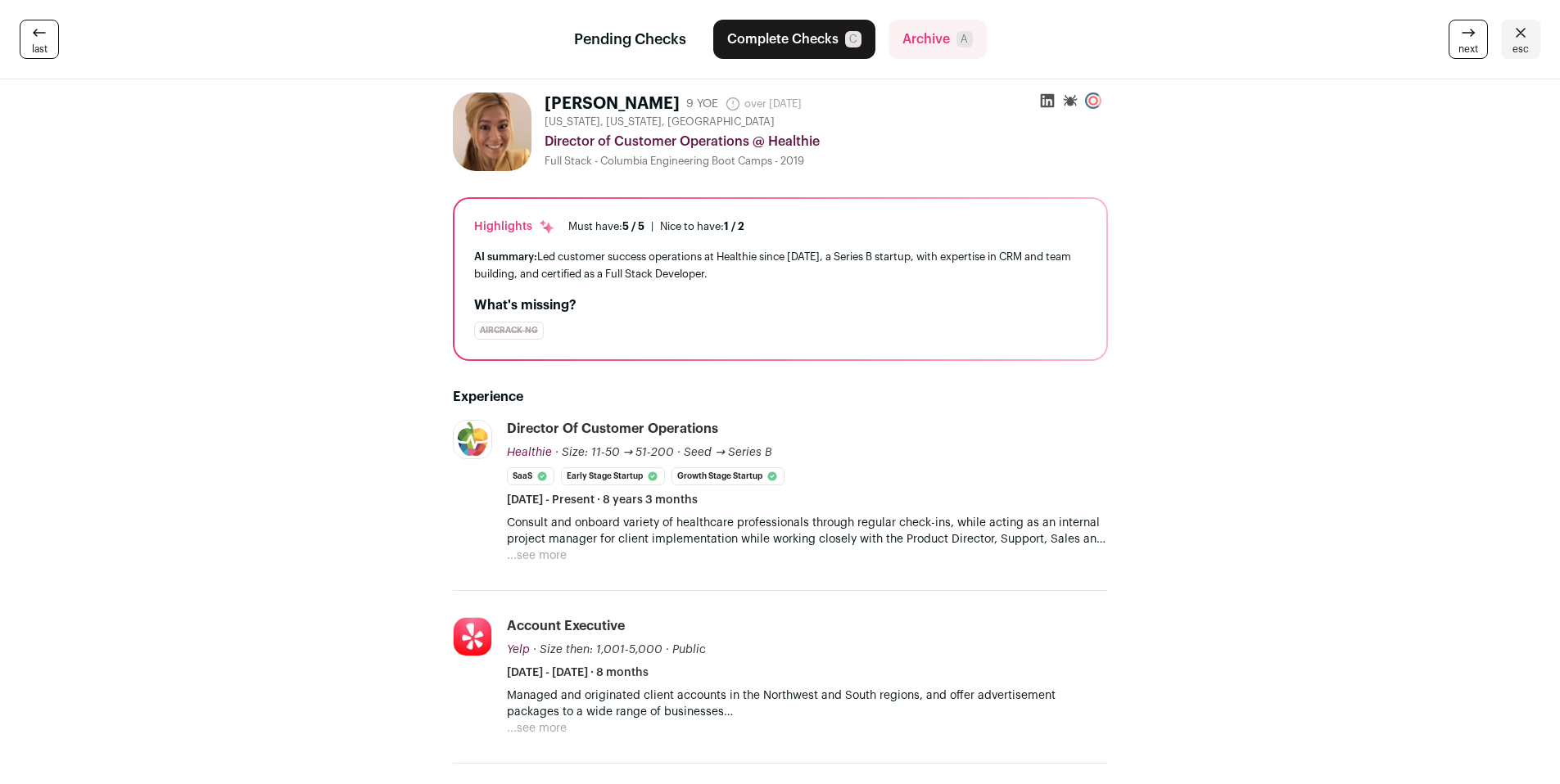
click at [1044, 102] on icon at bounding box center [1047, 101] width 17 height 17
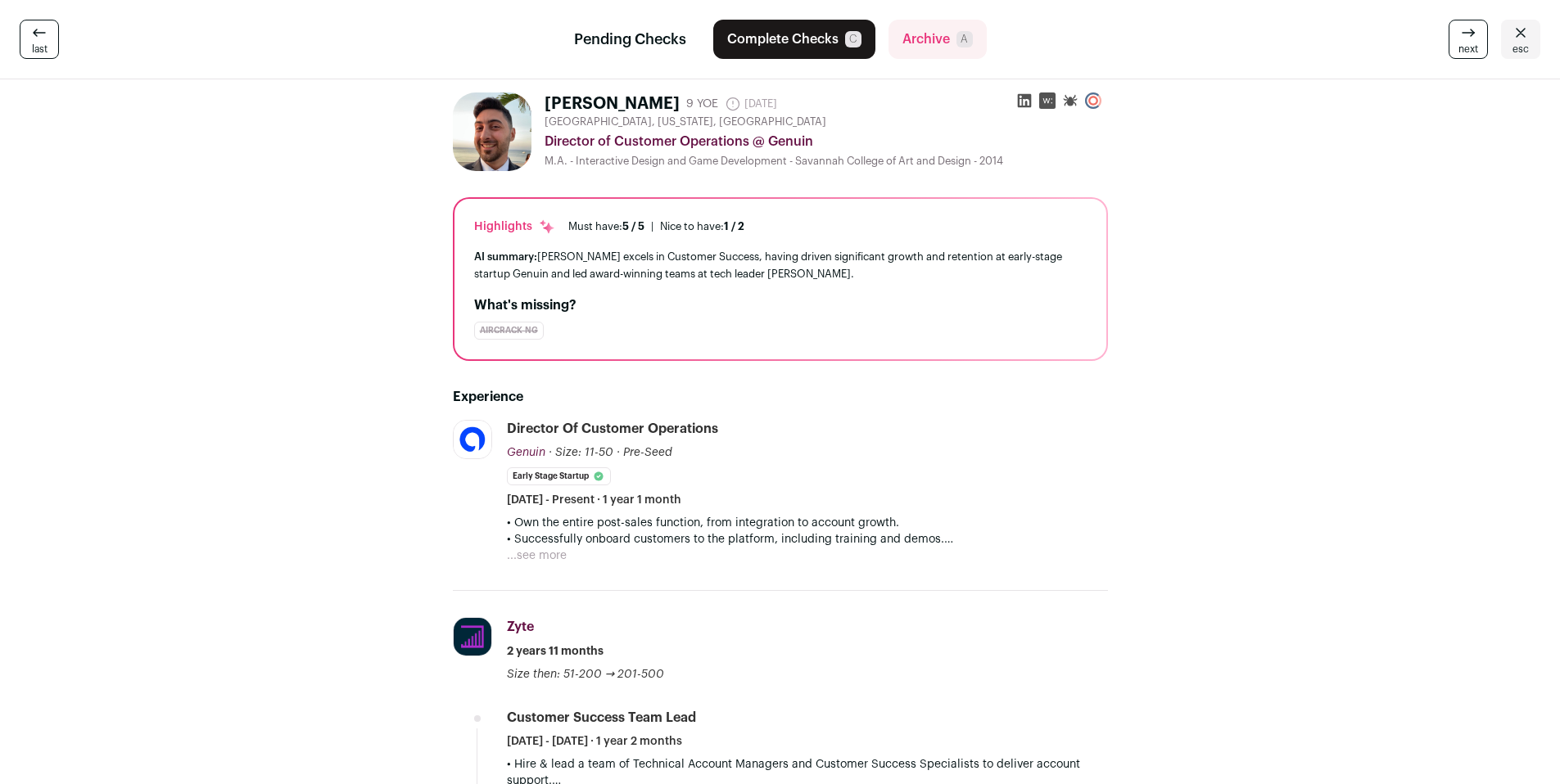
click at [1026, 101] on icon at bounding box center [1024, 102] width 14 height 14
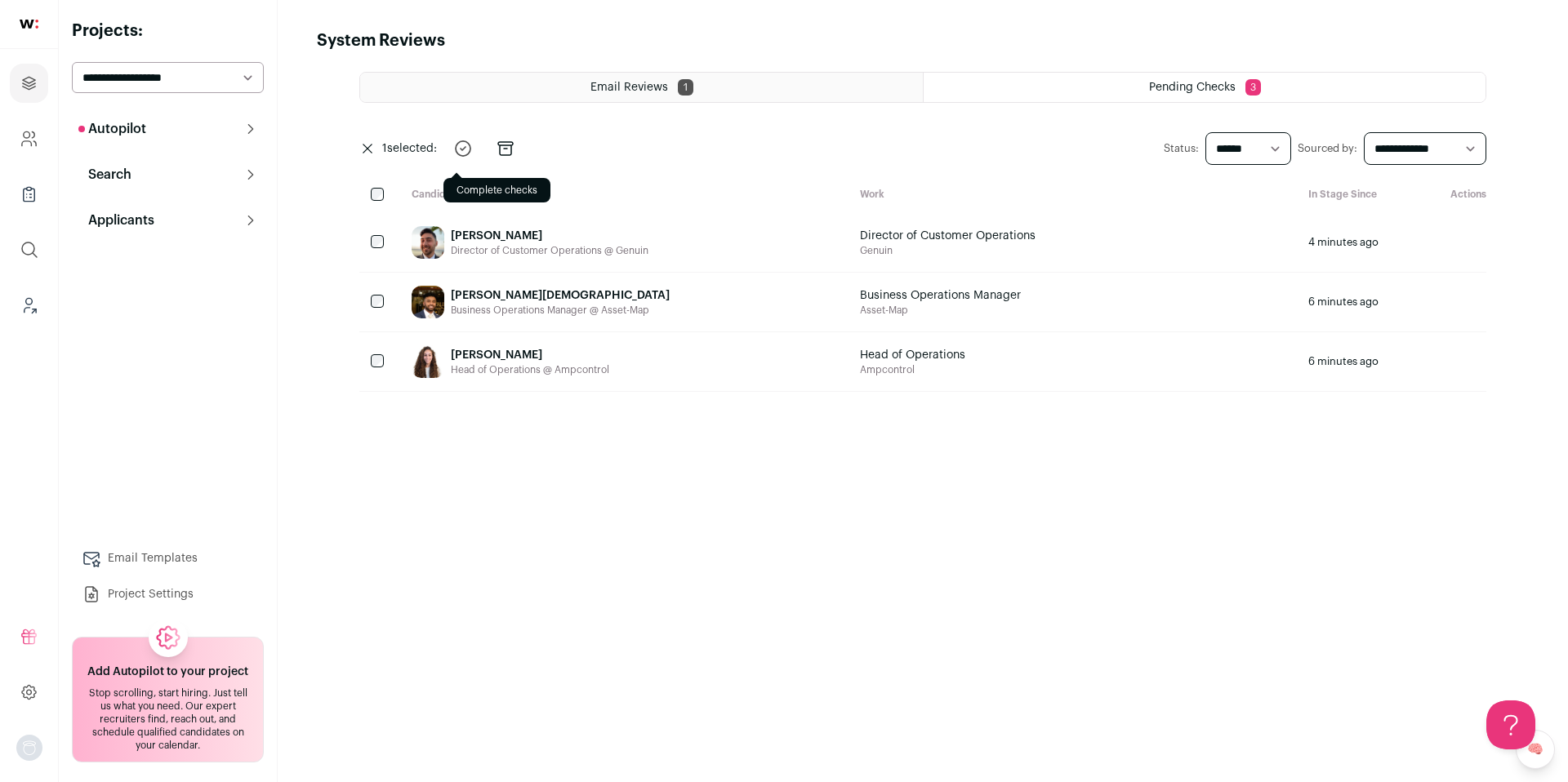
click at [471, 153] on icon "submit" at bounding box center [463, 148] width 15 height 15
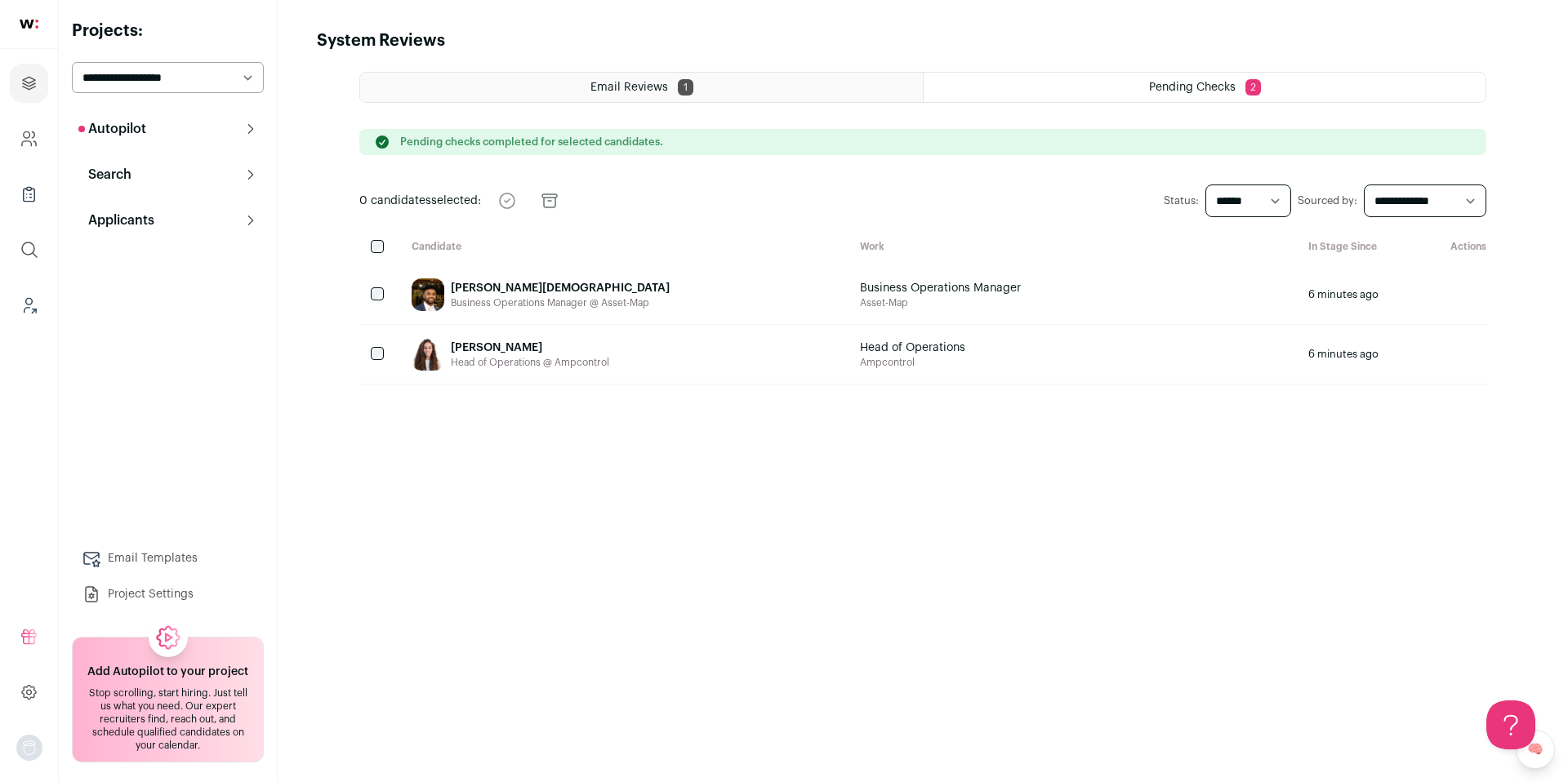
click at [531, 292] on div "[PERSON_NAME][DEMOGRAPHIC_DATA]" at bounding box center [560, 288] width 219 height 17
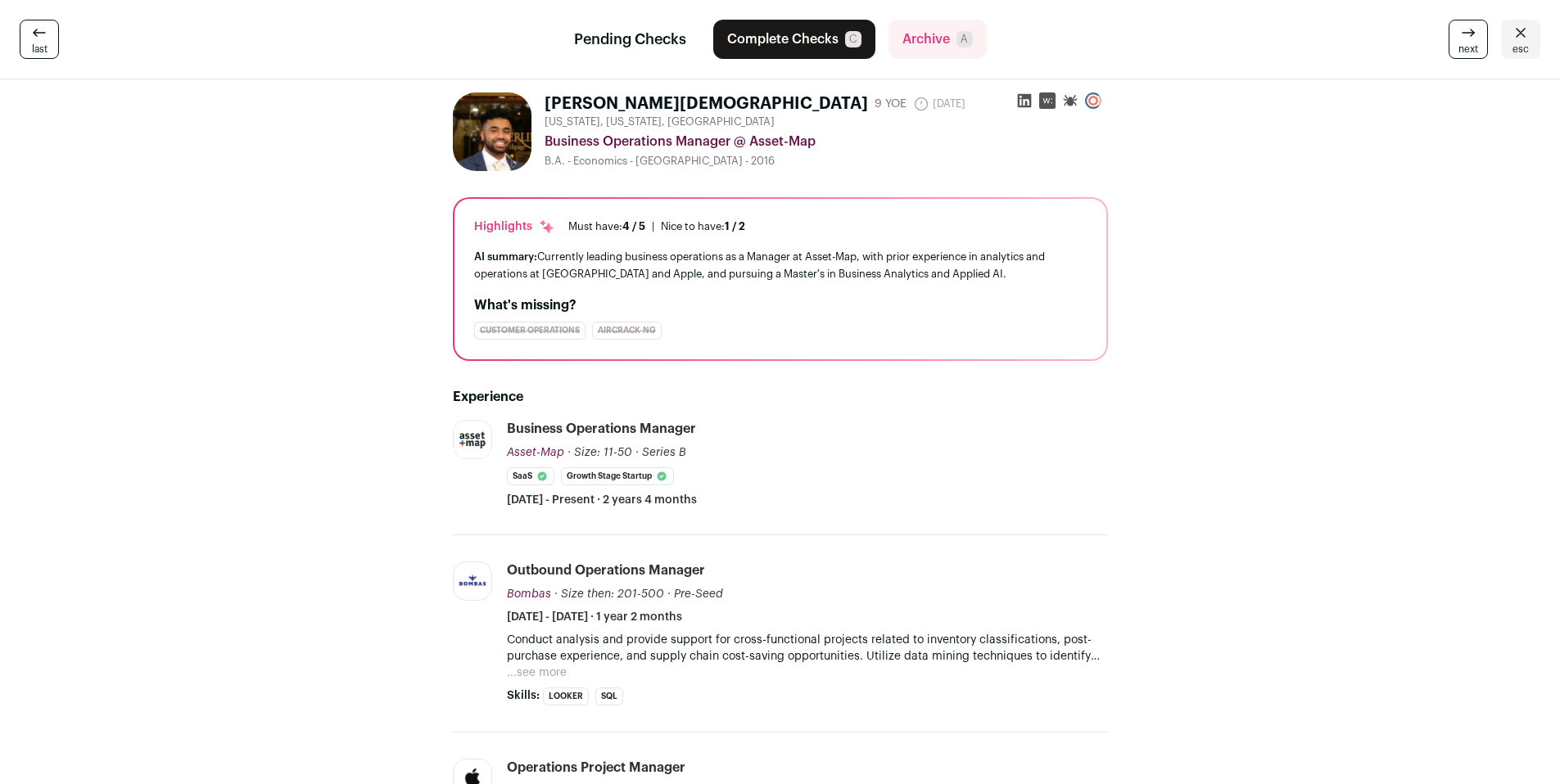
click at [1022, 105] on icon at bounding box center [1024, 101] width 17 height 17
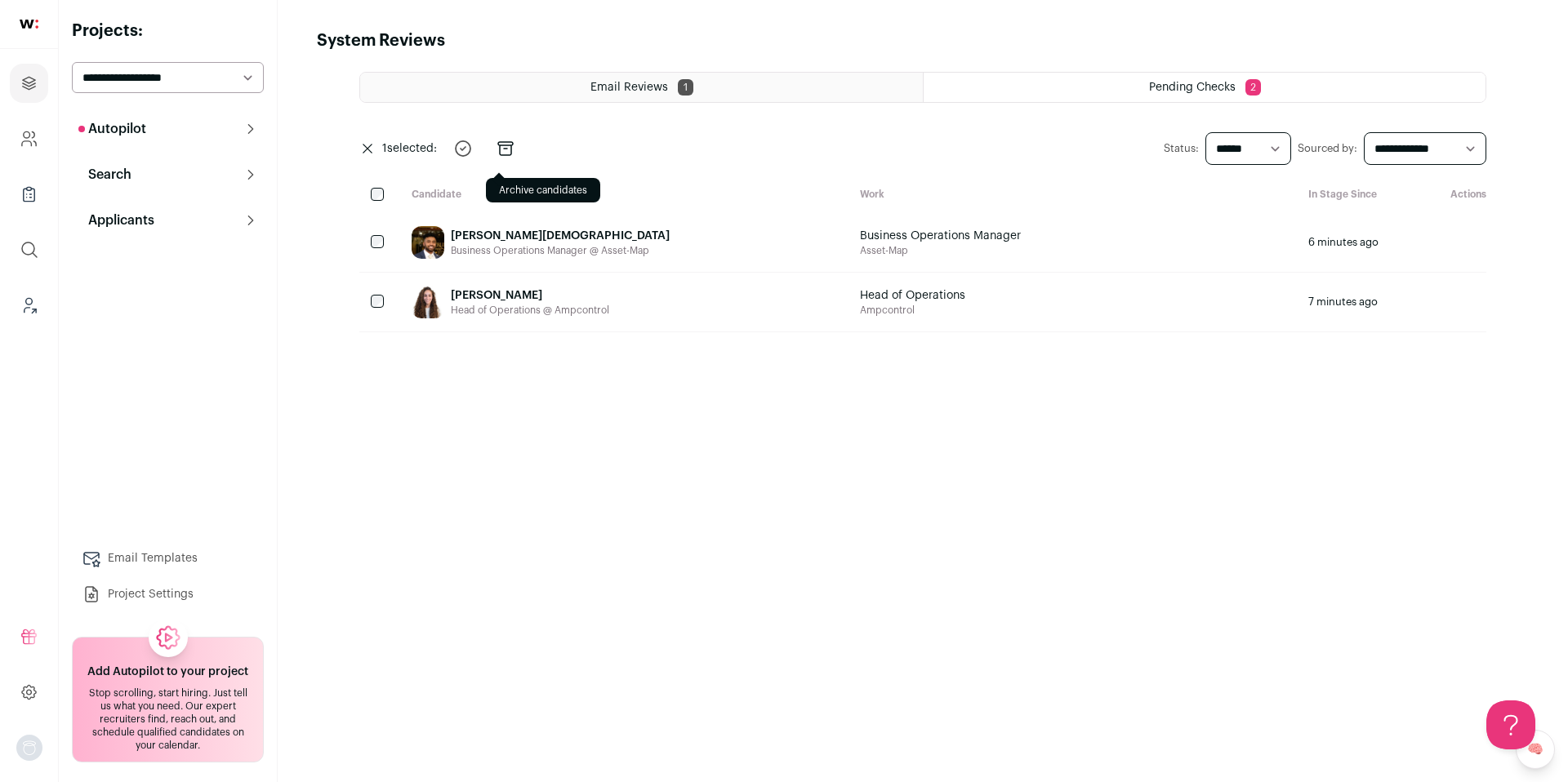
click at [512, 151] on icon "submit" at bounding box center [505, 148] width 15 height 13
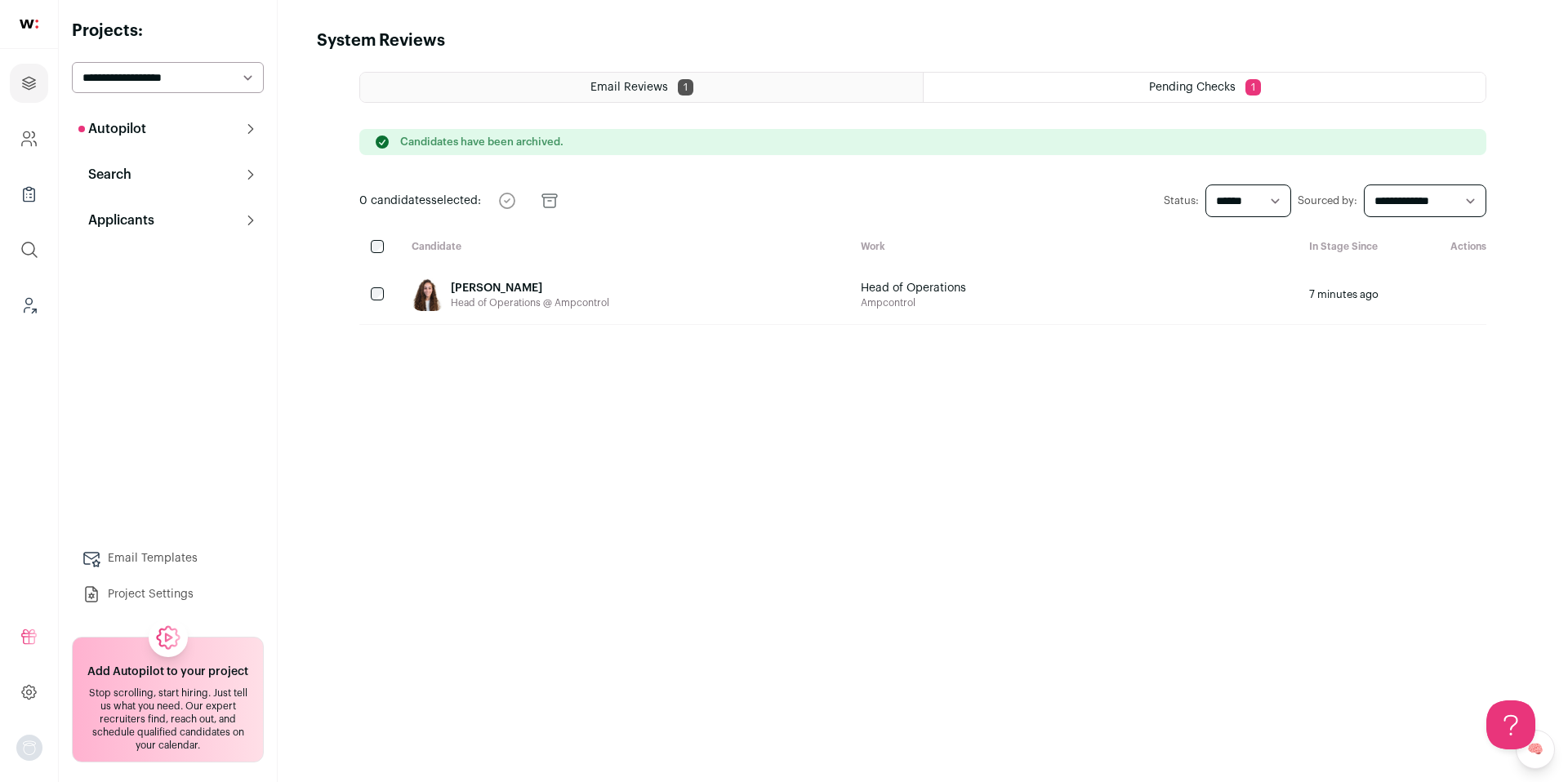
click at [493, 282] on div "[PERSON_NAME]" at bounding box center [529, 288] width 158 height 17
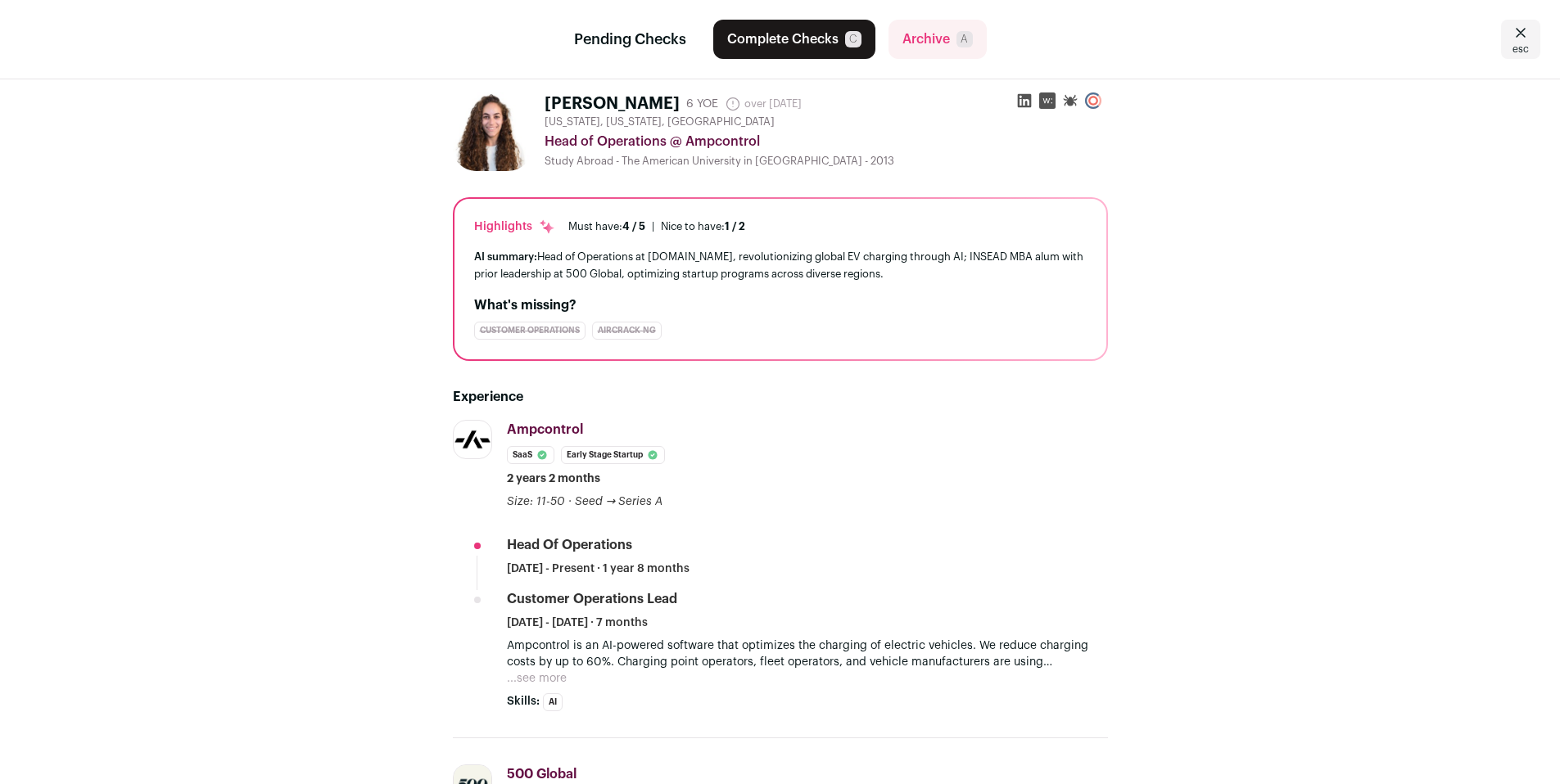
click at [1023, 98] on icon at bounding box center [1024, 102] width 14 height 14
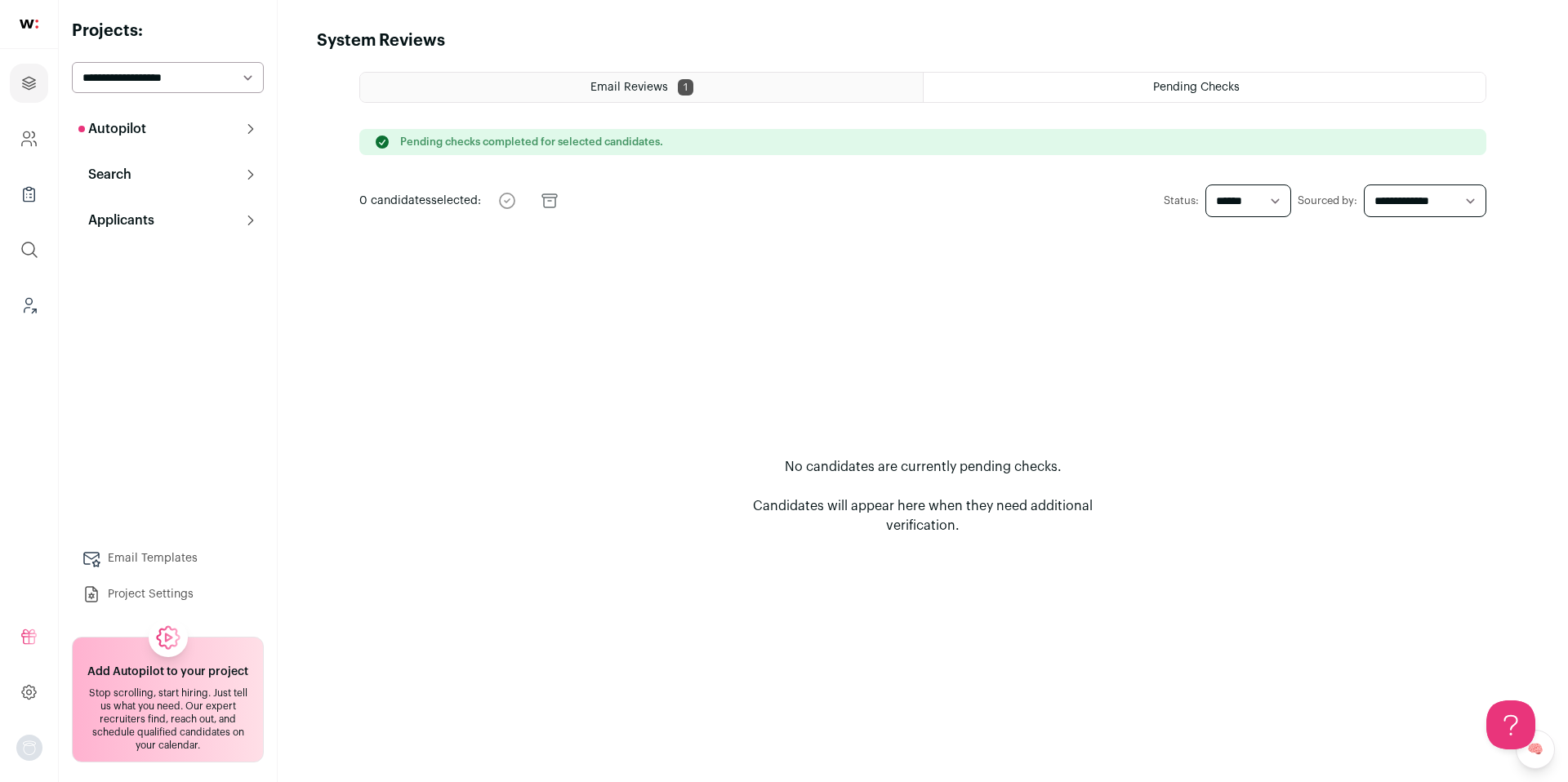
click at [578, 93] on html "Projects Company and ATS Settings Company Lists (Experimental) Global Search Le…" at bounding box center [784, 391] width 1568 height 782
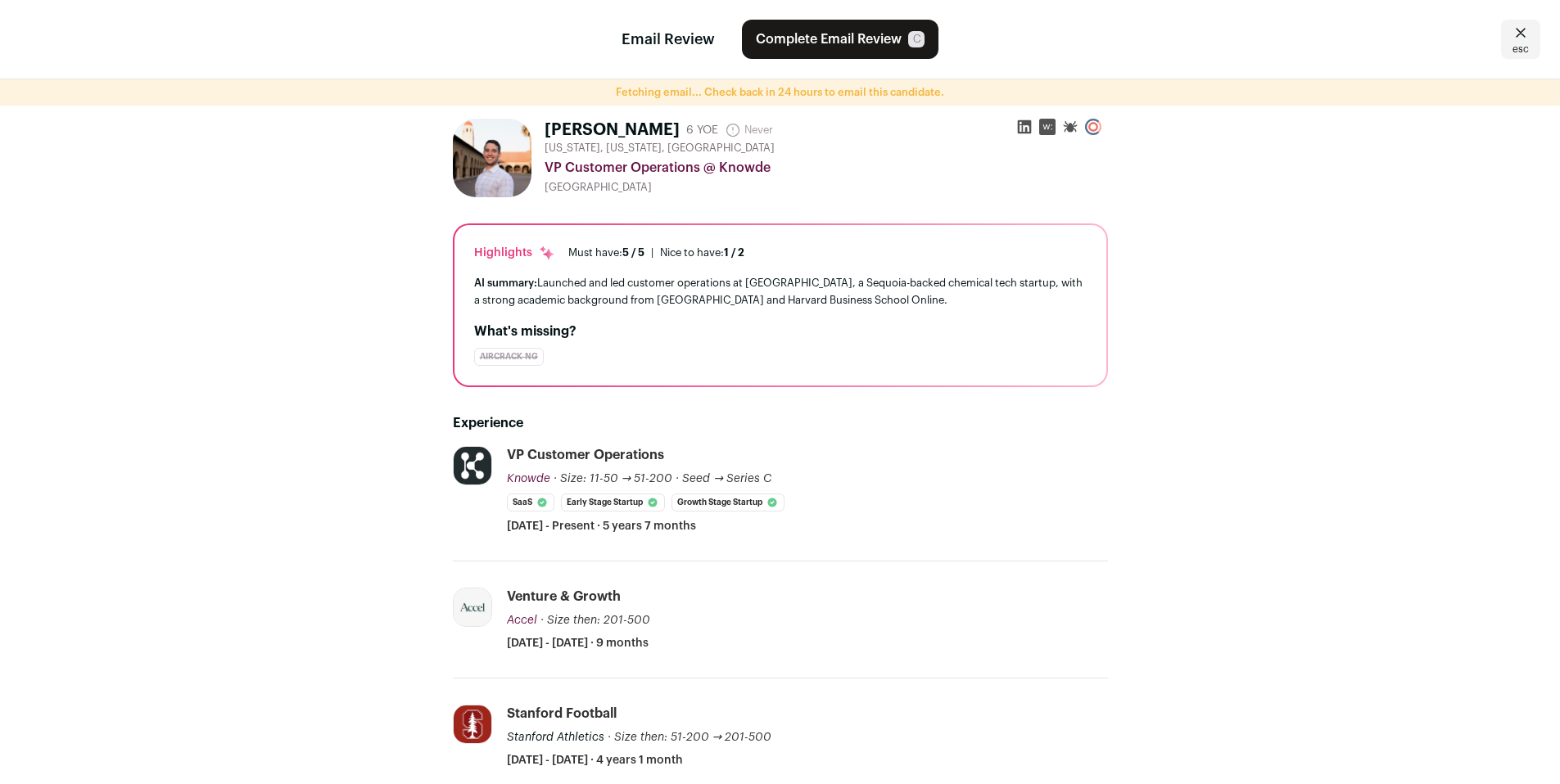
click at [1029, 127] on icon at bounding box center [1024, 127] width 14 height 14
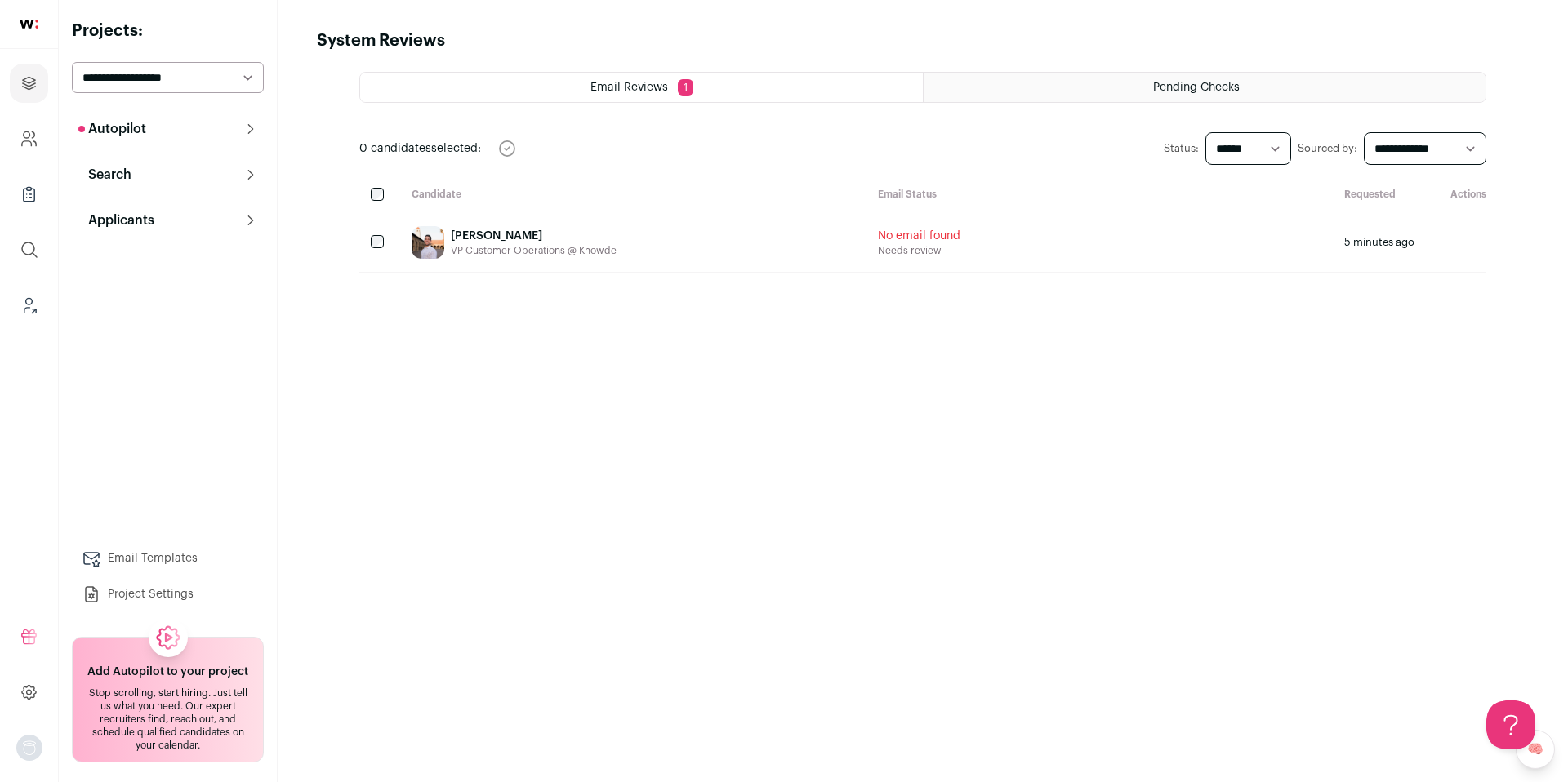
click at [245, 134] on icon at bounding box center [251, 128] width 13 height 13
click at [203, 201] on link "Pre-contact 7" at bounding box center [168, 197] width 192 height 32
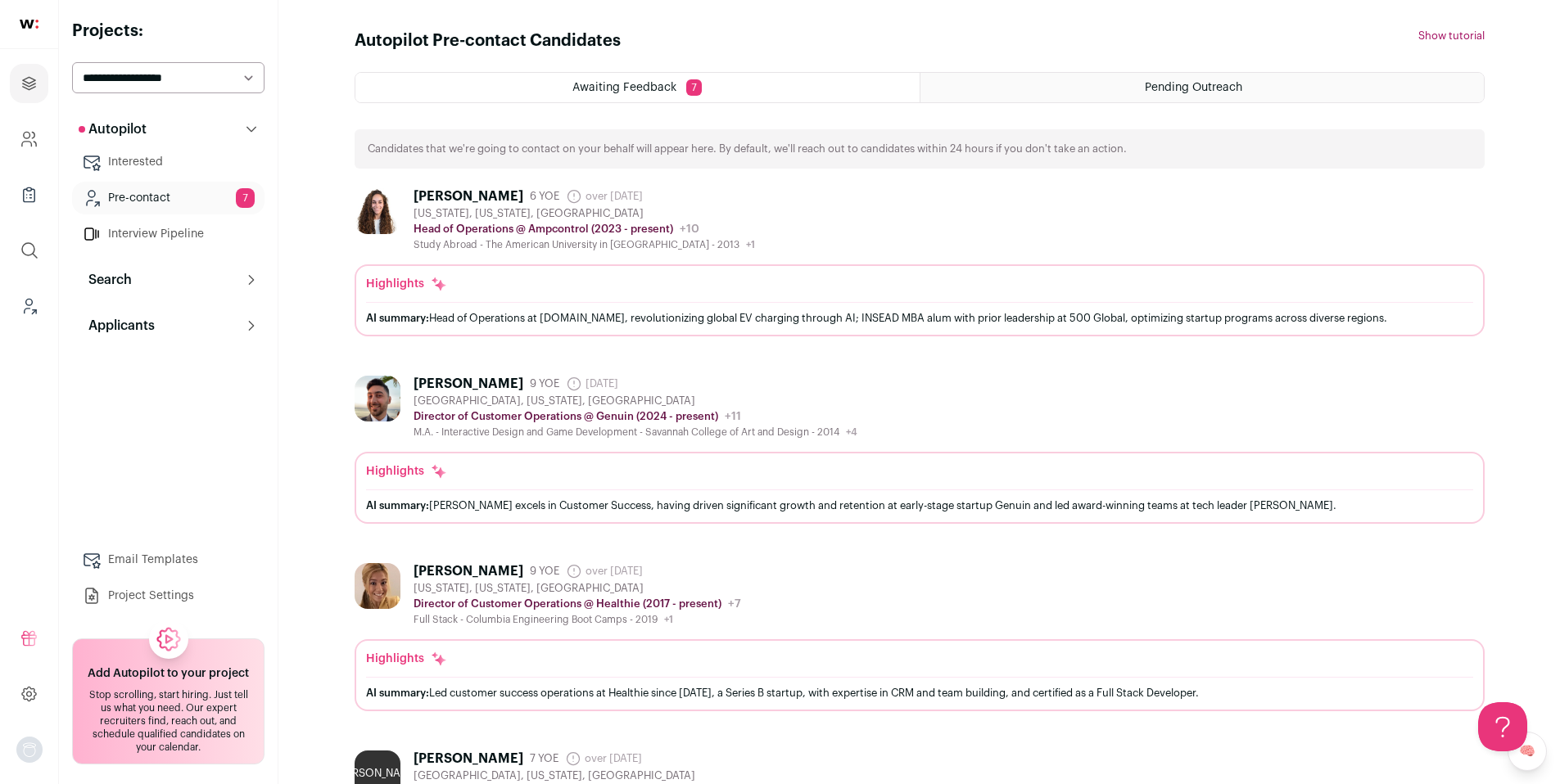
click at [147, 279] on button "Search" at bounding box center [168, 279] width 193 height 32
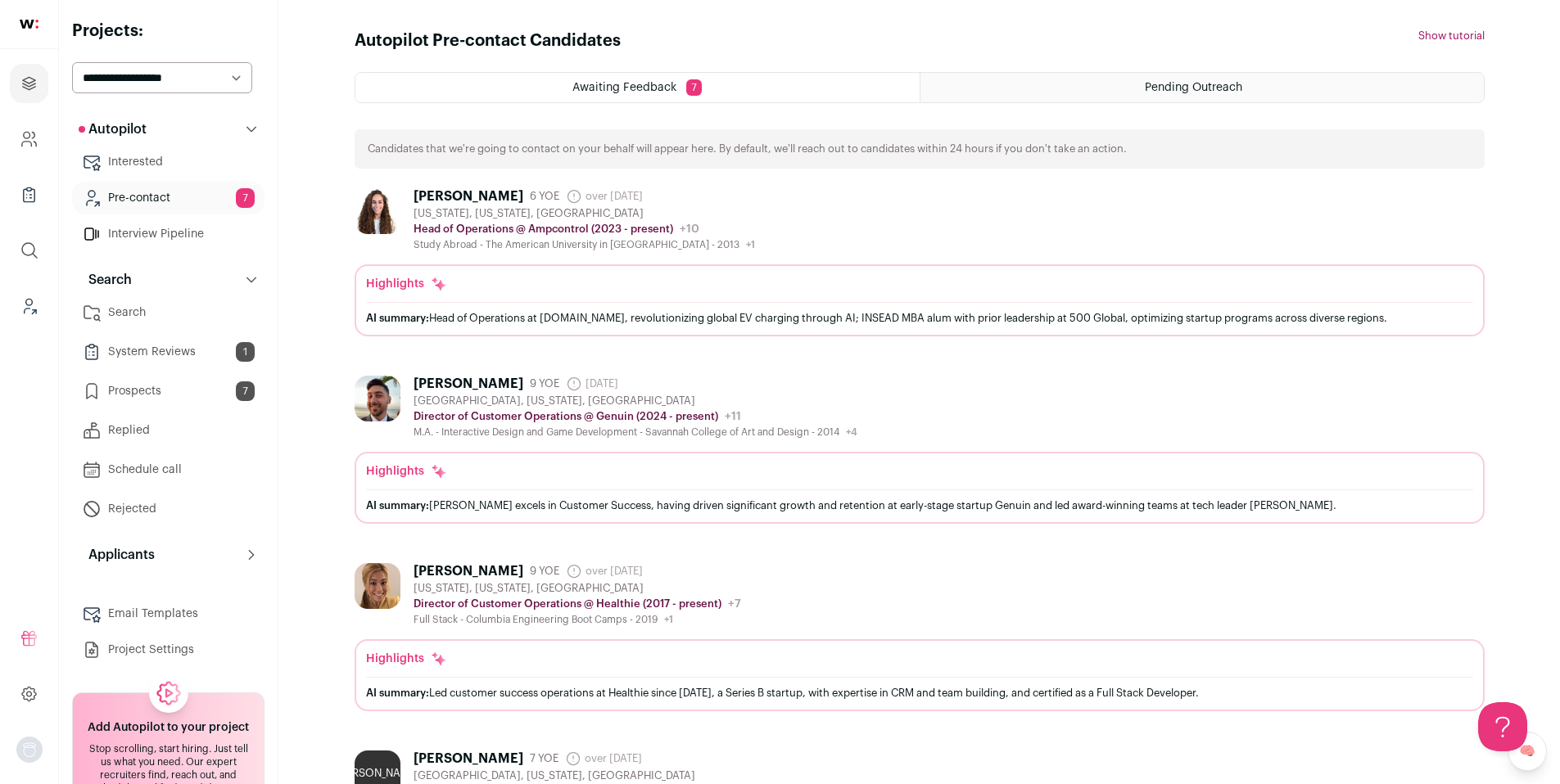
click at [188, 306] on link "Search" at bounding box center [168, 312] width 193 height 32
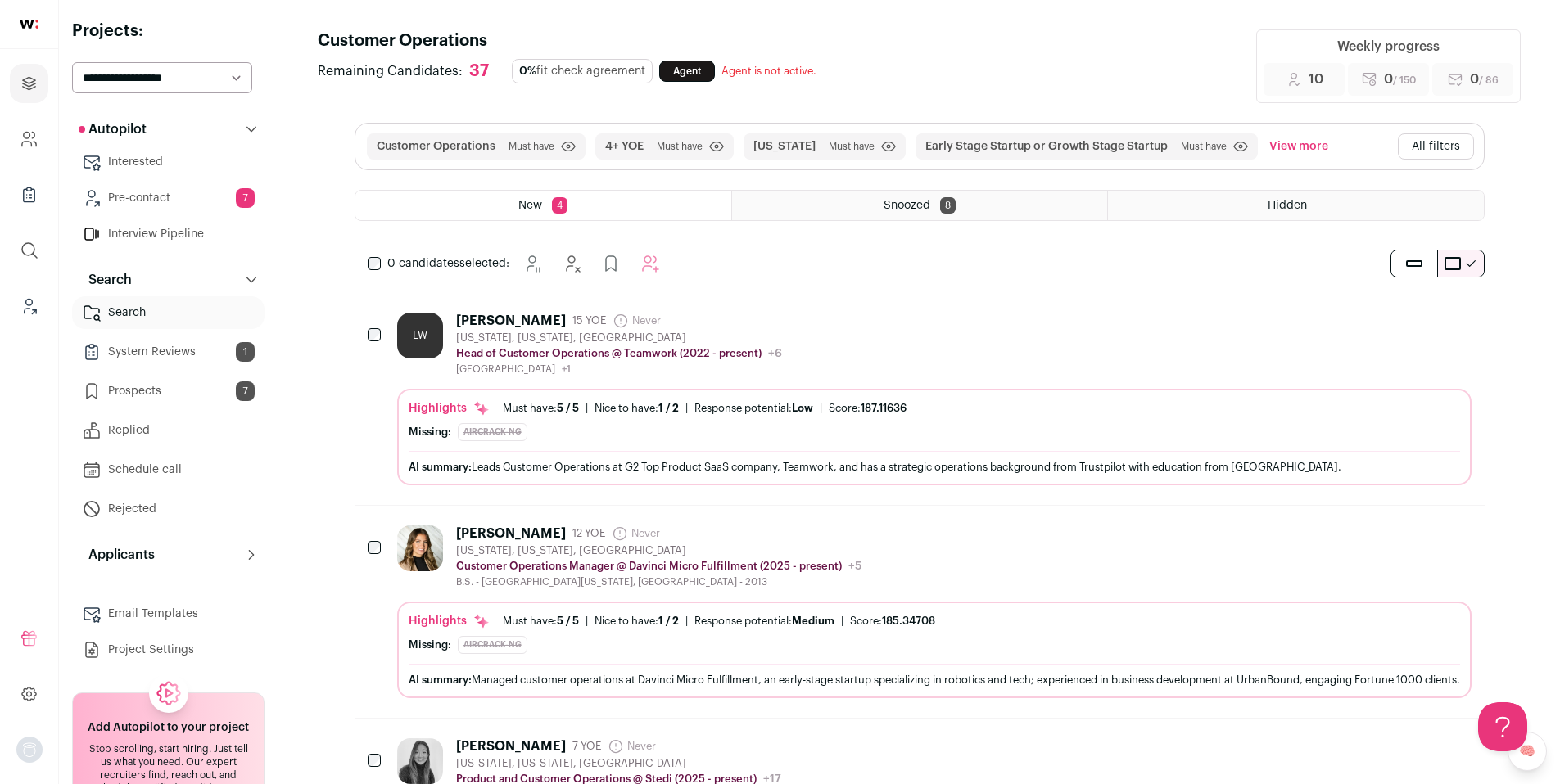
click at [854, 353] on div "LW Leah Wendel 15 YOE Never Admin only. The last time the profile was scraped. …" at bounding box center [934, 344] width 1074 height 63
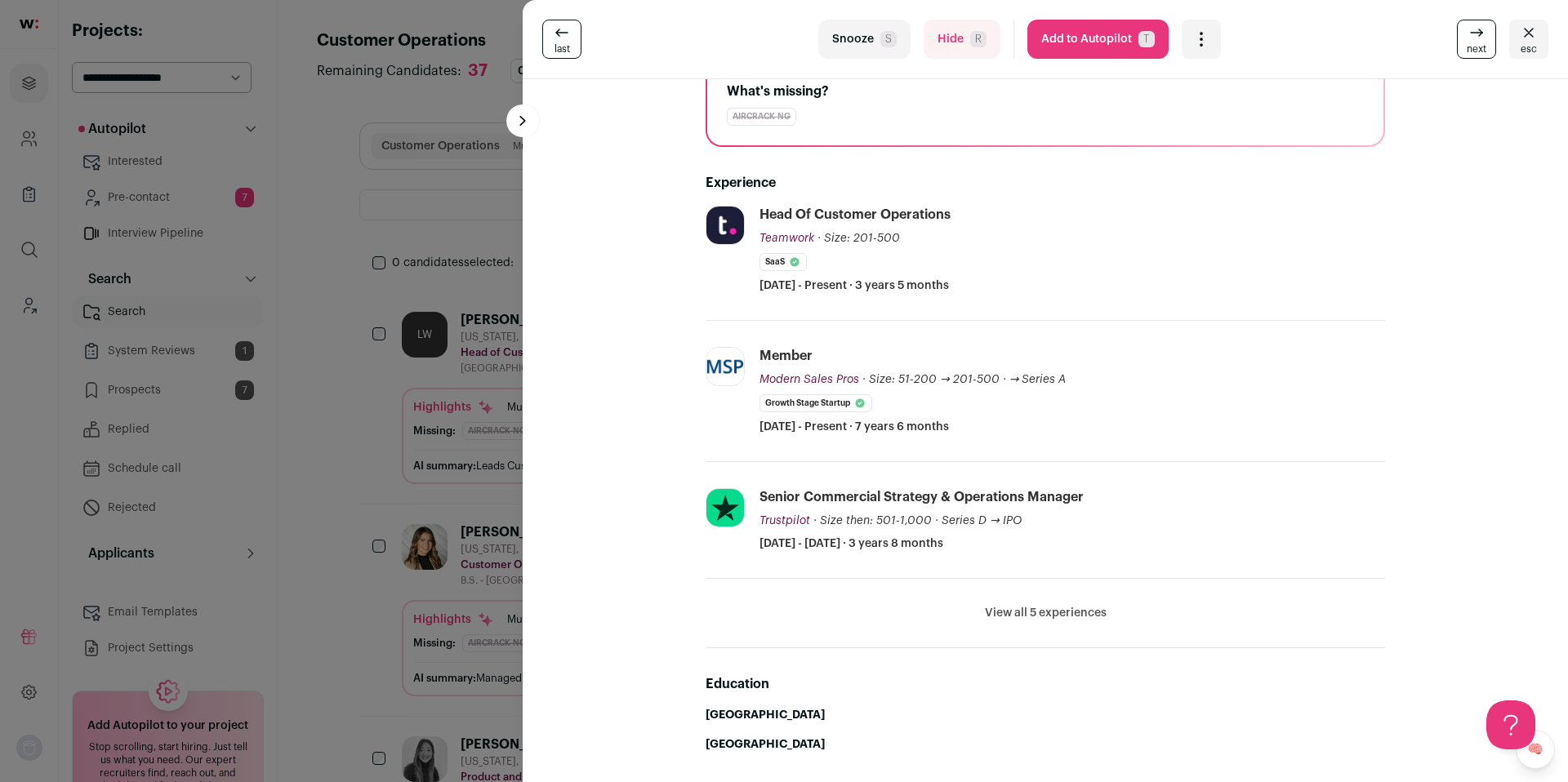
scroll to position [219, 0]
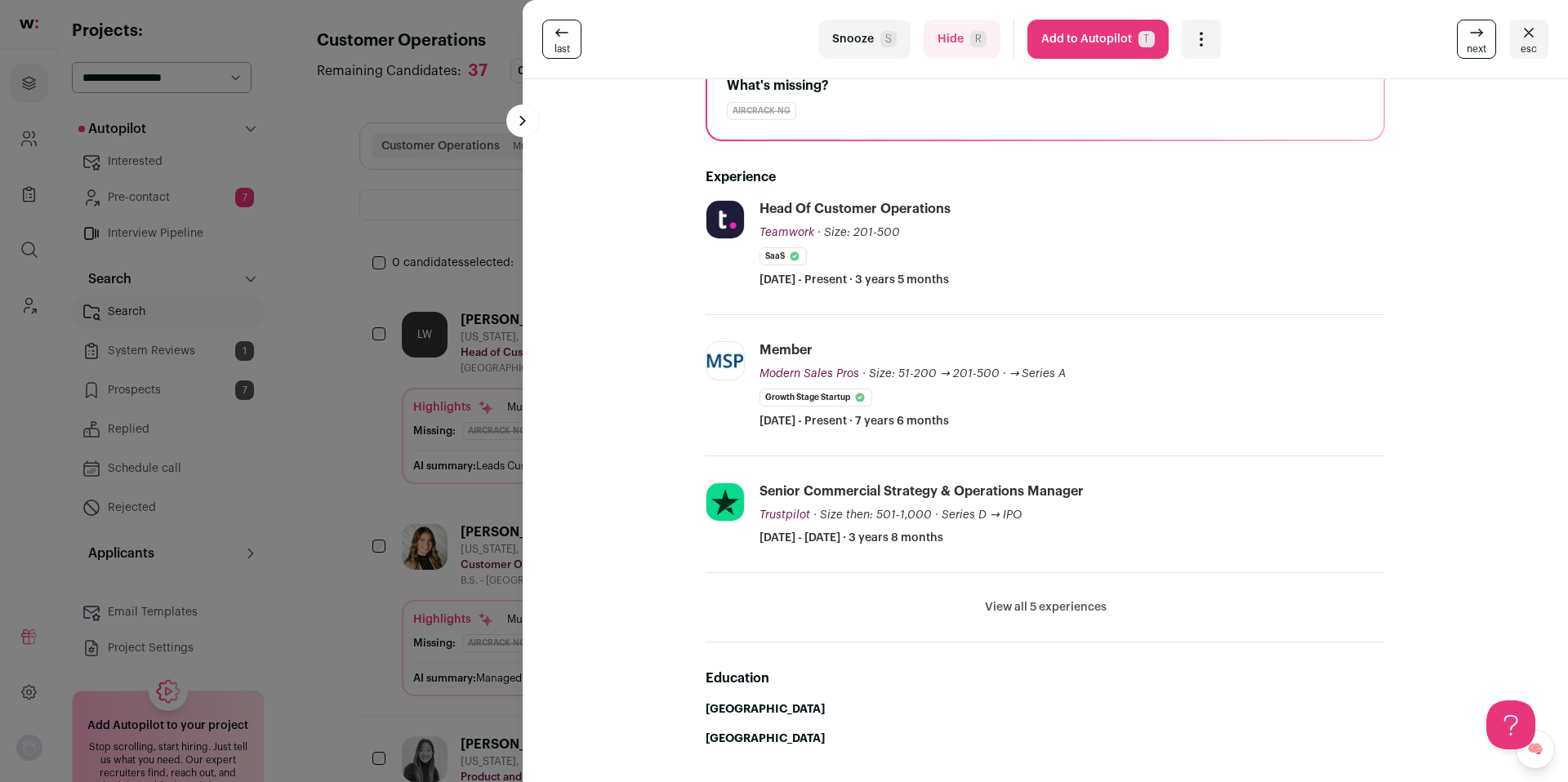
click at [1019, 607] on button "View all 5 experiences" at bounding box center [1045, 607] width 121 height 17
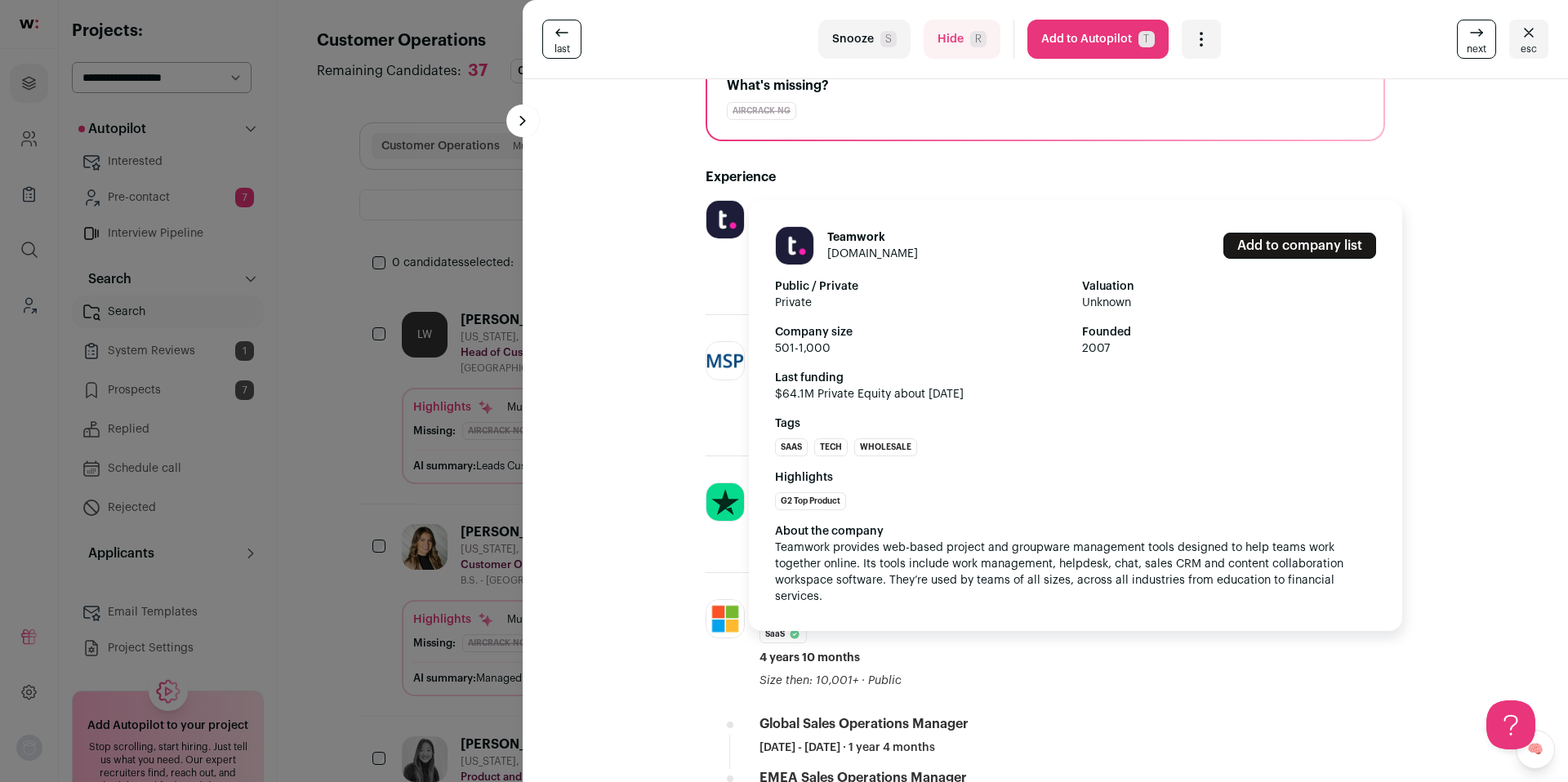
click at [732, 221] on img at bounding box center [725, 219] width 38 height 38
click at [725, 214] on img at bounding box center [725, 219] width 38 height 38
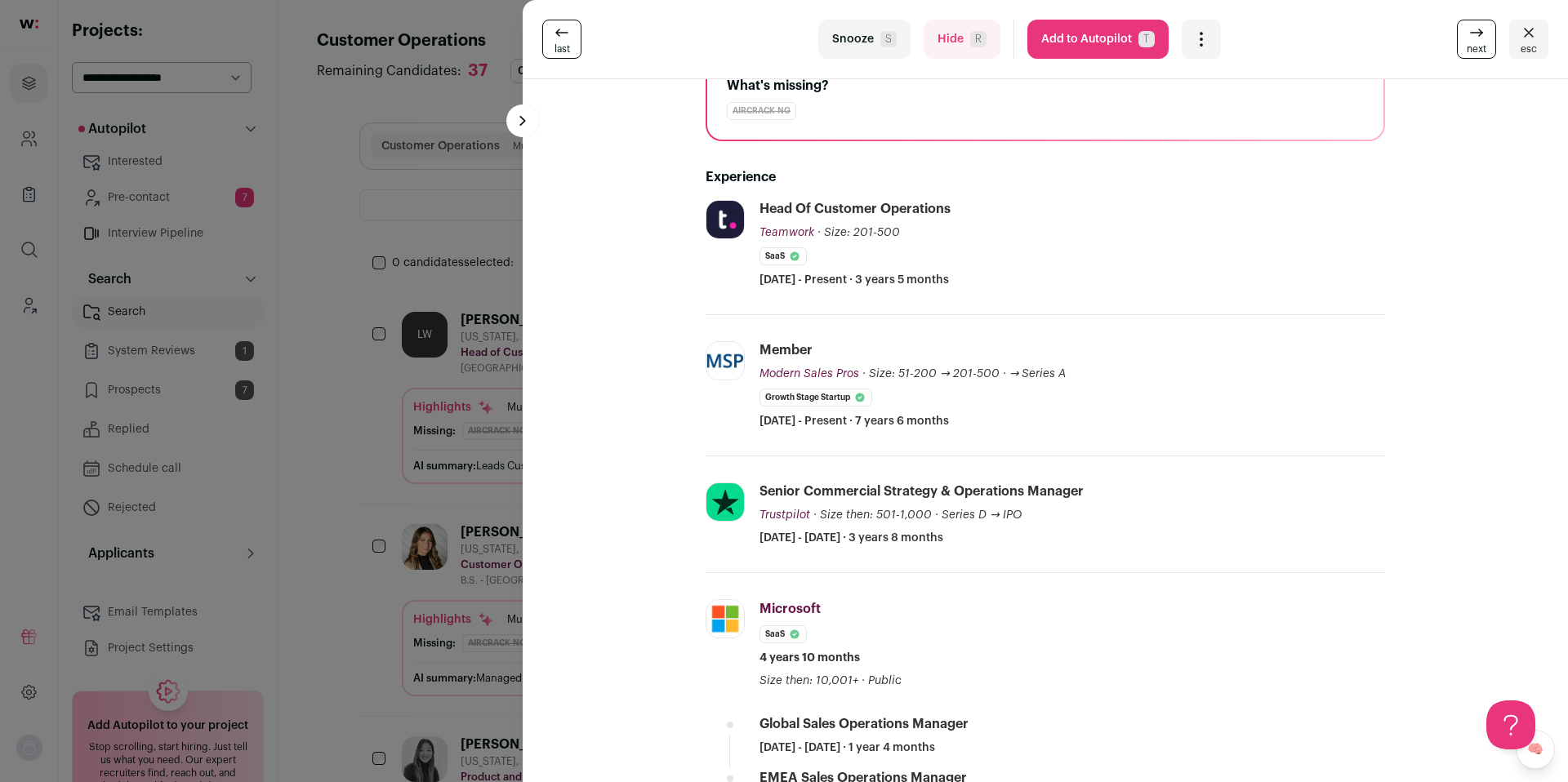
click at [442, 289] on div "last Snooze S Hide R Add to Autopilot T More actions Report a Problem Report th…" at bounding box center [784, 391] width 1568 height 782
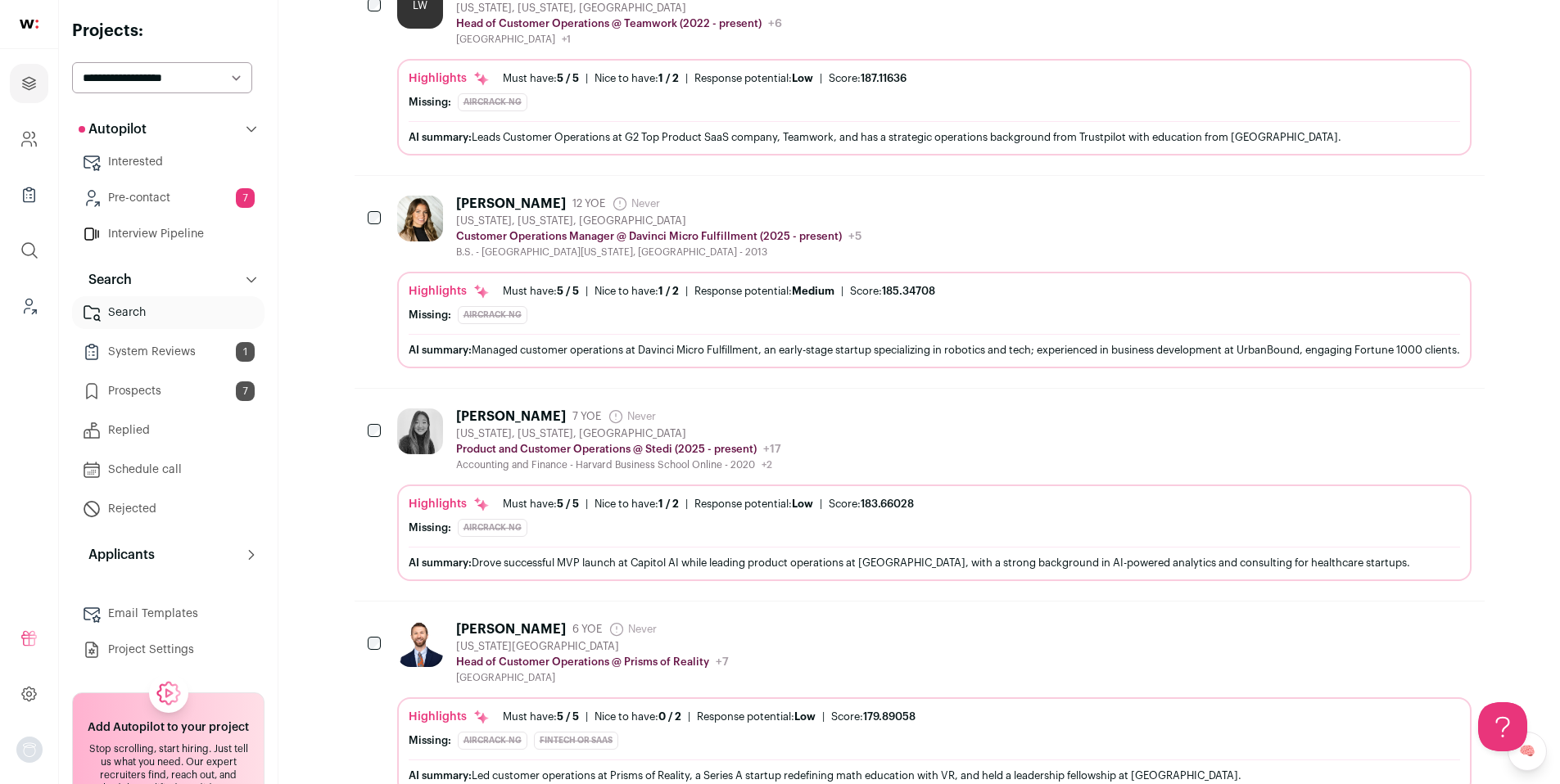
scroll to position [344, 0]
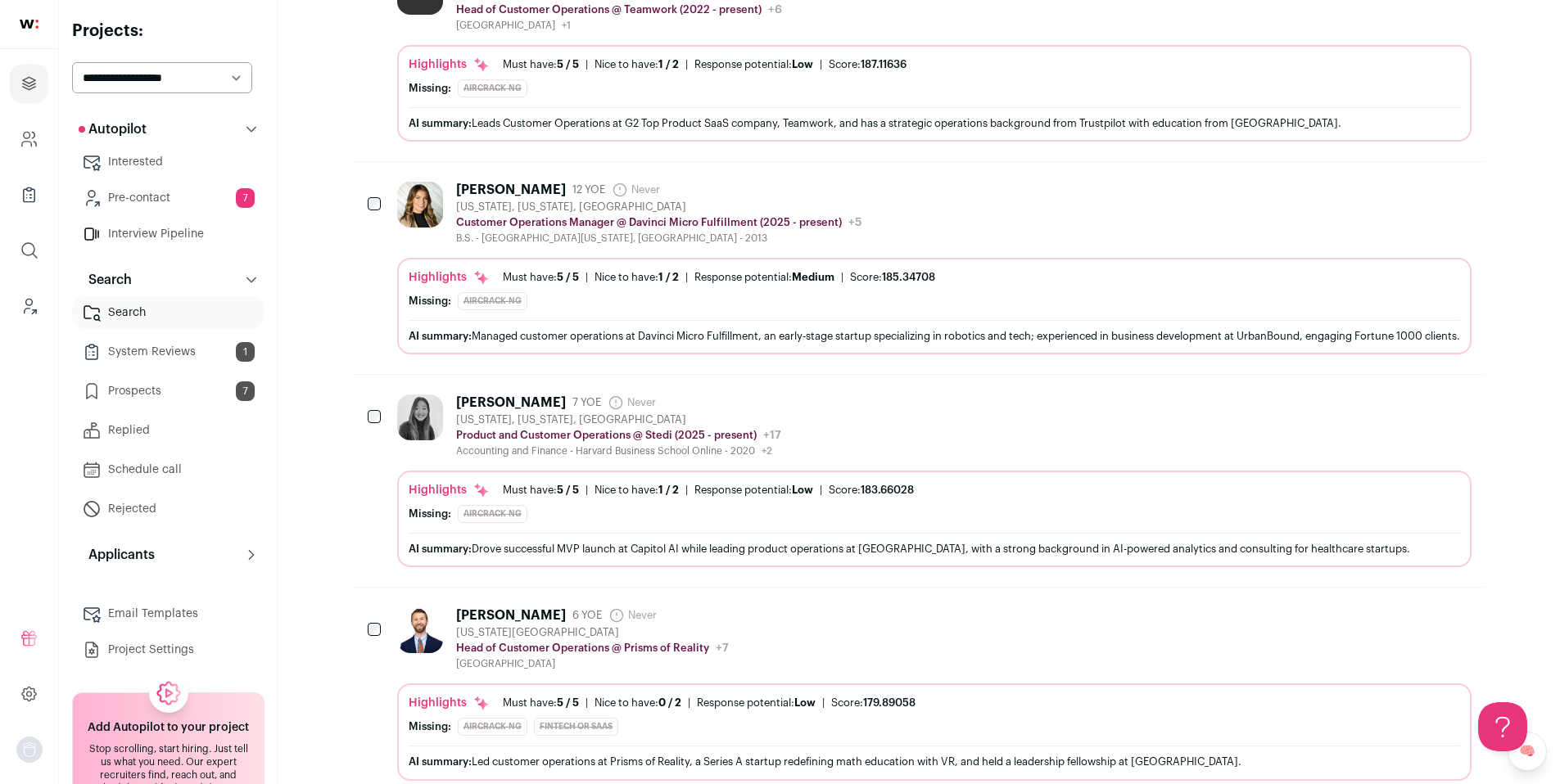
click at [912, 448] on div "Jamie Schwartz 7 YOE Never Admin only. The last time the profile was scraped. N…" at bounding box center [934, 426] width 1074 height 63
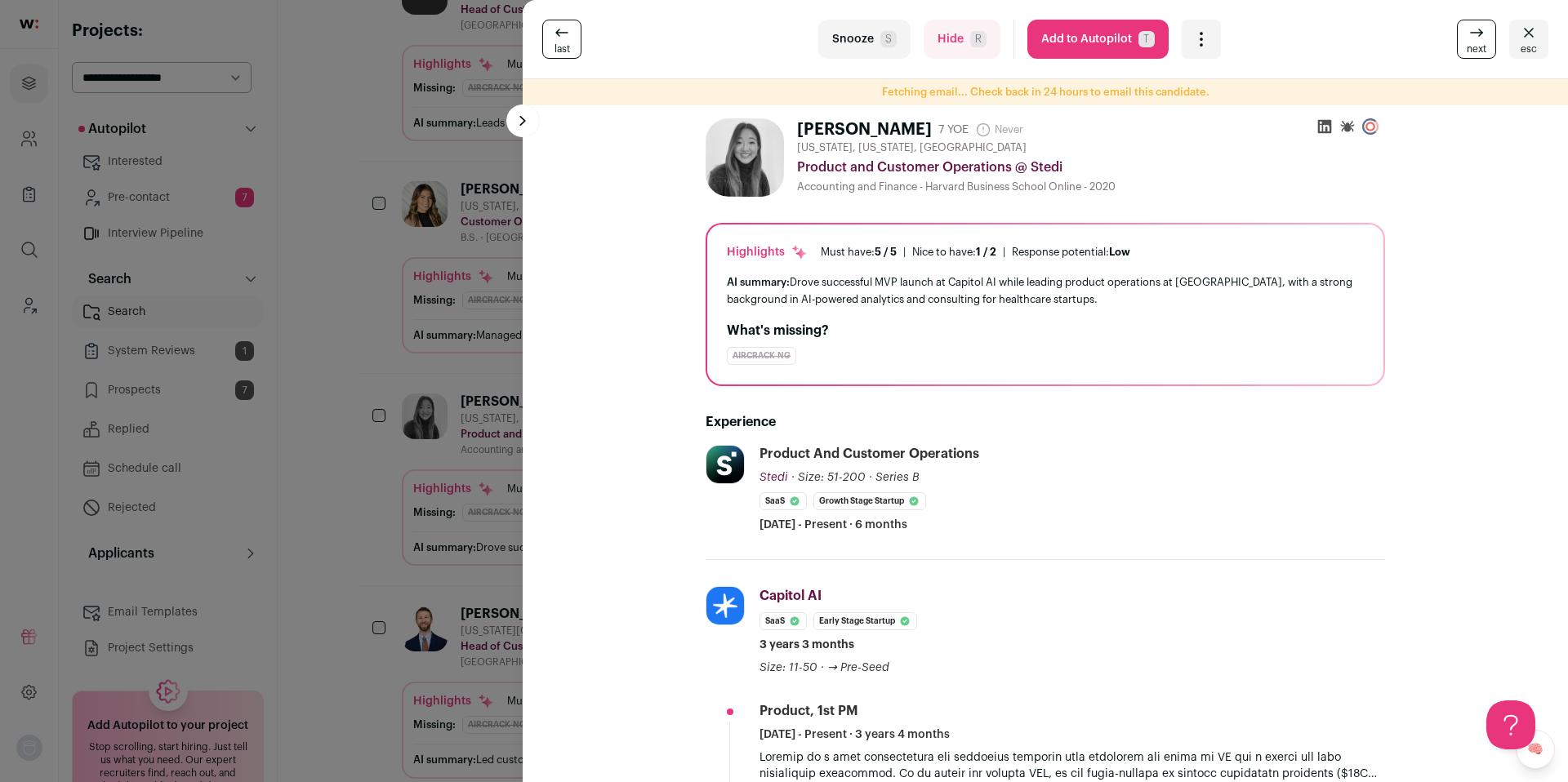
click at [404, 513] on div "last Snooze S Hide R Add to Autopilot T More actions Report a Problem Report th…" at bounding box center [784, 391] width 1568 height 782
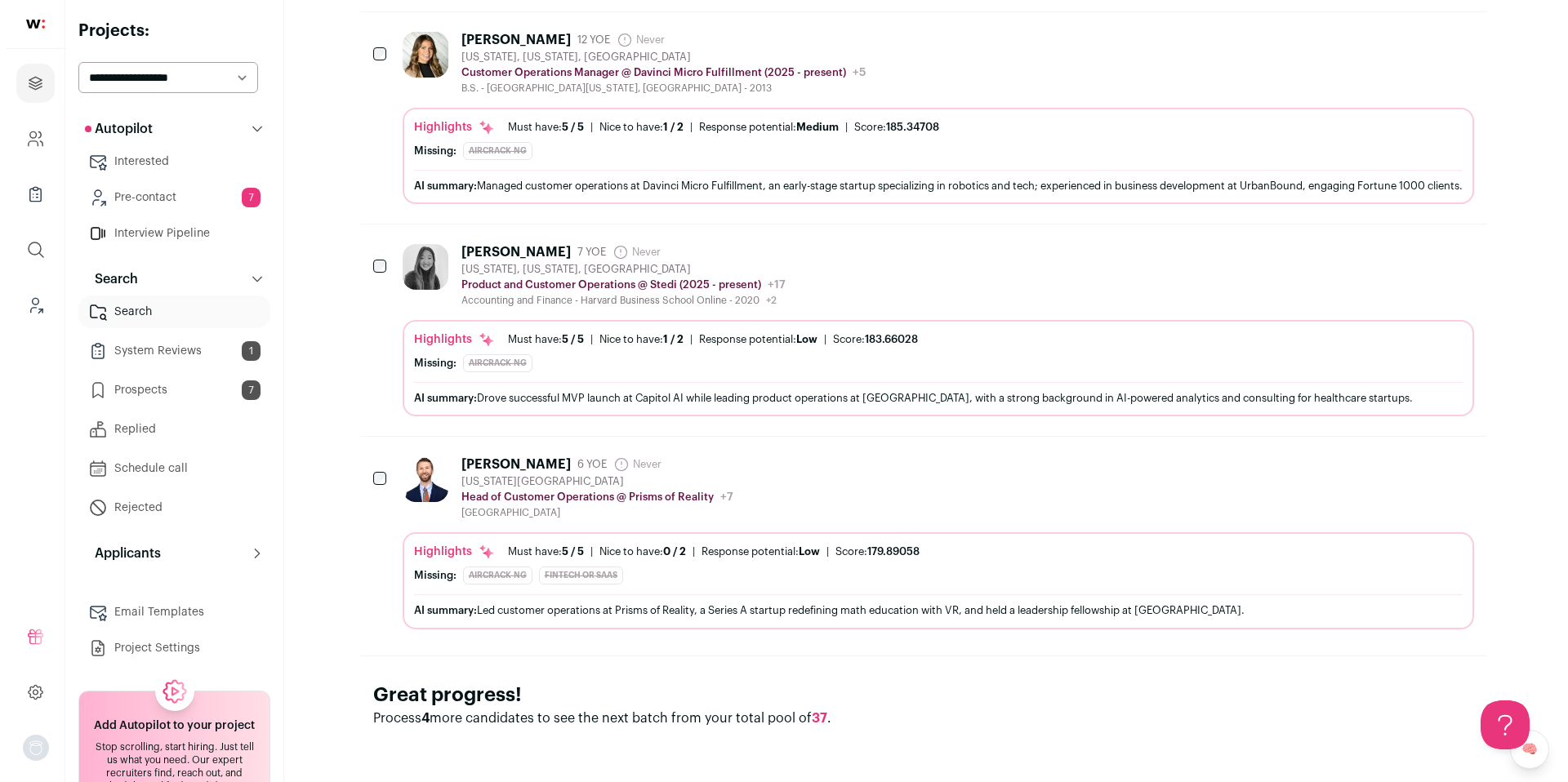
scroll to position [493, 0]
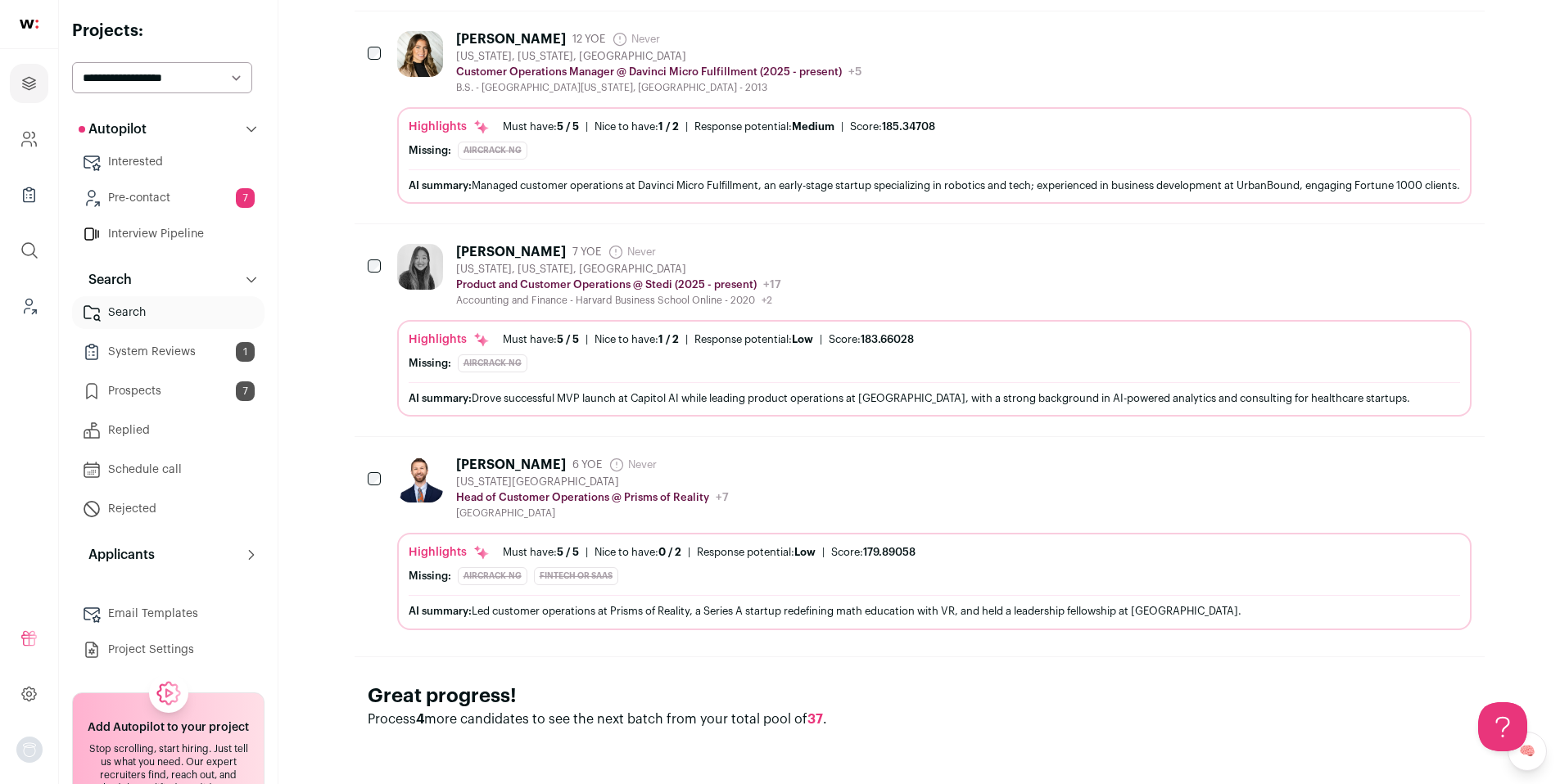
click at [886, 493] on div "Nathan LaBarba 6 YOE Never Admin only. The last time the profile was scraped. N…" at bounding box center [934, 488] width 1074 height 63
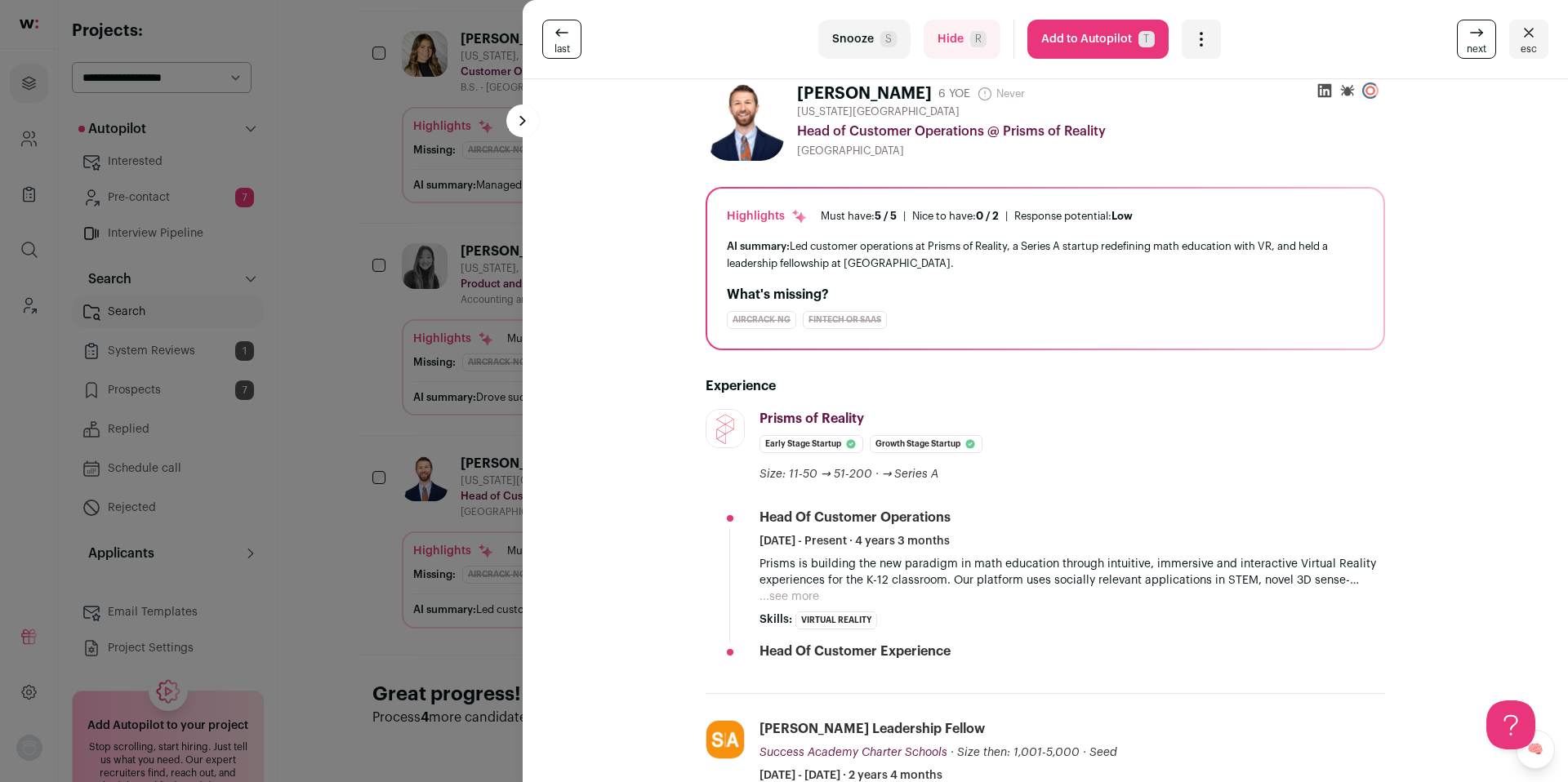
scroll to position [0, 0]
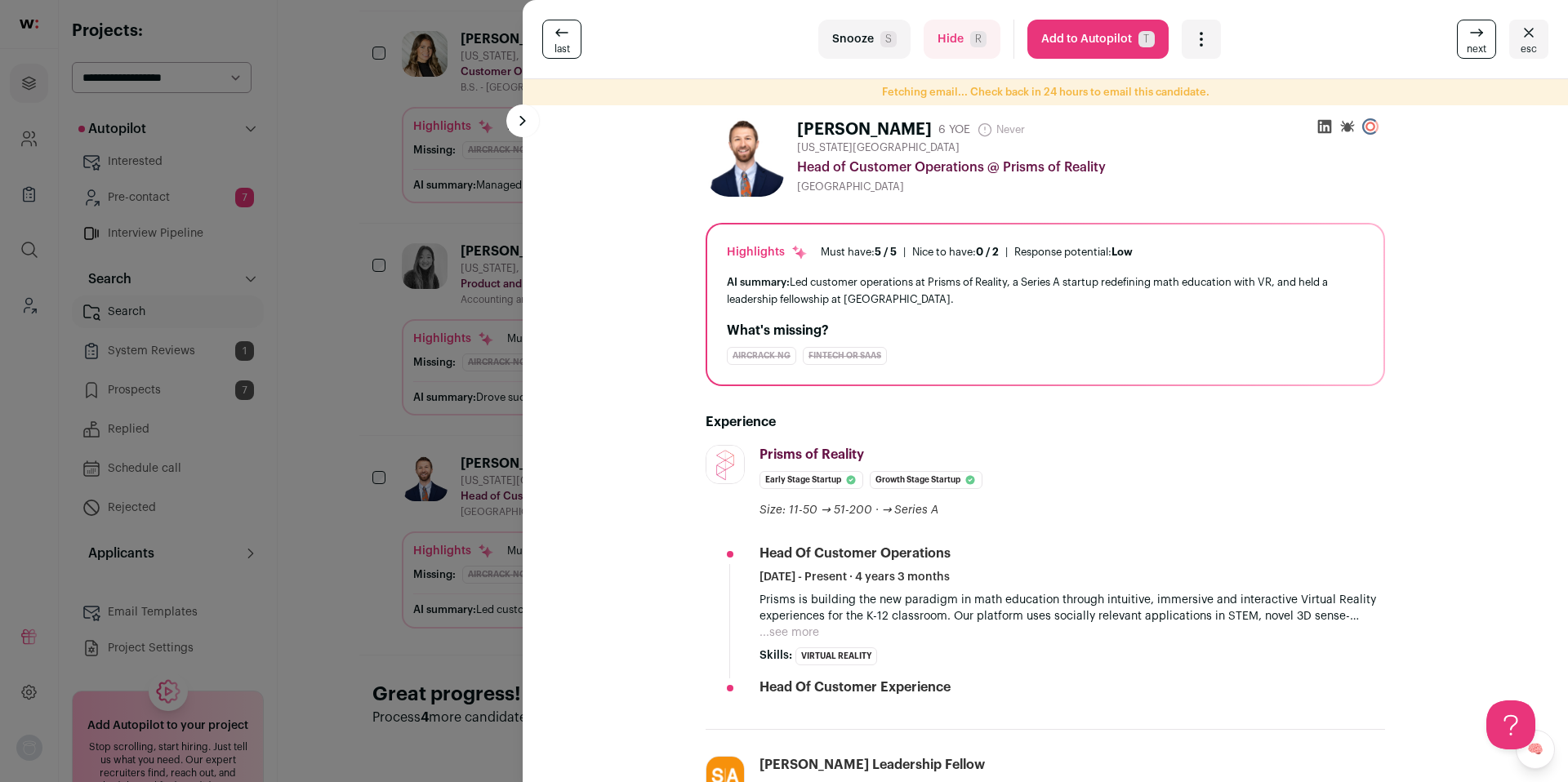
click at [1097, 36] on button "Add to Autopilot T" at bounding box center [1098, 38] width 141 height 39
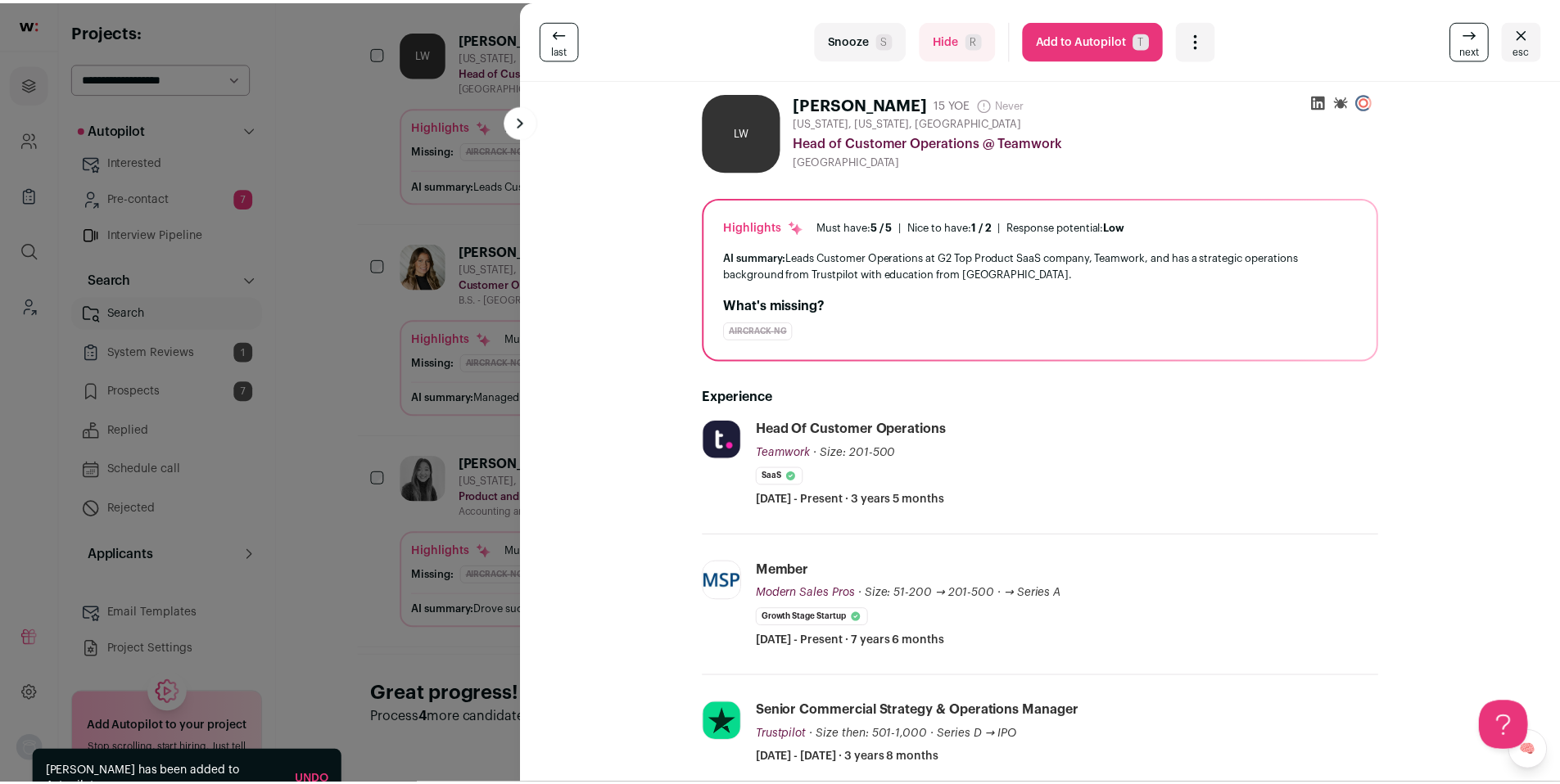
scroll to position [300, 0]
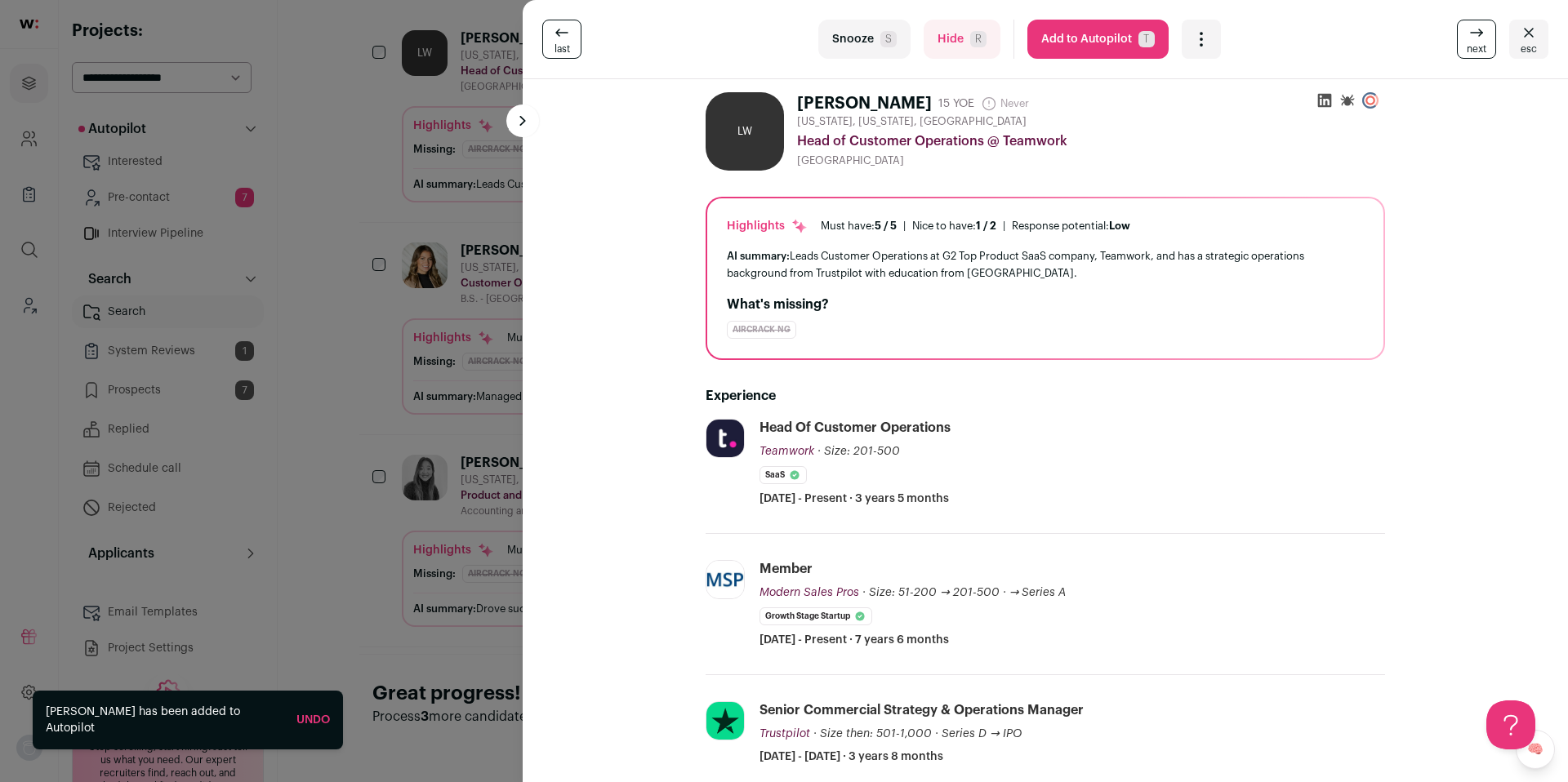
click at [306, 360] on div "last Snooze S Hide R Add to Autopilot T More actions Report a Problem Report th…" at bounding box center [784, 391] width 1568 height 782
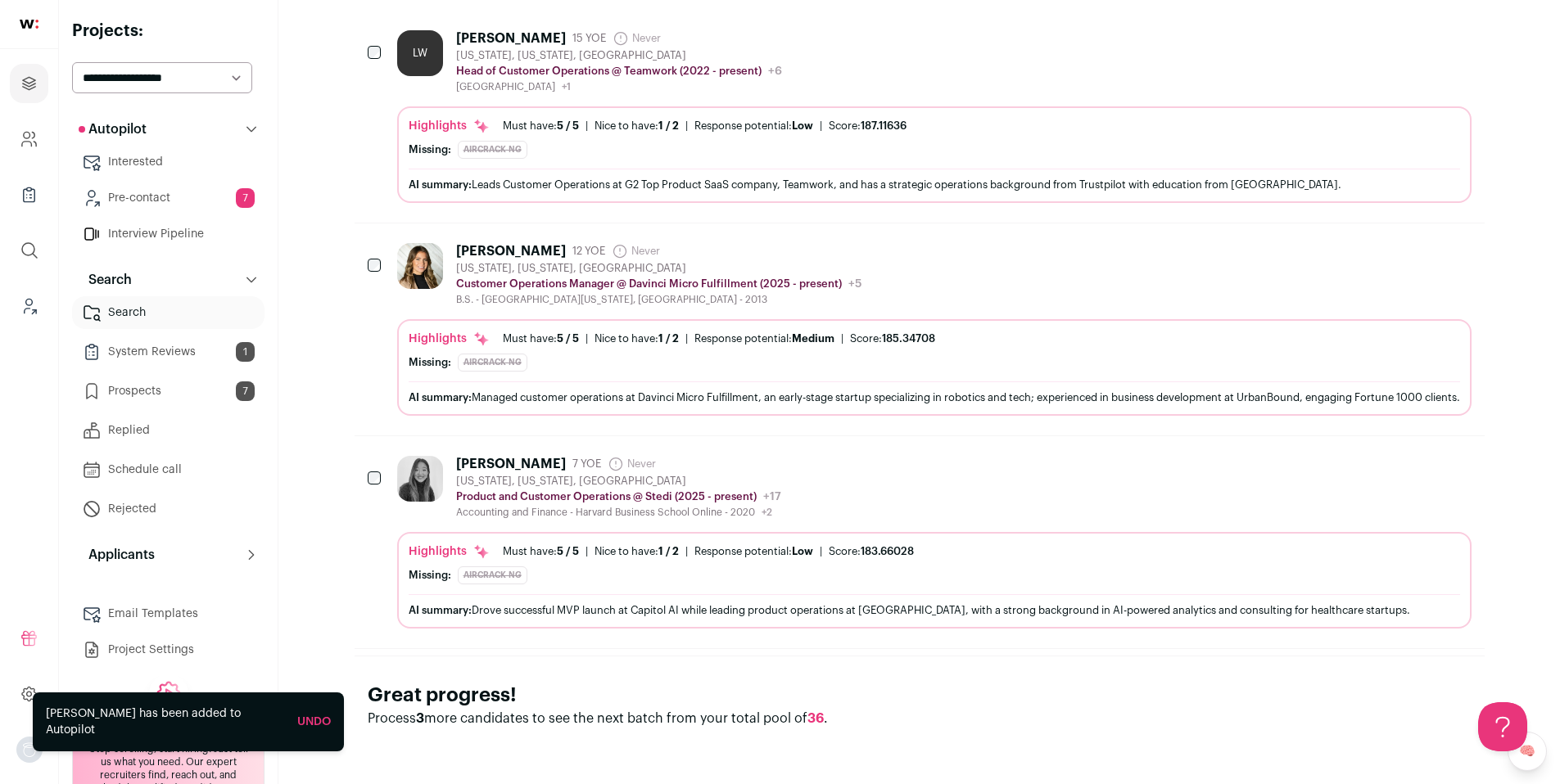
scroll to position [0, 0]
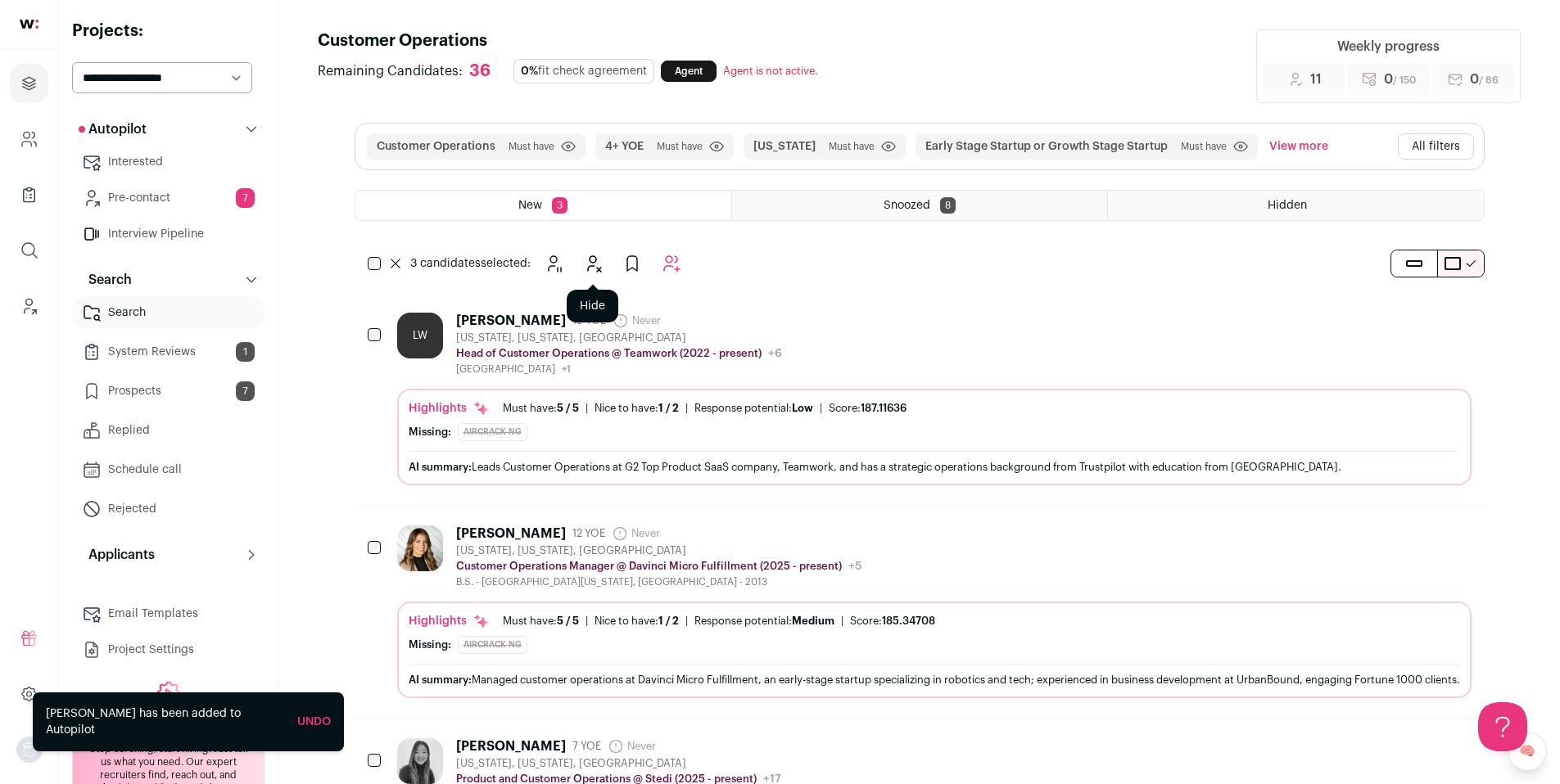
click at [588, 268] on icon "Hide" at bounding box center [594, 264] width 13 height 16
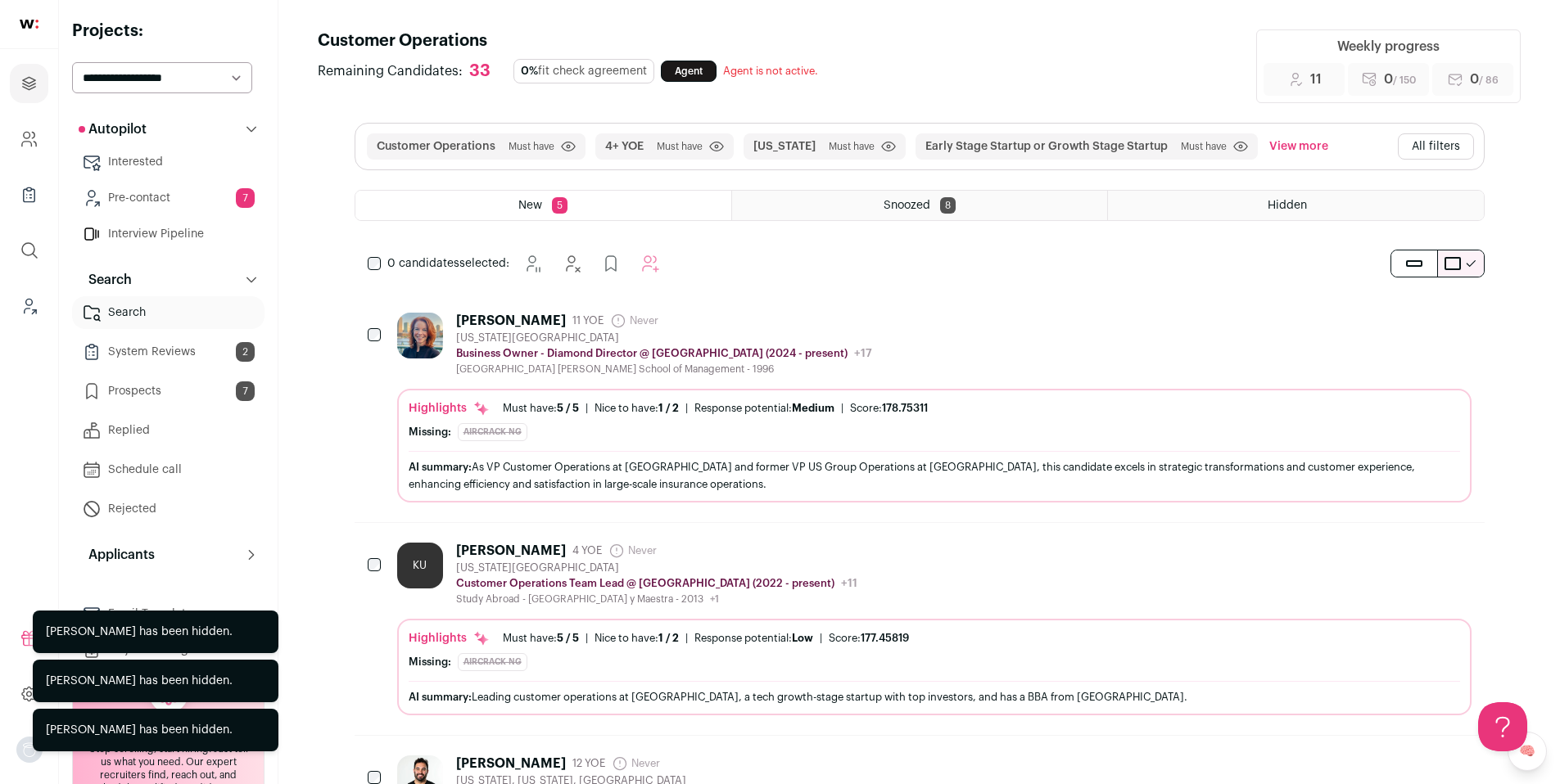
click at [169, 358] on link "System Reviews 2" at bounding box center [168, 351] width 193 height 32
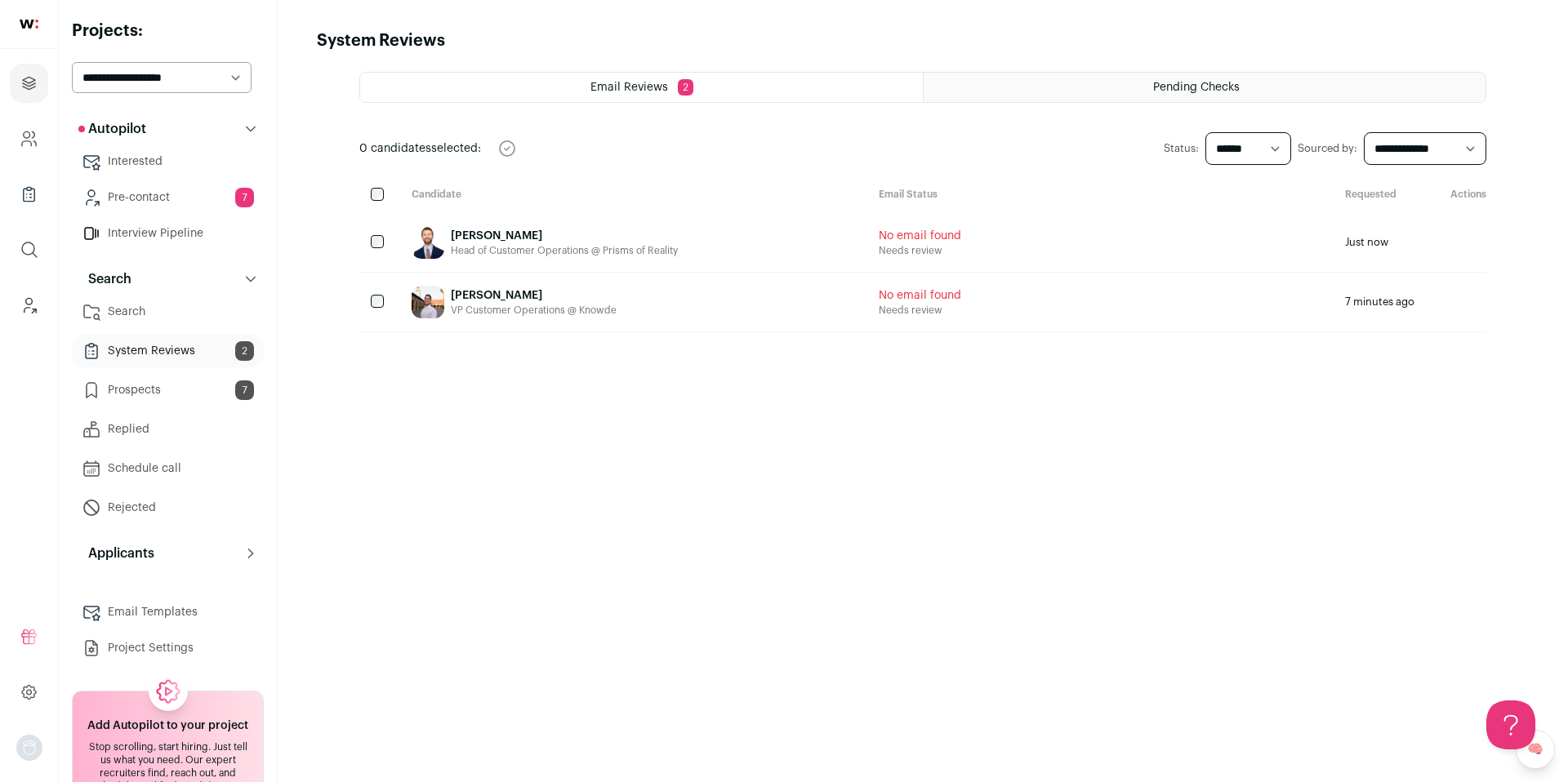
click at [750, 245] on div "Nathan Labarba Head of Customer Operations @ Prisms of Reality" at bounding box center [631, 242] width 467 height 58
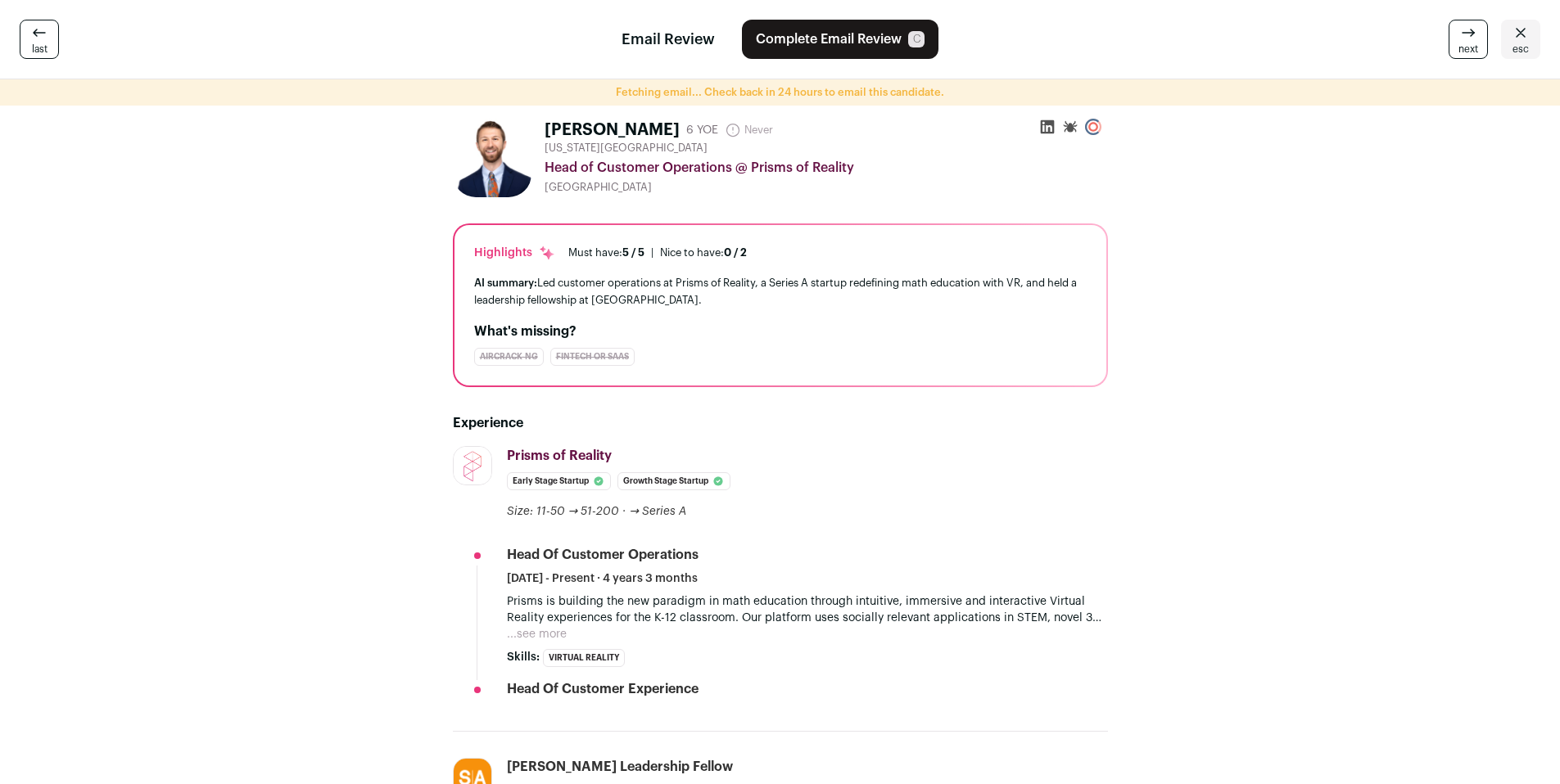
click at [1045, 129] on icon at bounding box center [1047, 127] width 17 height 17
click at [1527, 45] on span "esc" at bounding box center [1520, 49] width 17 height 13
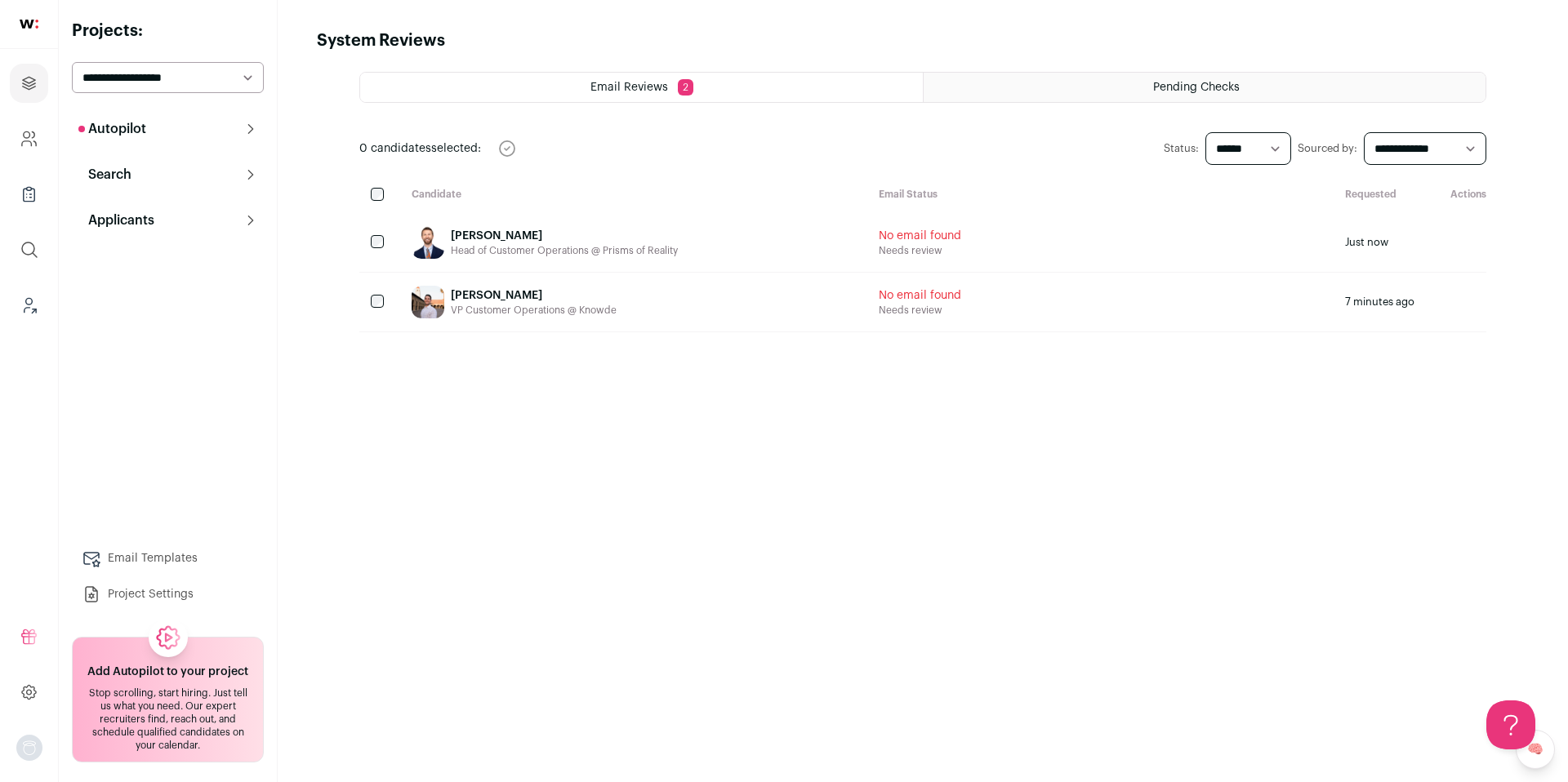
click at [139, 183] on button "Search" at bounding box center [168, 174] width 192 height 32
click at [164, 174] on button "Search" at bounding box center [168, 174] width 192 height 32
click at [161, 182] on button "Search" at bounding box center [168, 174] width 192 height 32
click at [153, 209] on link "Search" at bounding box center [168, 207] width 192 height 32
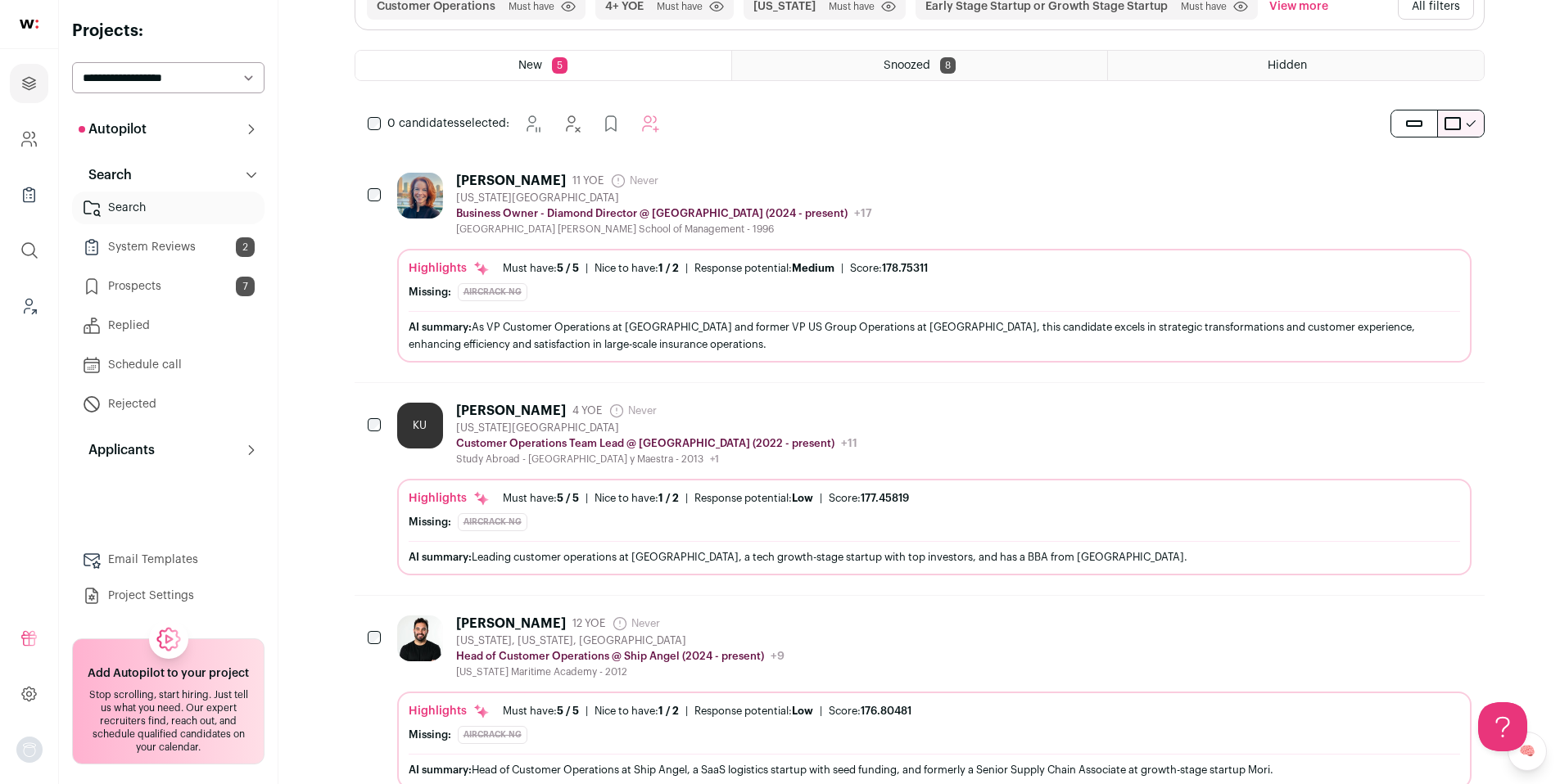
scroll to position [150, 0]
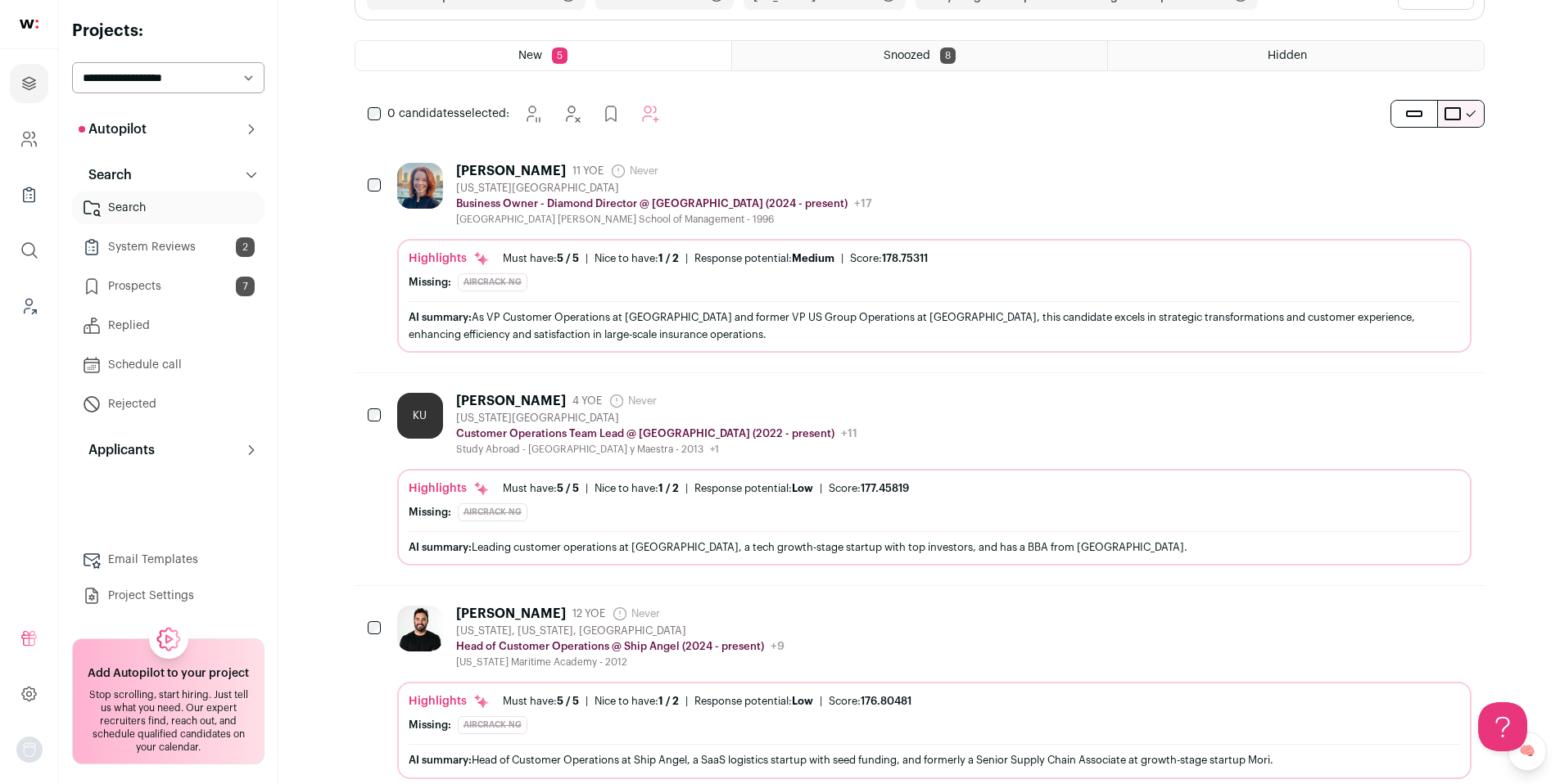
click at [922, 411] on div "KU Karolyn Urena 4 YOE Never Admin only. The last time the profile was scraped.…" at bounding box center [934, 424] width 1074 height 63
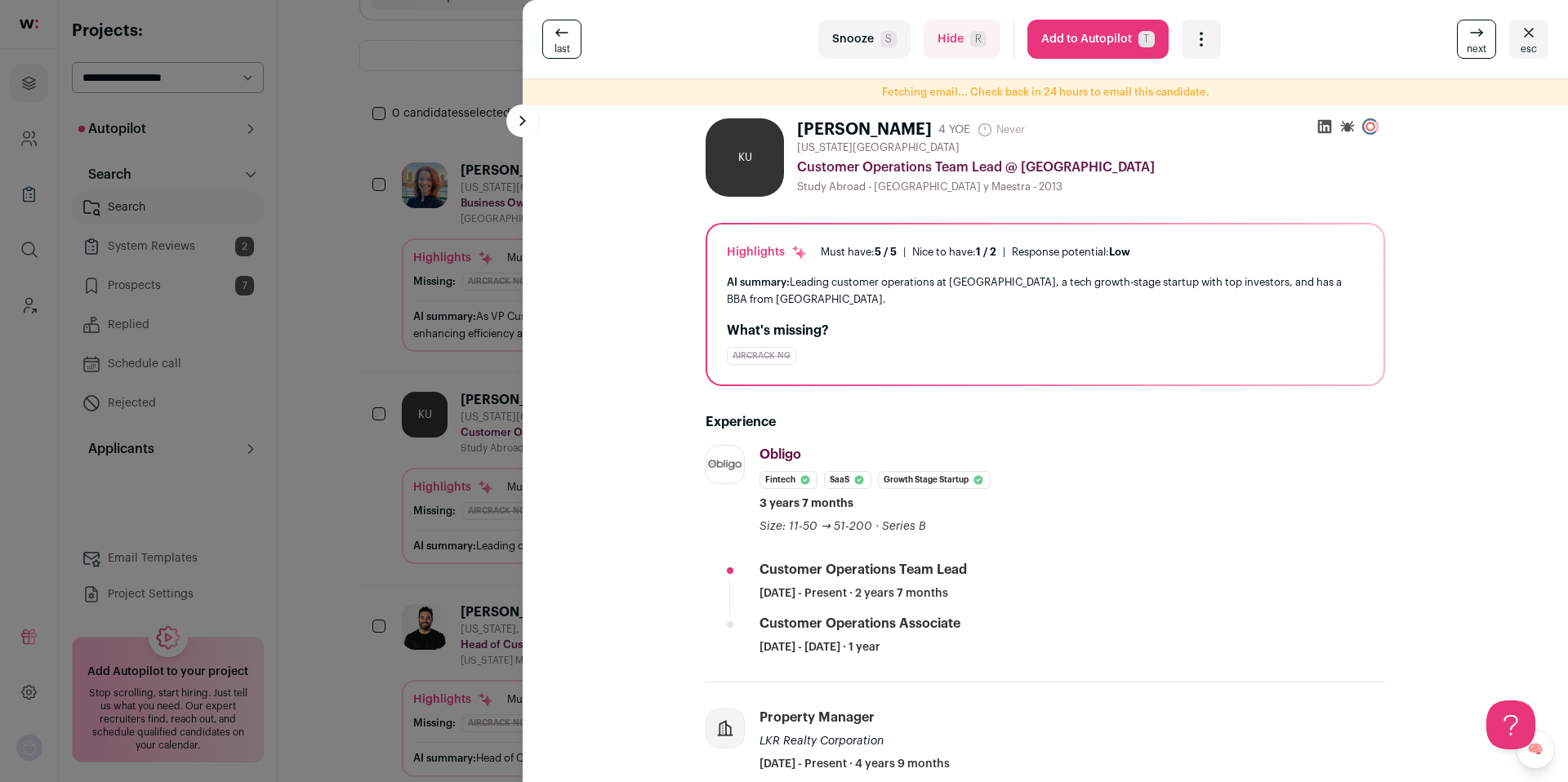
click at [1065, 45] on button "Add to Autopilot T" at bounding box center [1098, 38] width 141 height 39
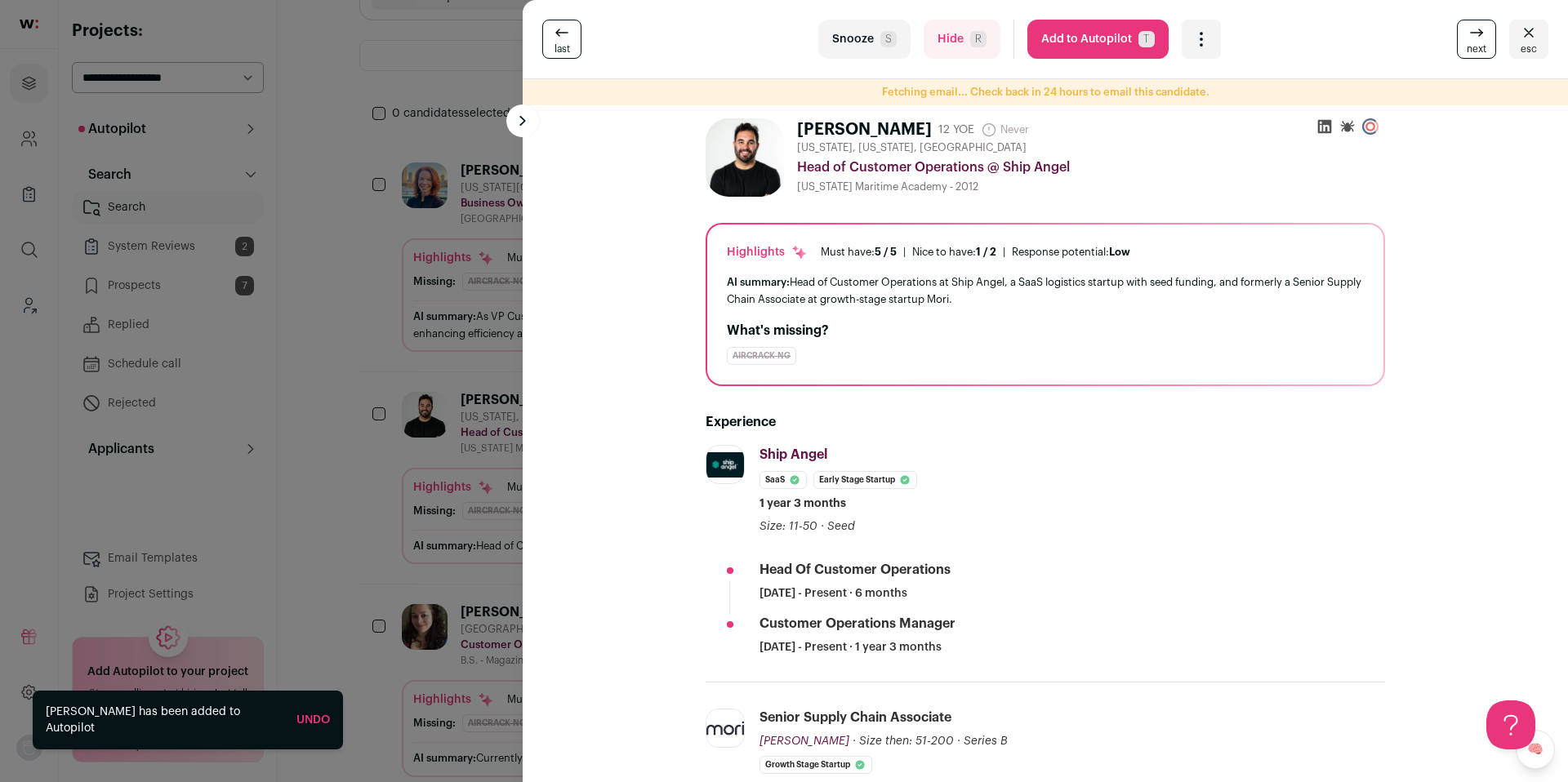
click at [446, 322] on div "last Snooze S Hide R Add to Autopilot T More actions Report a Problem Report th…" at bounding box center [784, 391] width 1568 height 782
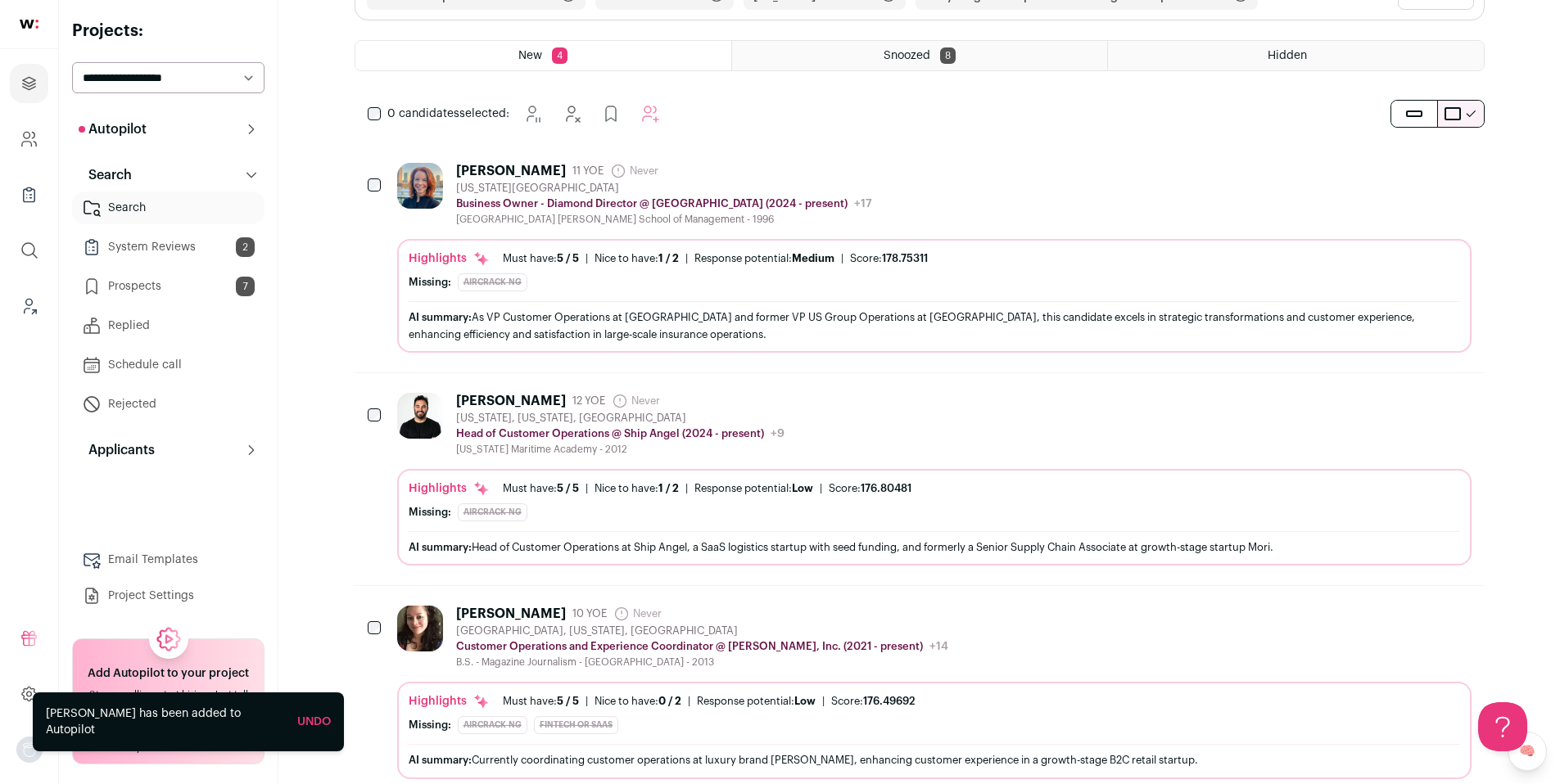
click at [167, 284] on link "Prospects 7" at bounding box center [168, 286] width 193 height 32
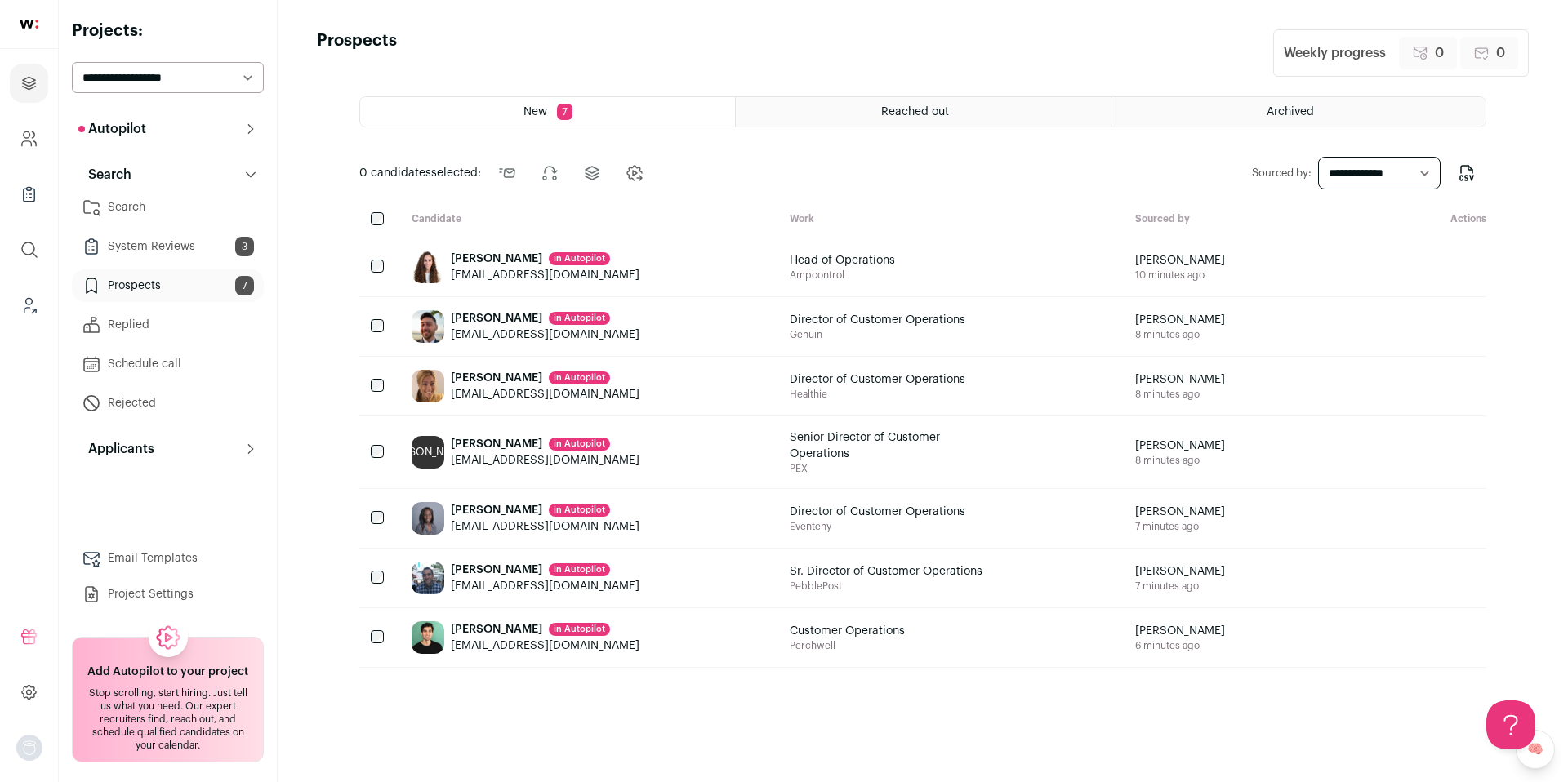
click at [180, 243] on link "System Reviews 3" at bounding box center [168, 246] width 192 height 32
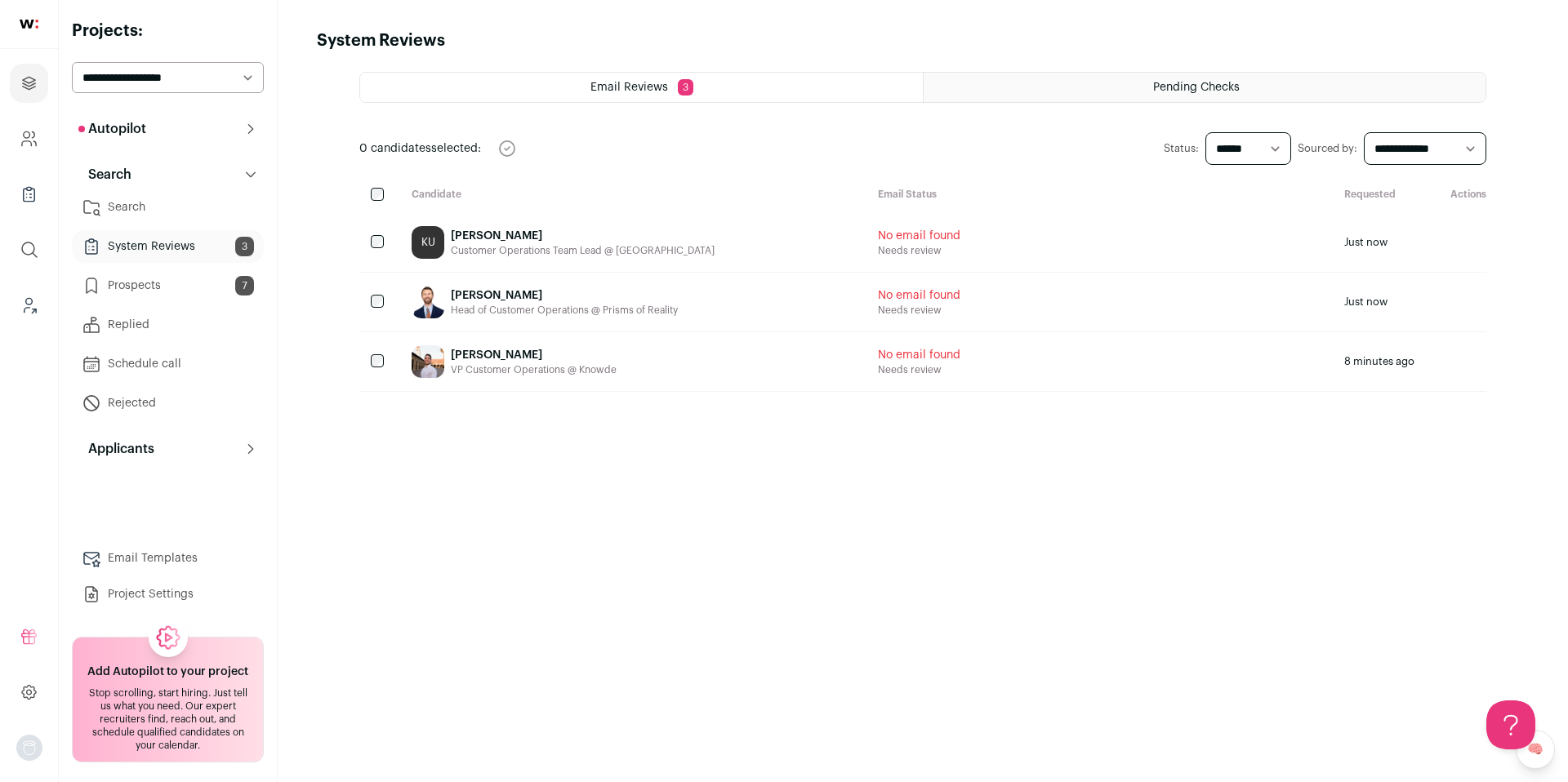
click at [495, 239] on div "[PERSON_NAME]" at bounding box center [582, 236] width 264 height 17
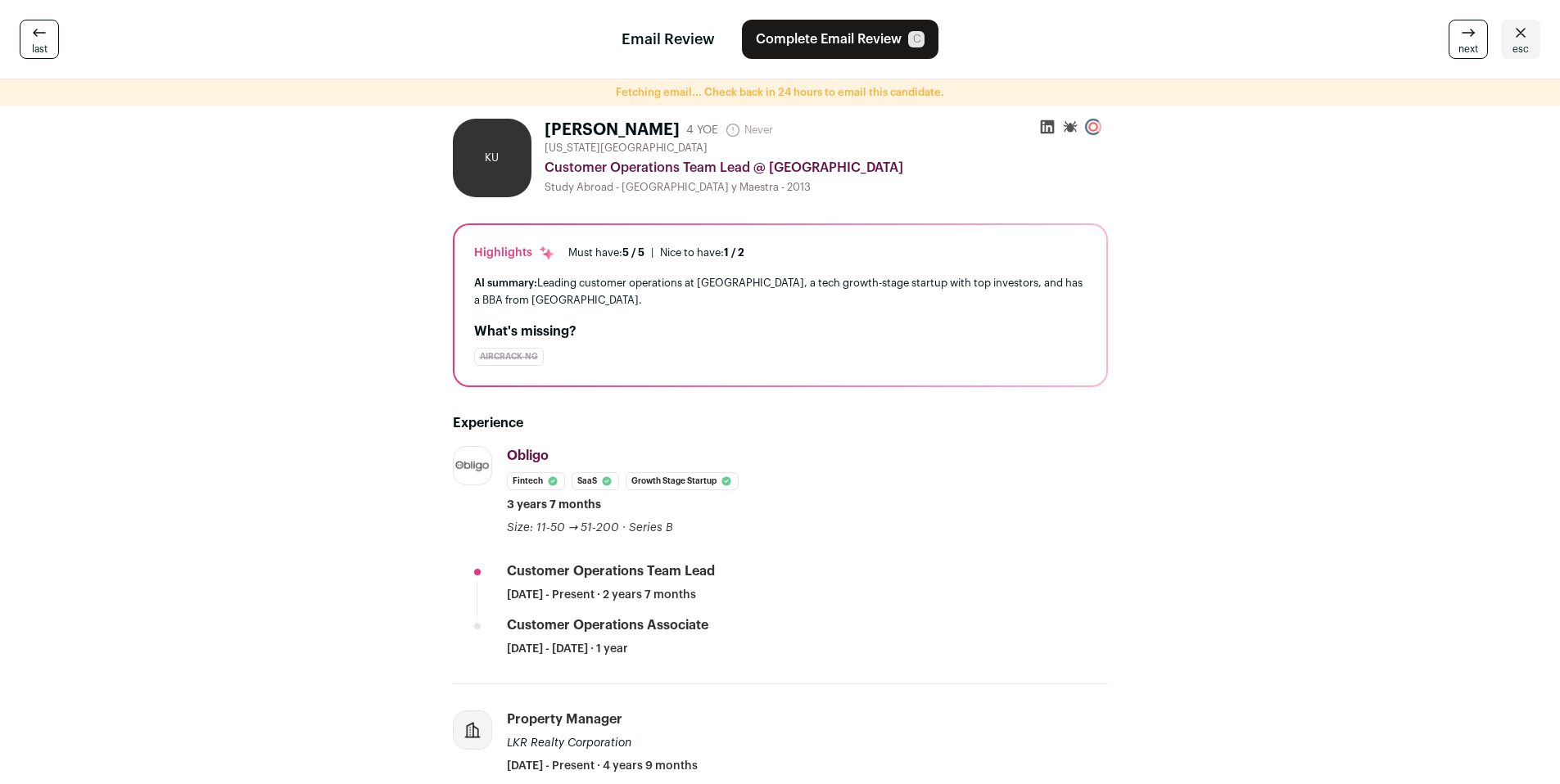
click at [1044, 132] on icon at bounding box center [1047, 127] width 14 height 14
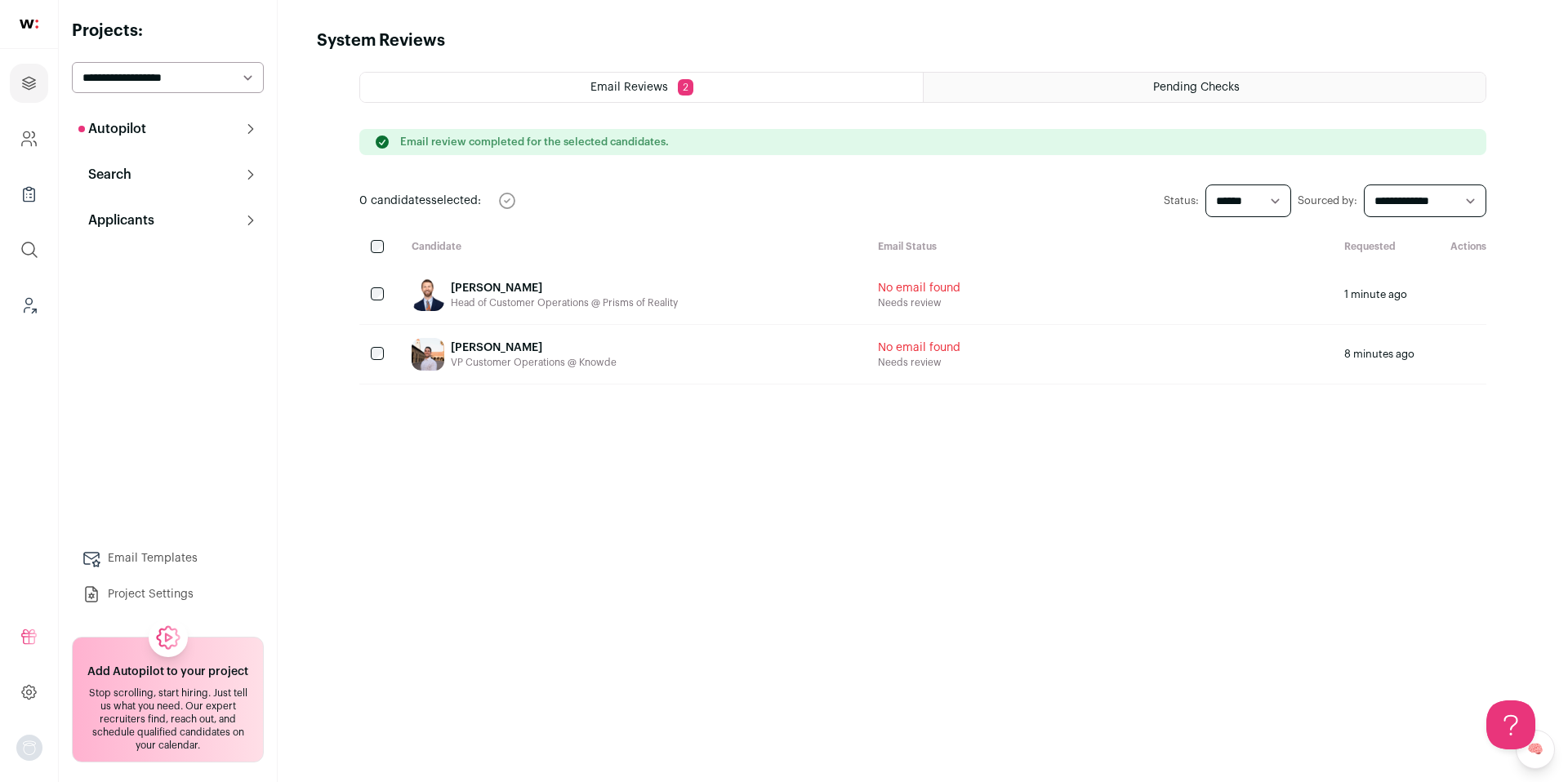
click at [117, 133] on p "Autopilot" at bounding box center [113, 129] width 68 height 19
click at [189, 201] on link "Pre-contact 7" at bounding box center [168, 197] width 192 height 32
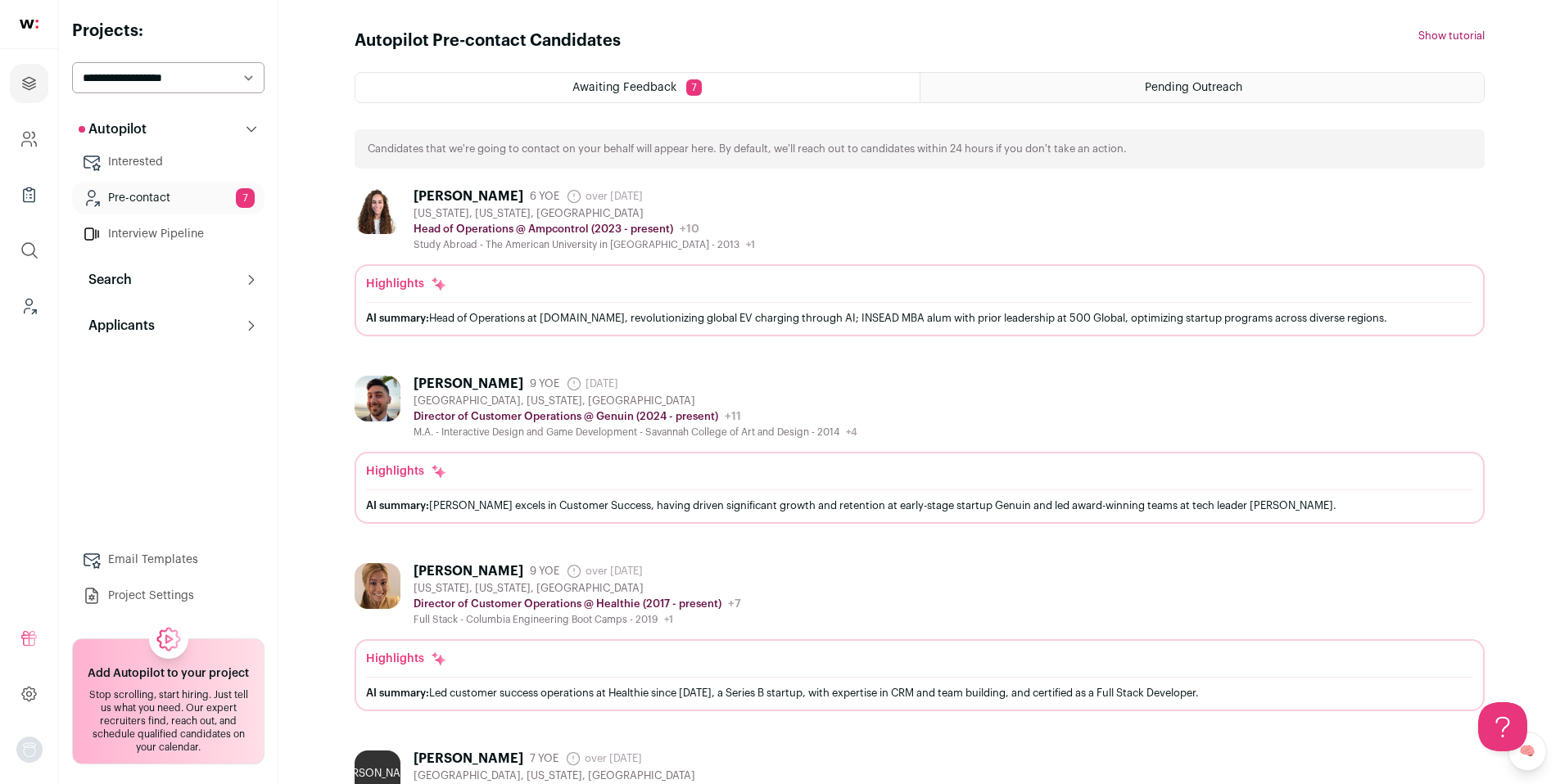
click at [155, 137] on button "Autopilot" at bounding box center [168, 129] width 193 height 32
click at [145, 121] on p "Autopilot" at bounding box center [113, 130] width 68 height 19
click at [220, 175] on button "Search" at bounding box center [168, 174] width 193 height 32
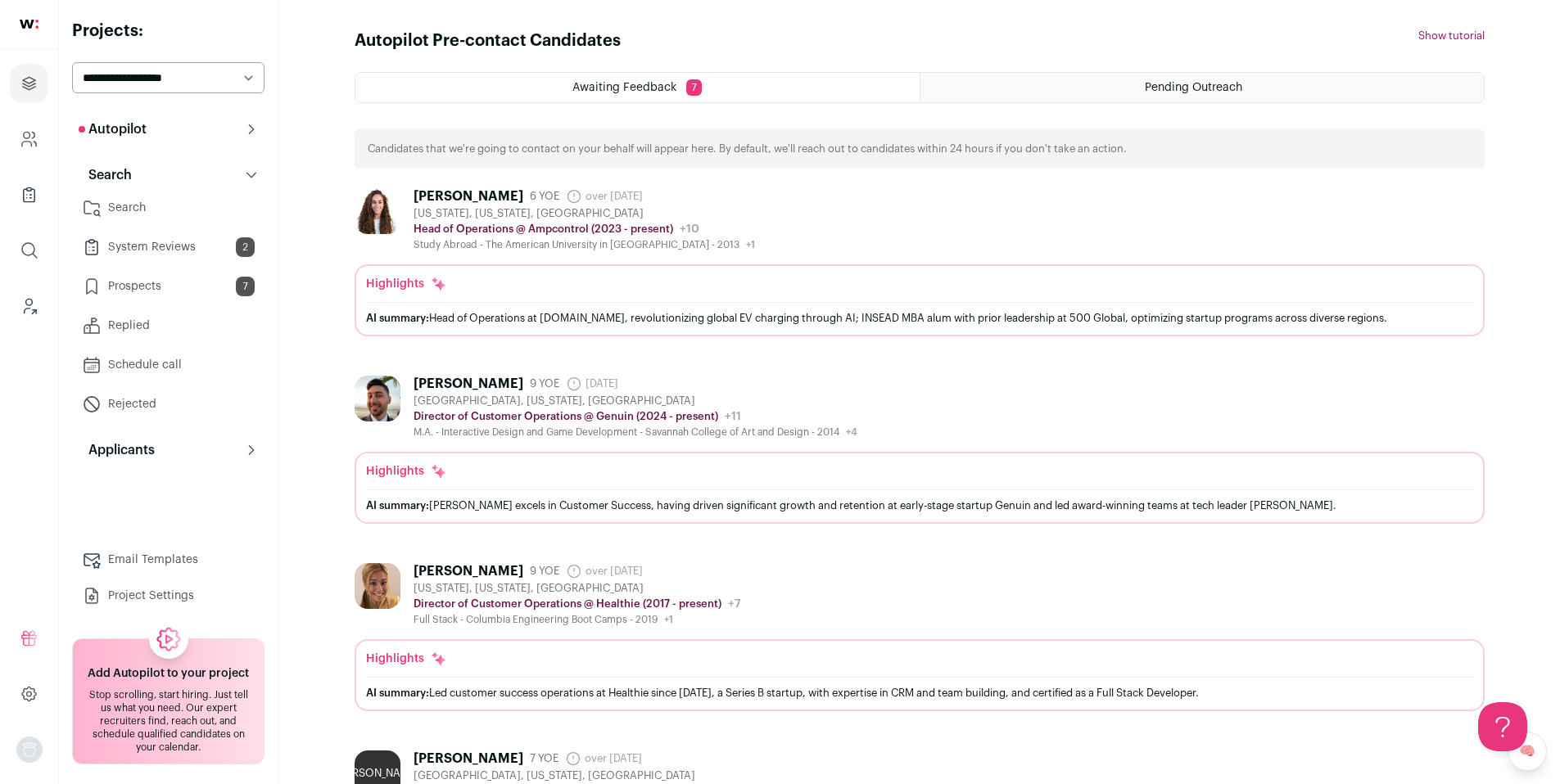
click at [178, 284] on link "Prospects 7" at bounding box center [168, 286] width 193 height 32
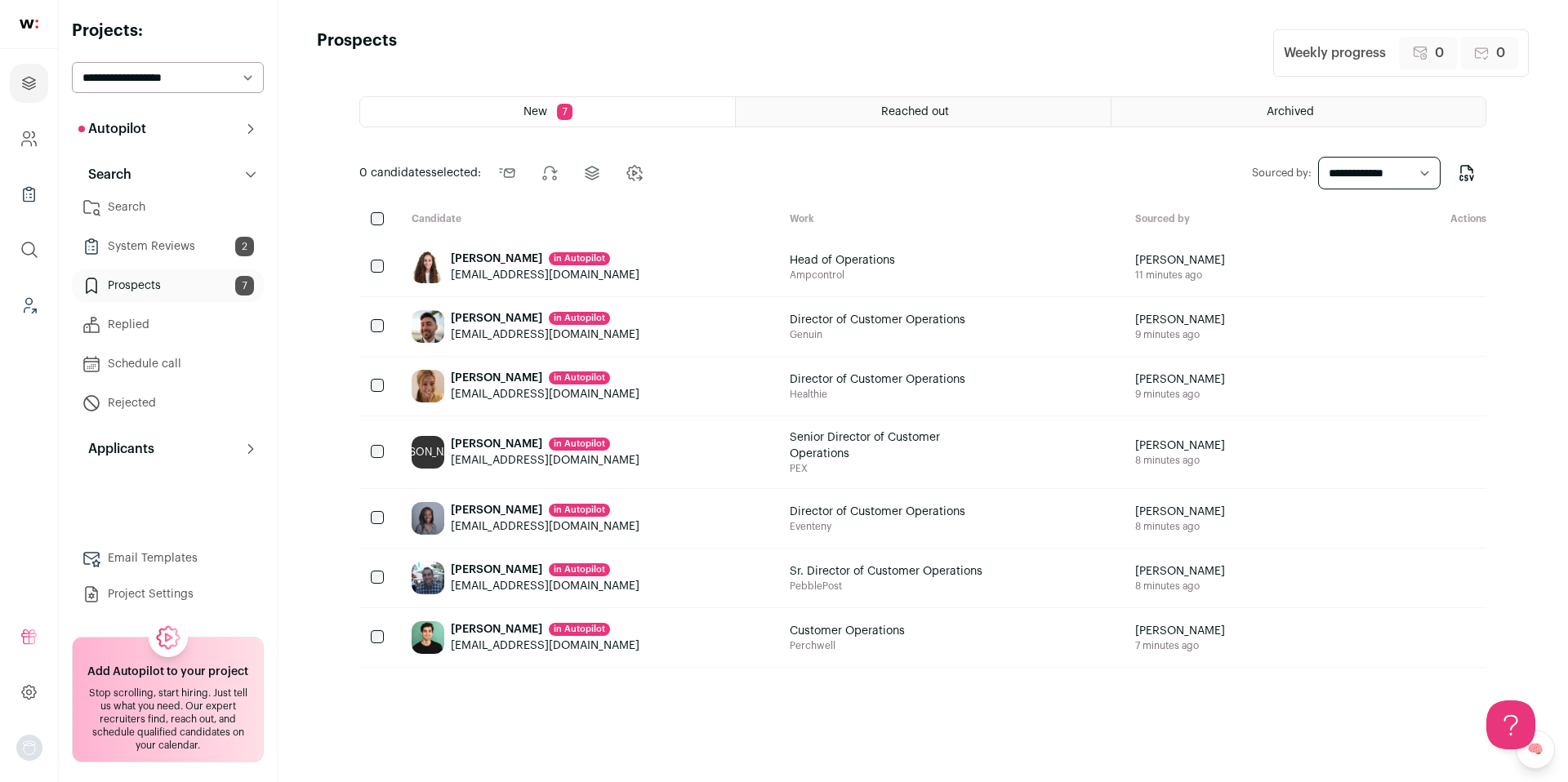
click at [183, 252] on link "System Reviews 2" at bounding box center [168, 246] width 192 height 32
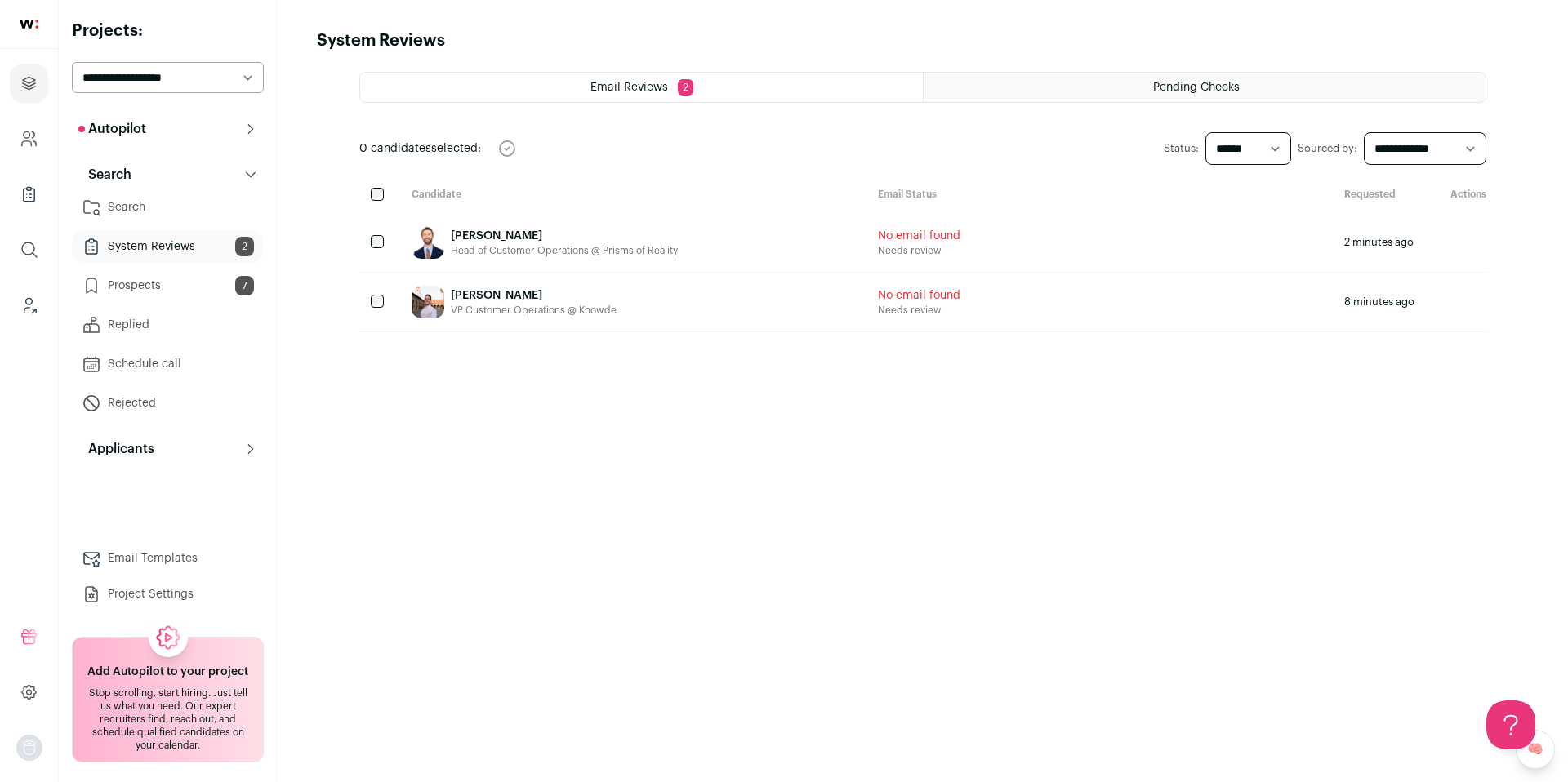
click at [1243, 83] on div "Pending Checks" at bounding box center [1204, 87] width 561 height 30
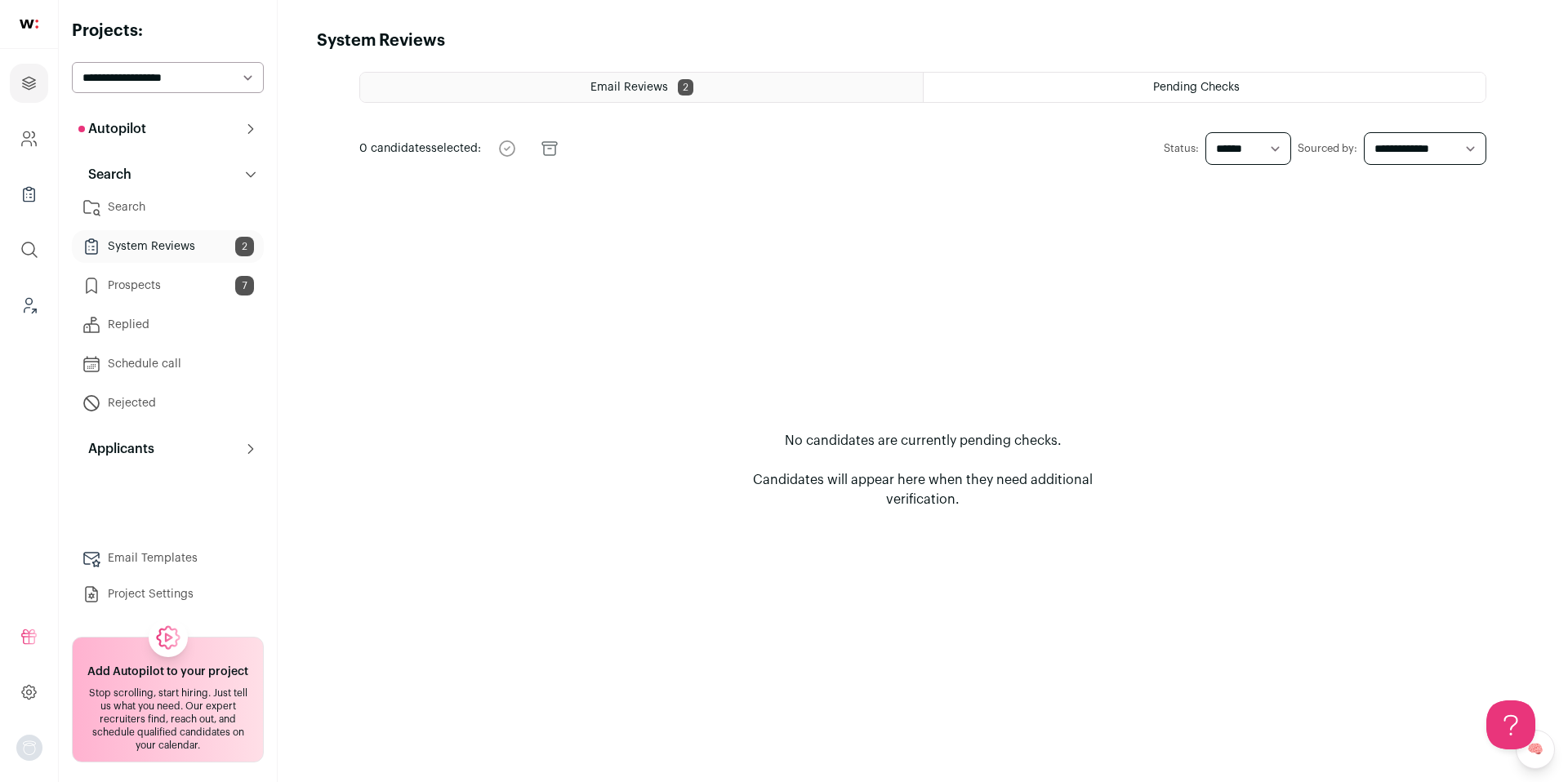
click at [161, 297] on link "Prospects 7" at bounding box center [168, 285] width 192 height 32
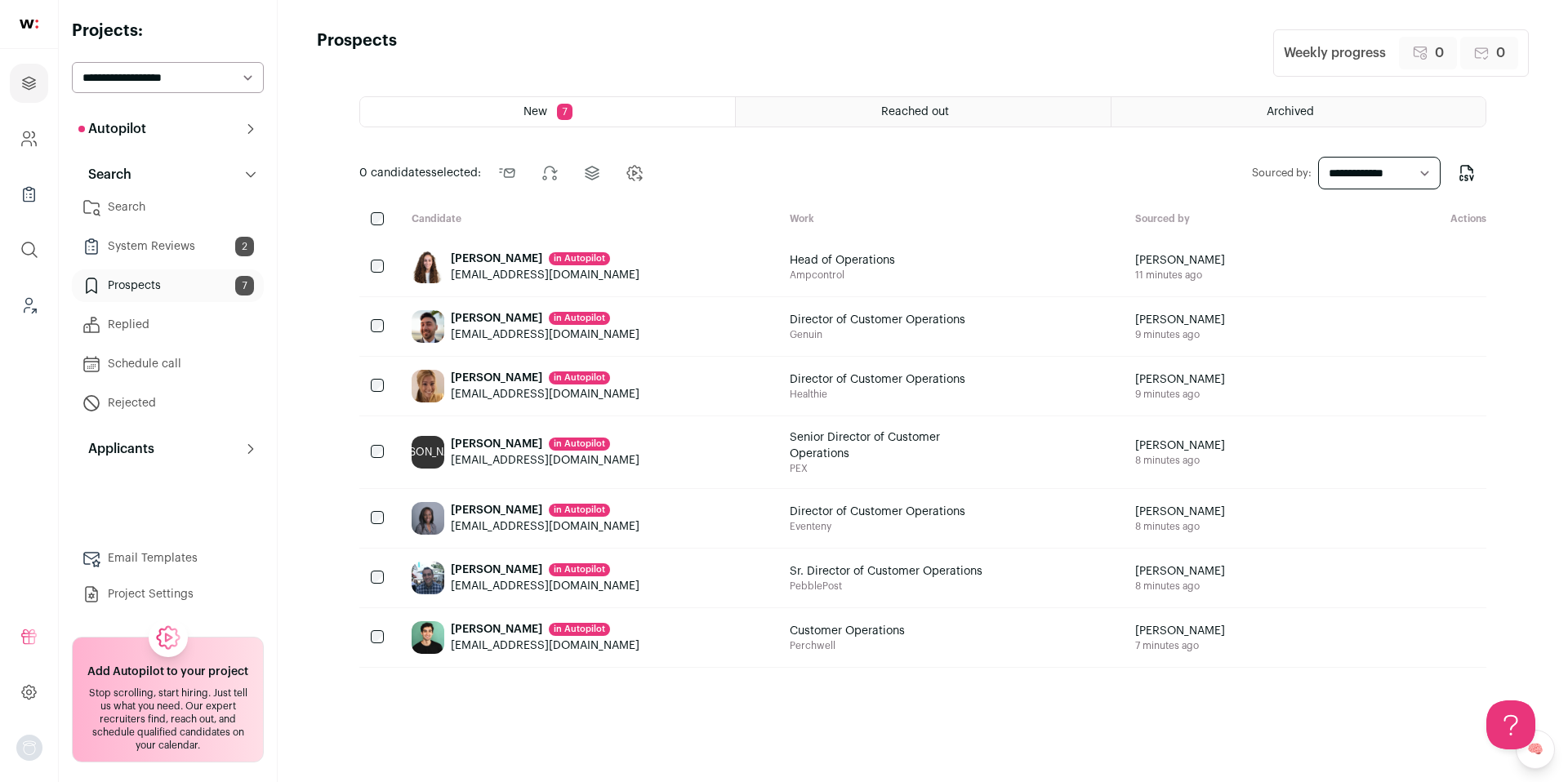
click at [169, 238] on link "System Reviews 2" at bounding box center [168, 246] width 192 height 32
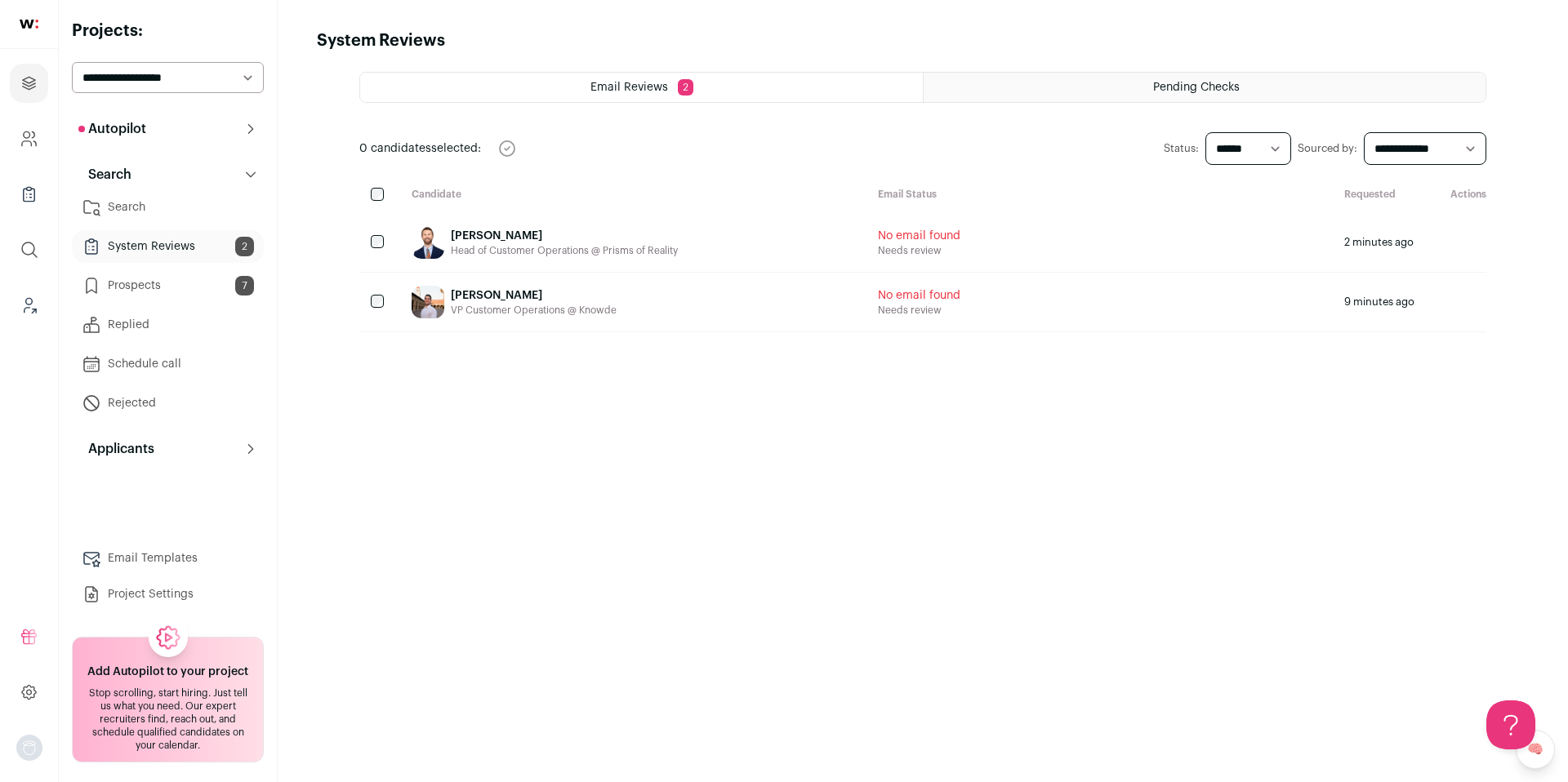
click at [1216, 89] on span "Pending Checks" at bounding box center [1196, 87] width 86 height 11
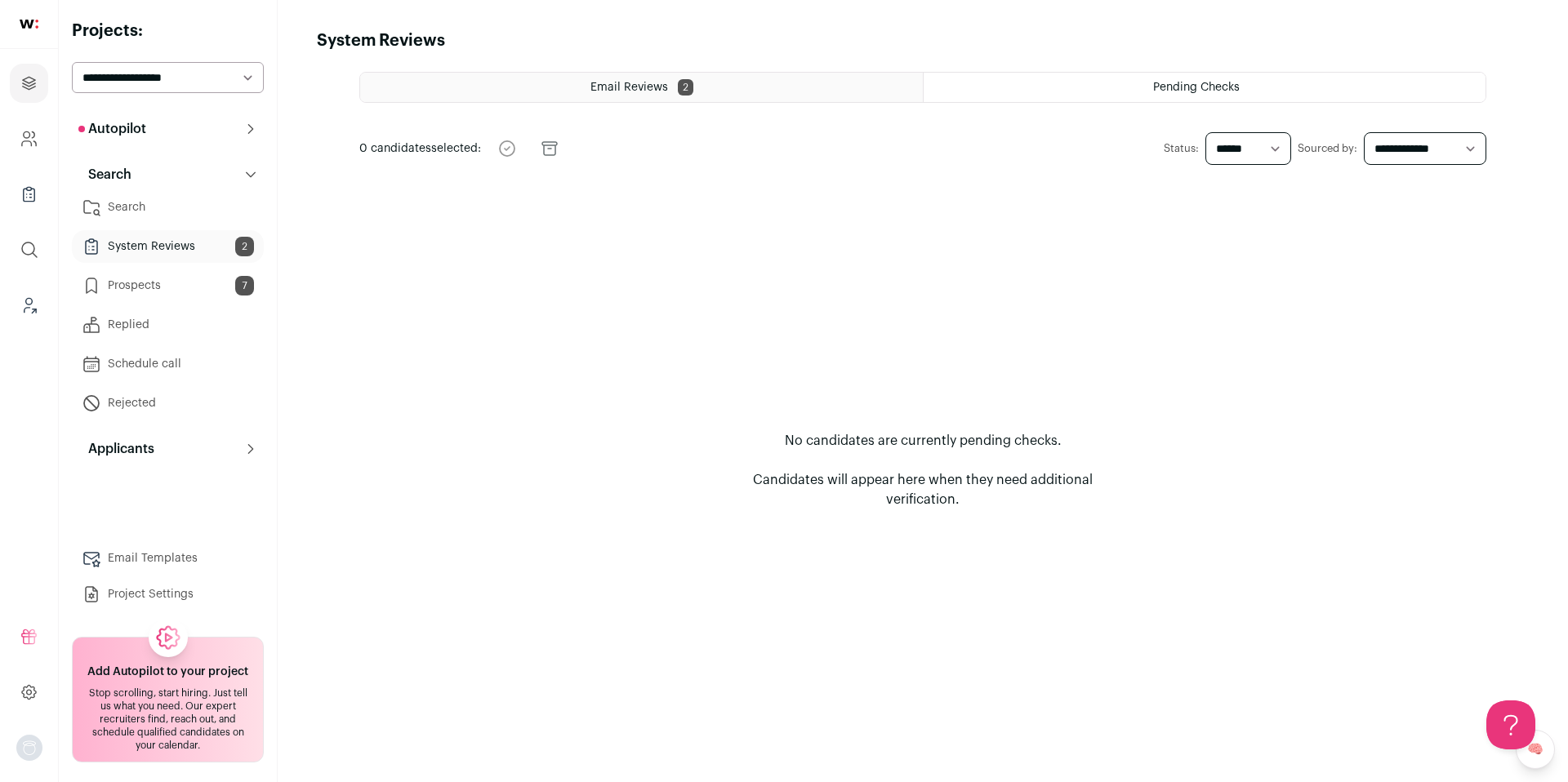
click at [154, 210] on link "Search" at bounding box center [168, 207] width 192 height 32
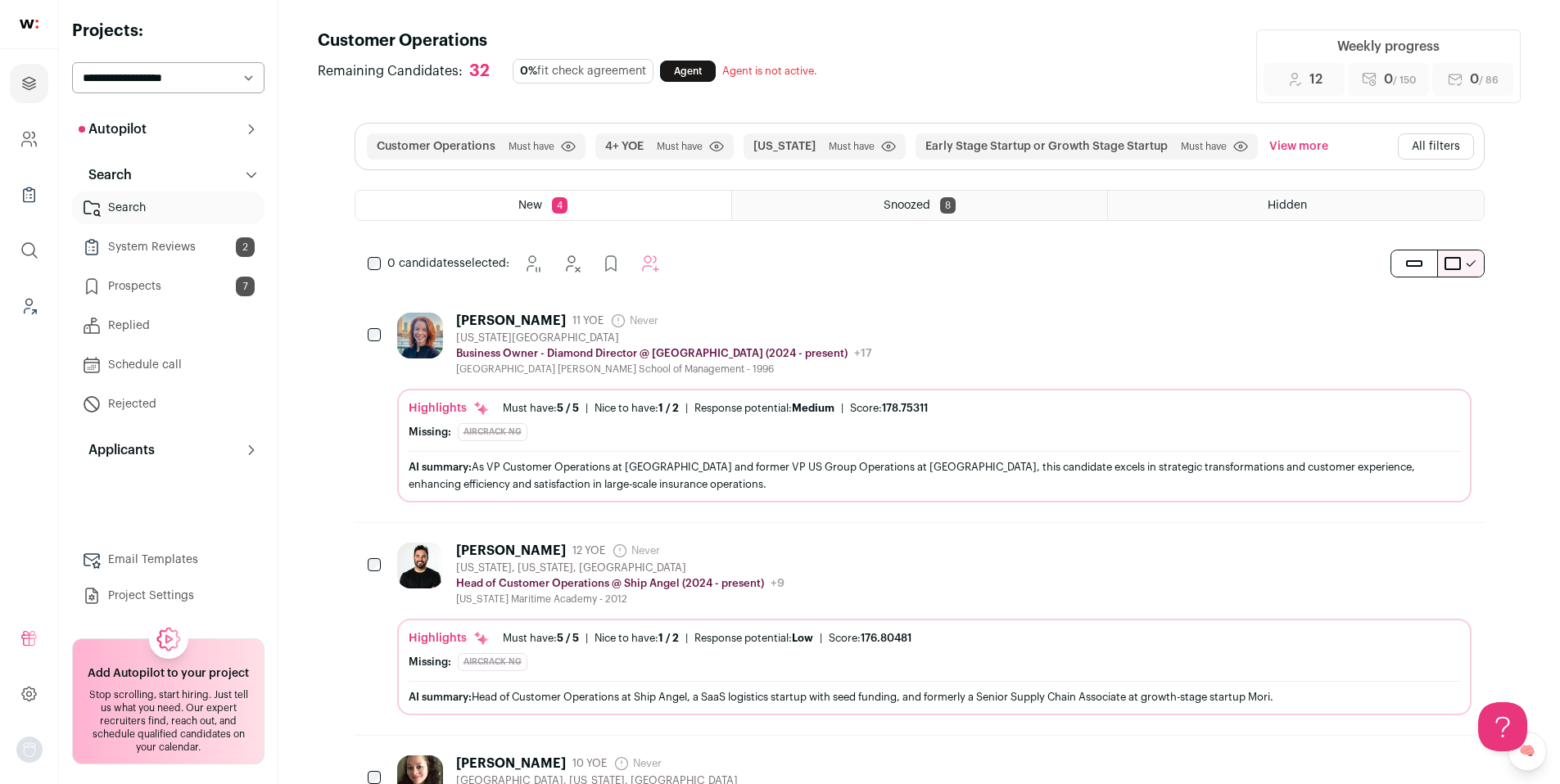
click at [177, 247] on link "System Reviews 2" at bounding box center [168, 247] width 193 height 32
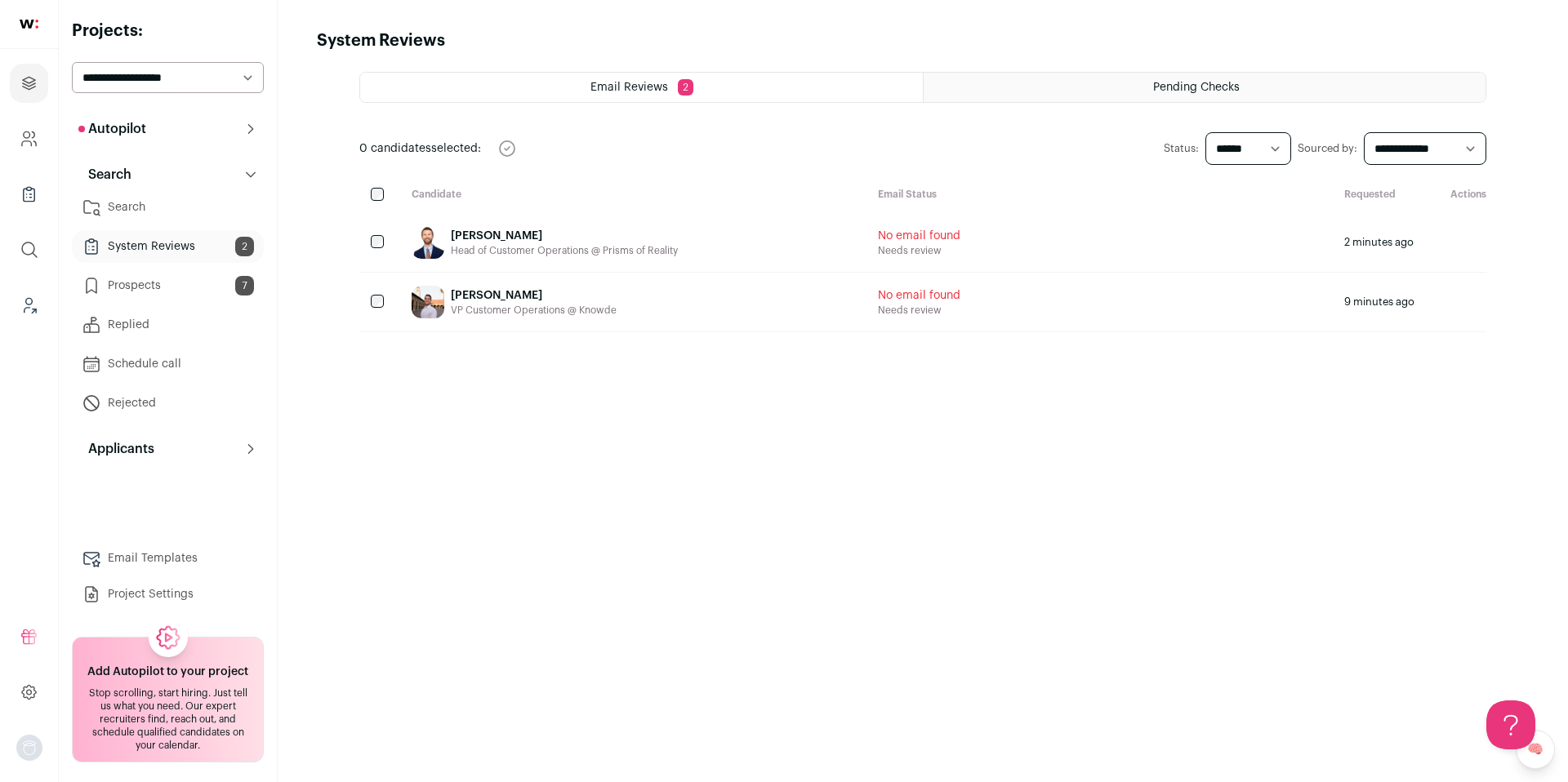
click at [165, 290] on link "Prospects 7" at bounding box center [168, 285] width 192 height 32
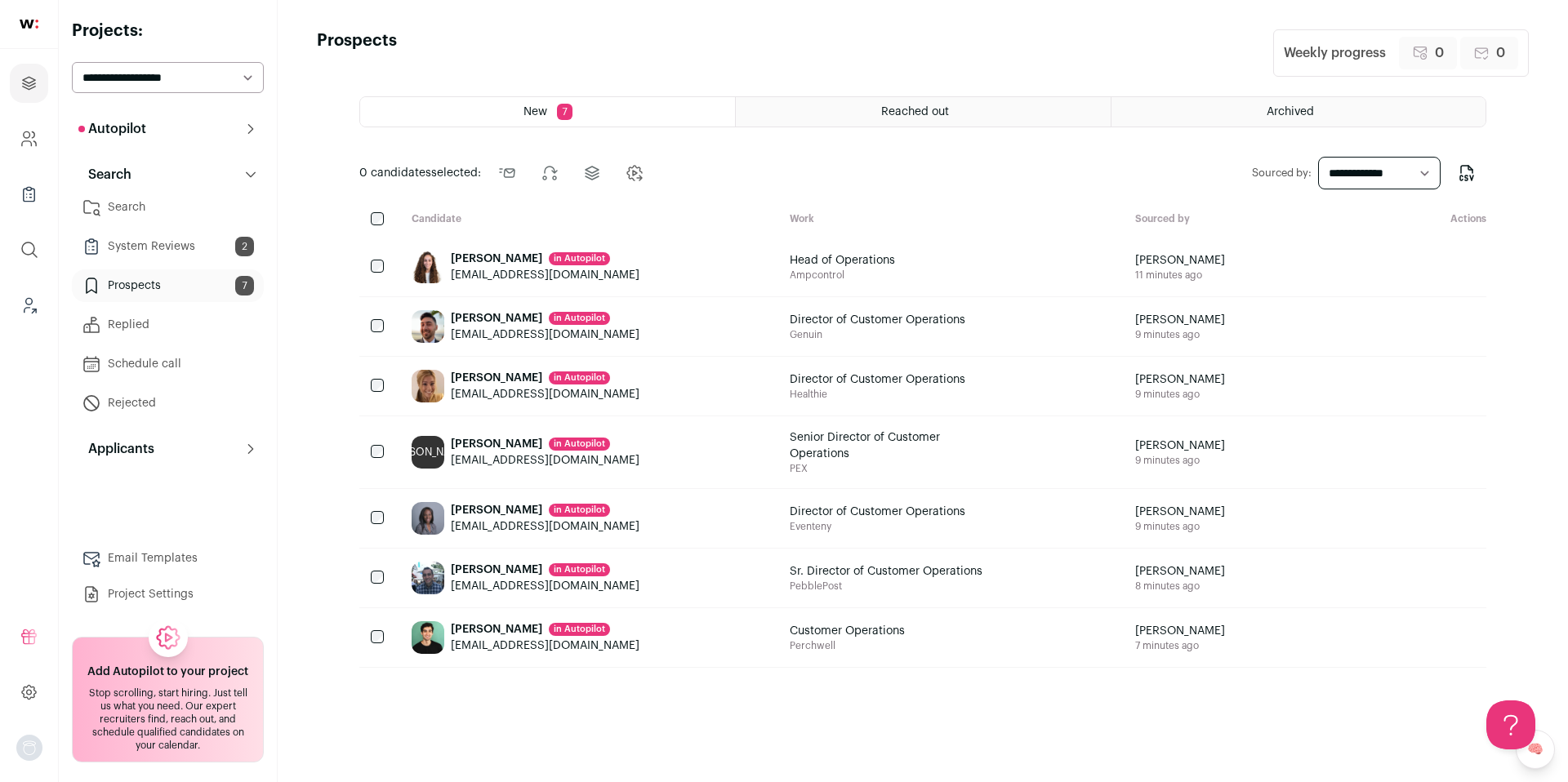
click at [258, 134] on button "Autopilot" at bounding box center [168, 128] width 192 height 32
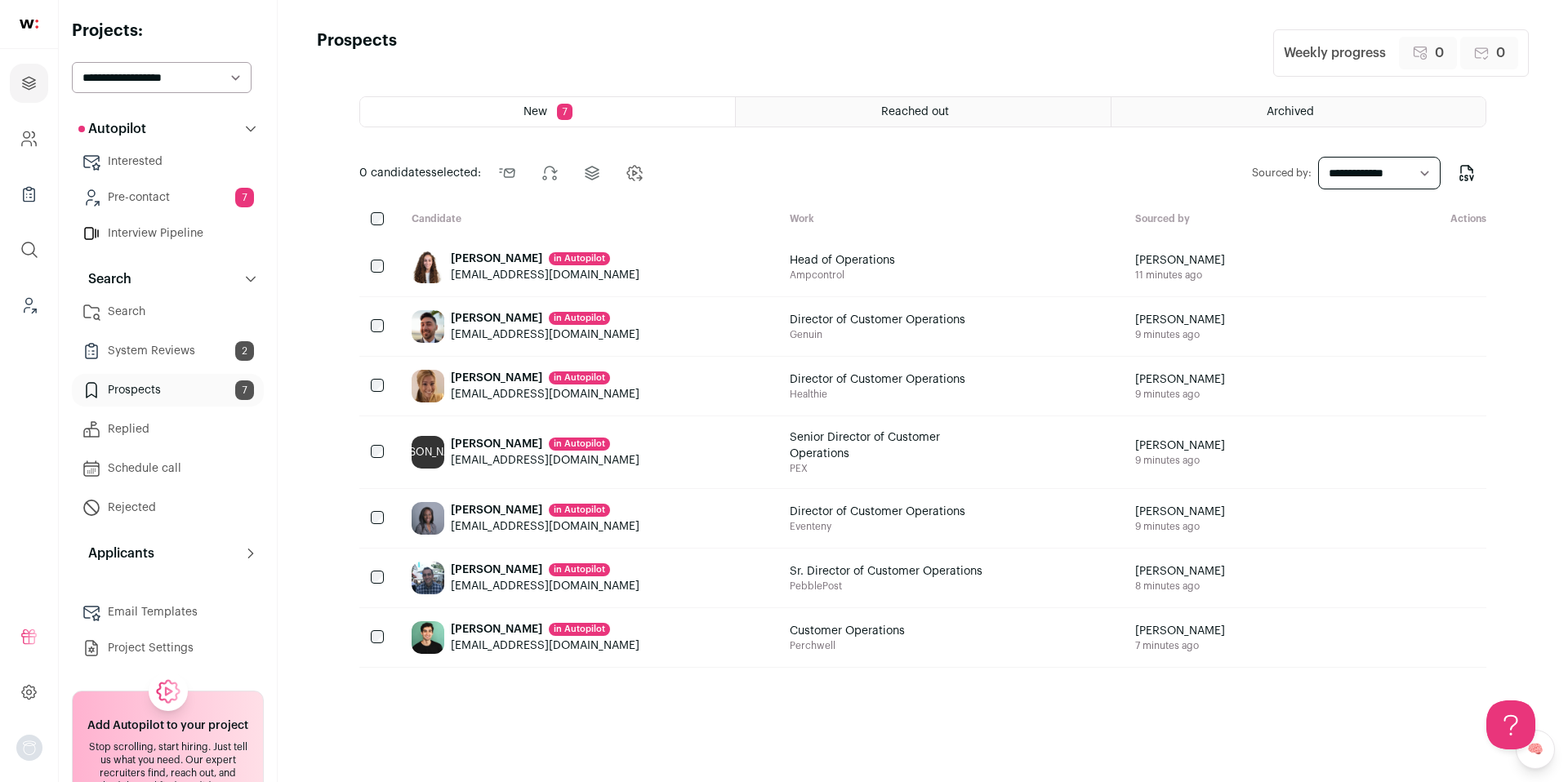
click at [183, 185] on link "Pre-contact 7" at bounding box center [168, 197] width 192 height 32
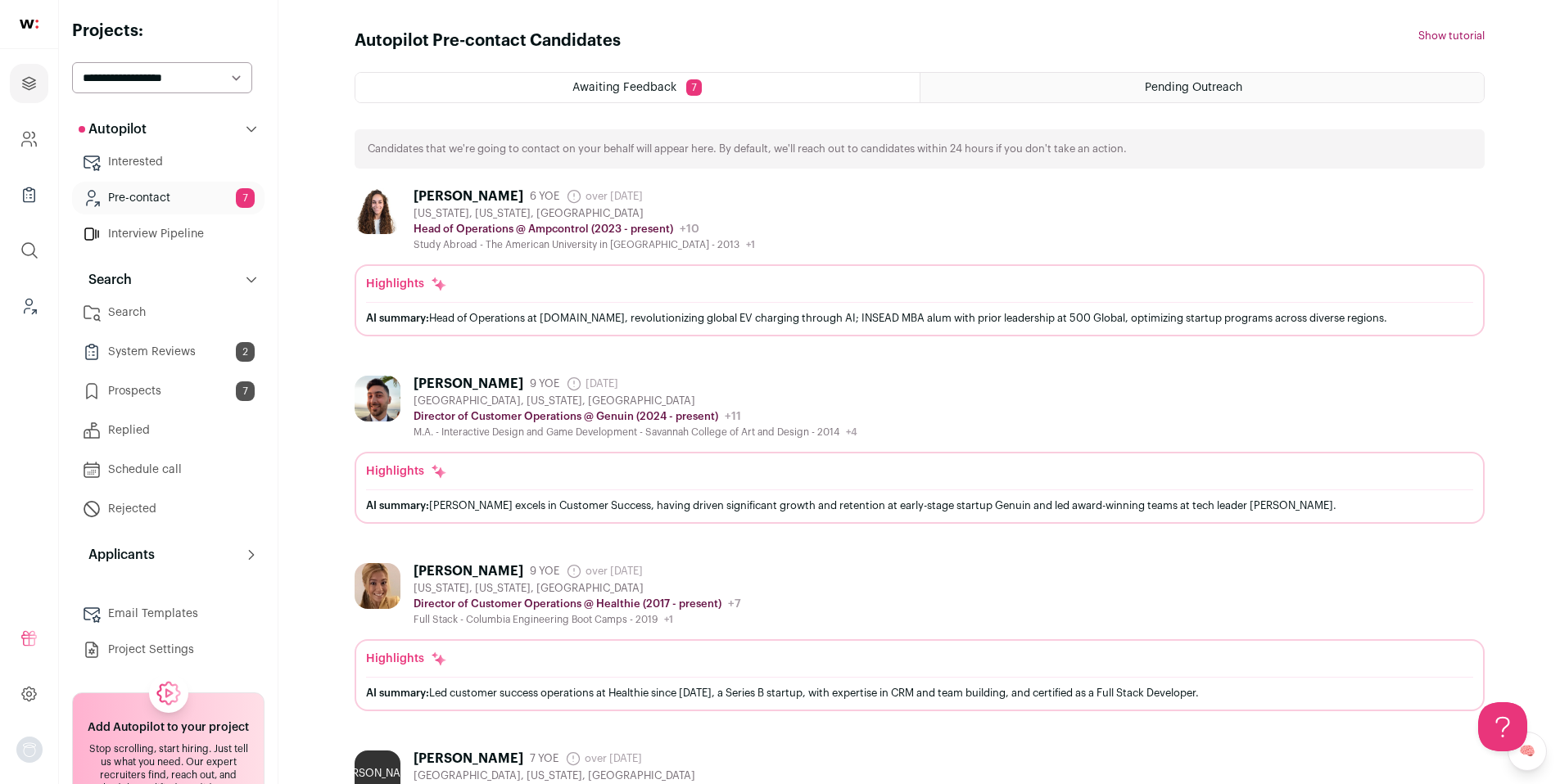
click at [138, 162] on html "Projects Company and ATS Settings Company Lists (Experimental) Global Search Le…" at bounding box center [780, 754] width 1560 height 1508
click at [179, 161] on link "Interested" at bounding box center [168, 161] width 193 height 32
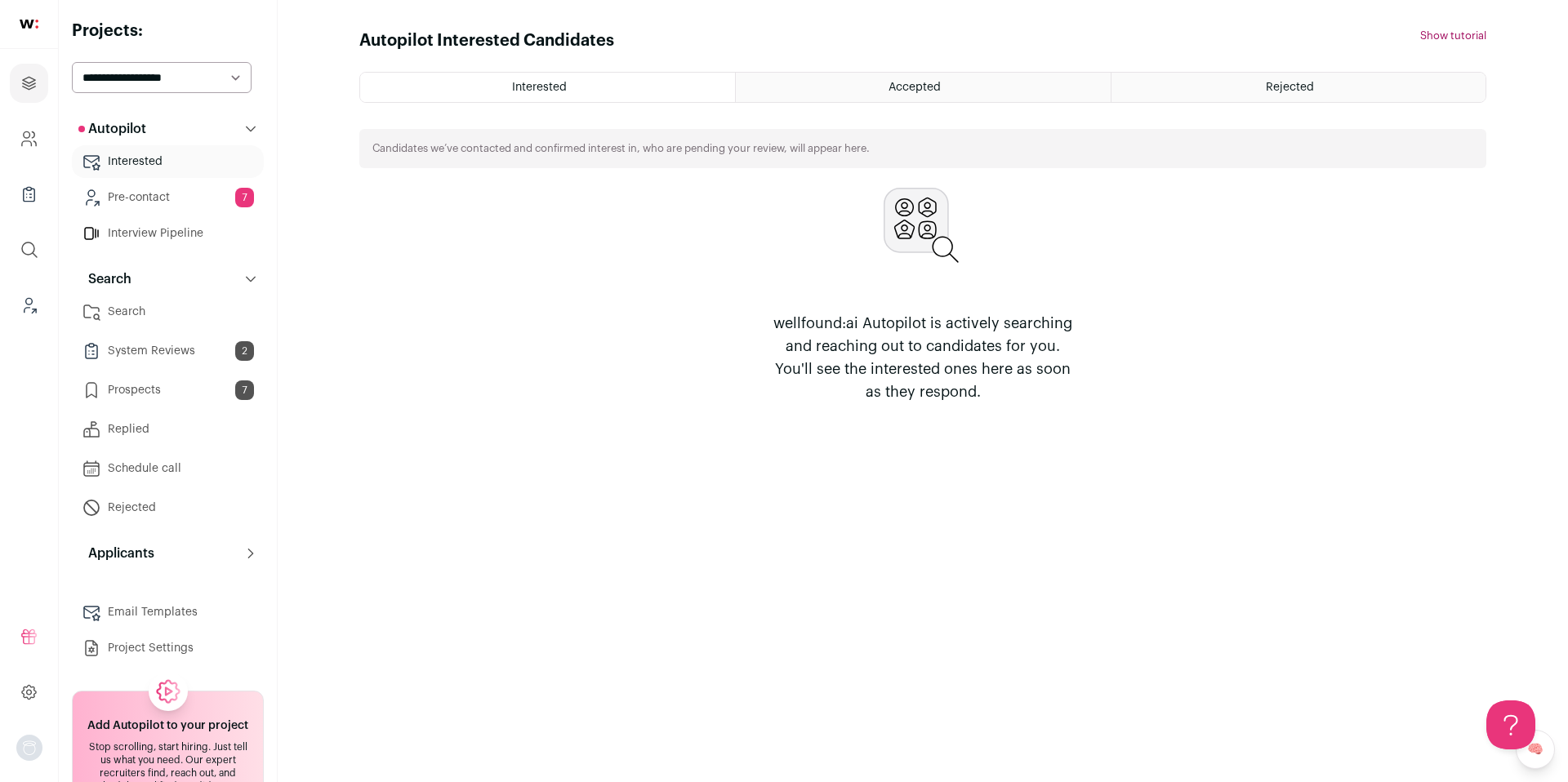
click at [177, 196] on link "Pre-contact 7" at bounding box center [168, 197] width 192 height 32
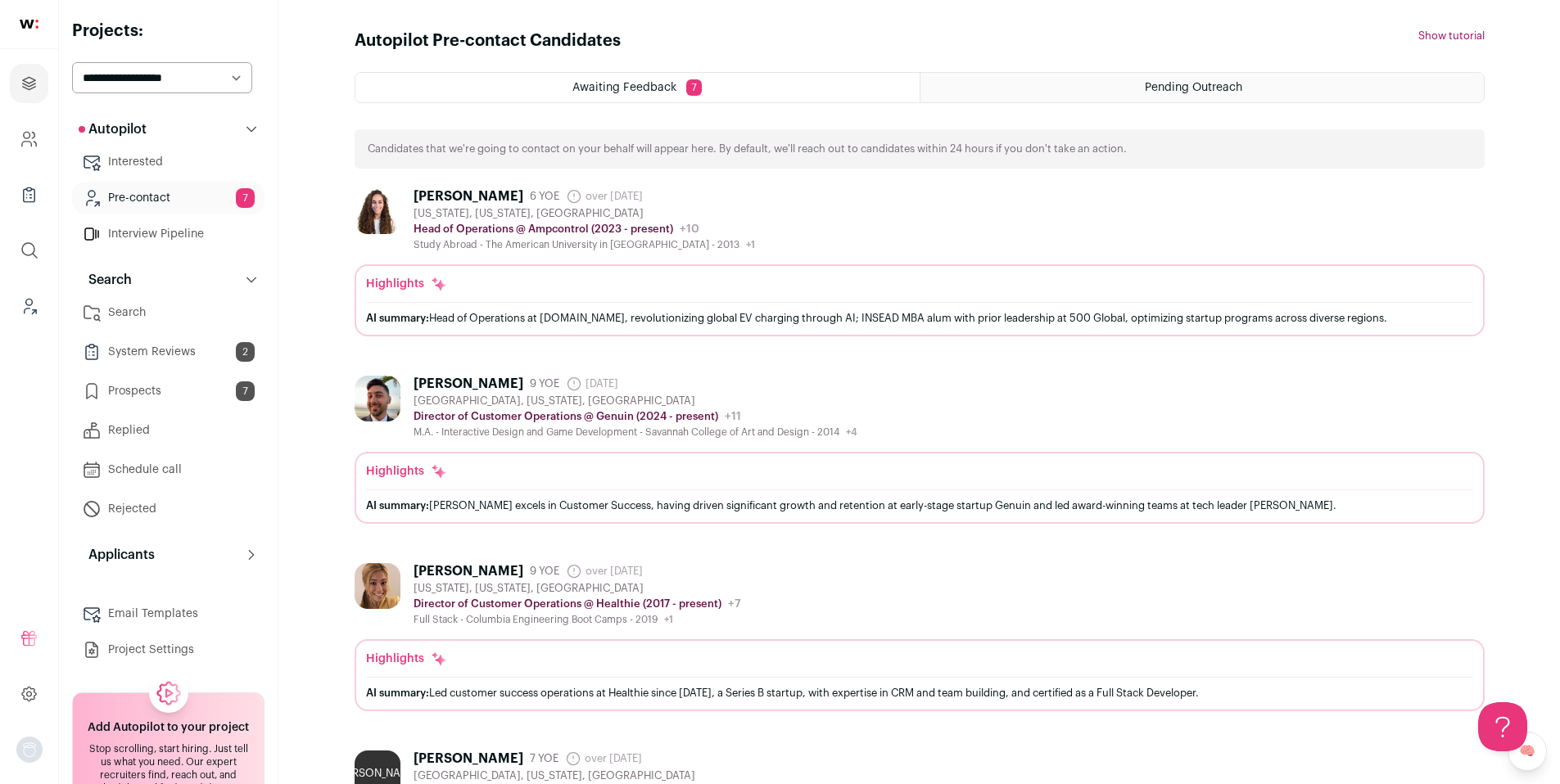
click at [1196, 73] on div "Pending Outreach" at bounding box center [1201, 88] width 563 height 30
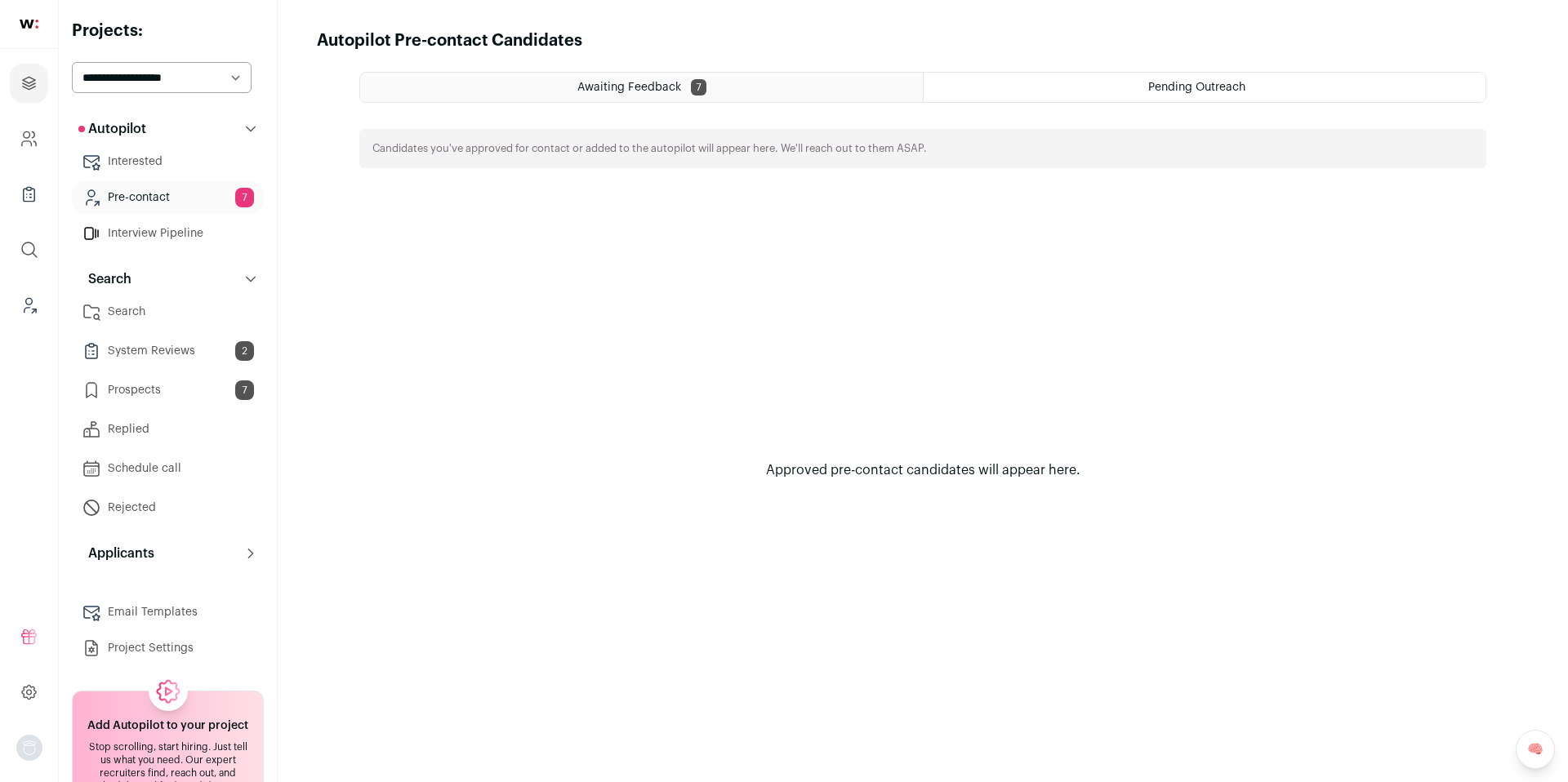
click at [1193, 80] on div "Pending Outreach" at bounding box center [1204, 87] width 561 height 30
click at [746, 79] on html "Projects Company and ATS Settings Company Lists (Experimental) Global Search Le…" at bounding box center [784, 391] width 1568 height 782
click at [133, 429] on link "Replied" at bounding box center [168, 429] width 192 height 32
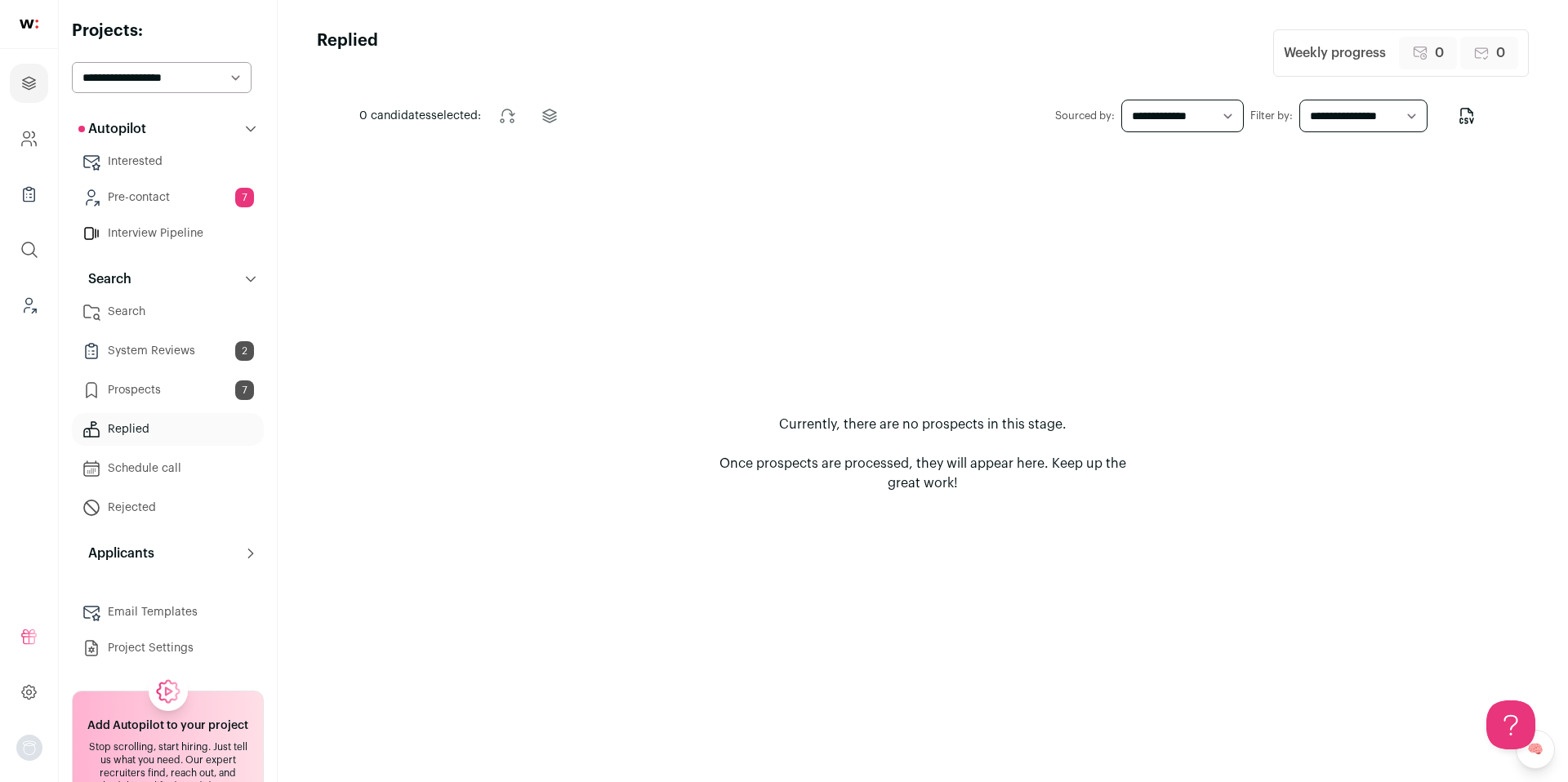
click at [166, 558] on button "Applicants" at bounding box center [168, 552] width 192 height 32
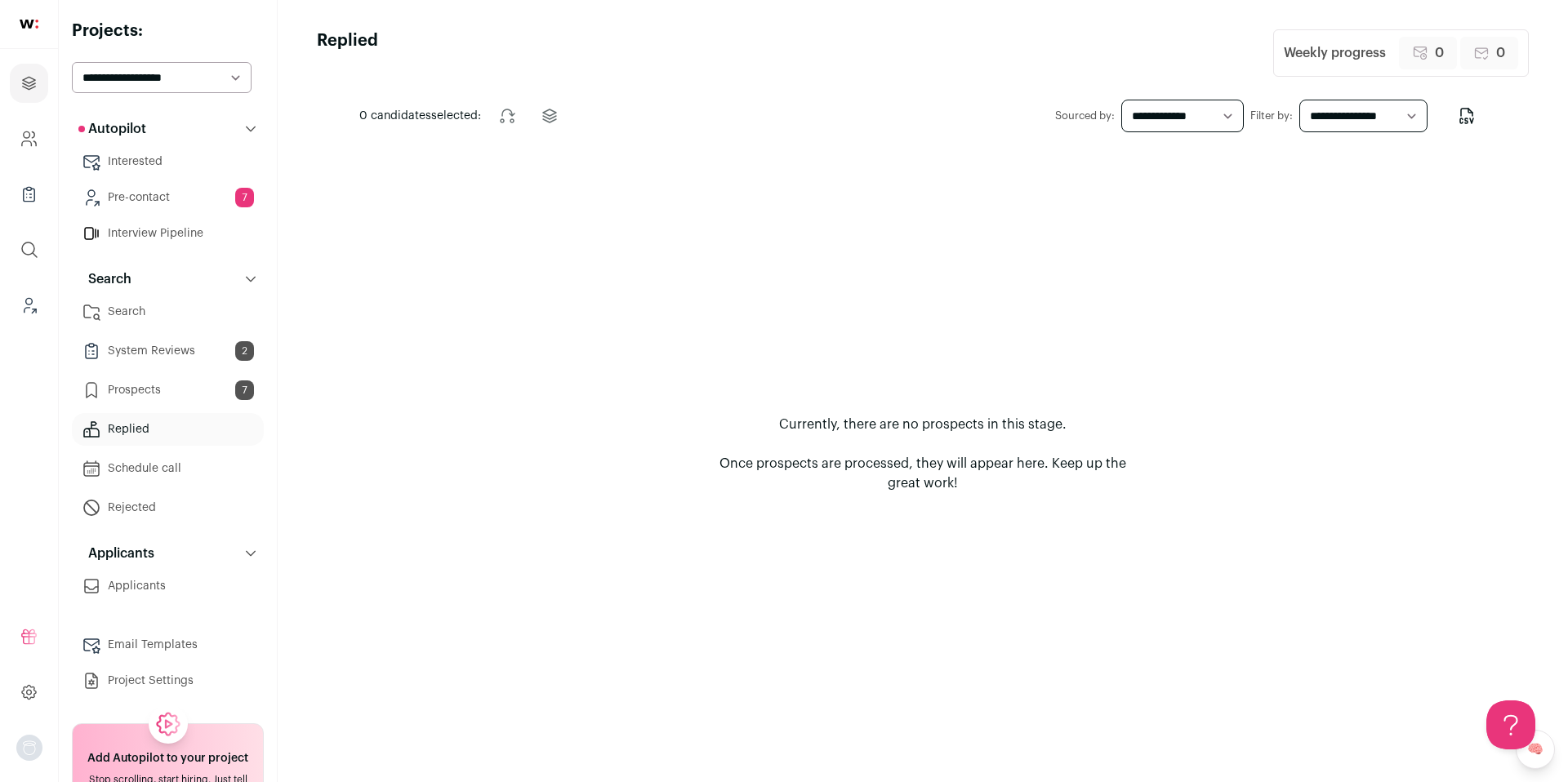
click at [155, 576] on link "Applicants" at bounding box center [168, 586] width 192 height 32
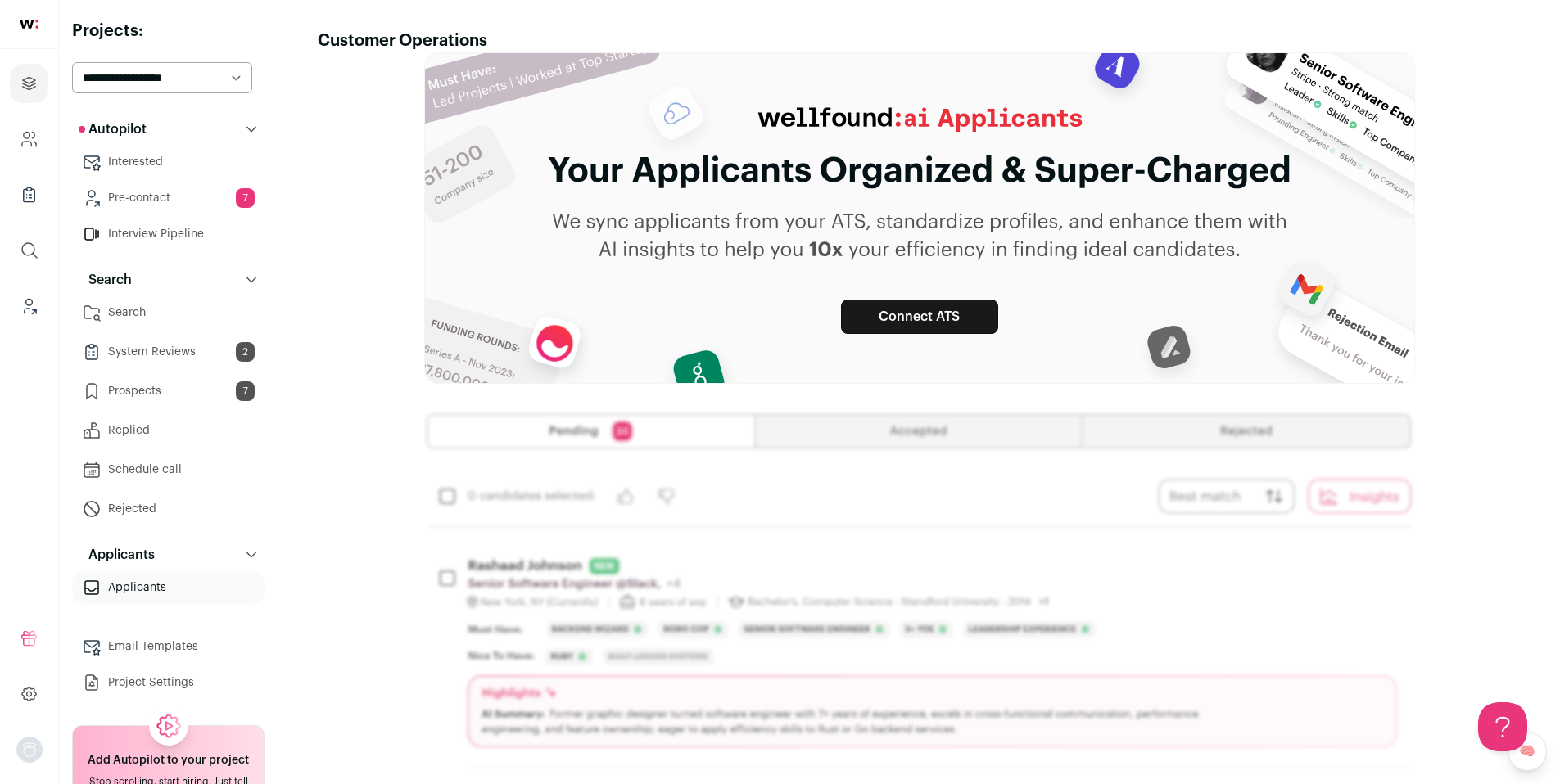
click at [191, 202] on link "Pre-contact 7" at bounding box center [168, 198] width 193 height 32
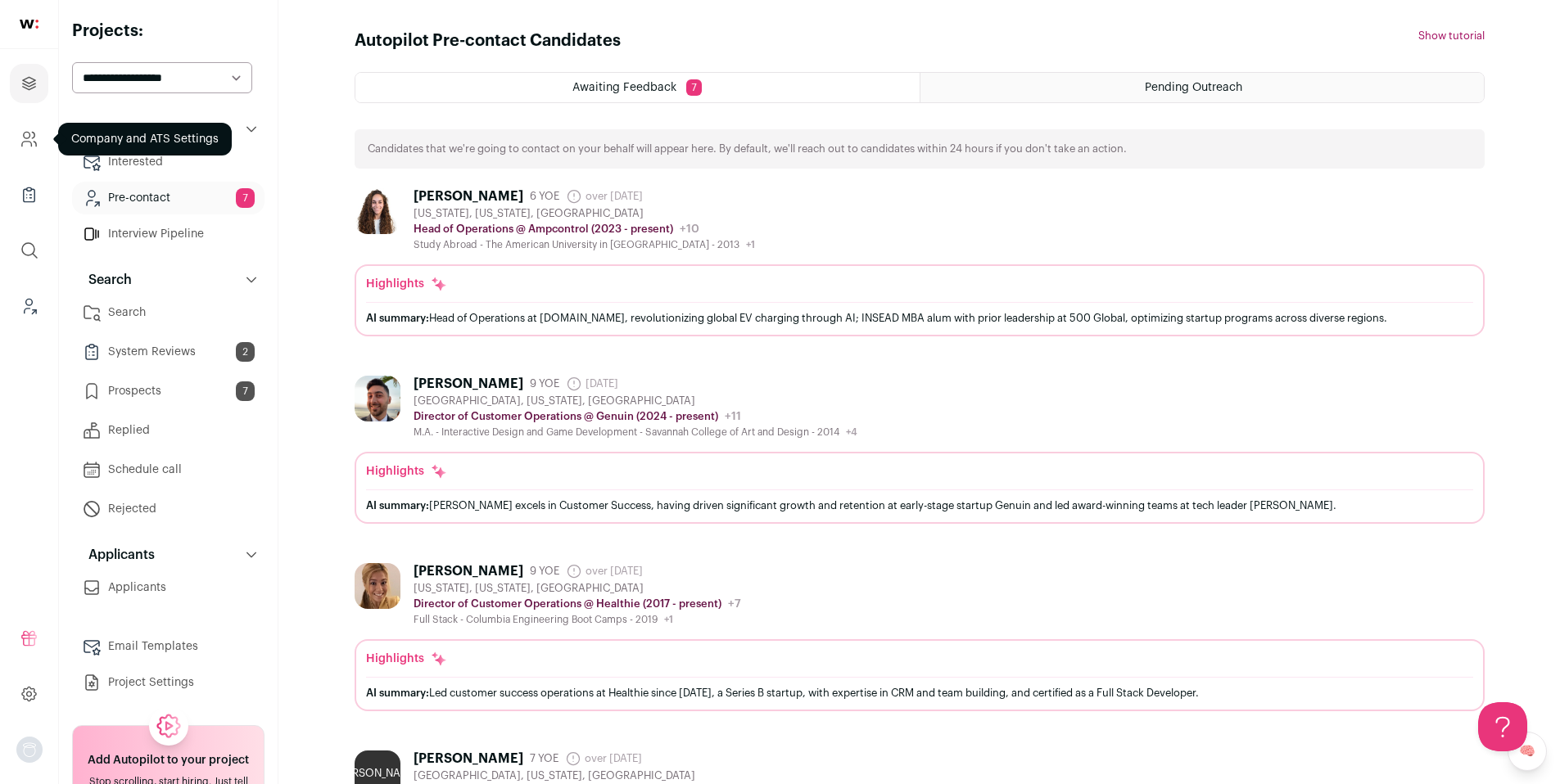
click at [39, 148] on link "Company and ATS Settings" at bounding box center [29, 139] width 39 height 39
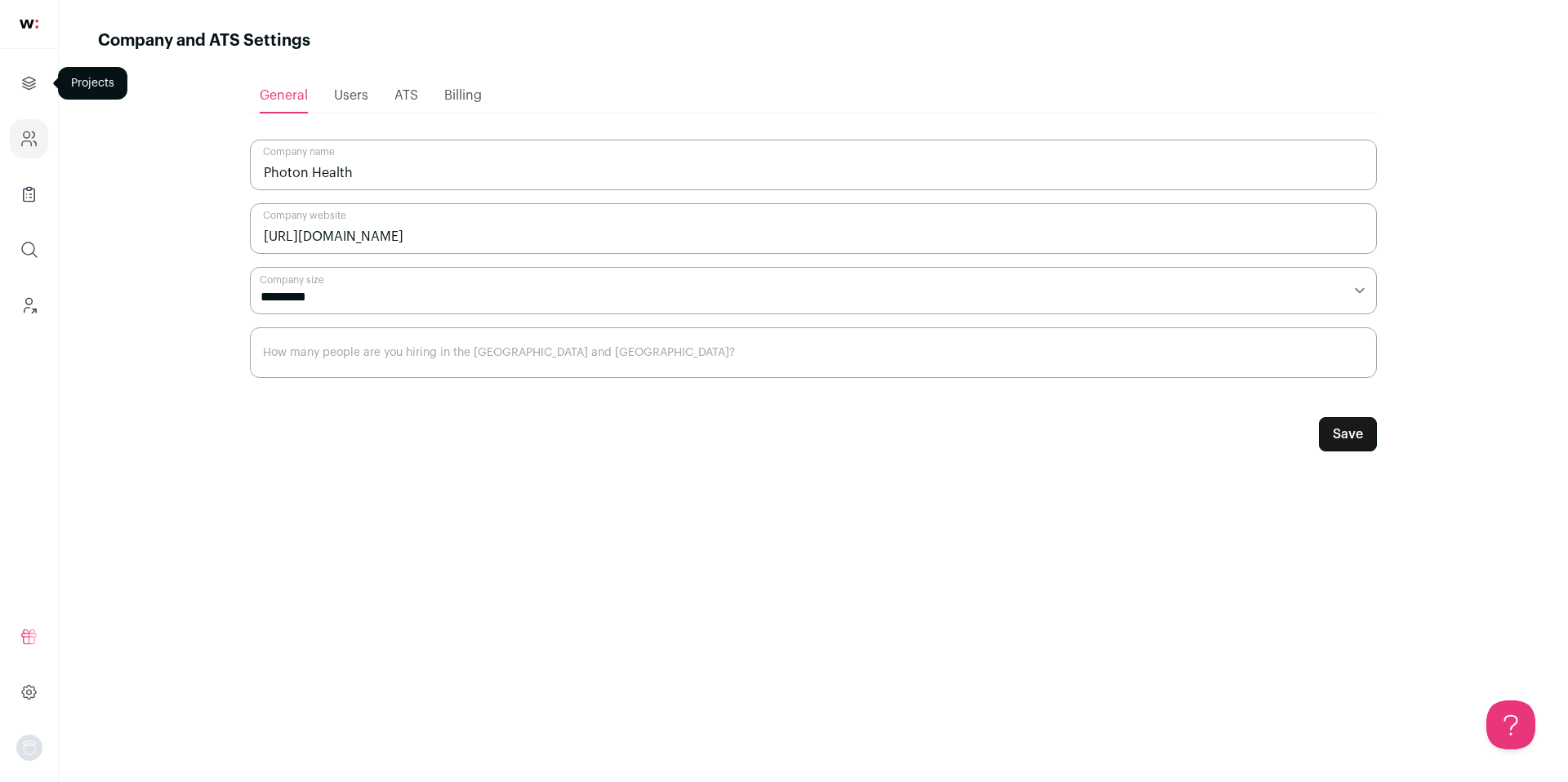
click at [31, 83] on icon "Projects" at bounding box center [29, 83] width 19 height 19
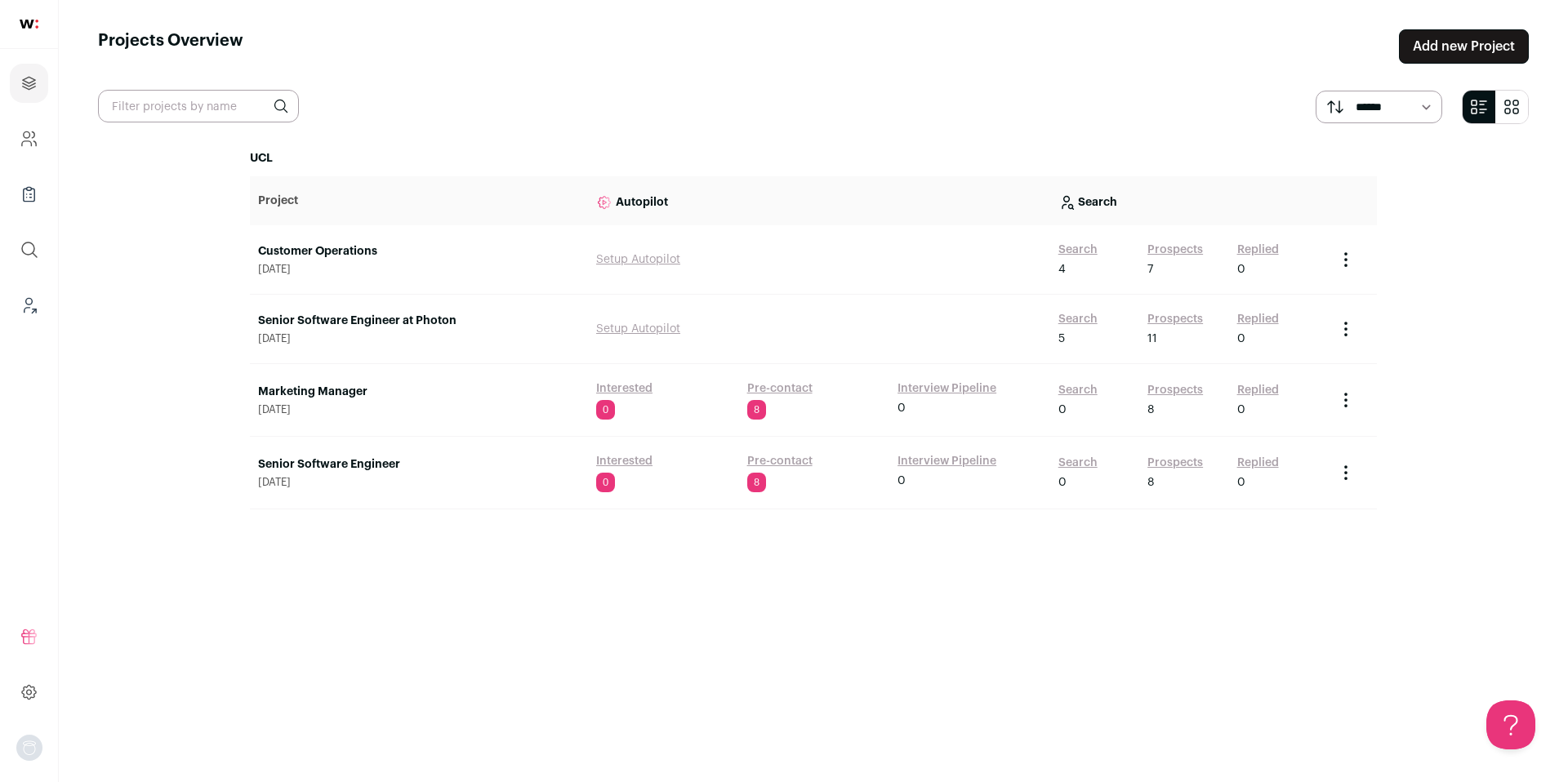
click at [1188, 244] on link "Prospects" at bounding box center [1175, 250] width 56 height 17
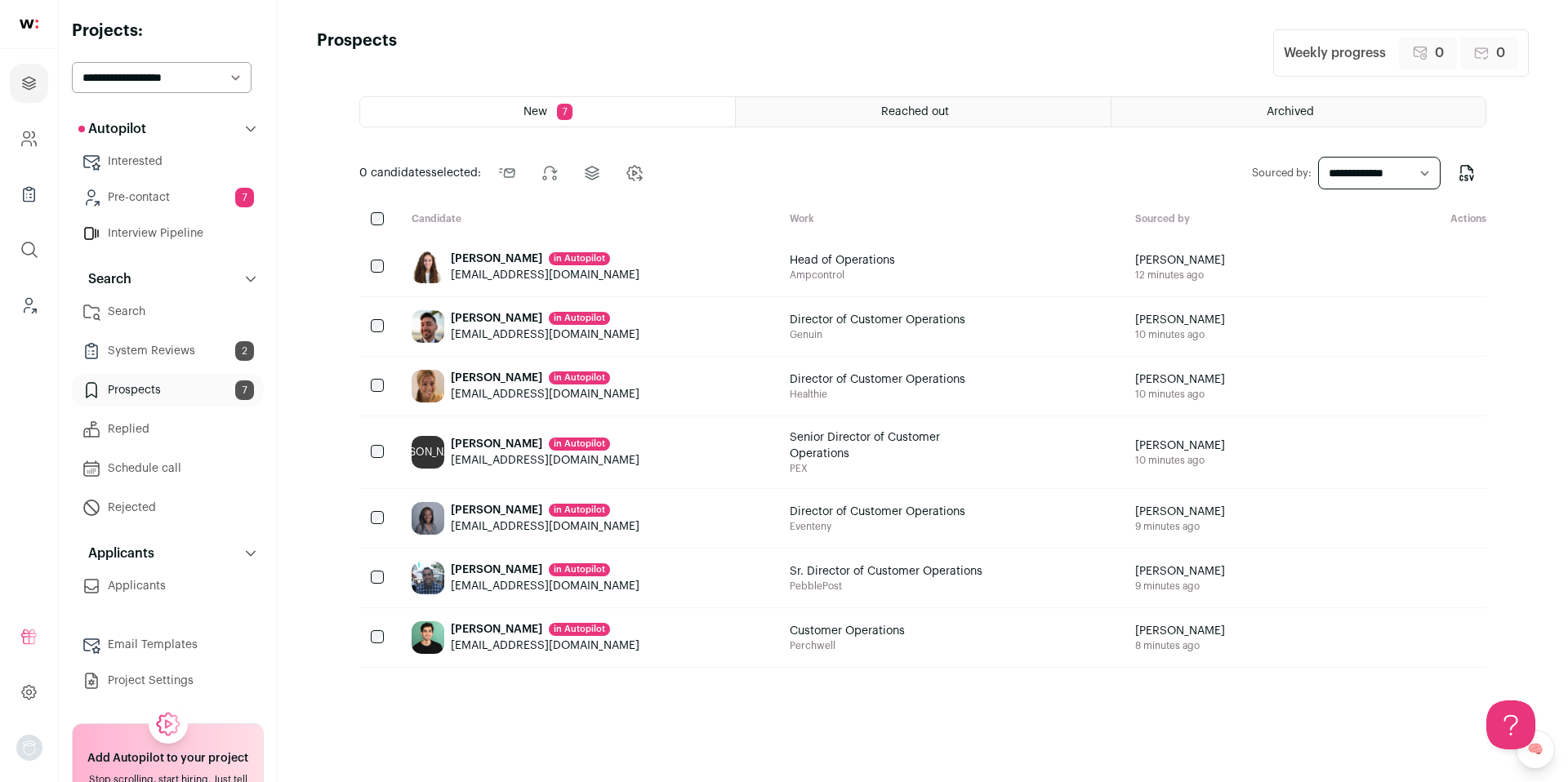
click at [167, 318] on link "Search" at bounding box center [168, 312] width 192 height 32
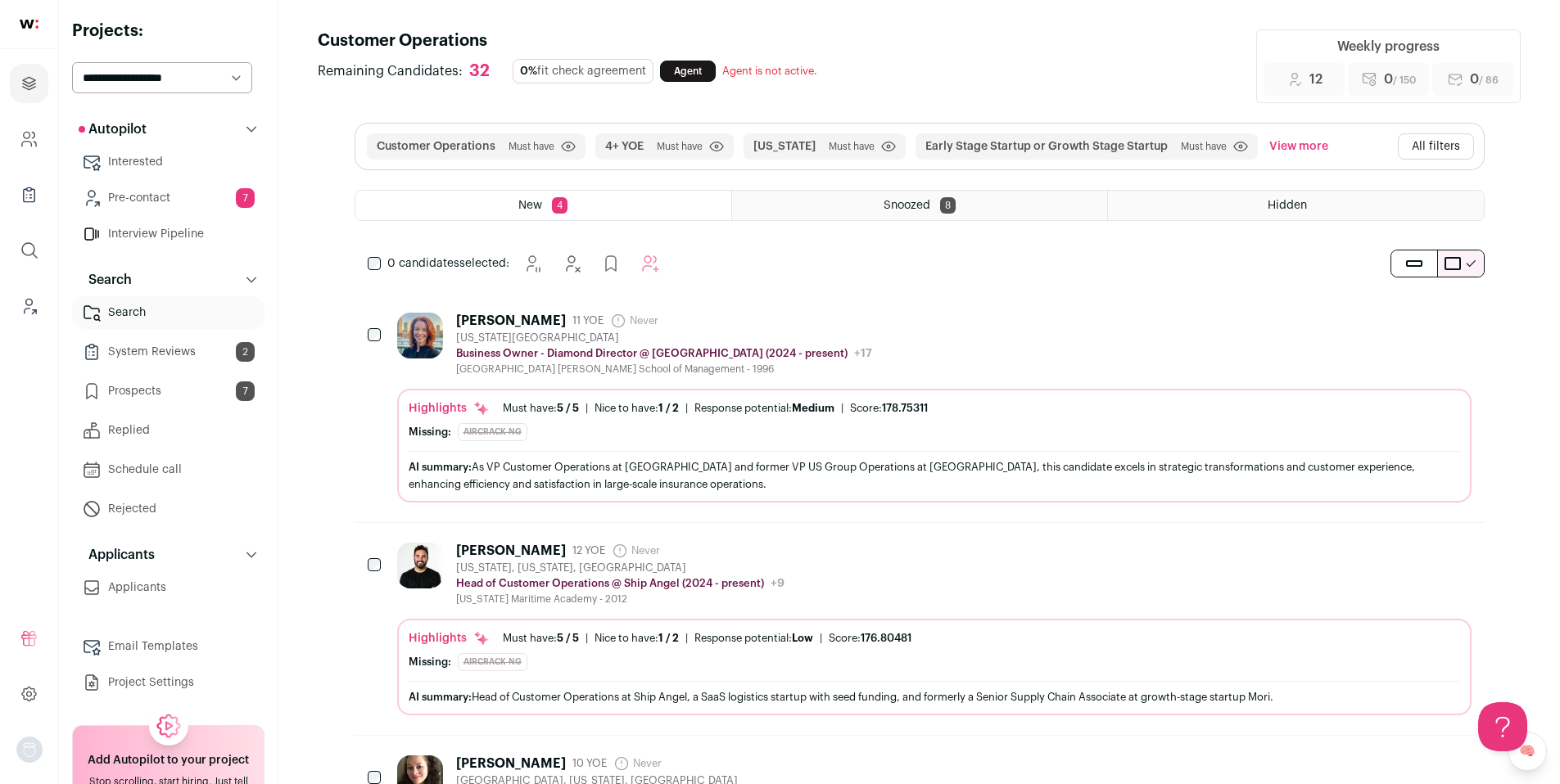
click at [905, 209] on span "Snoozed" at bounding box center [906, 205] width 46 height 11
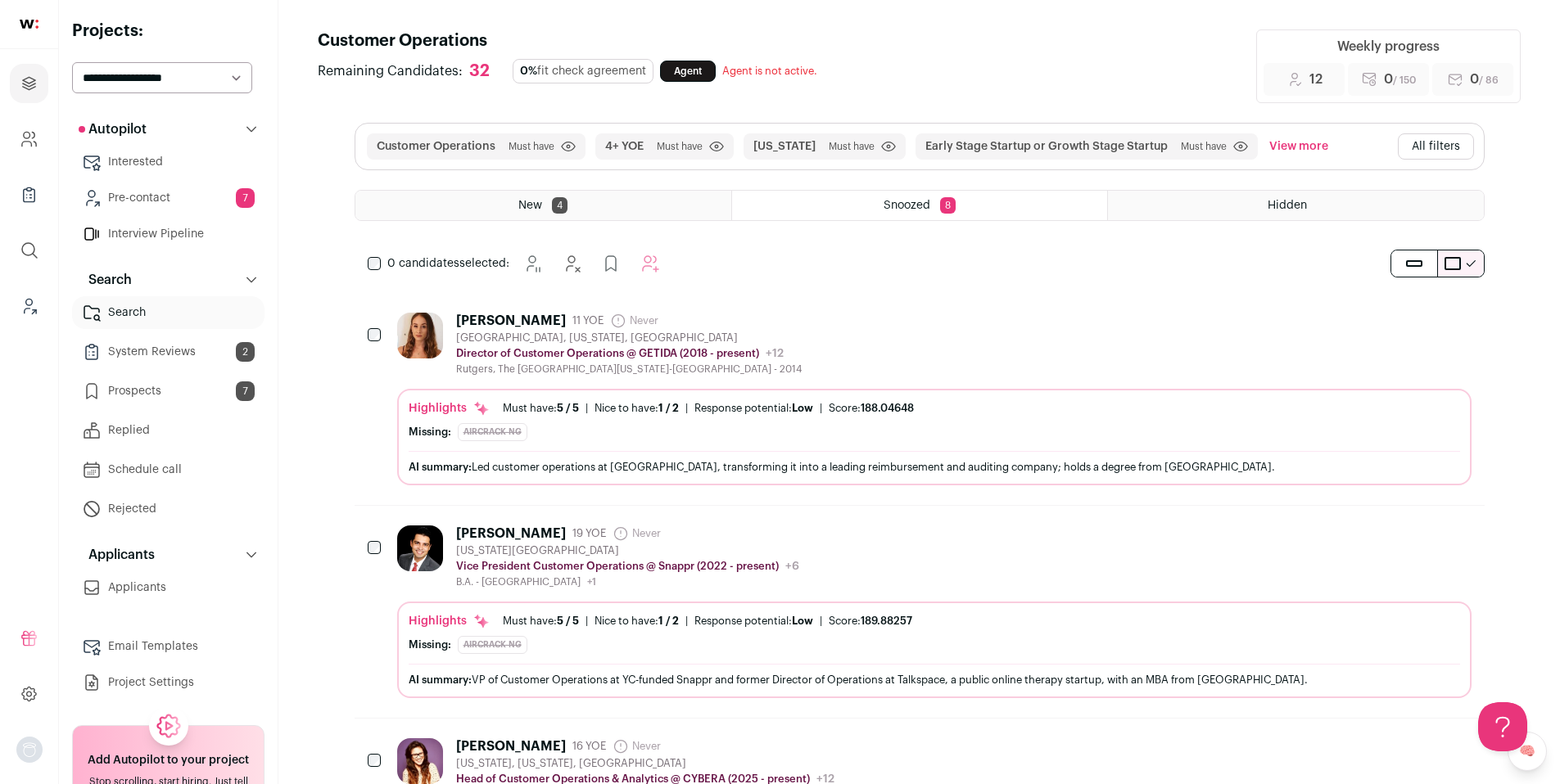
click at [1255, 204] on div "Hidden" at bounding box center [1295, 206] width 375 height 30
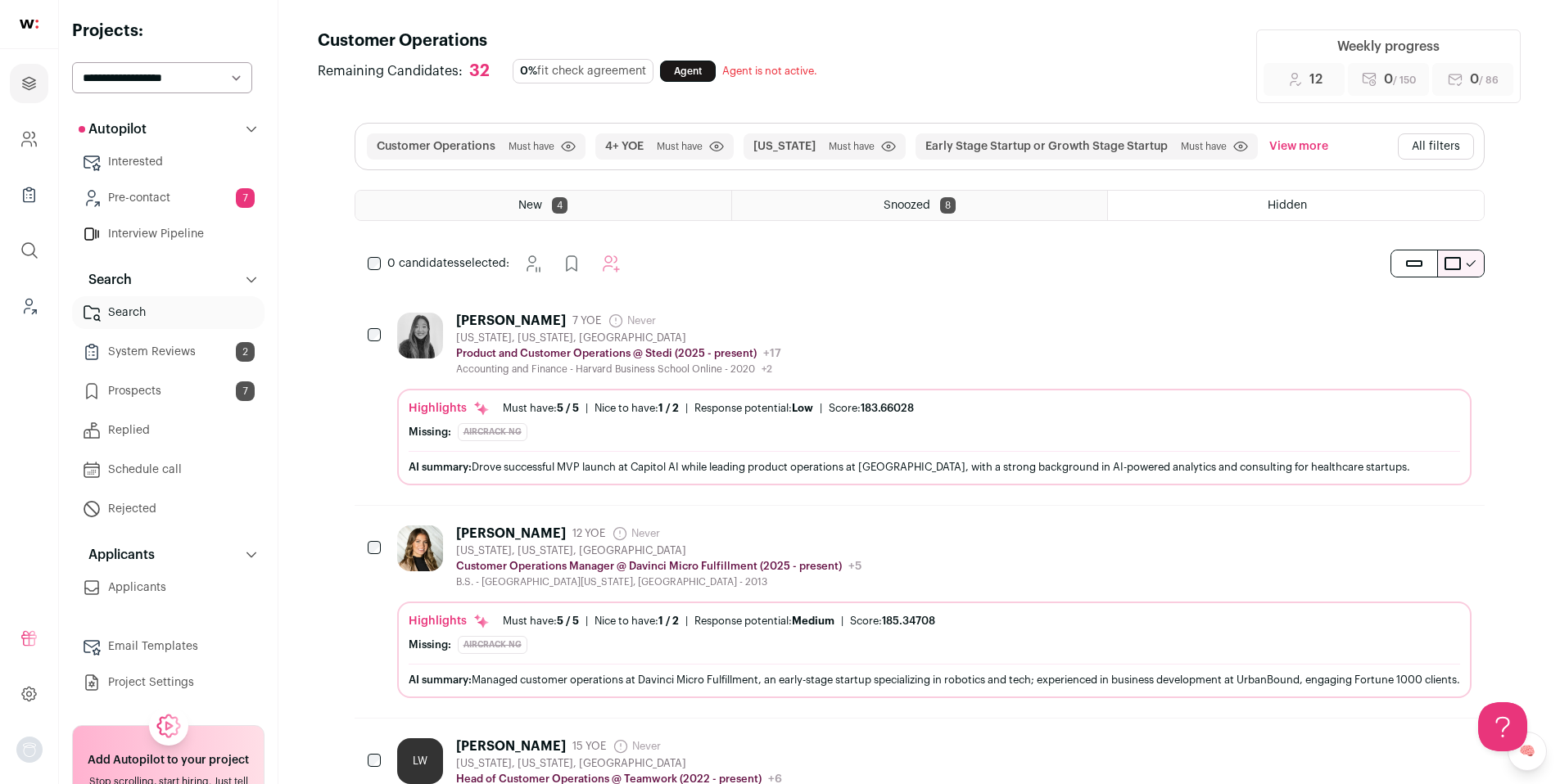
click at [171, 201] on link "Pre-contact 7" at bounding box center [168, 198] width 193 height 32
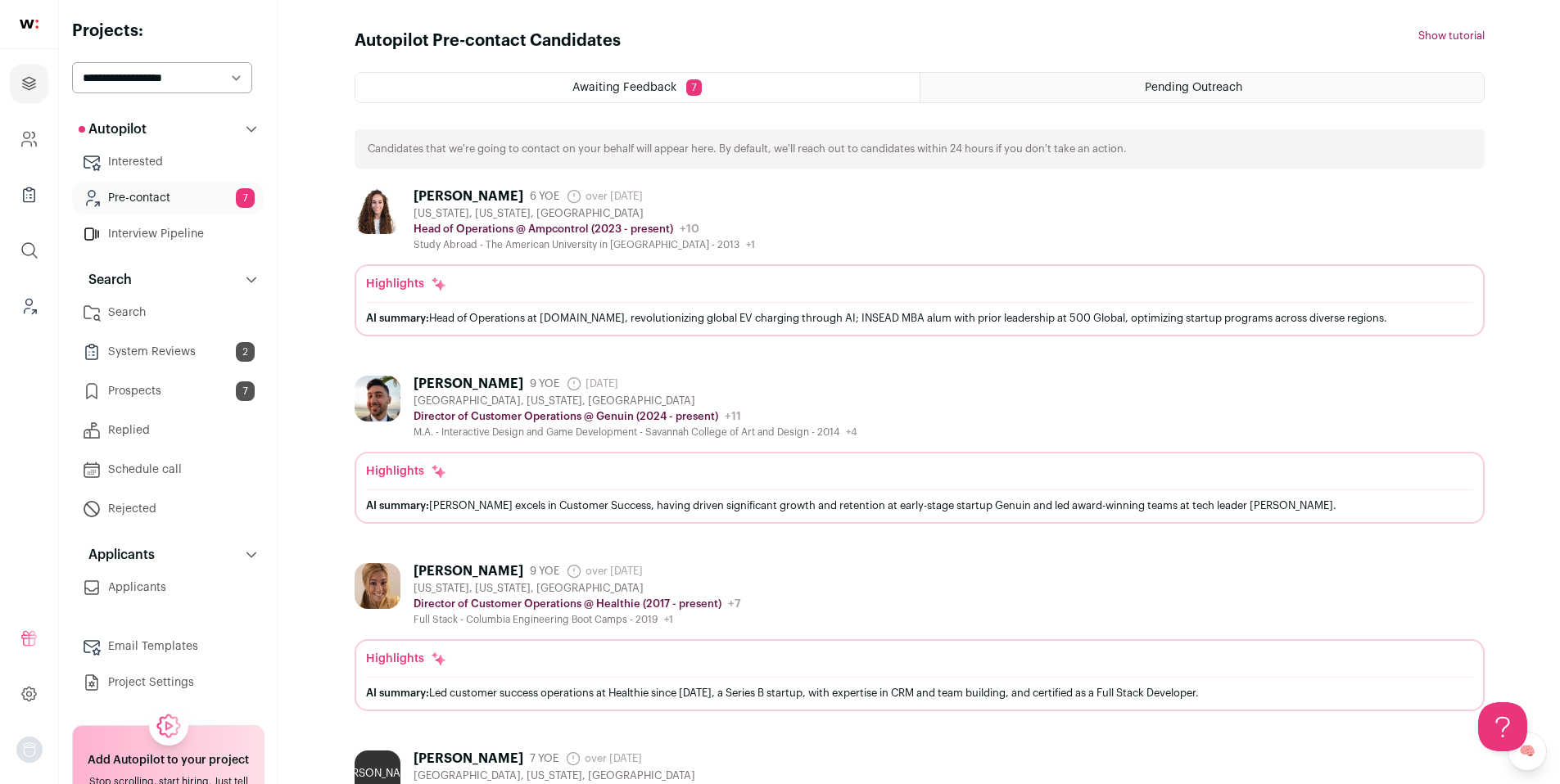
click at [147, 151] on link "Interested" at bounding box center [168, 161] width 193 height 32
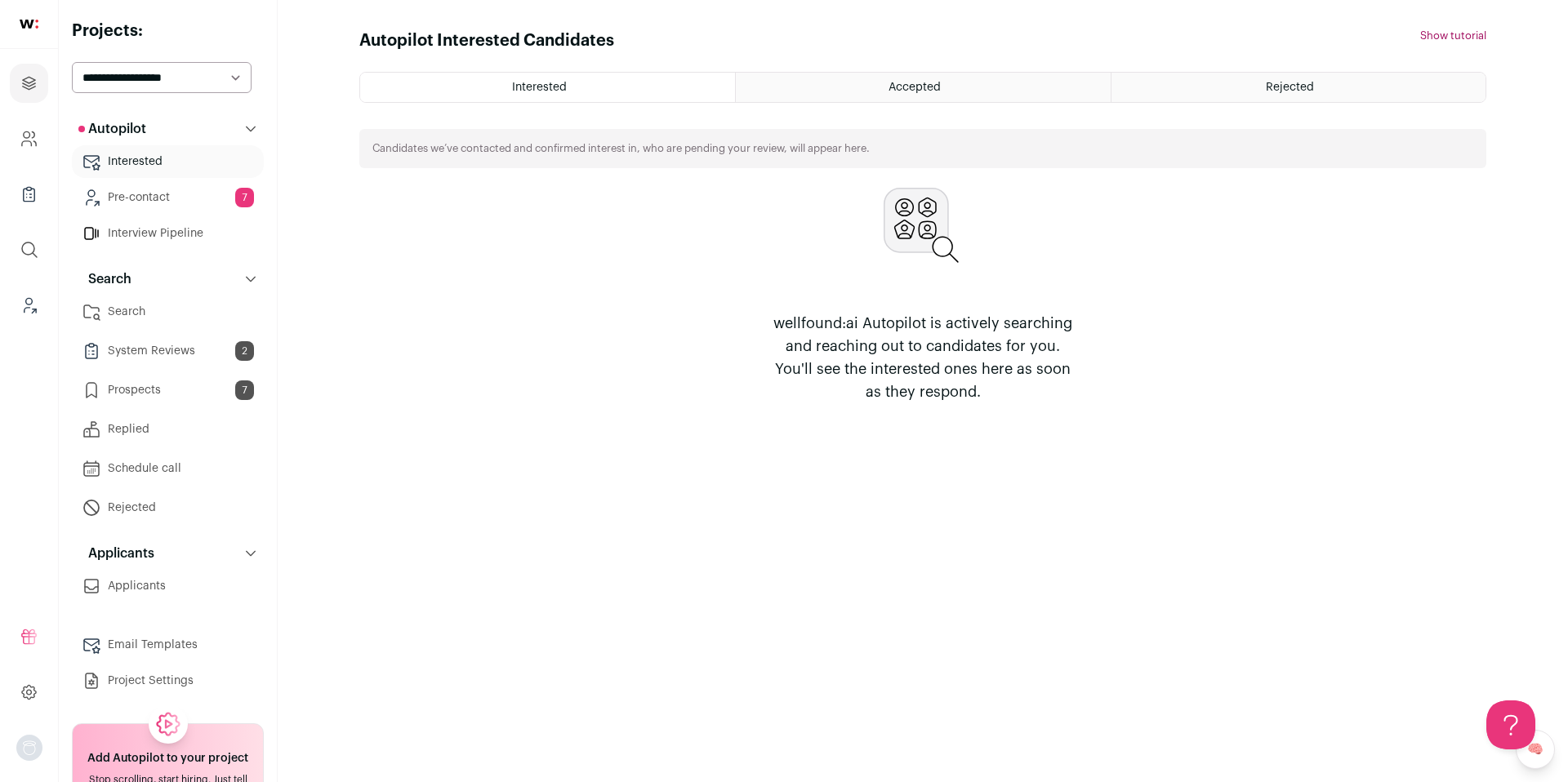
click at [192, 196] on link "Pre-contact 7" at bounding box center [168, 197] width 192 height 32
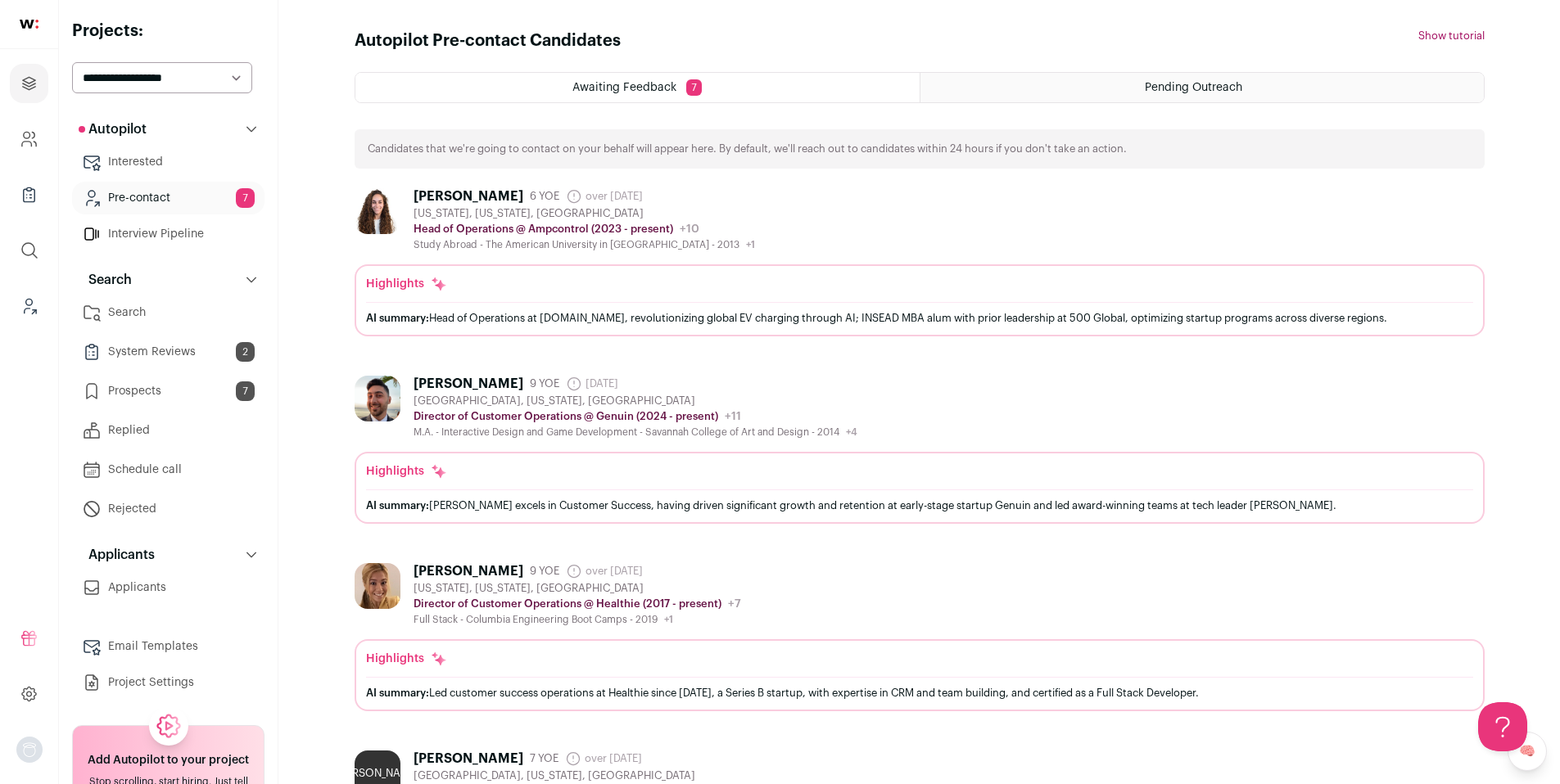
click at [178, 346] on link "System Reviews 2" at bounding box center [168, 351] width 193 height 32
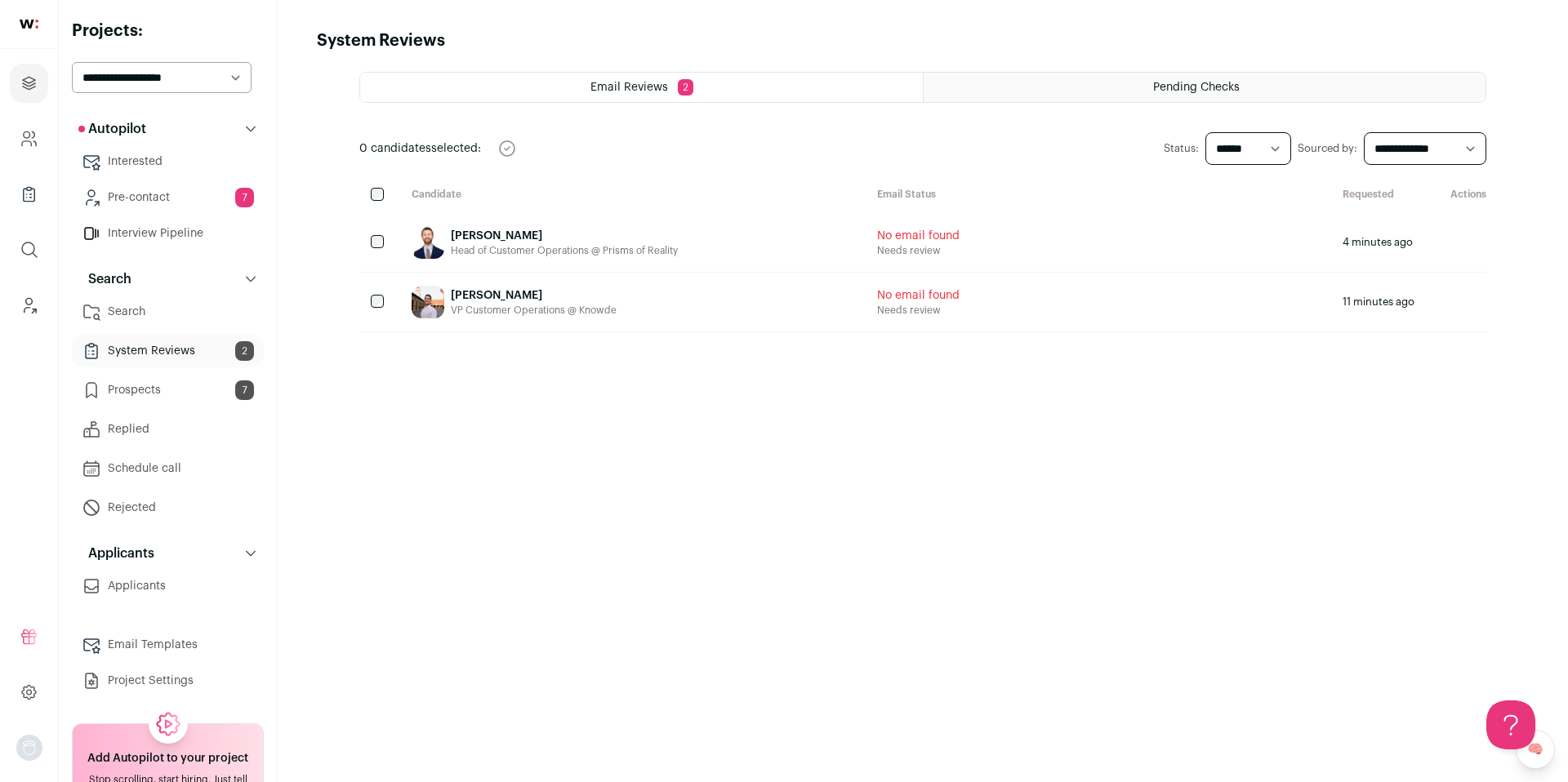
click at [1262, 150] on select "****** ********" at bounding box center [1248, 148] width 86 height 32
select select "********"
click at [1206, 133] on select "****** ********" at bounding box center [1248, 148] width 86 height 32
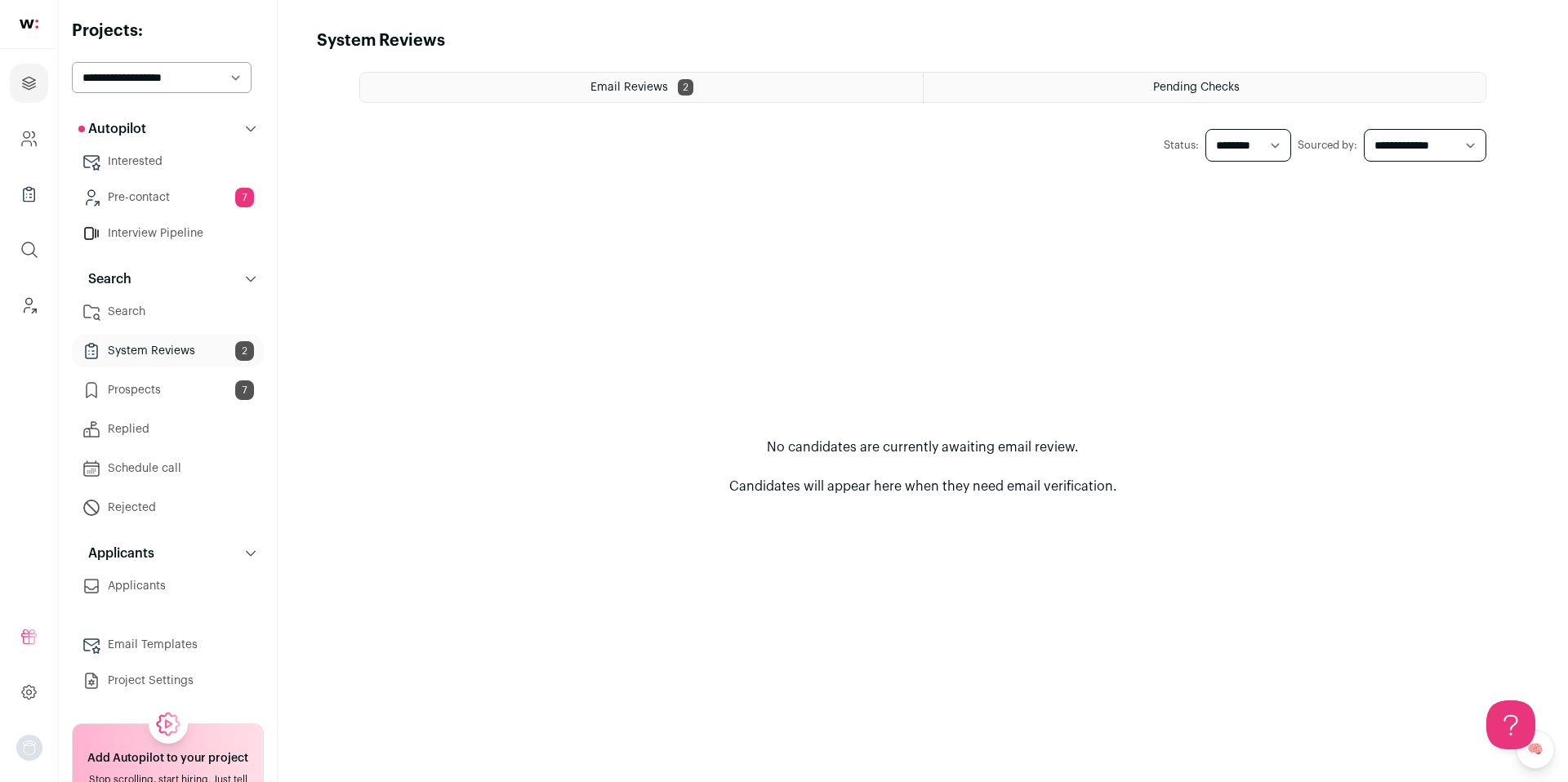
click at [1466, 147] on select "**********" at bounding box center [1425, 145] width 122 height 32
click at [1270, 144] on select "****** ********" at bounding box center [1248, 145] width 86 height 32
select select "******"
click at [1206, 129] on select "****** ********" at bounding box center [1248, 145] width 86 height 32
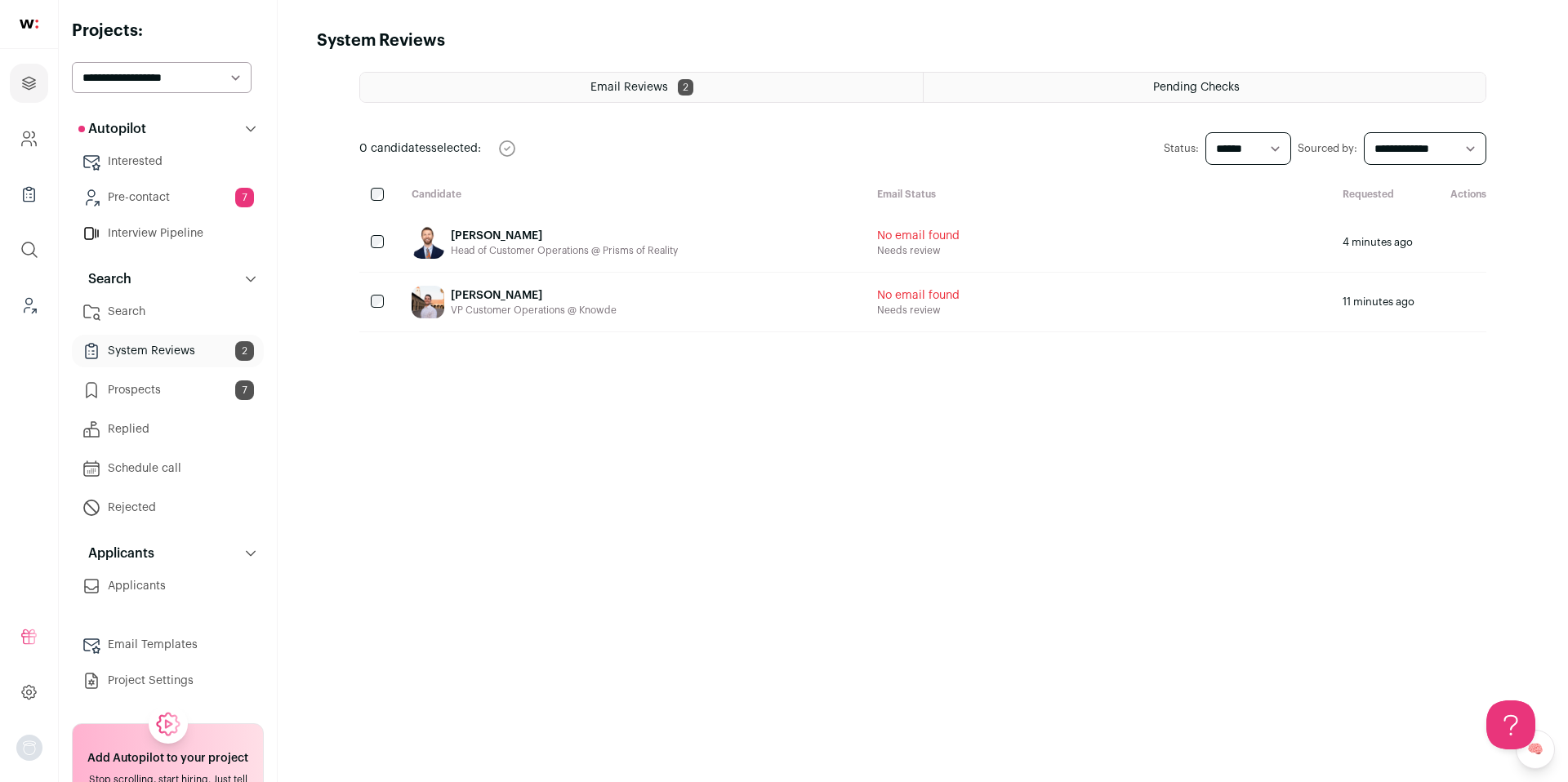
click at [170, 236] on link "Interview Pipeline" at bounding box center [168, 233] width 192 height 32
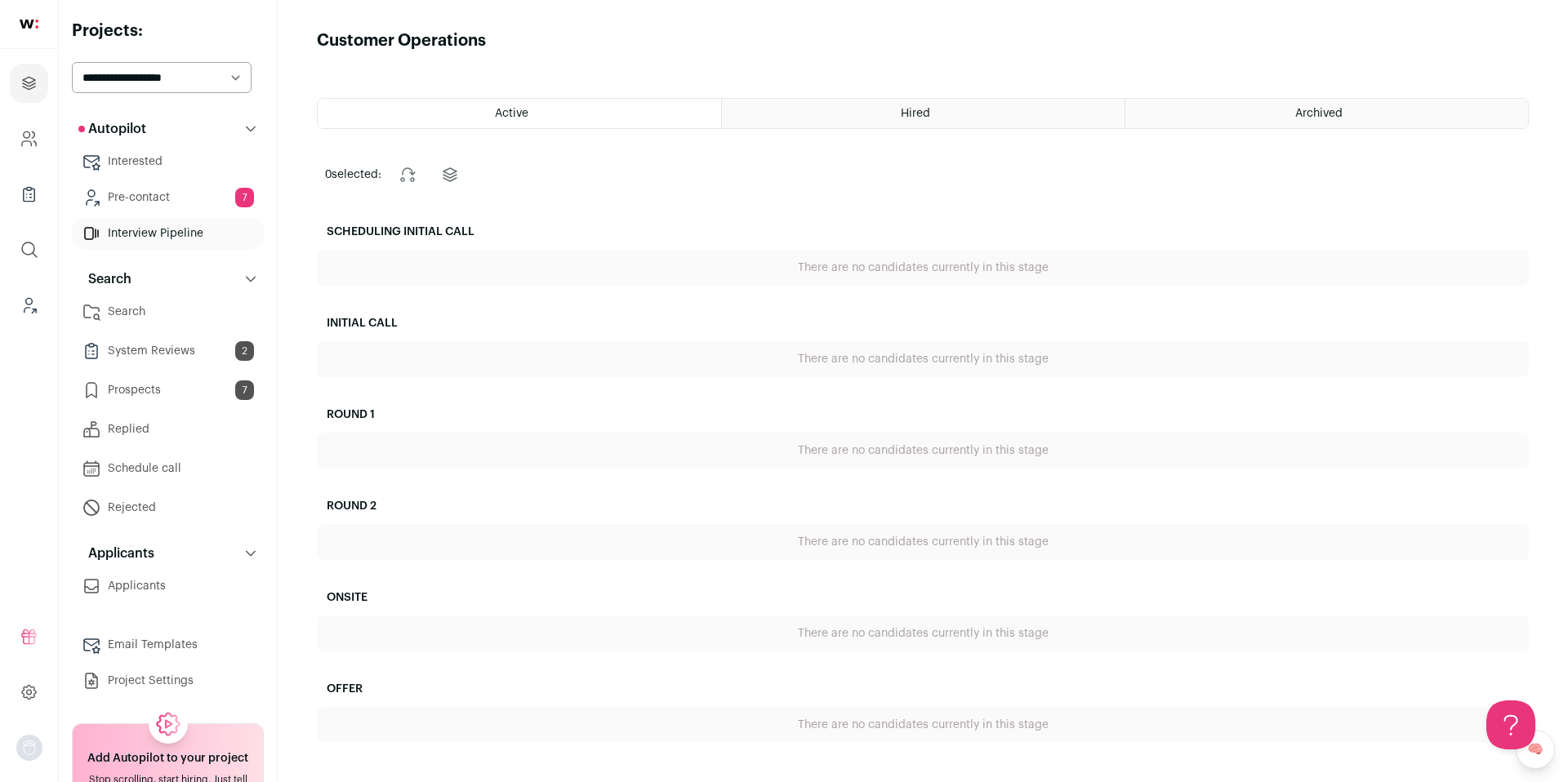
click at [892, 120] on div "Hired" at bounding box center [923, 113] width 402 height 30
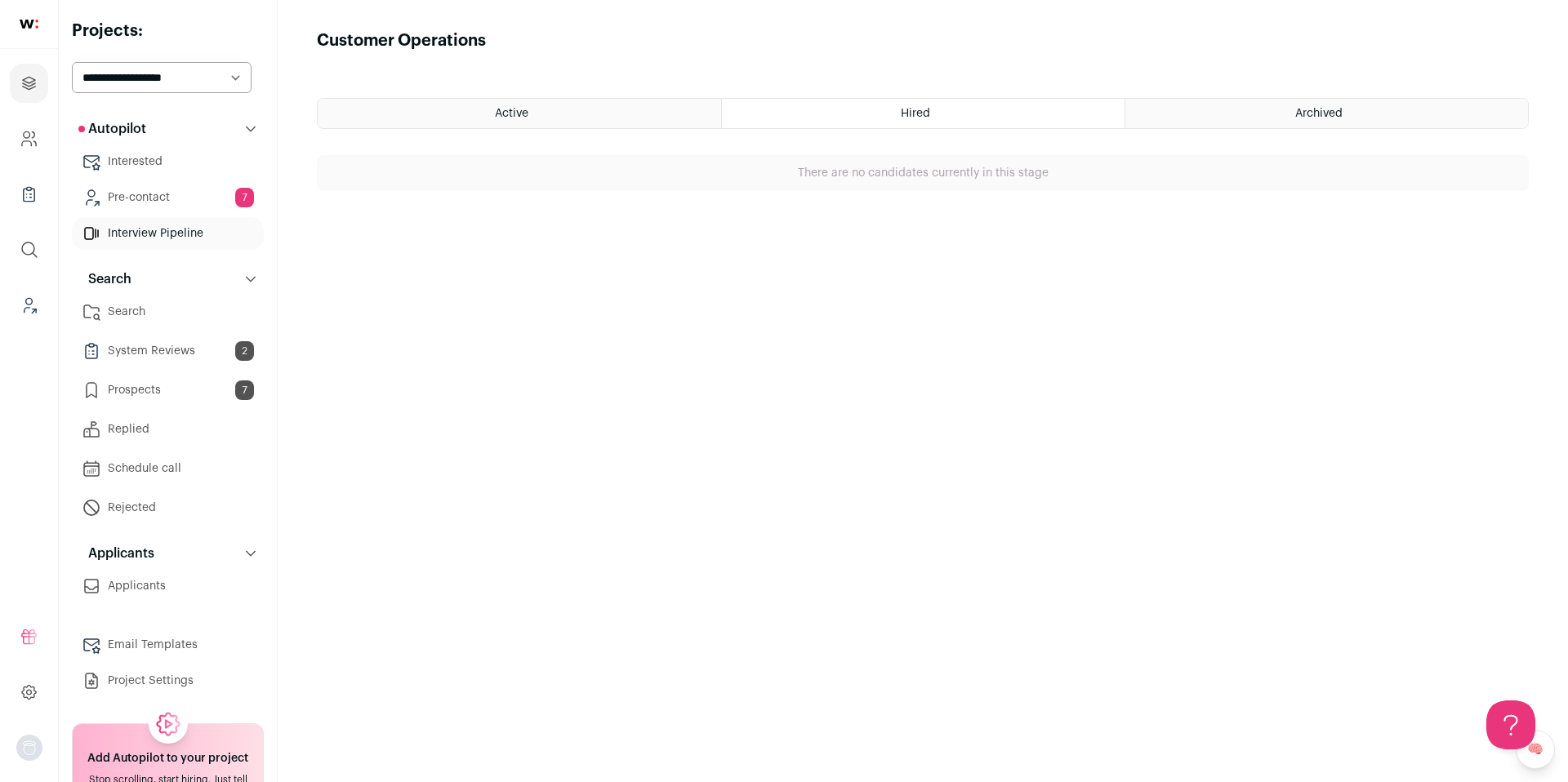
click at [1313, 102] on html "Projects Company and ATS Settings Company Lists (Experimental) Global Search Le…" at bounding box center [784, 391] width 1568 height 782
click at [1314, 105] on div "Archived" at bounding box center [1326, 113] width 402 height 30
click at [162, 392] on link "Prospects 7" at bounding box center [168, 389] width 192 height 32
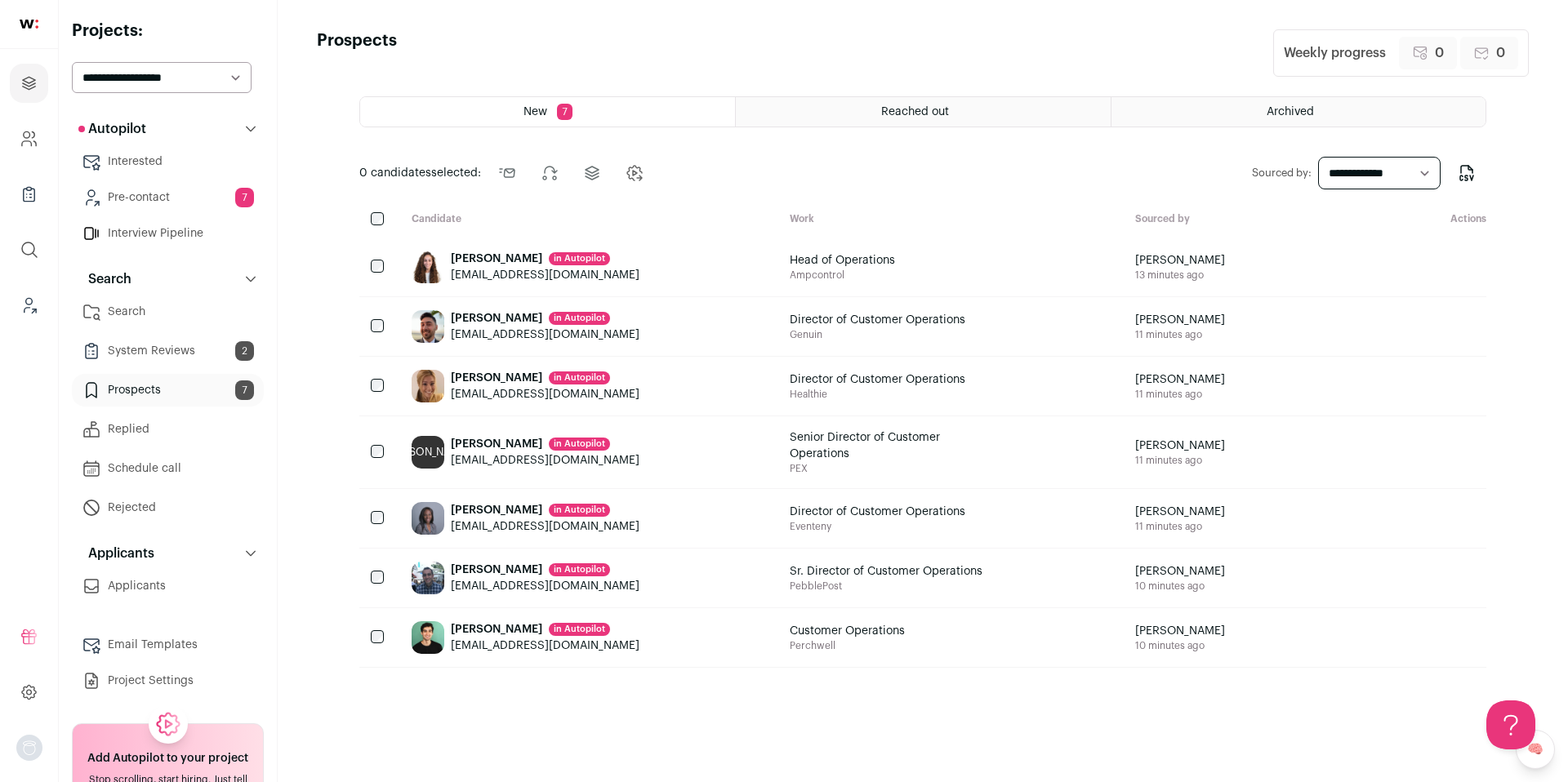
click at [161, 200] on link "Pre-contact 7" at bounding box center [168, 197] width 192 height 32
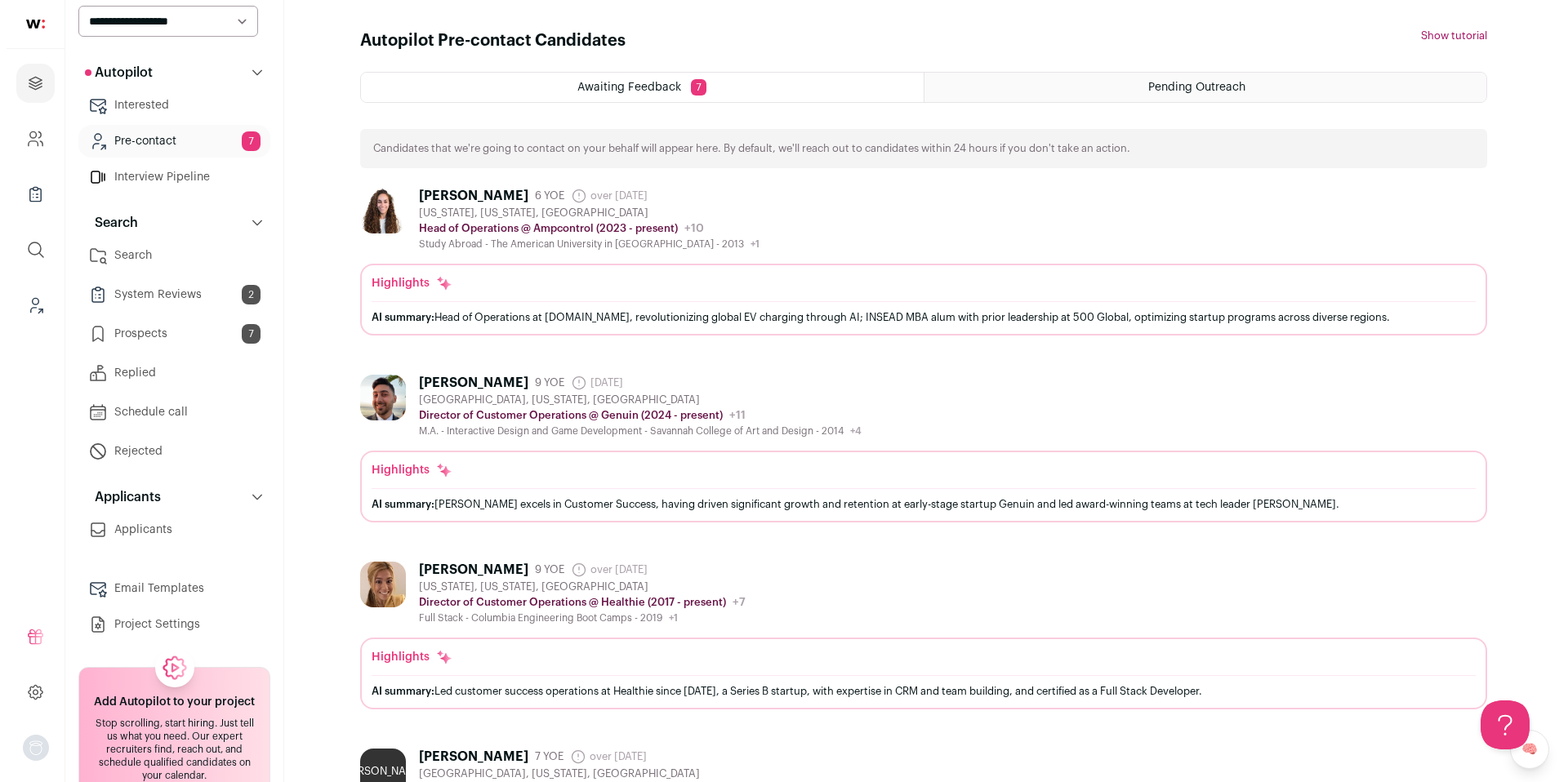
scroll to position [103, 0]
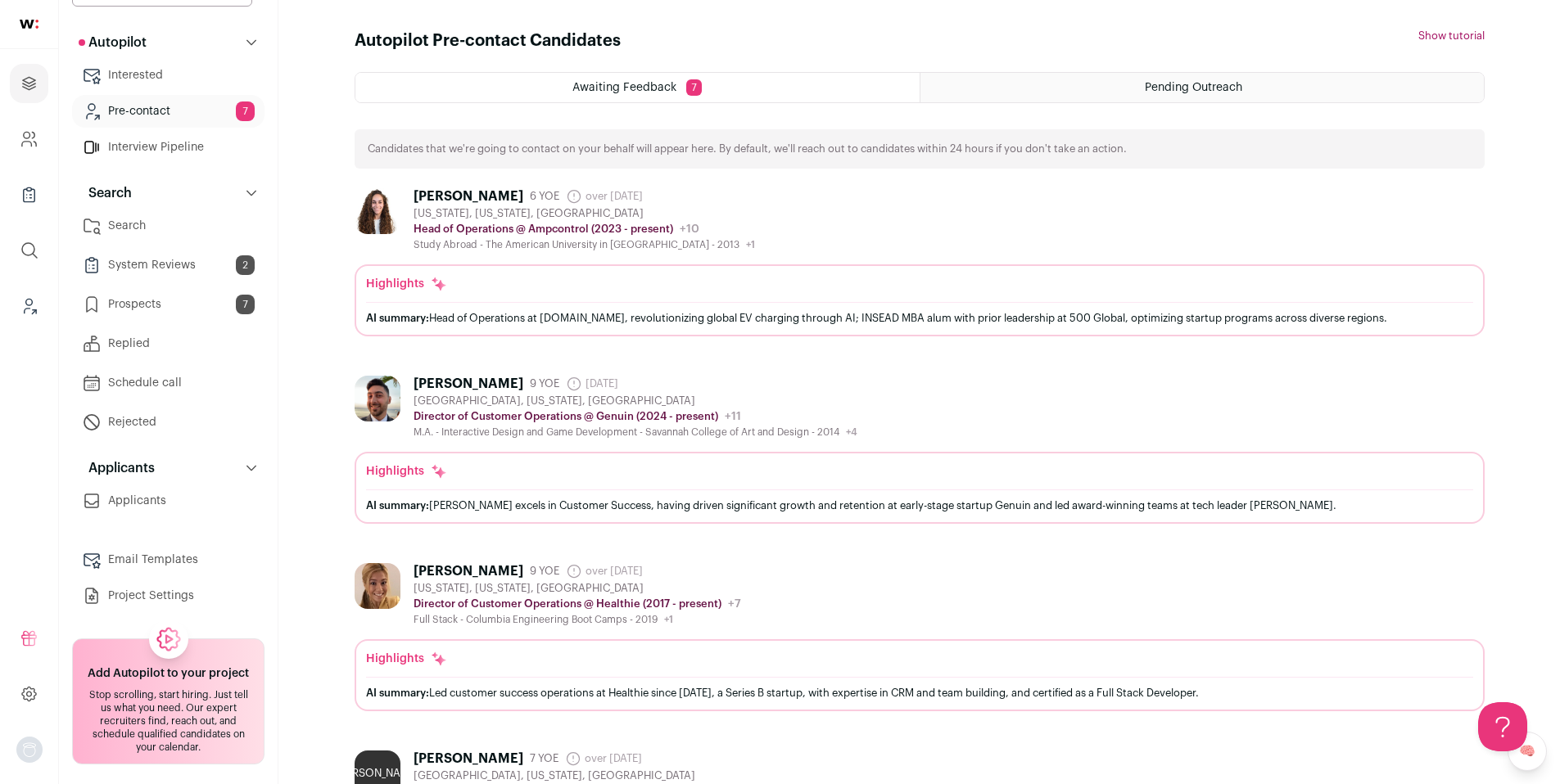
click at [153, 288] on link "Prospects 7" at bounding box center [168, 304] width 193 height 32
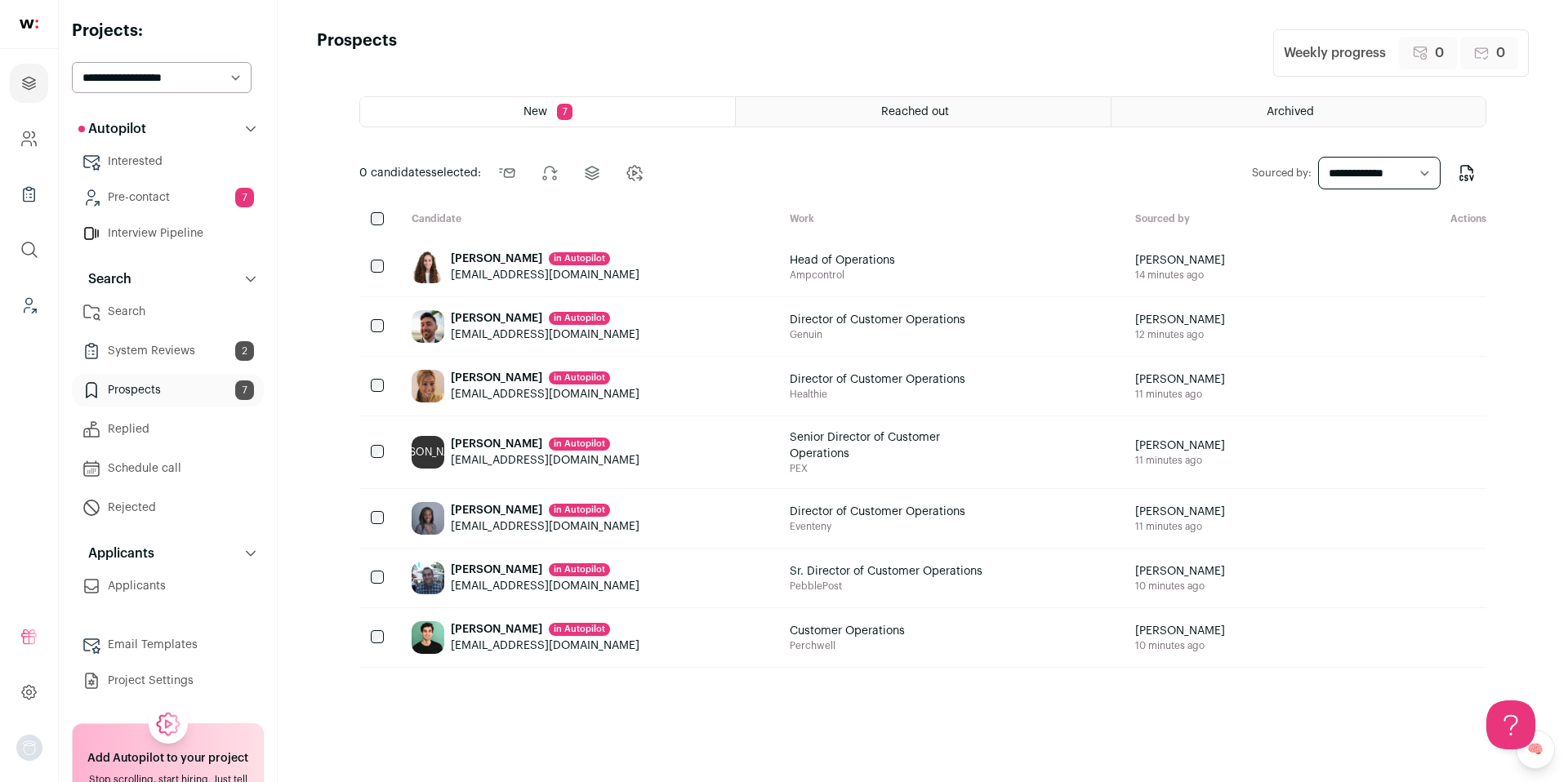
click at [162, 161] on link "Interested" at bounding box center [168, 161] width 192 height 32
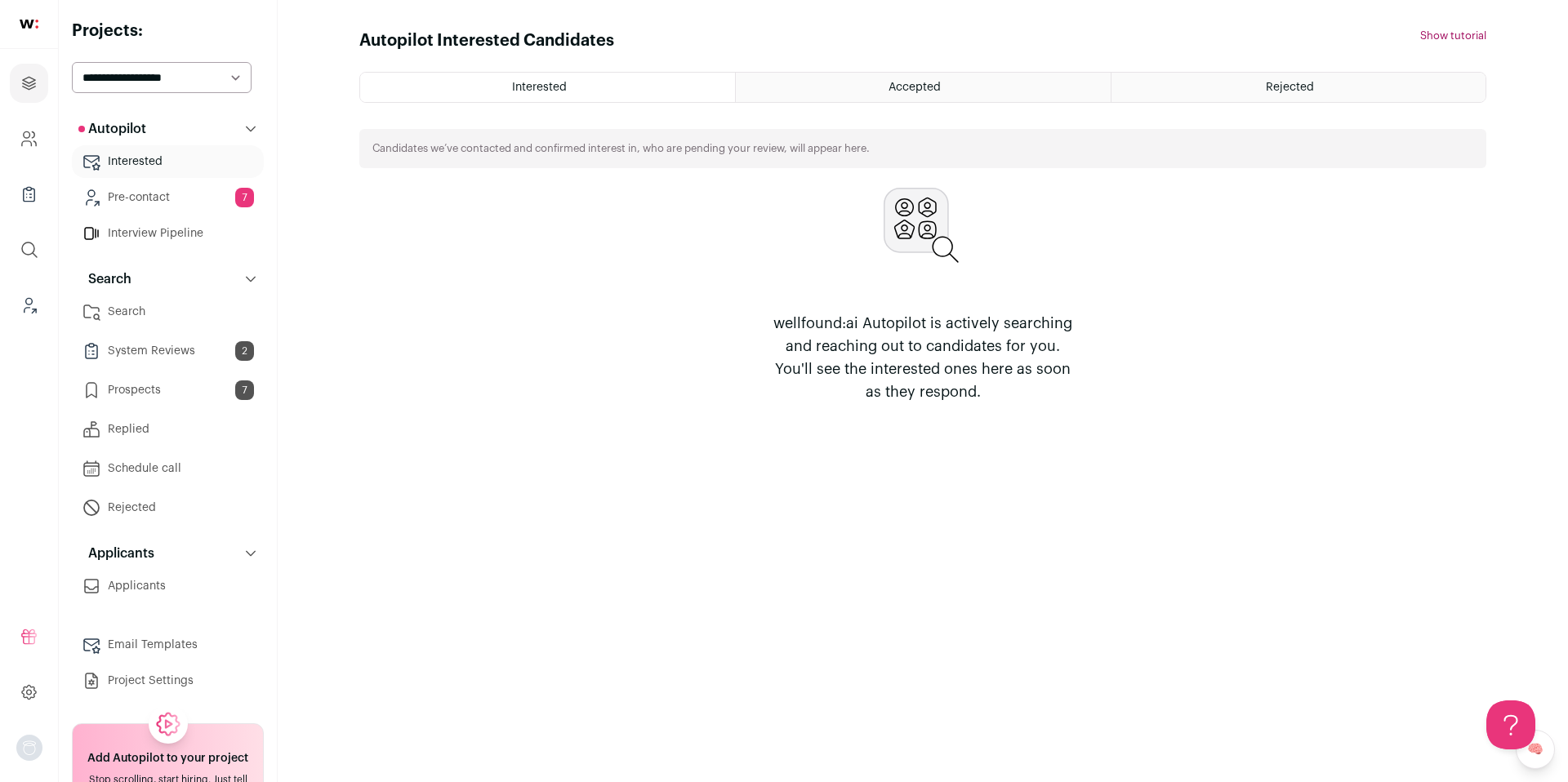
click at [155, 198] on link "Pre-contact 7" at bounding box center [168, 197] width 192 height 32
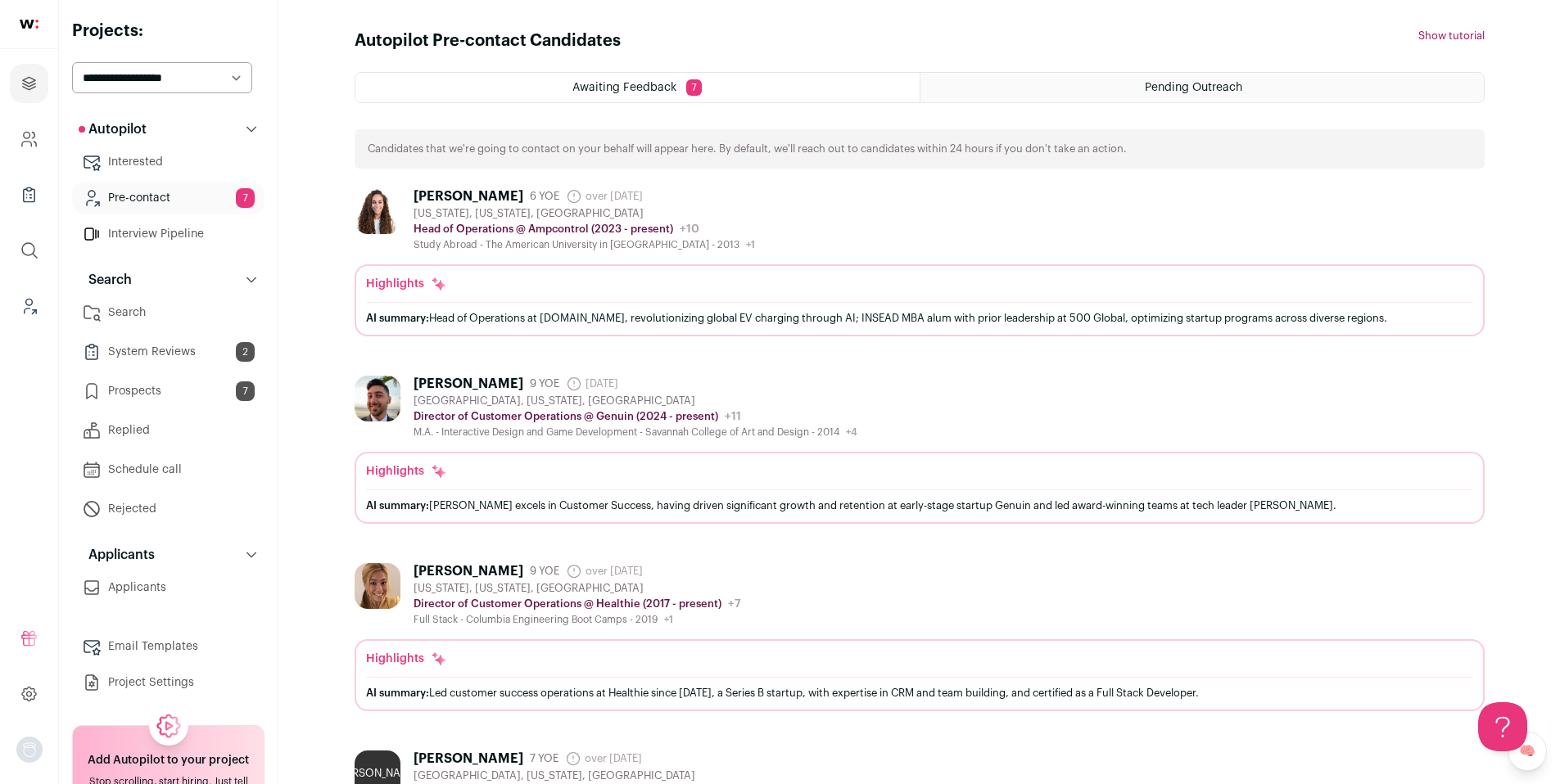
click at [156, 357] on link "System Reviews 2" at bounding box center [168, 351] width 193 height 32
select select "********"
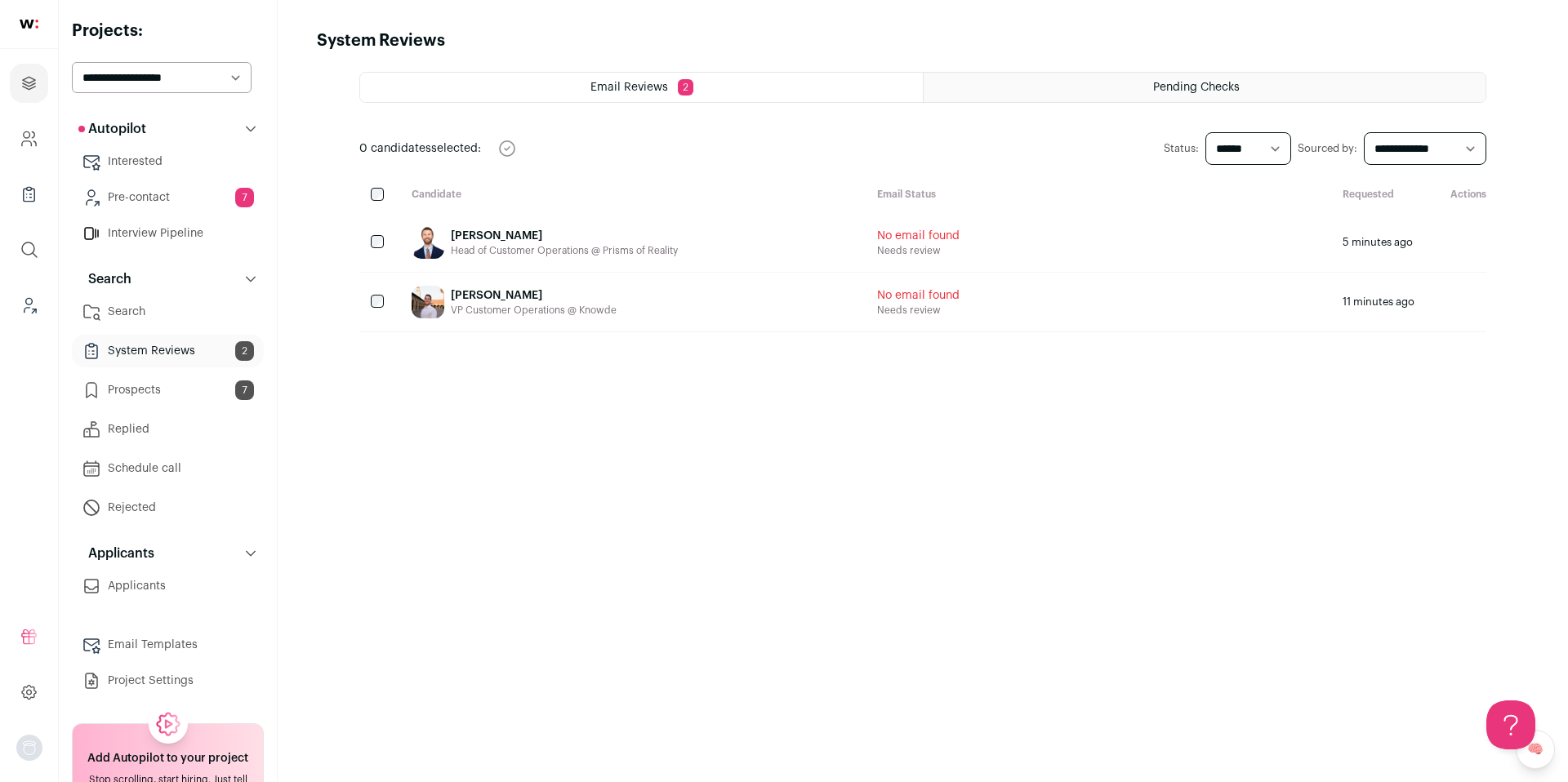
click at [1148, 82] on div "Pending Checks" at bounding box center [1204, 87] width 561 height 30
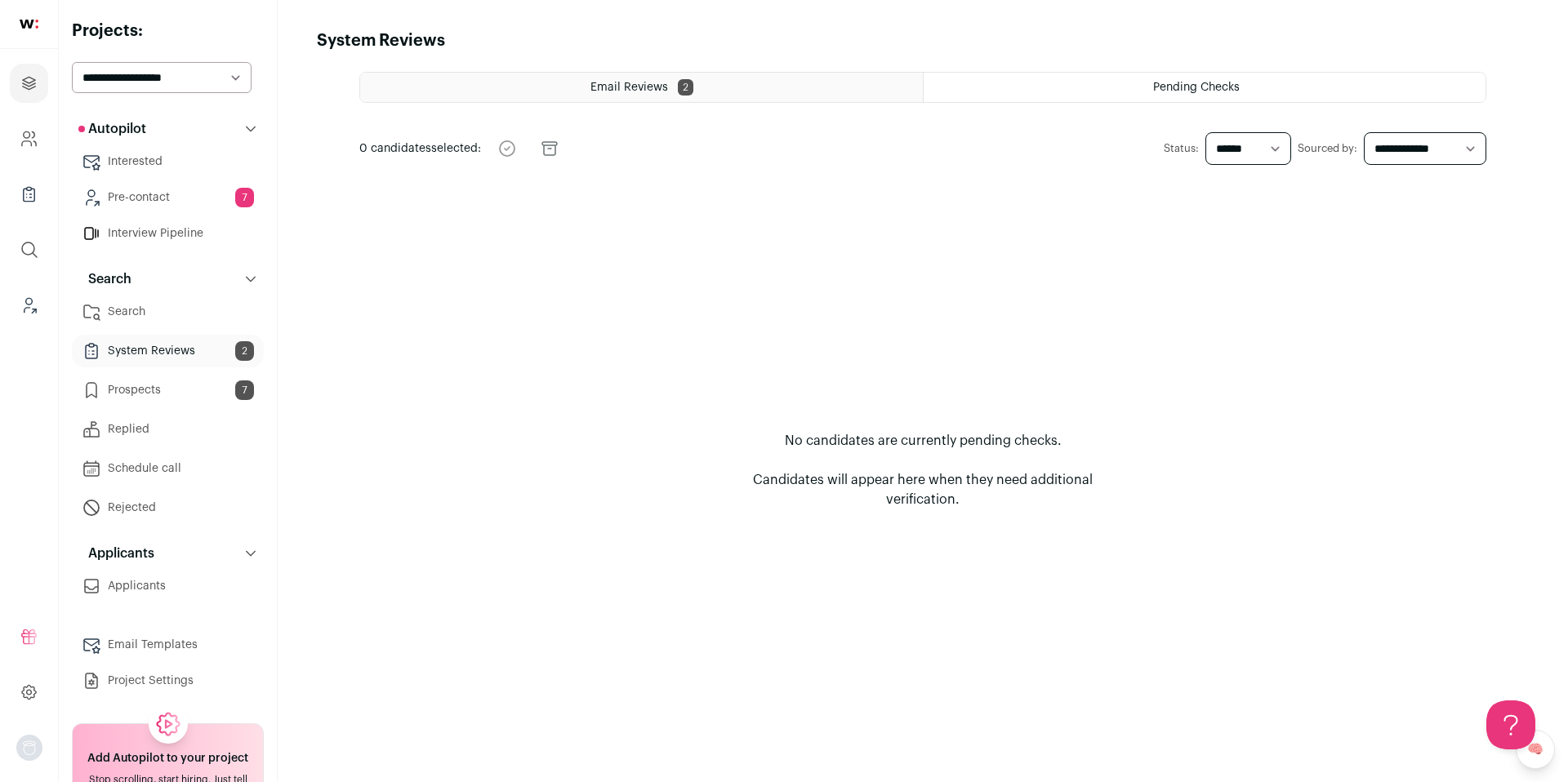
click at [727, 89] on div "Email Reviews 2" at bounding box center [641, 87] width 562 height 30
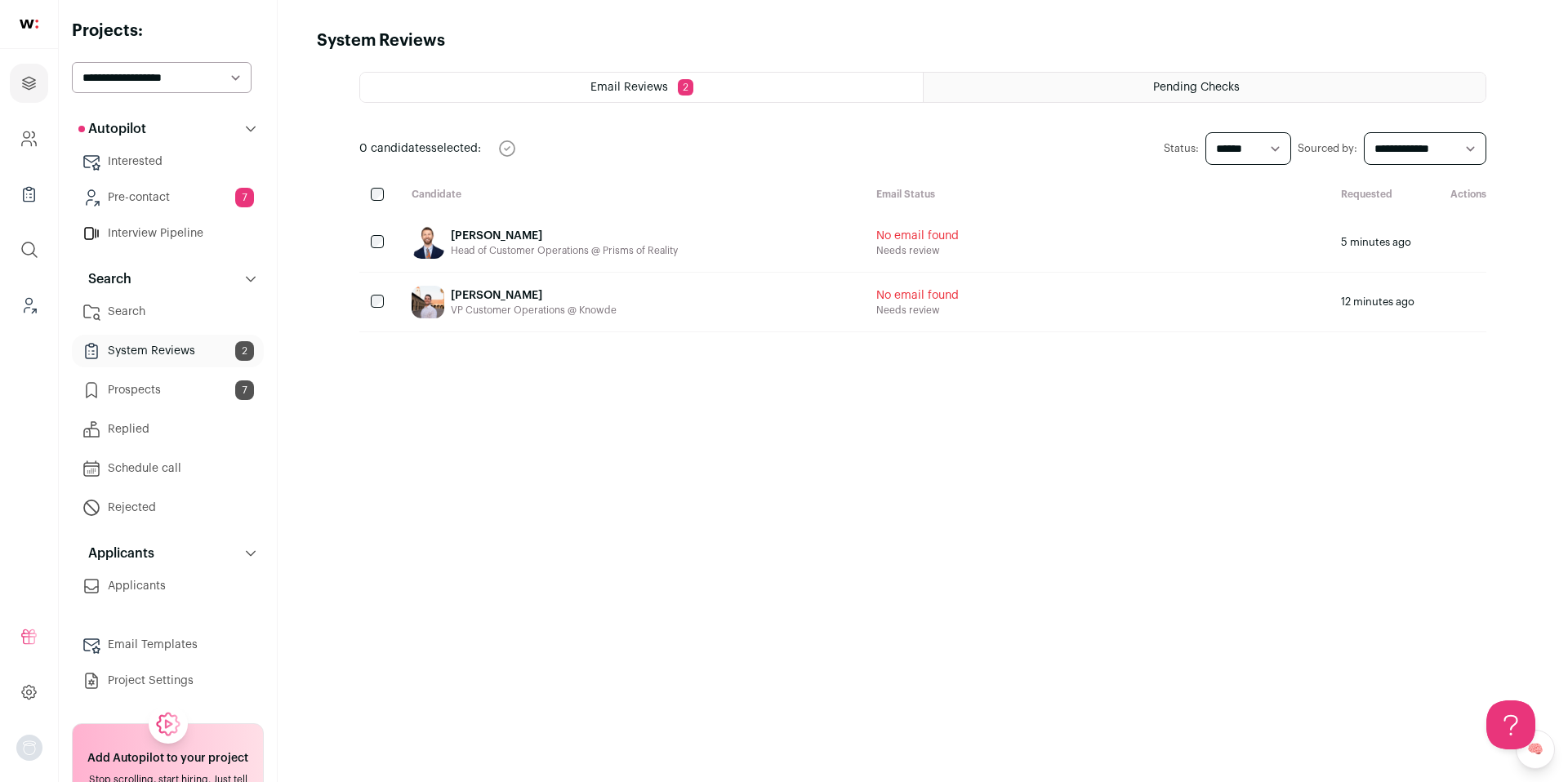
click at [173, 196] on link "Pre-contact 7" at bounding box center [168, 197] width 192 height 32
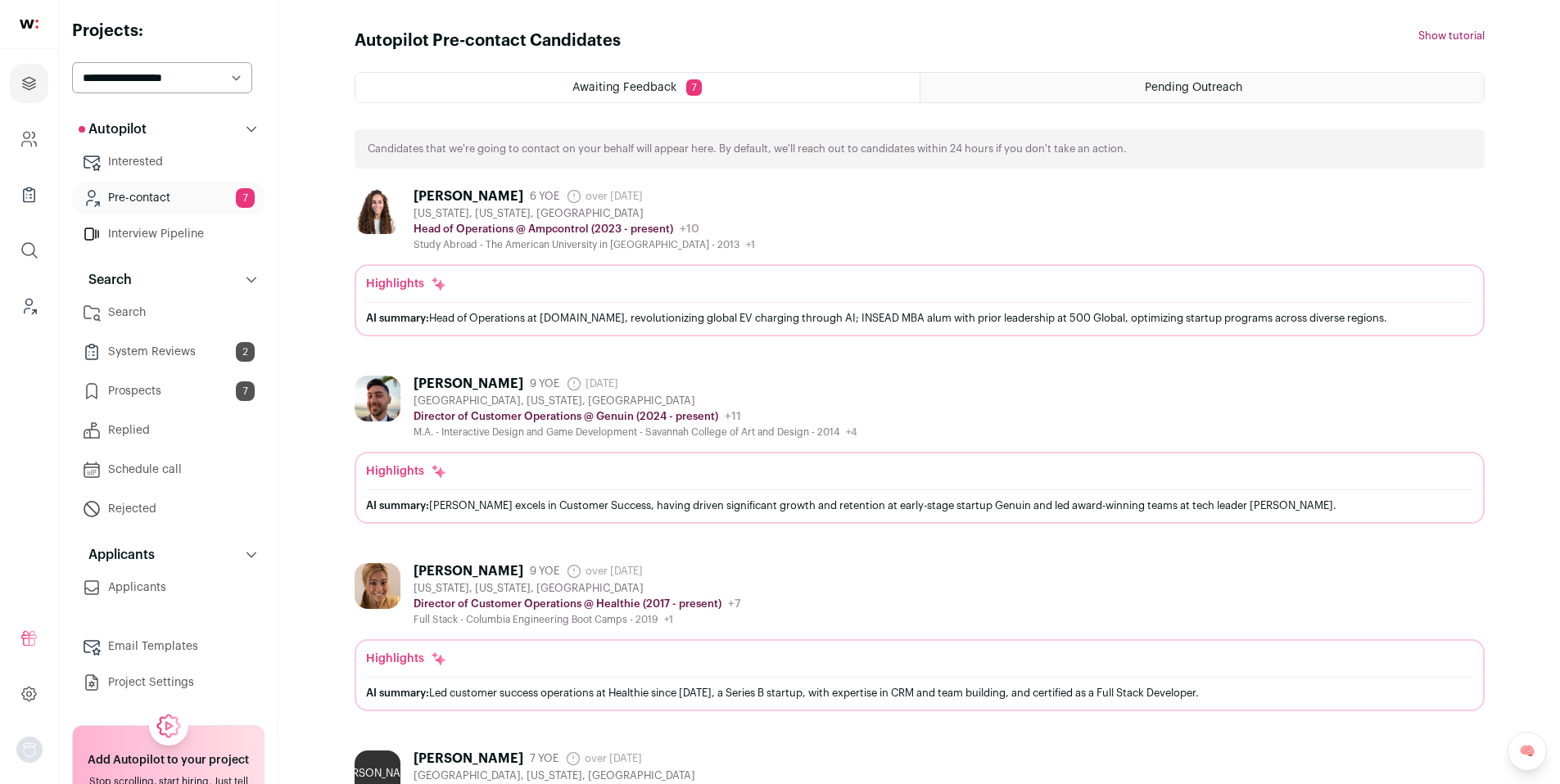
click at [179, 157] on link "Interested" at bounding box center [168, 161] width 193 height 32
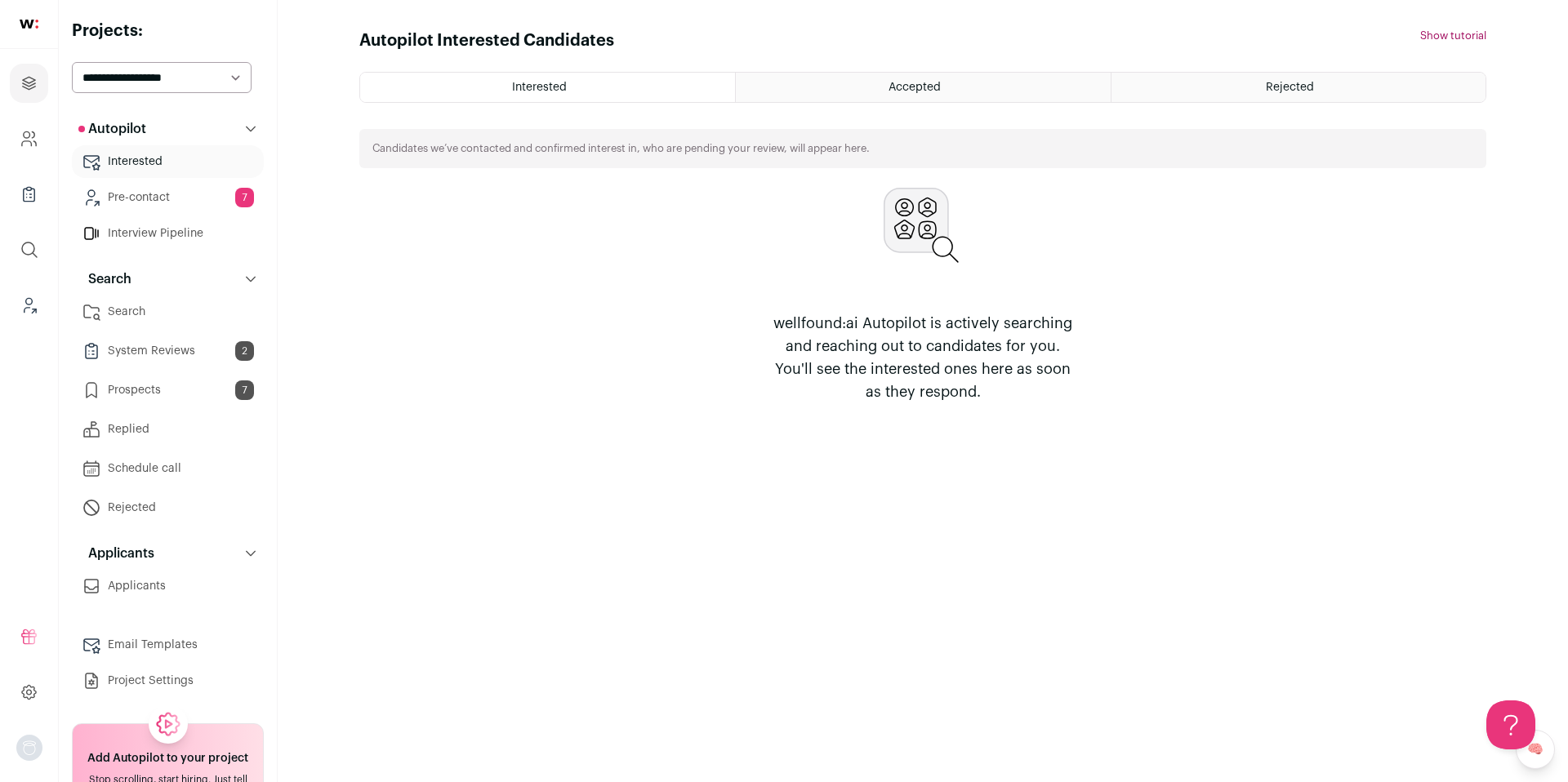
click at [160, 229] on link "Interview Pipeline" at bounding box center [168, 233] width 192 height 32
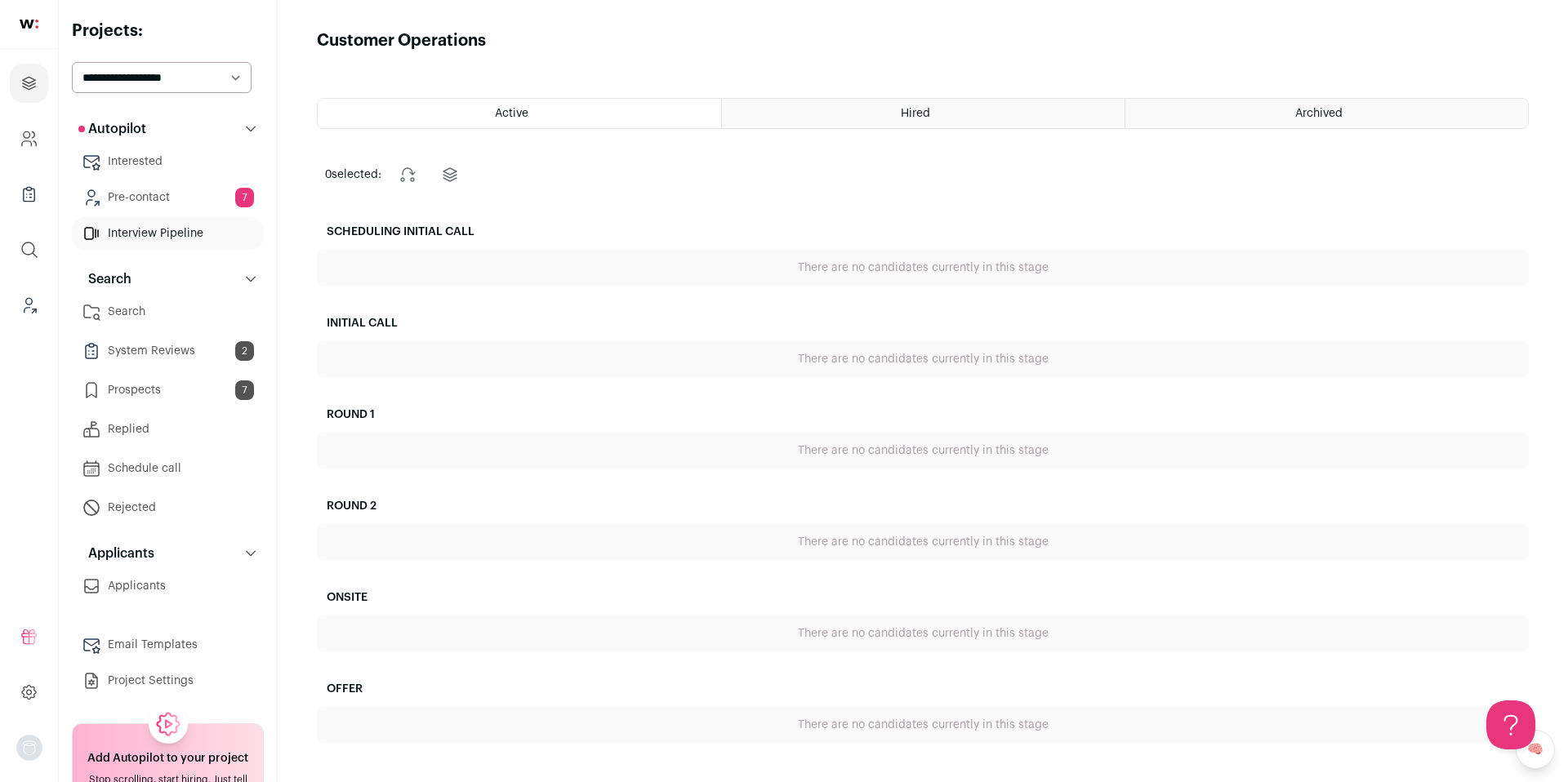
click at [170, 202] on link "Pre-contact 7" at bounding box center [168, 197] width 192 height 32
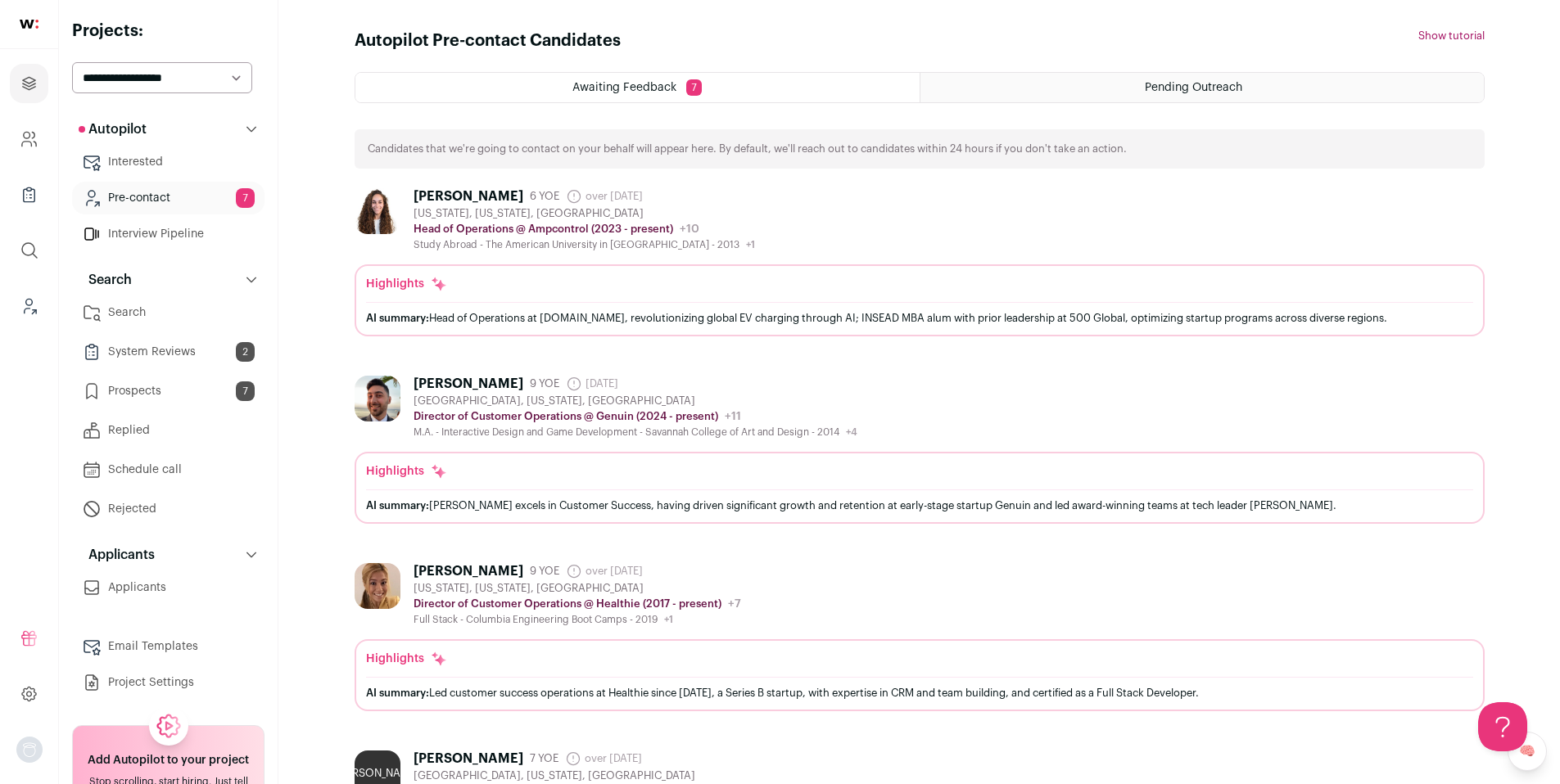
click at [151, 309] on html "Projects Company and ATS Settings Company Lists (Experimental) Global Search Le…" at bounding box center [780, 754] width 1560 height 1508
click at [169, 314] on link "Search" at bounding box center [168, 312] width 193 height 32
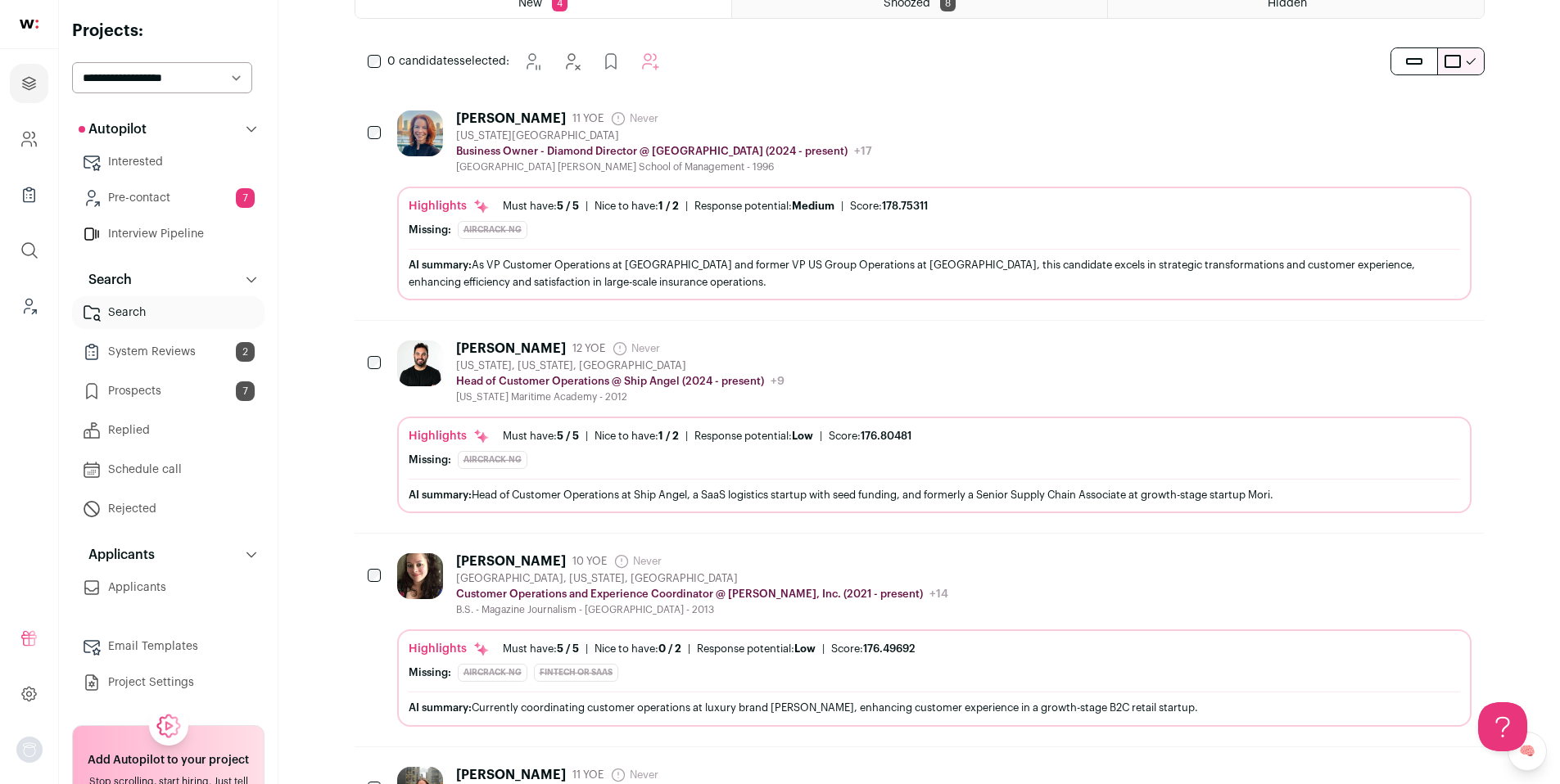
scroll to position [177, 0]
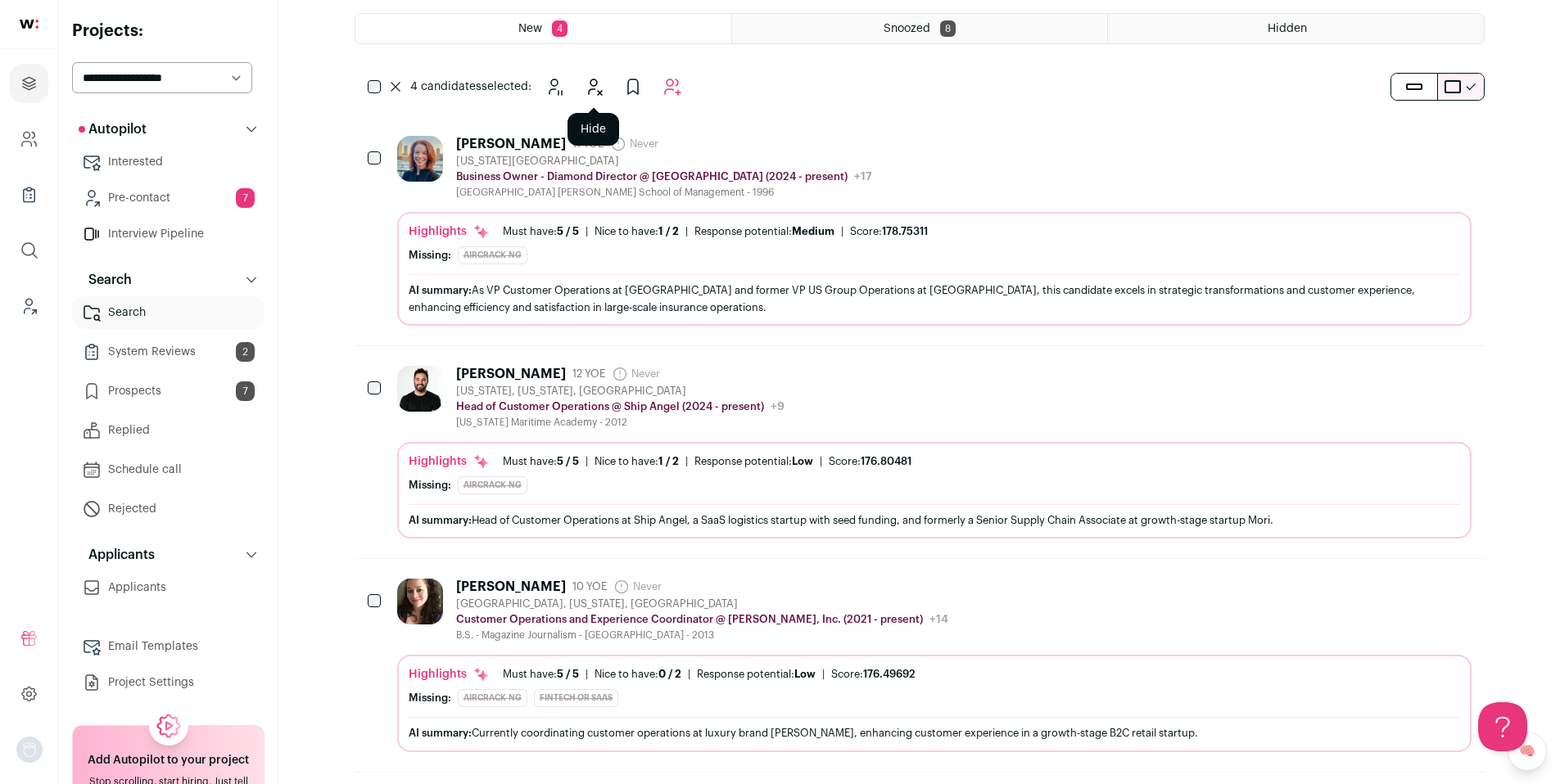
click at [589, 92] on icon "Hide" at bounding box center [594, 87] width 19 height 19
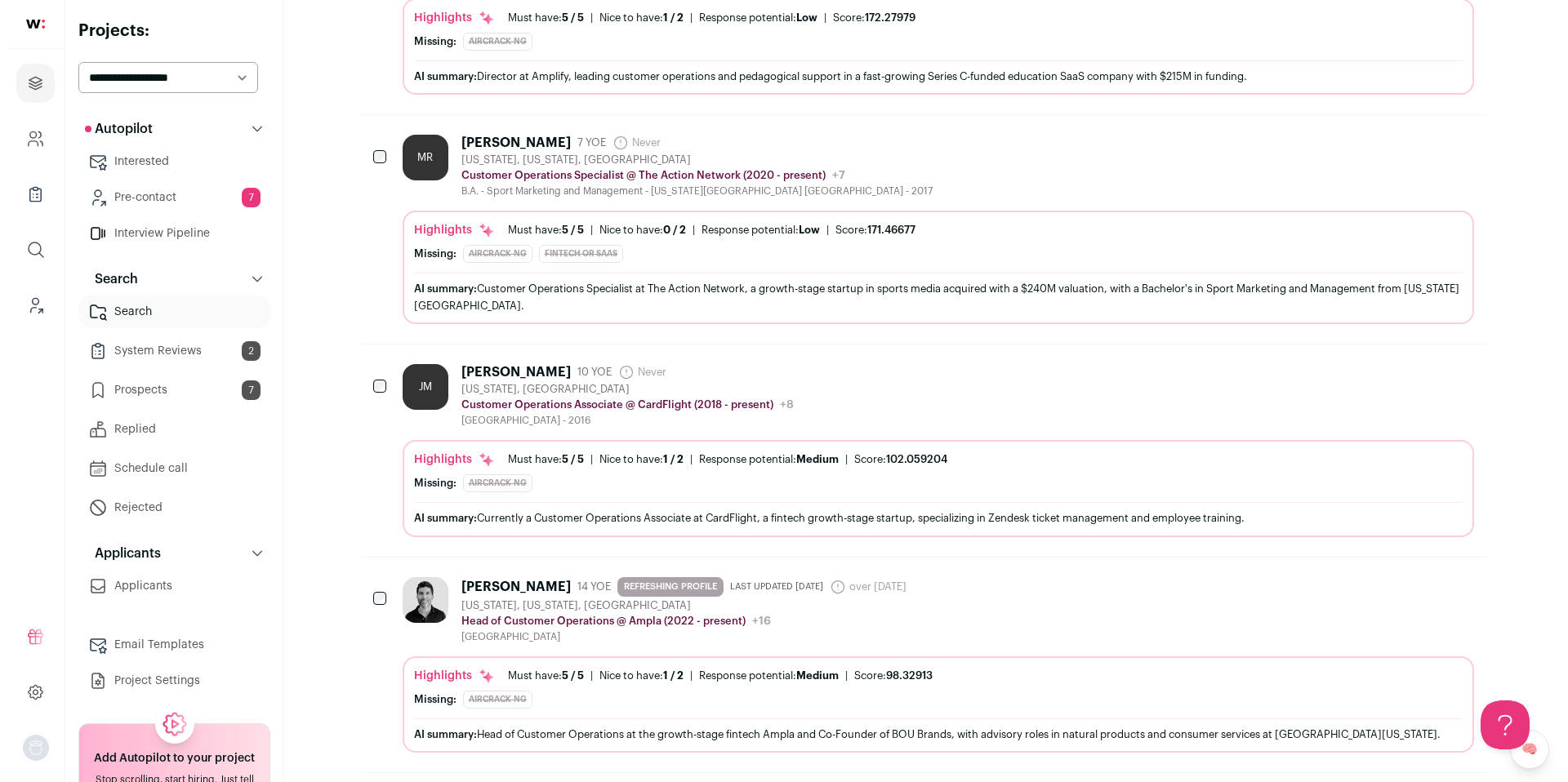
scroll to position [395, 0]
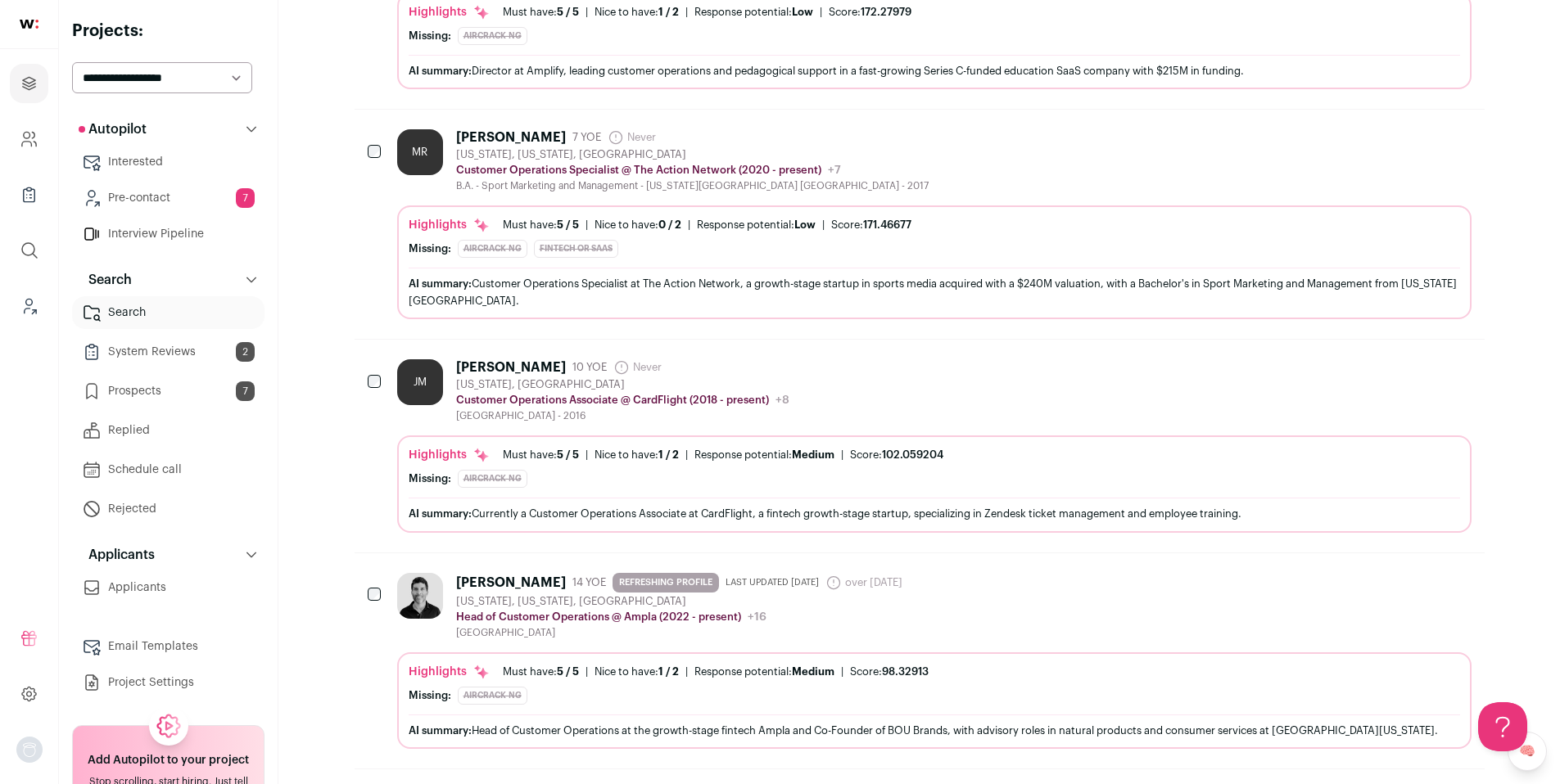
click at [897, 588] on div "Kunal Kohli 14 YOE REFRESHING PROFILE Last updated 8/11/2025 over 1 year ago Ad…" at bounding box center [682, 583] width 453 height 19
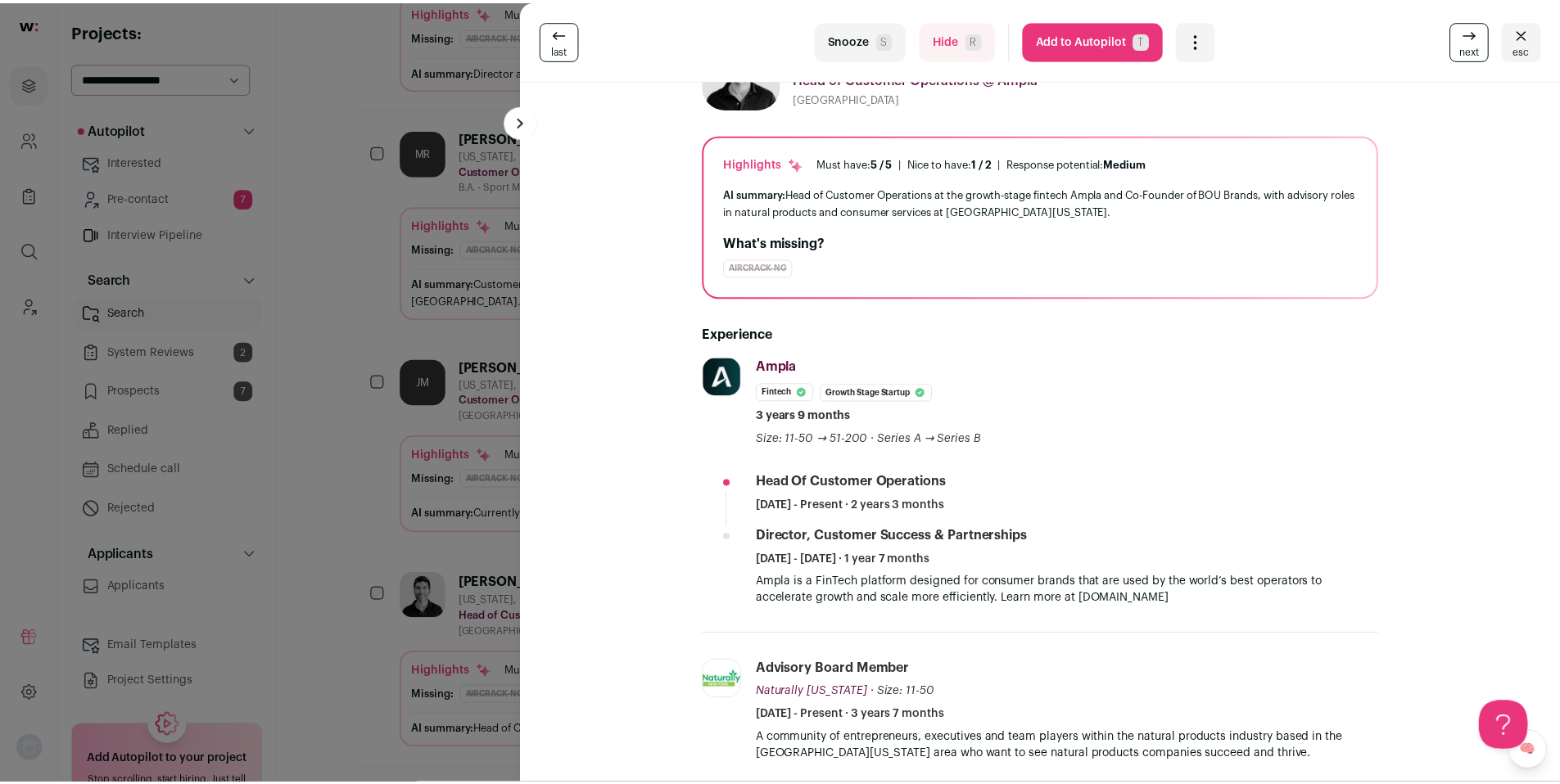
scroll to position [69, 0]
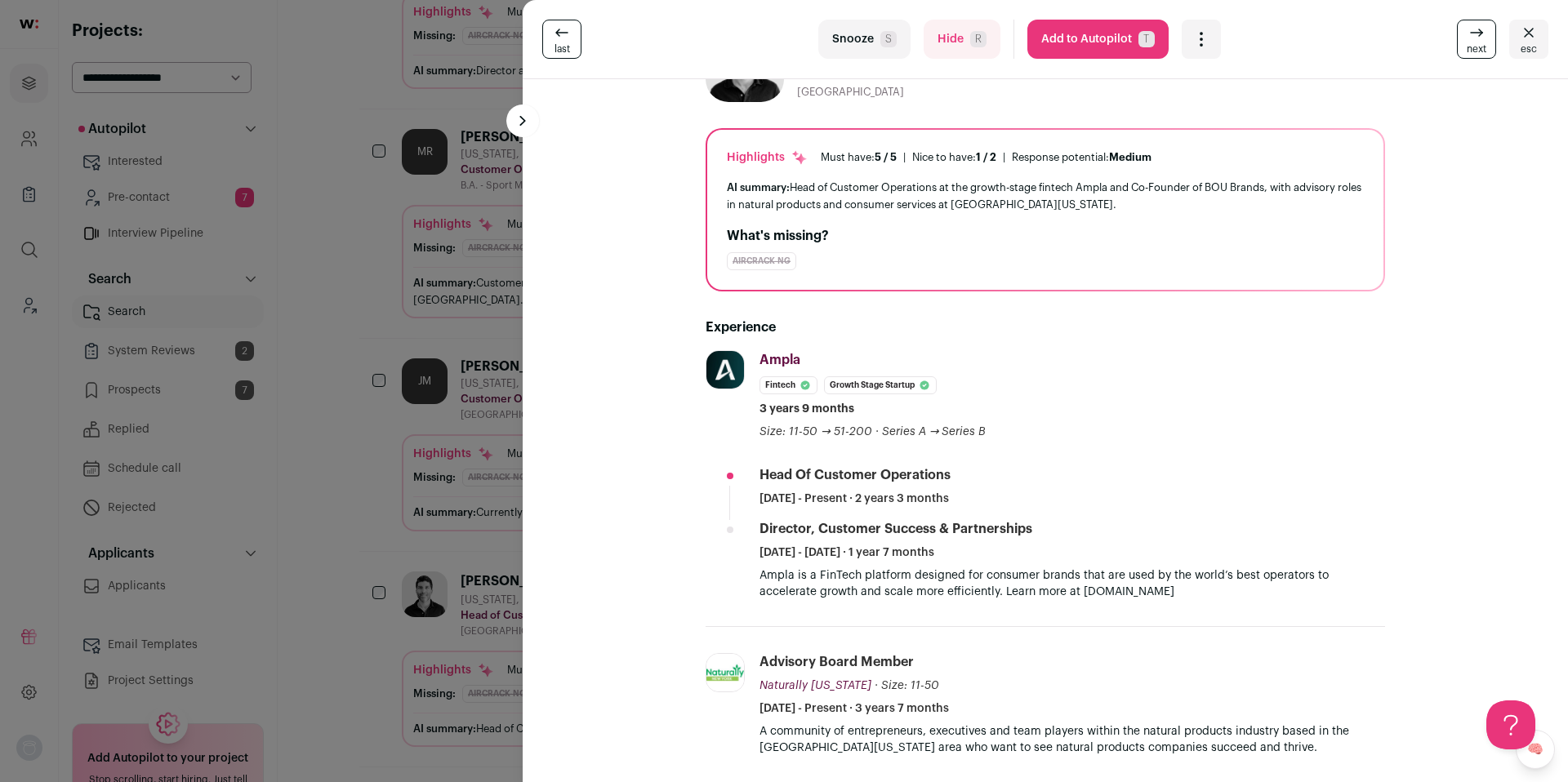
click at [1067, 41] on button "Add to Autopilot T" at bounding box center [1098, 38] width 141 height 39
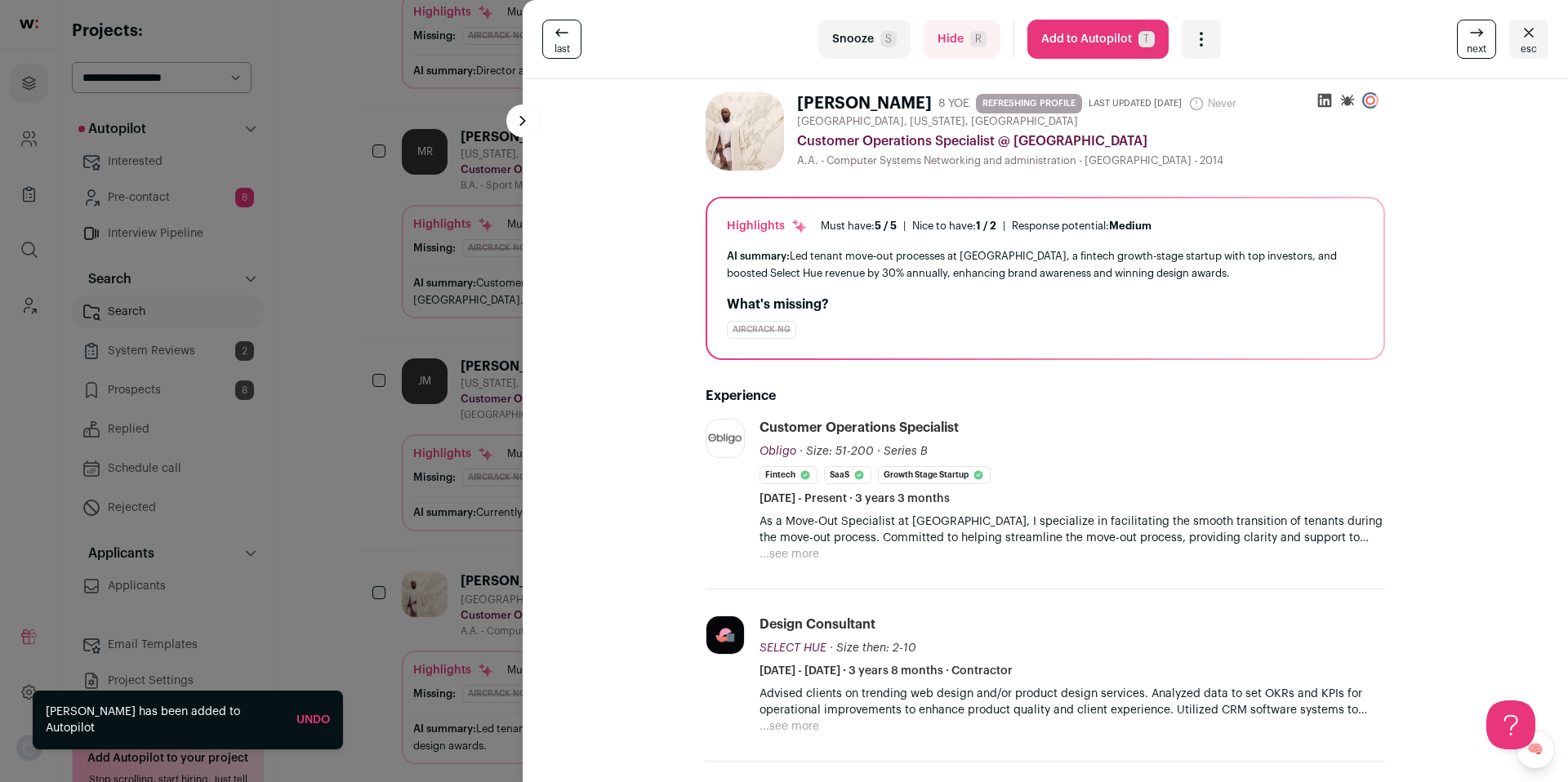
click at [165, 203] on div "last Snooze S Hide R Add to Autopilot T More actions Report a Problem Report th…" at bounding box center [784, 391] width 1568 height 782
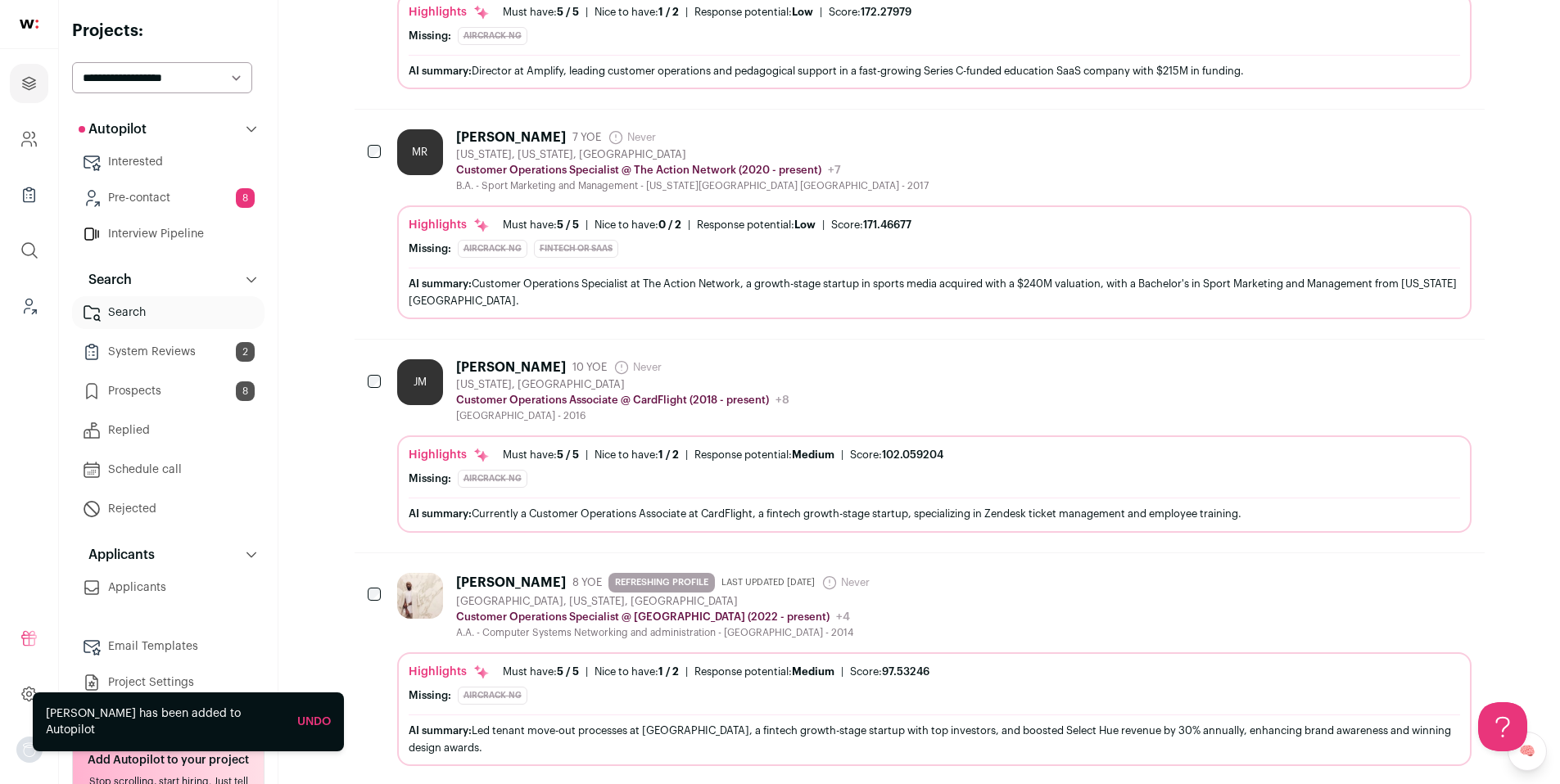
click at [162, 200] on link "Pre-contact 8" at bounding box center [168, 198] width 193 height 32
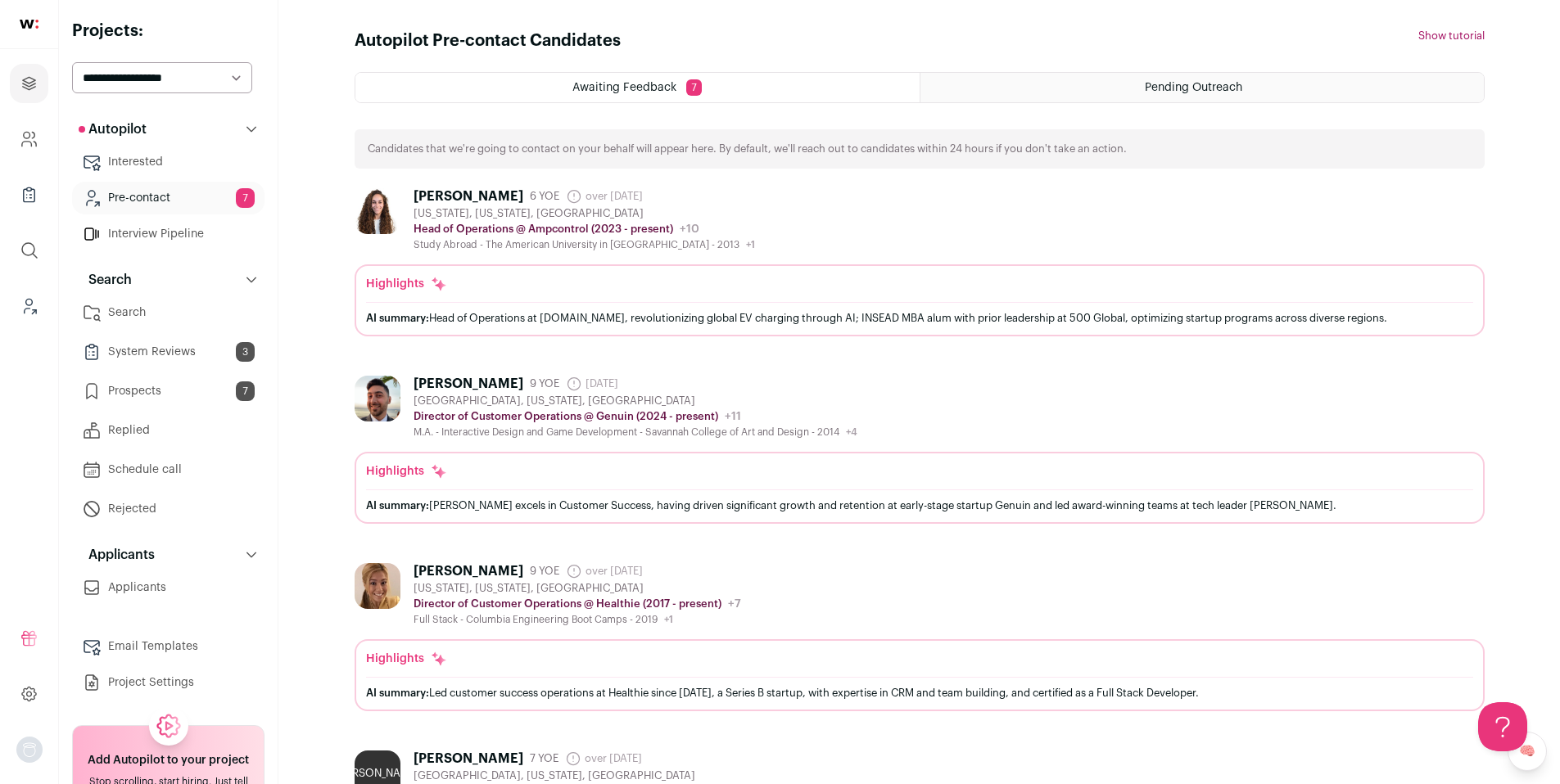
click at [169, 357] on link "System Reviews 3" at bounding box center [168, 351] width 193 height 32
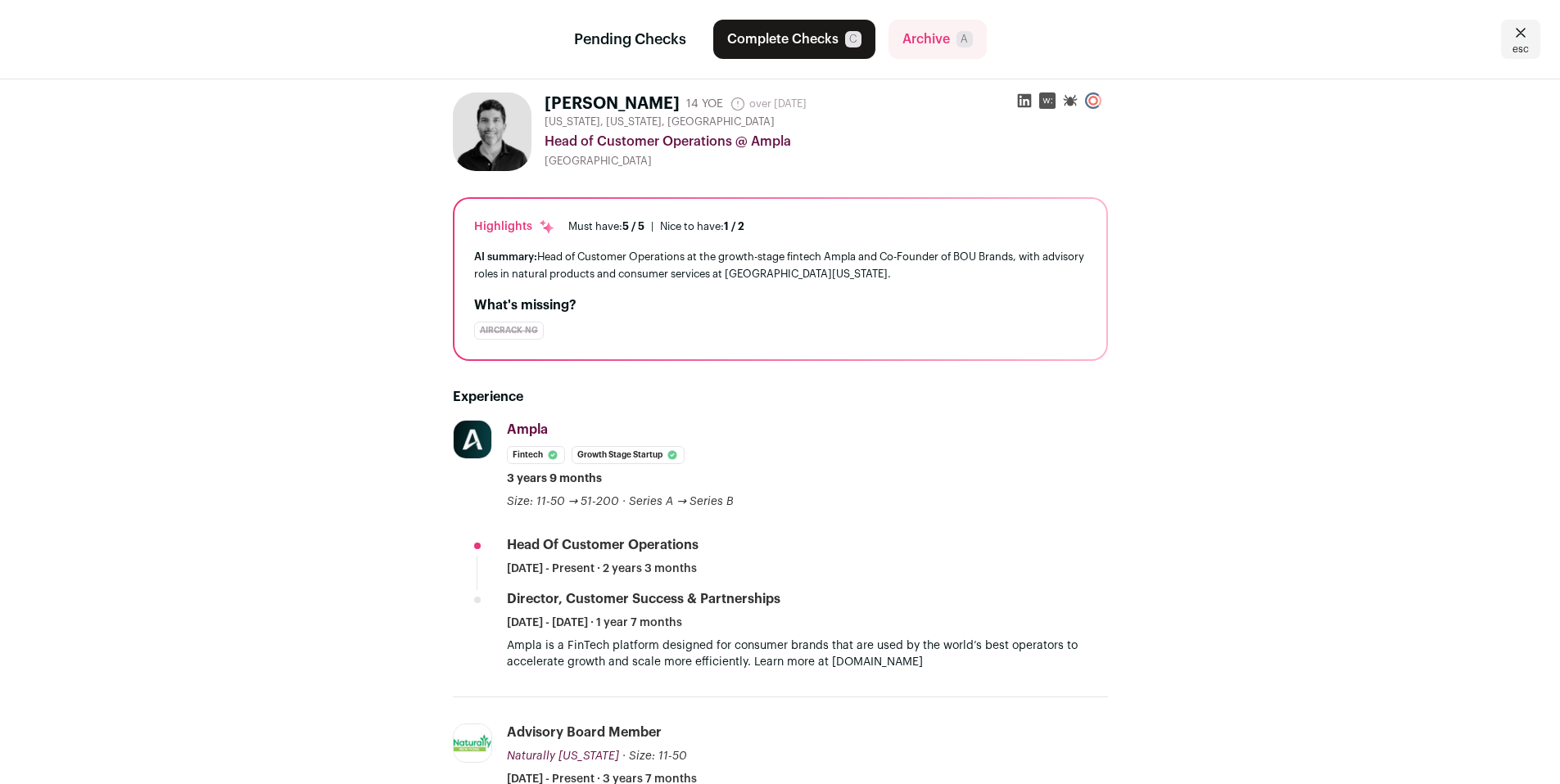
click at [1028, 101] on icon at bounding box center [1024, 101] width 17 height 17
click at [1533, 40] on link "esc" at bounding box center [1520, 38] width 39 height 39
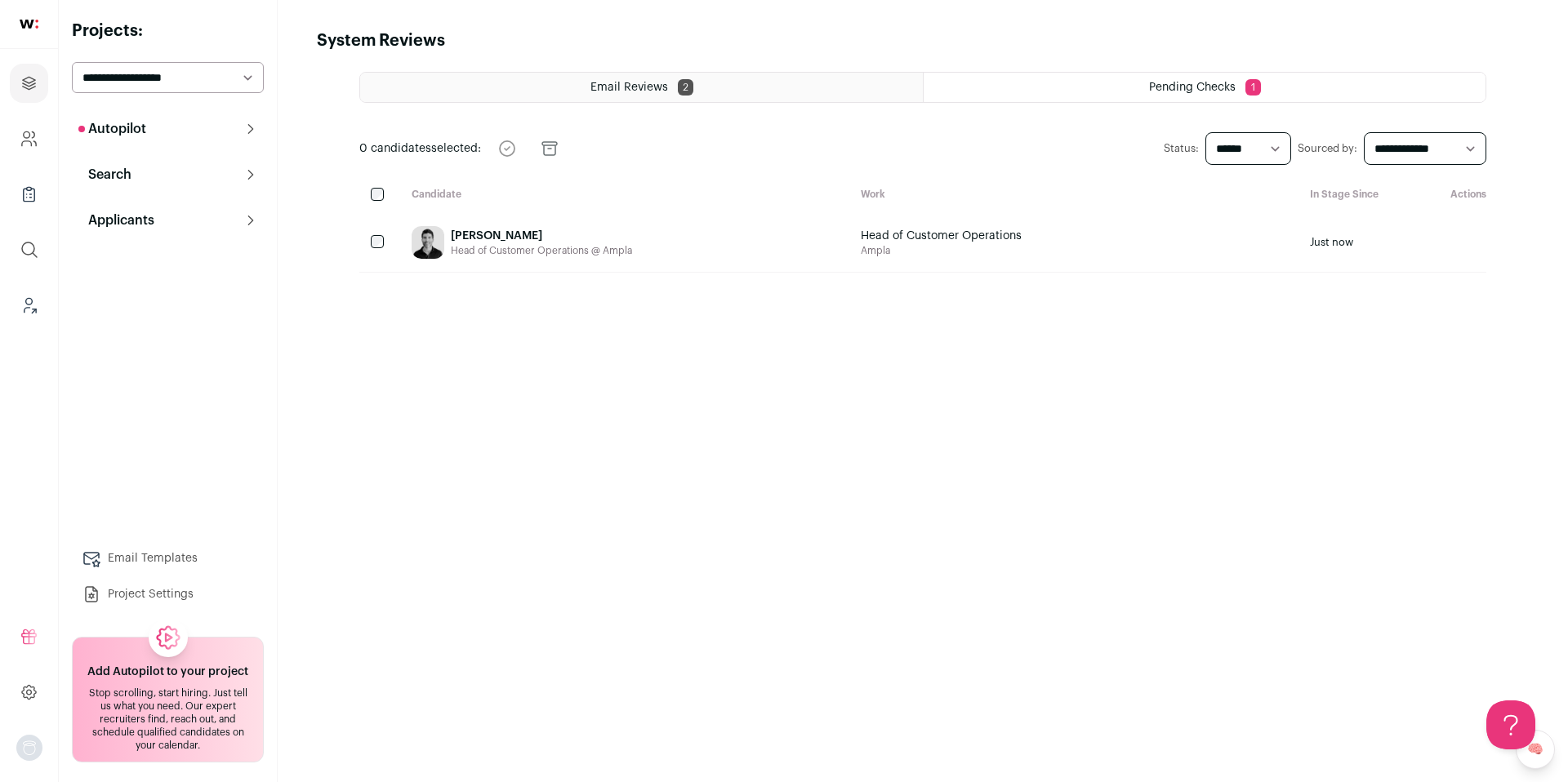
click at [152, 129] on button "Autopilot" at bounding box center [168, 128] width 192 height 32
click at [186, 191] on link "Pre-contact 7" at bounding box center [168, 197] width 192 height 32
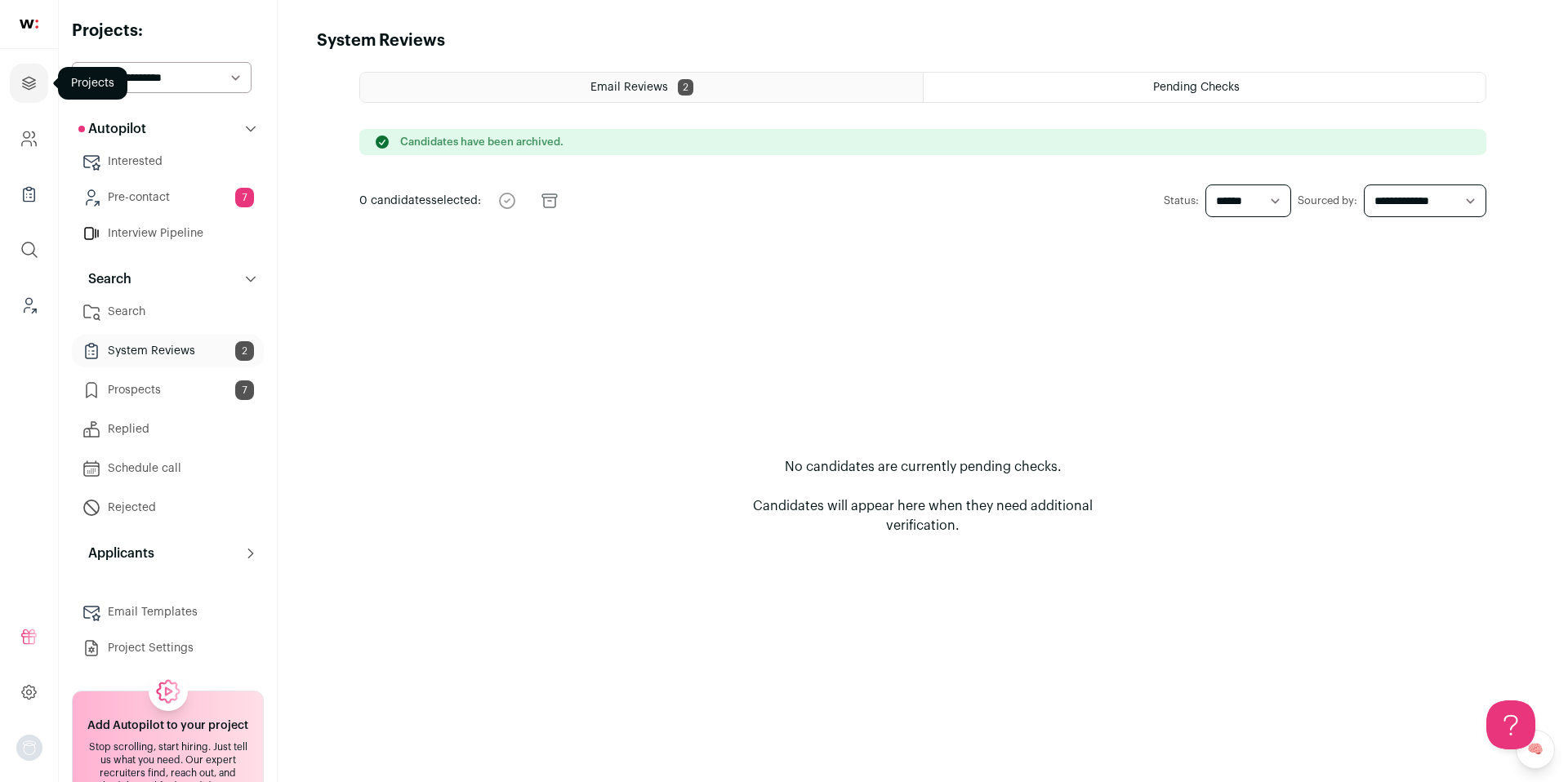
click at [35, 85] on icon "Projects" at bounding box center [29, 83] width 19 height 19
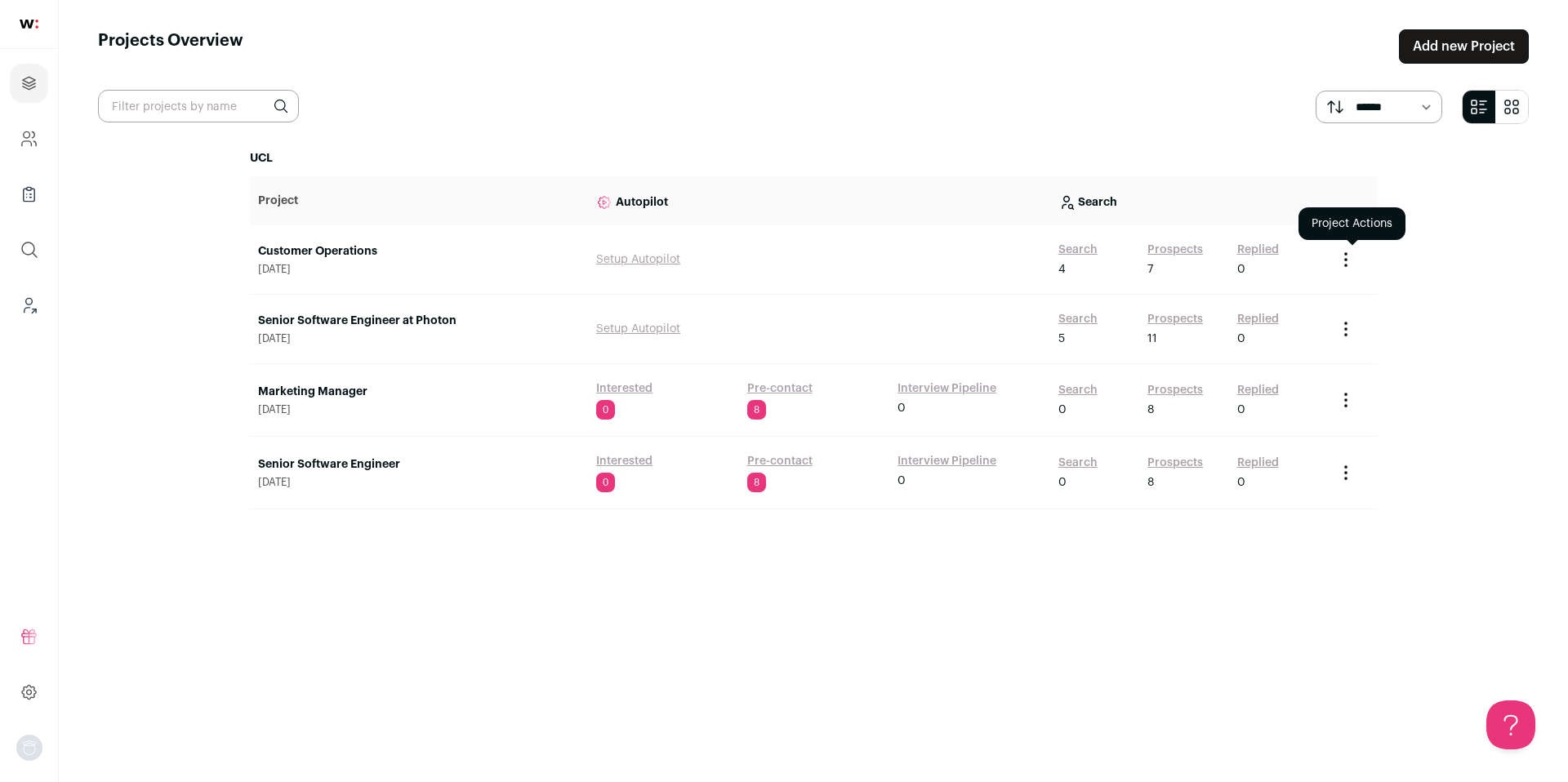
click at [1348, 253] on icon "Project Actions" at bounding box center [1345, 259] width 19 height 19
click at [1303, 336] on button "Create Share Link" at bounding box center [1310, 332] width 91 height 13
click at [1346, 257] on icon "Project Actions" at bounding box center [1345, 259] width 19 height 19
click at [1303, 332] on button "Copy Share Link" at bounding box center [1309, 332] width 82 height 13
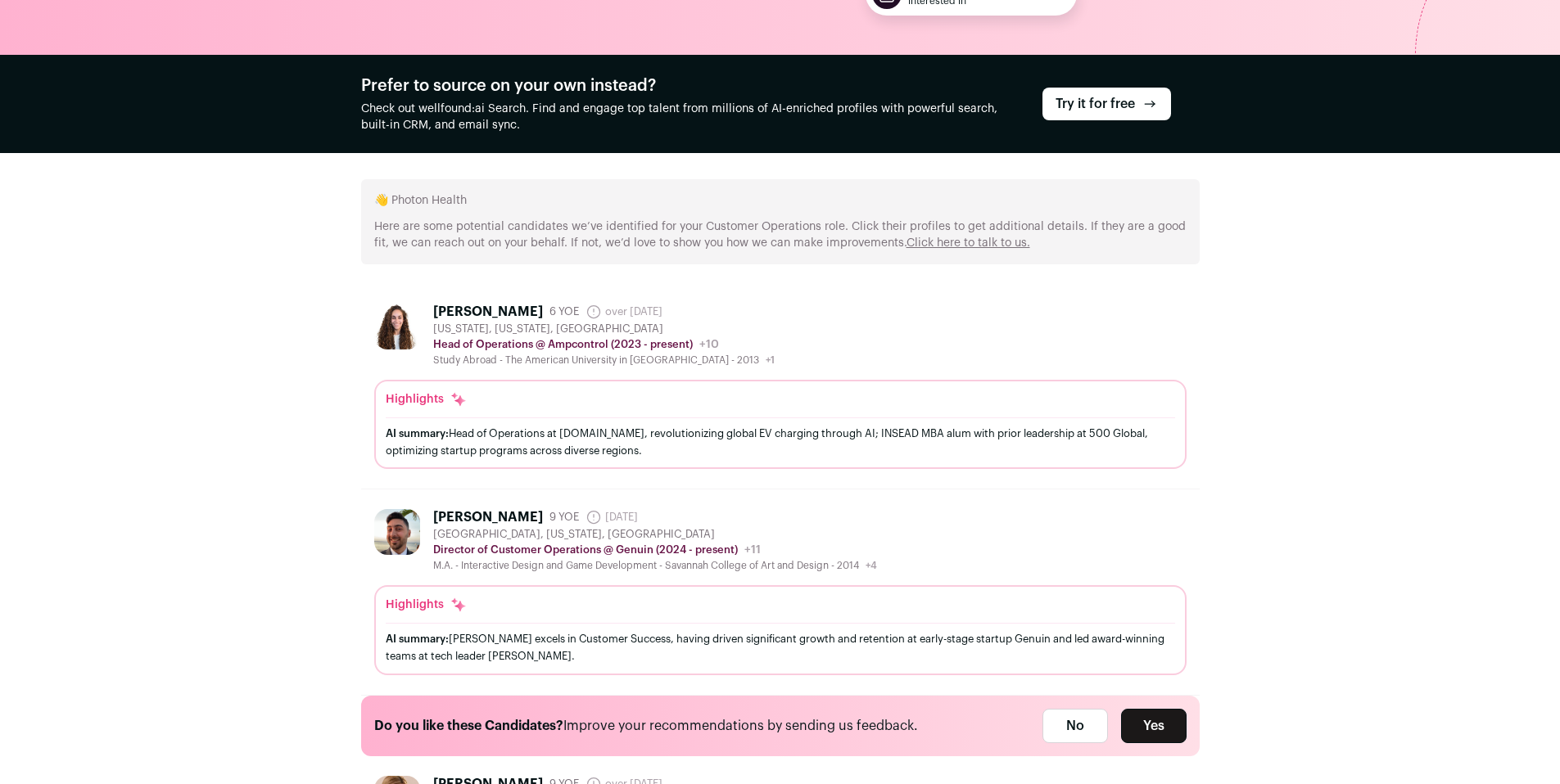
scroll to position [1424, 0]
